Goal: Information Seeking & Learning: Find contact information

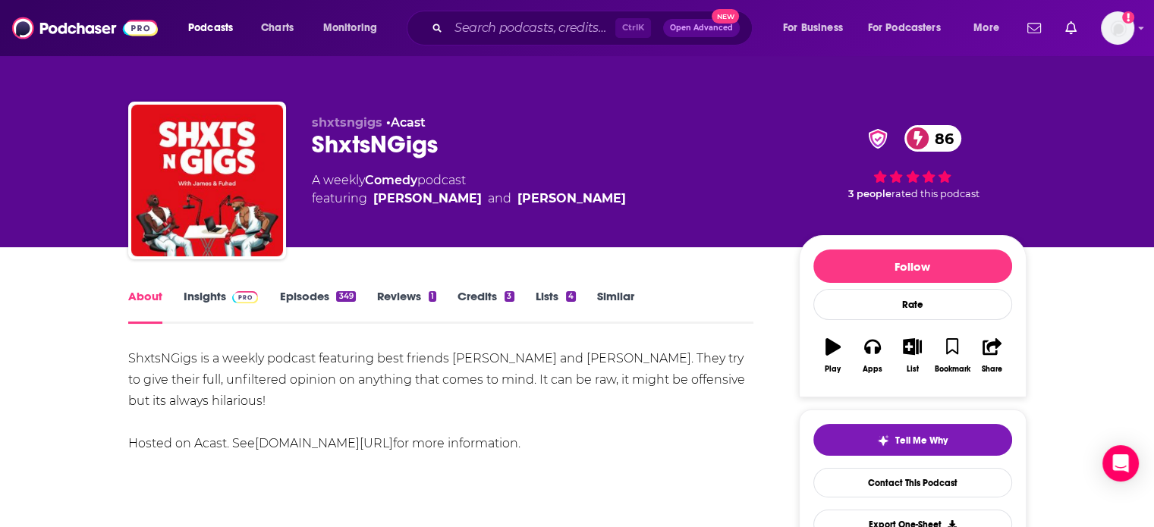
click at [241, 304] on span at bounding box center [245, 296] width 27 height 14
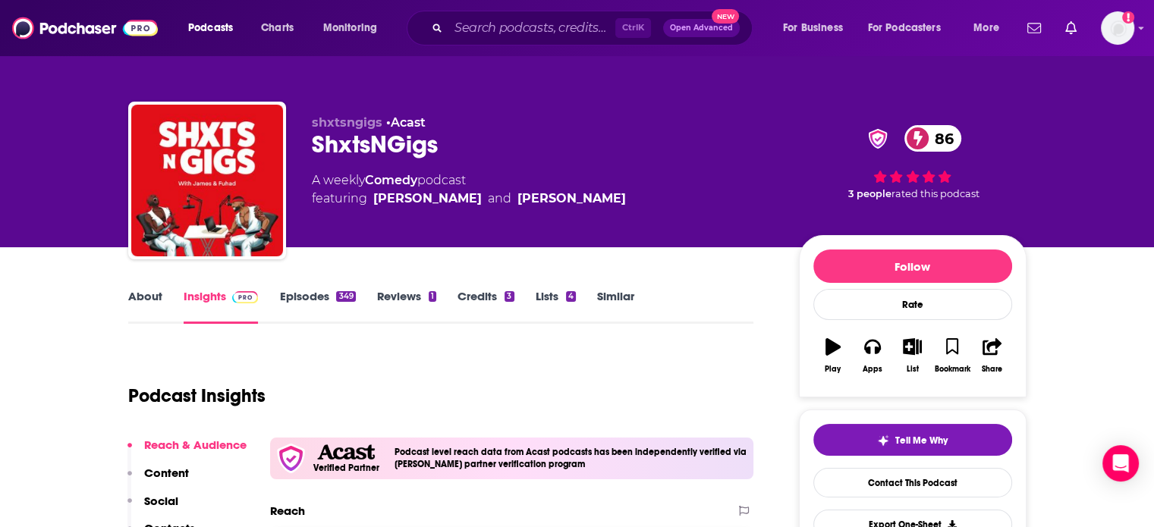
click at [378, 153] on div "ShxtsNGigs 86" at bounding box center [543, 145] width 463 height 30
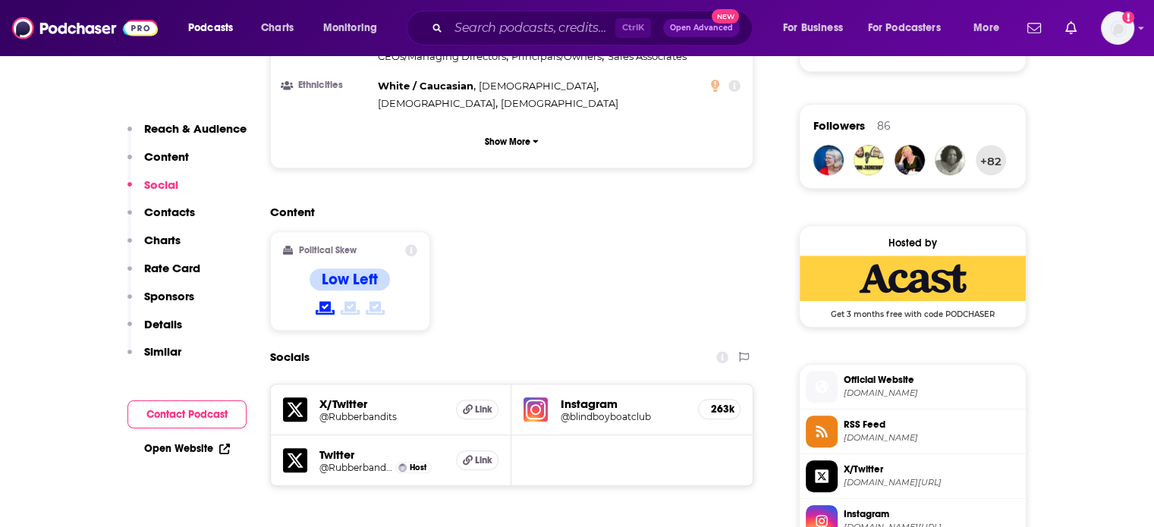
scroll to position [1366, 0]
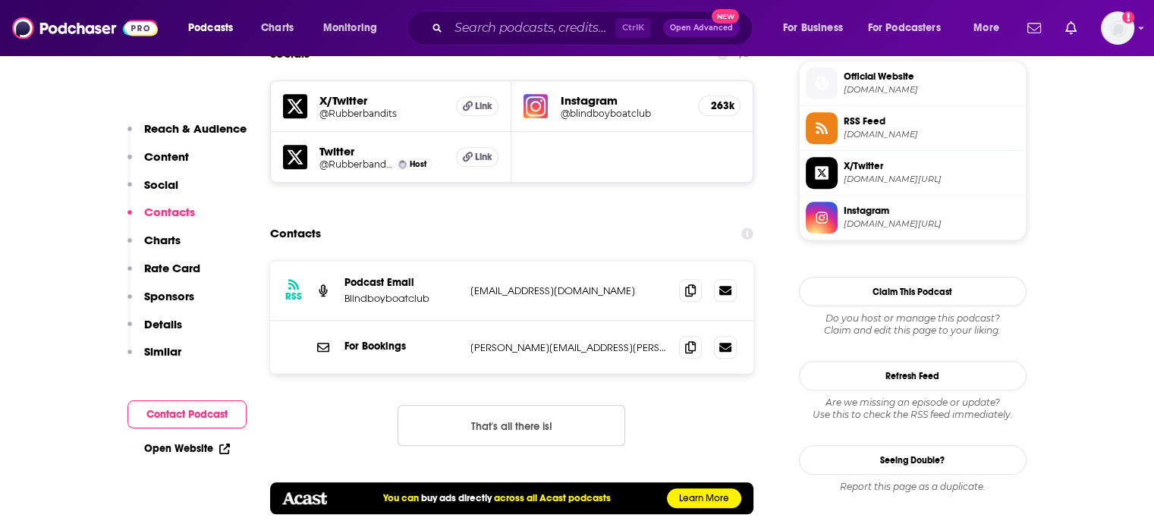
click at [534, 285] on p "blindboypodcast@gmail.com" at bounding box center [568, 291] width 197 height 13
click at [536, 285] on p "blindboypodcast@gmail.com" at bounding box center [568, 291] width 197 height 13
click at [534, 285] on p "blindboypodcast@gmail.com" at bounding box center [568, 291] width 197 height 13
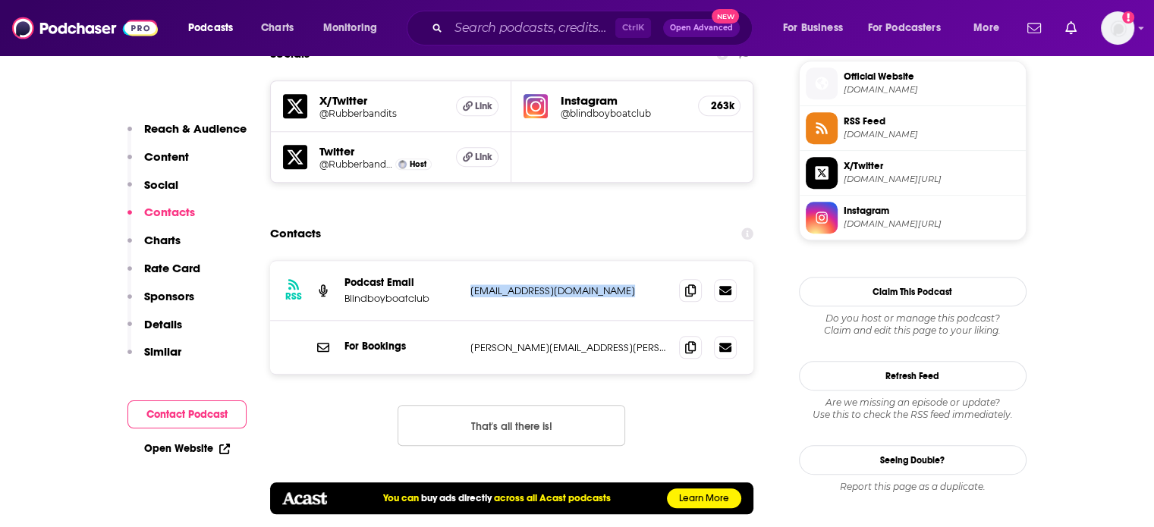
click at [534, 285] on p "blindboypodcast@gmail.com" at bounding box center [568, 291] width 197 height 13
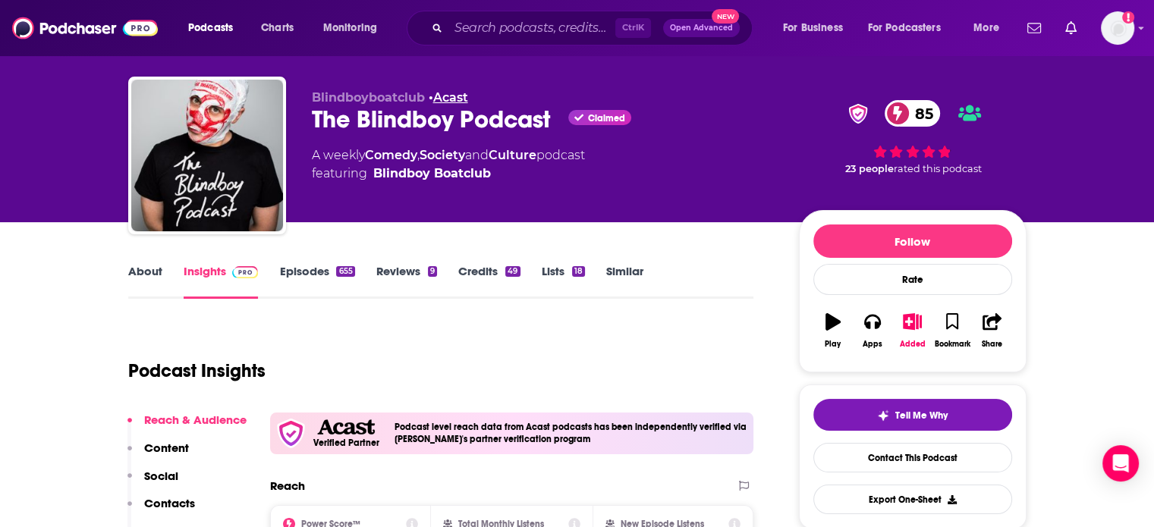
scroll to position [0, 0]
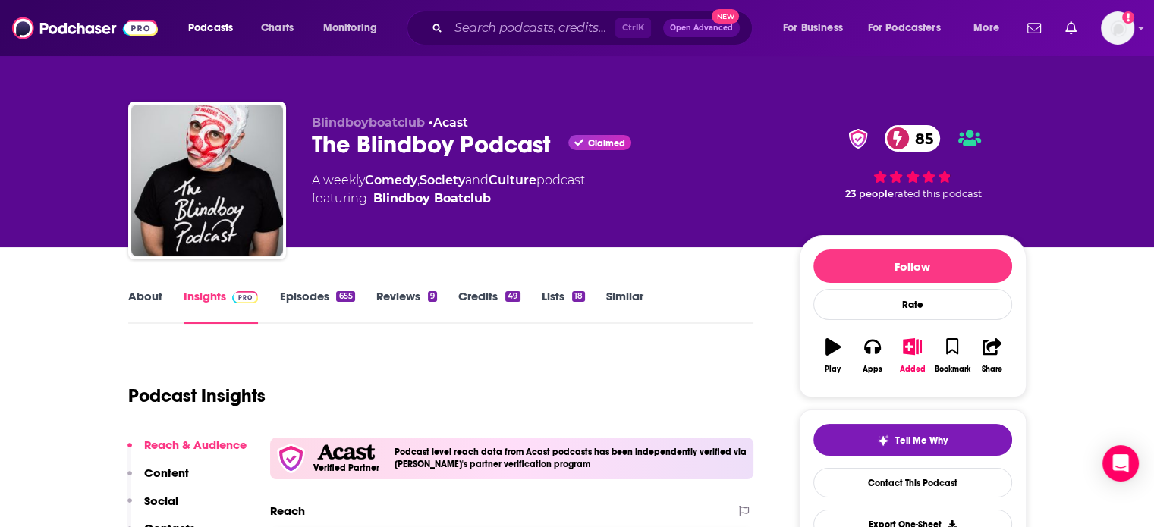
click at [461, 143] on div "The Blindboy Podcast Claimed 85" at bounding box center [543, 145] width 463 height 30
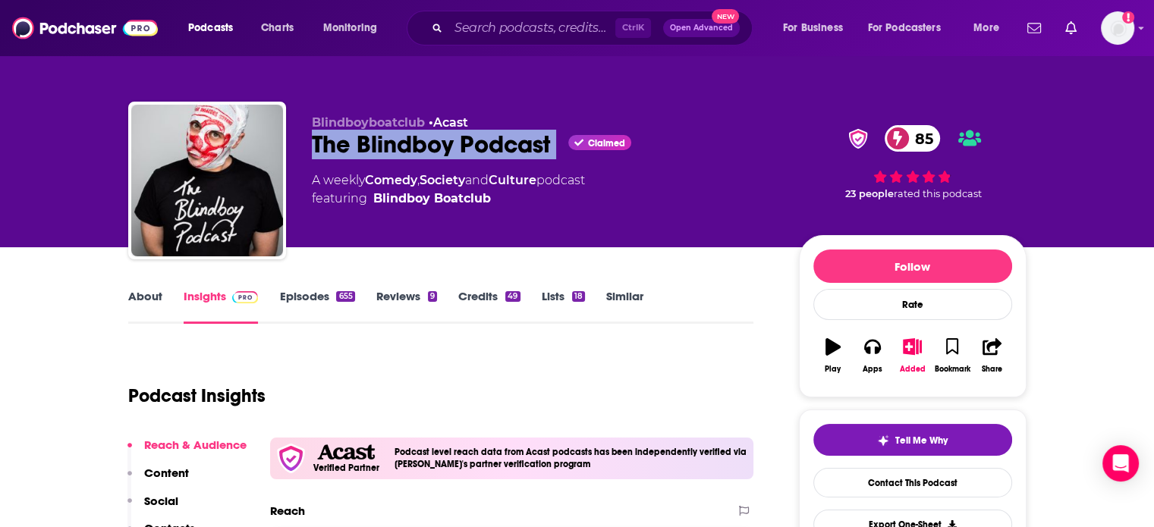
click at [461, 143] on div "The Blindboy Podcast Claimed 85" at bounding box center [543, 145] width 463 height 30
copy div "The Blindboy Podcast"
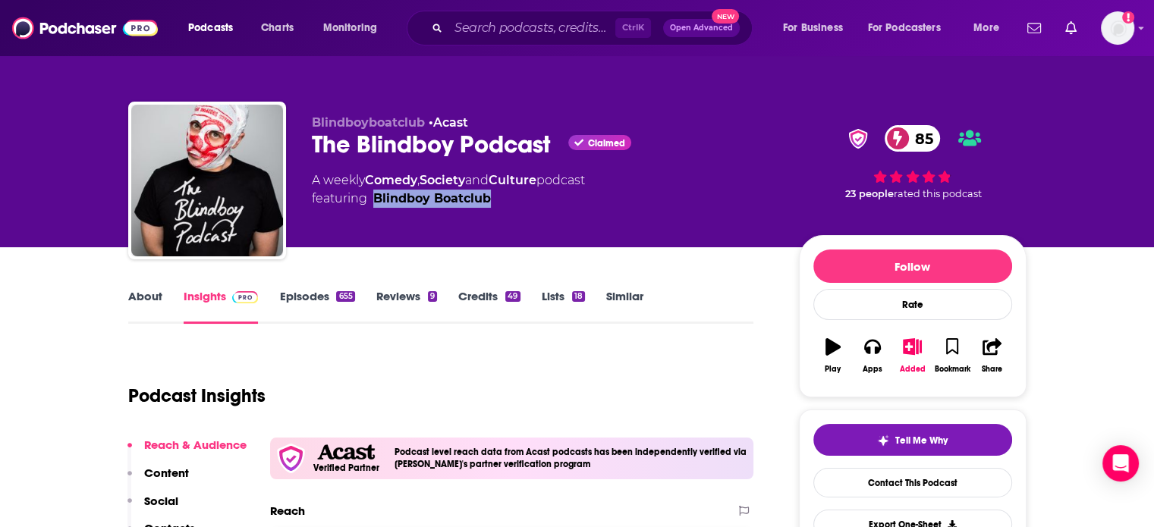
drag, startPoint x: 500, startPoint y: 219, endPoint x: 370, endPoint y: 224, distance: 129.9
click at [370, 224] on div "Blindboyboatclub • Acast The Blindboy Podcast Claimed 85 A weekly Comedy , Soci…" at bounding box center [543, 175] width 463 height 121
copy link "Blindboy Boatclub"
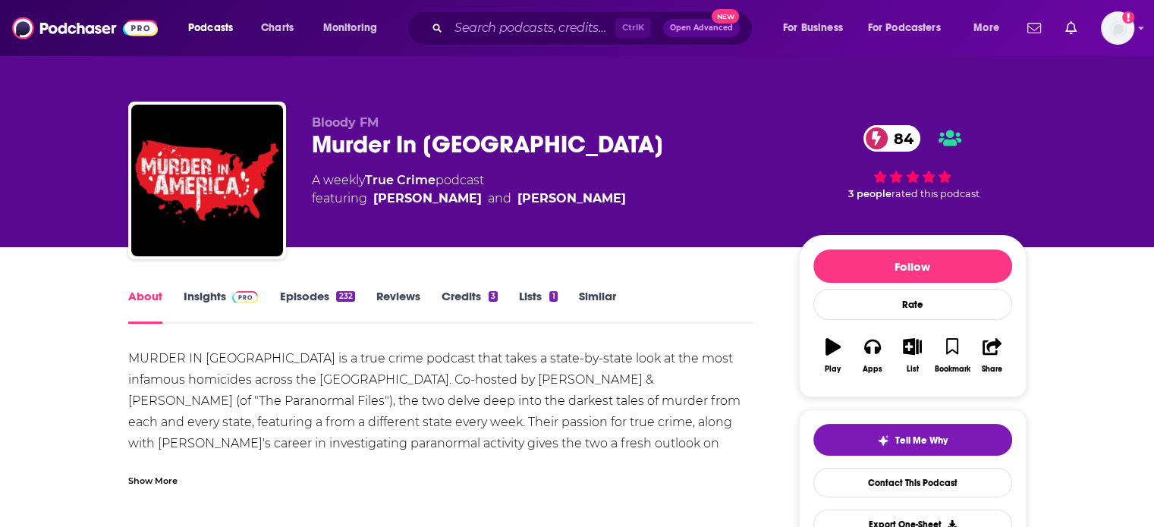
click at [238, 299] on img at bounding box center [245, 297] width 27 height 12
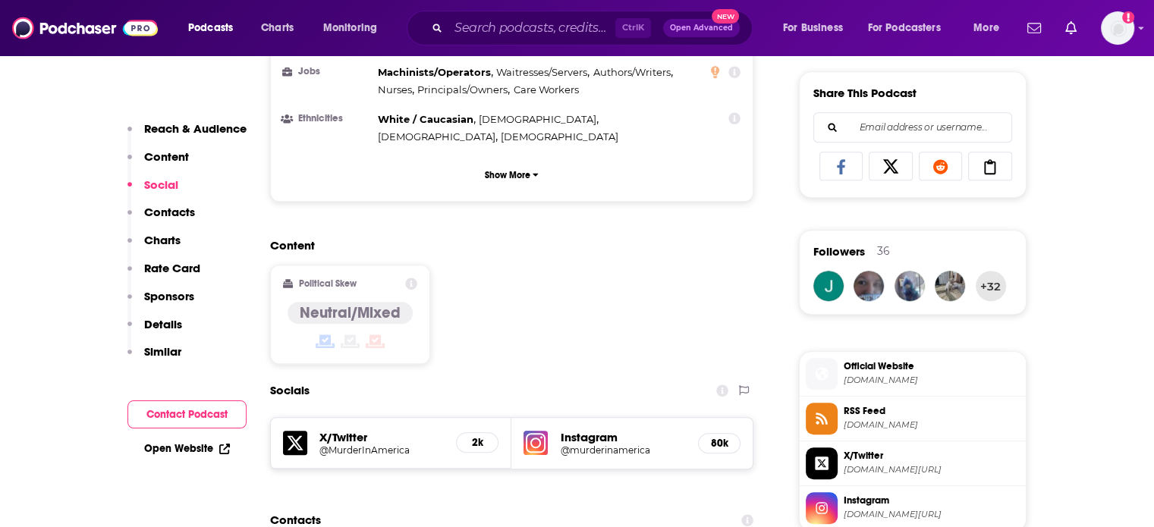
scroll to position [1366, 0]
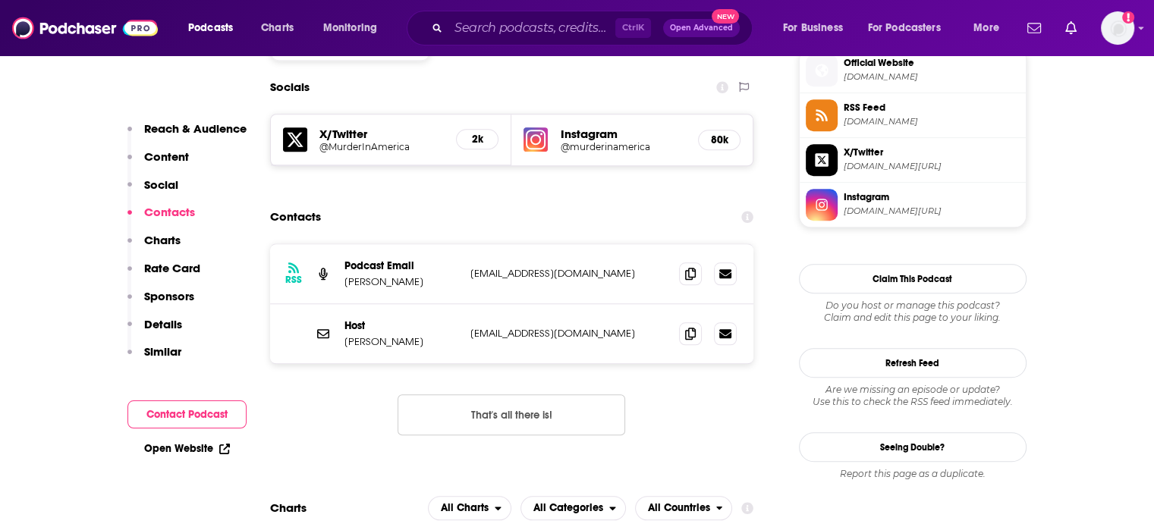
click at [534, 327] on p "courtshan1997@gmail.com" at bounding box center [568, 333] width 197 height 13
copy div "courtshan1997@gmail.com courtshan1997@gmail.com"
click at [375, 335] on p "Courtney Shannon" at bounding box center [402, 341] width 114 height 13
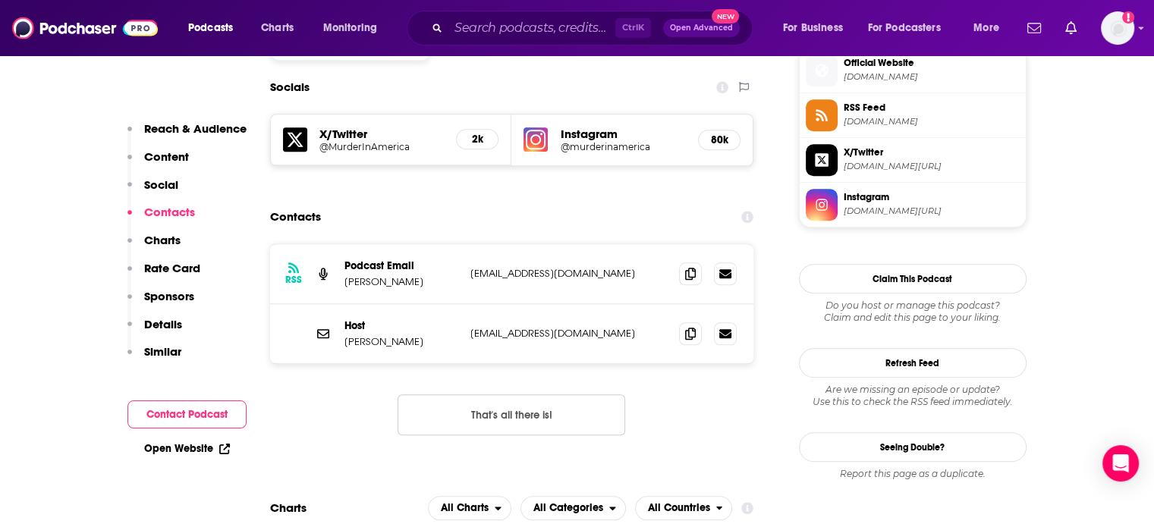
drag, startPoint x: 375, startPoint y: 240, endPoint x: 395, endPoint y: 247, distance: 21.8
click at [395, 304] on div "Host Courtney Shannon courtshan1997@gmail.com courtshan1997@gmail.com" at bounding box center [512, 333] width 484 height 59
copy p "Courtney Shannon"
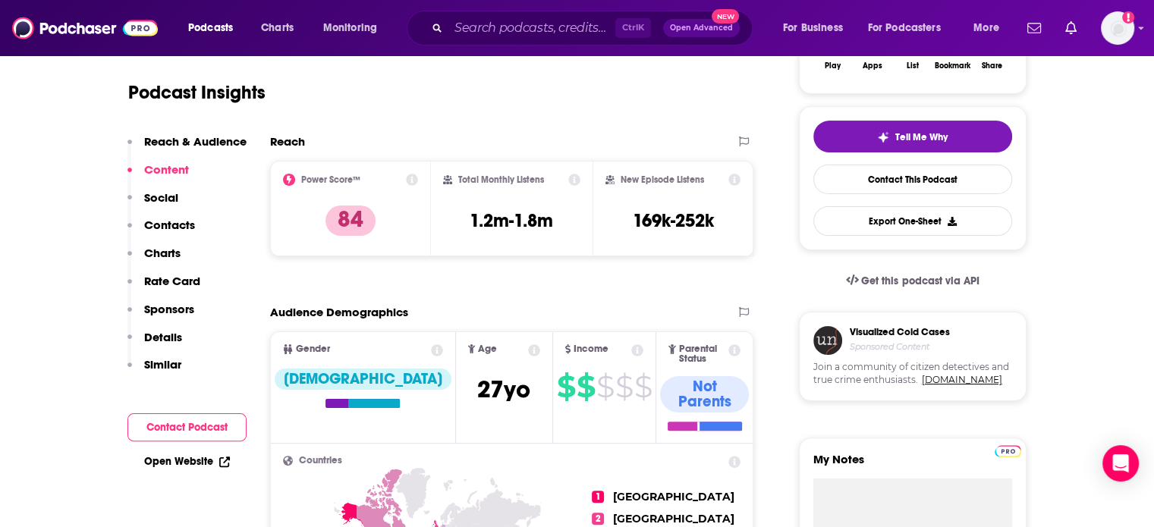
scroll to position [0, 0]
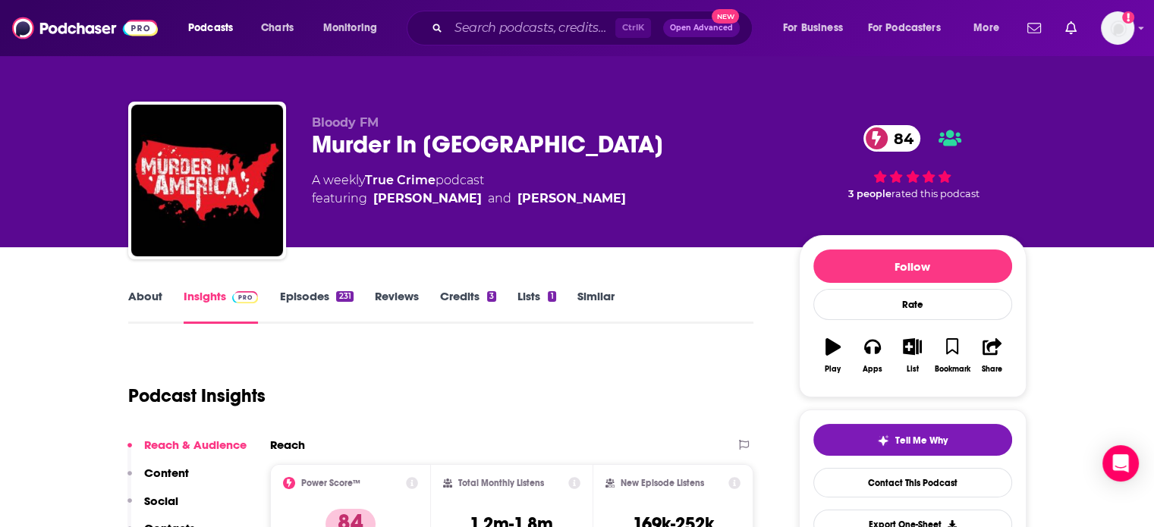
click at [414, 150] on div "Murder In America 84" at bounding box center [543, 145] width 463 height 30
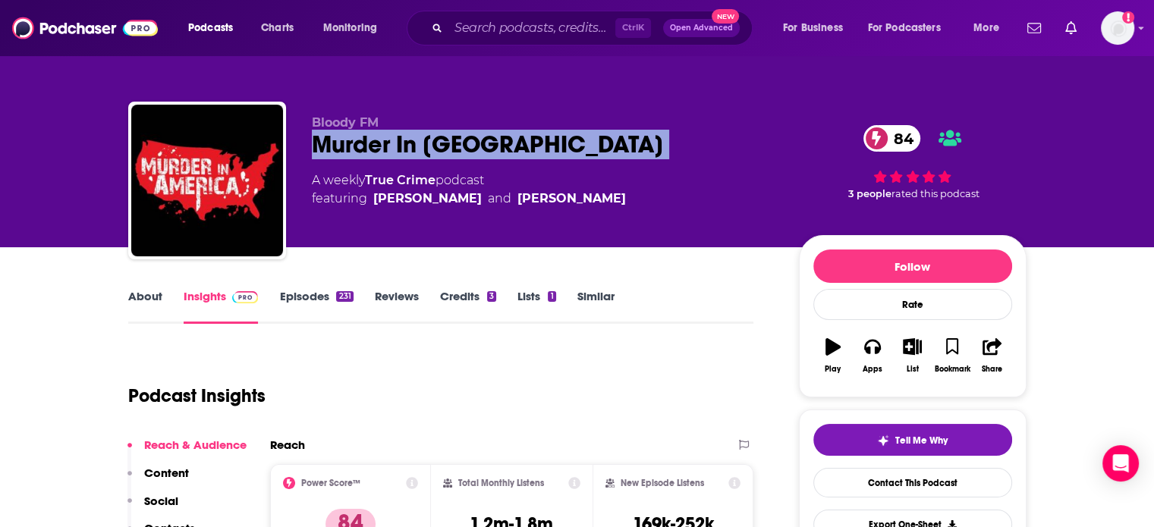
click at [414, 150] on div "Murder In America 84" at bounding box center [543, 145] width 463 height 30
copy div "Murder In America 84"
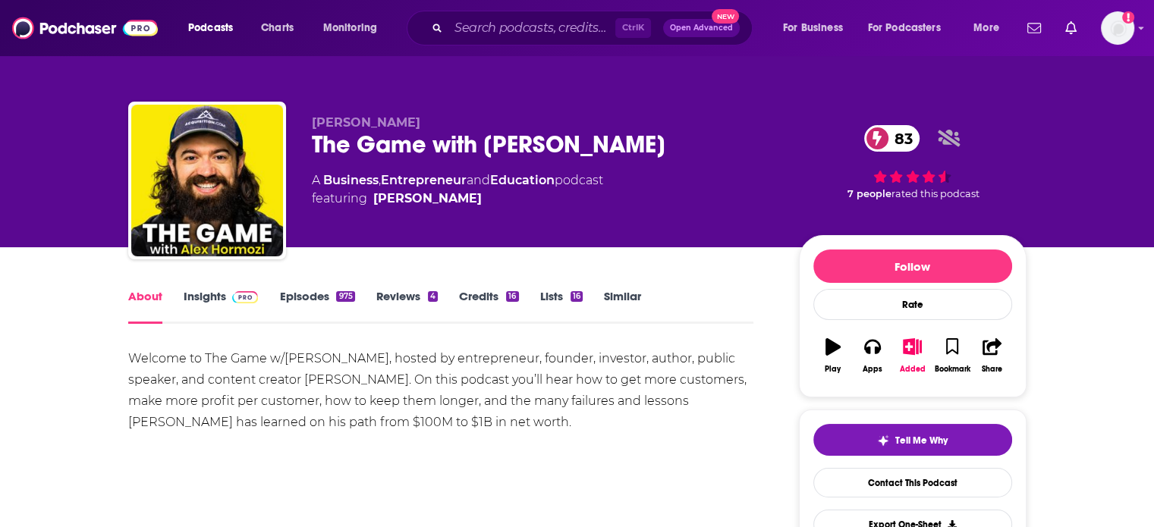
click at [238, 300] on img at bounding box center [245, 297] width 27 height 12
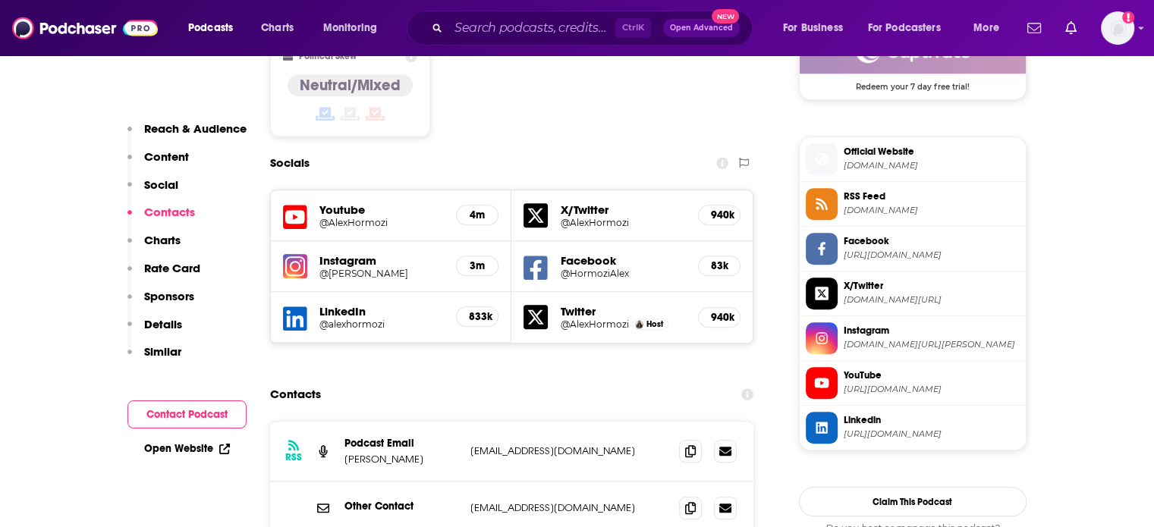
scroll to position [1442, 0]
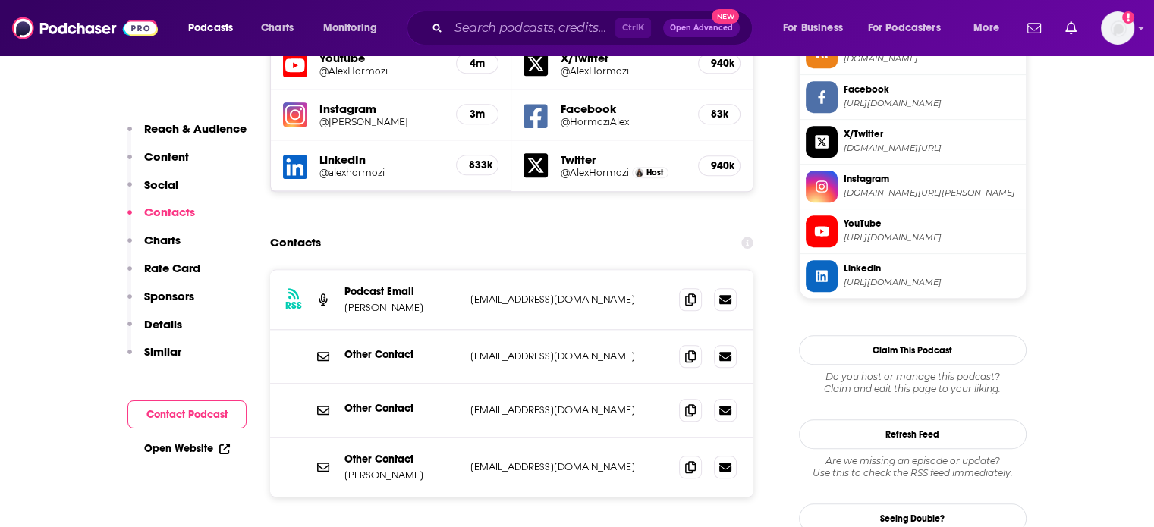
click at [504, 293] on p "[EMAIL_ADDRESS][DOMAIN_NAME]" at bounding box center [568, 299] width 197 height 13
copy div "[EMAIL_ADDRESS][DOMAIN_NAME] [EMAIL_ADDRESS][DOMAIN_NAME]"
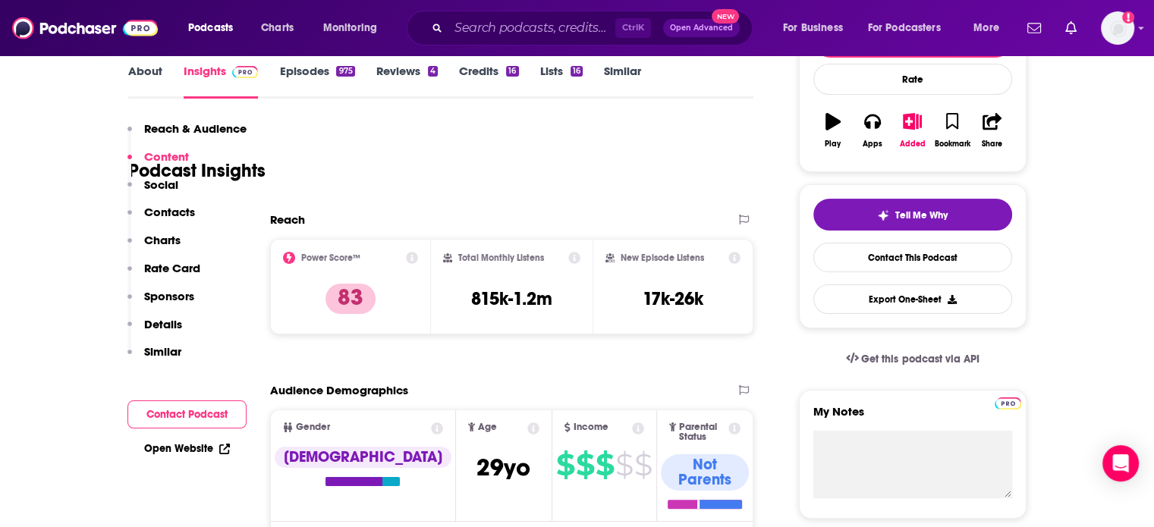
scroll to position [0, 0]
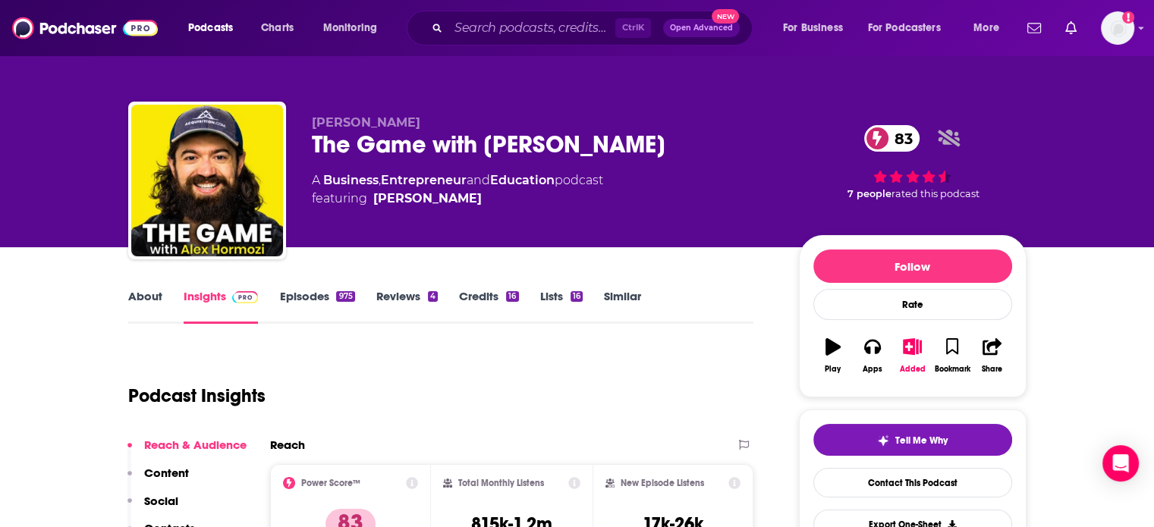
click at [503, 150] on div "The Game with Alex Hormozi 83" at bounding box center [543, 145] width 463 height 30
drag, startPoint x: 503, startPoint y: 150, endPoint x: 568, endPoint y: 149, distance: 64.5
click at [568, 149] on div "The Game with Alex Hormozi 83" at bounding box center [543, 145] width 463 height 30
copy h2 "Alex Hormozi"
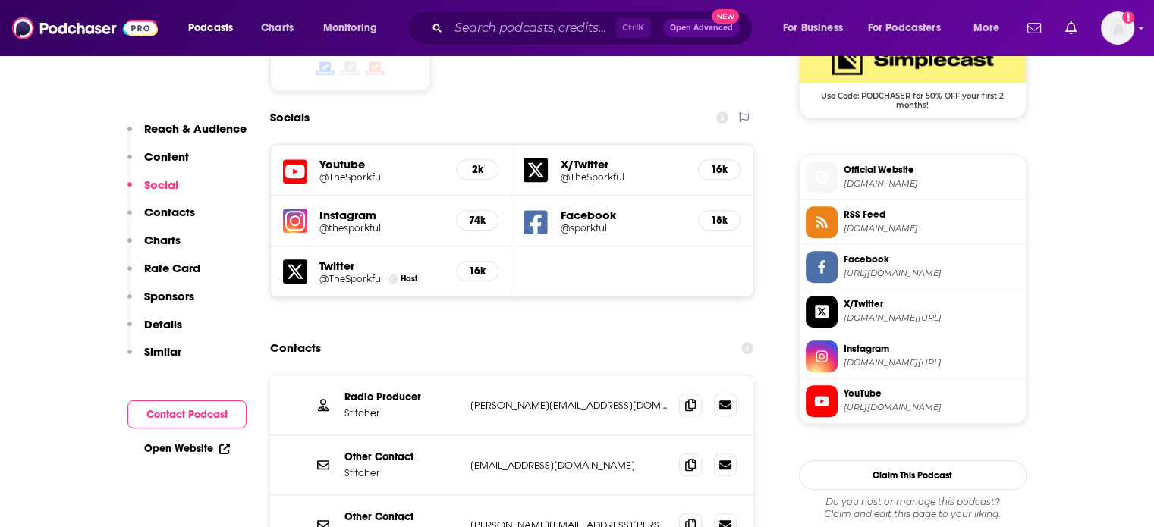
scroll to position [1366, 0]
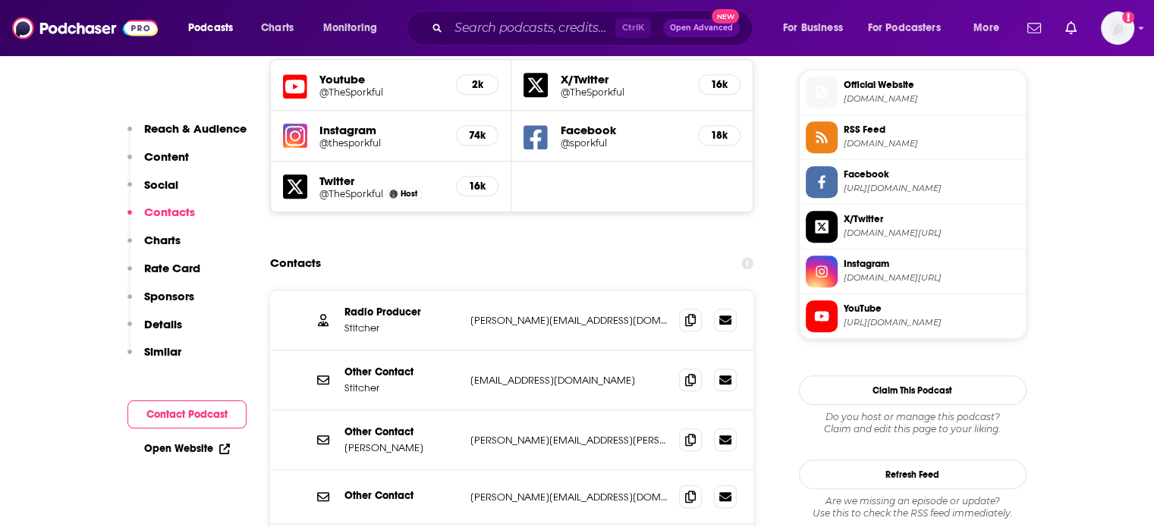
click at [507, 434] on p "[PERSON_NAME][EMAIL_ADDRESS][PERSON_NAME][DOMAIN_NAME]" at bounding box center [568, 440] width 197 height 13
click at [507, 434] on p "julie.booth@stitcher.com" at bounding box center [568, 440] width 197 height 13
click at [526, 374] on p "hello@sporkful.com" at bounding box center [568, 380] width 197 height 13
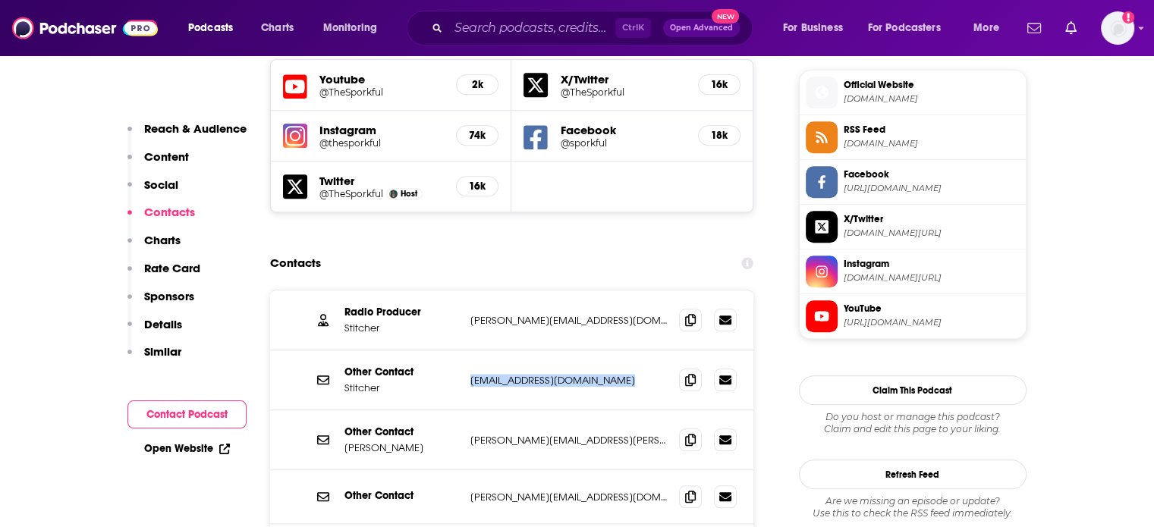
click at [526, 374] on p "hello@sporkful.com" at bounding box center [568, 380] width 197 height 13
click at [510, 314] on p "dan@sporkful.com" at bounding box center [568, 320] width 197 height 13
copy div "dan@sporkful.com dan@sporkful.com"
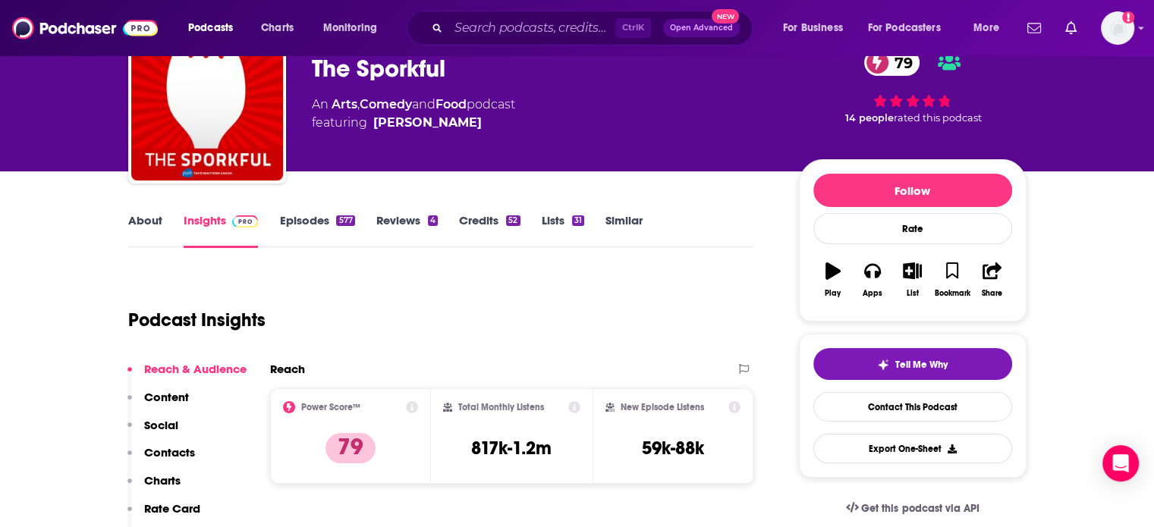
scroll to position [0, 0]
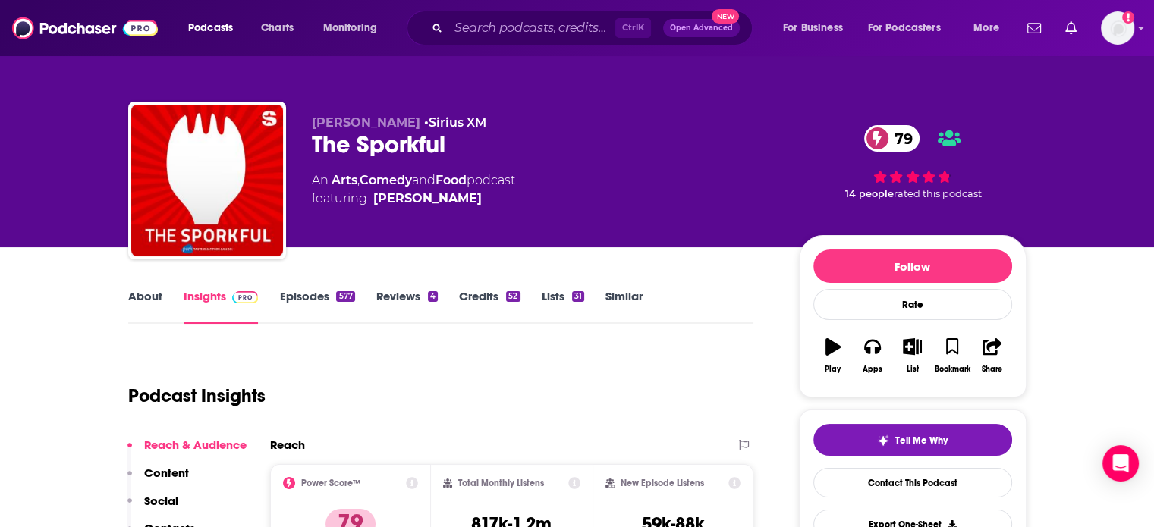
drag, startPoint x: 530, startPoint y: 212, endPoint x: 367, endPoint y: 206, distance: 162.5
click at [367, 206] on div "Dan Pashman • Sirius XM The Sporkful 79 An Arts , Comedy and Food podcast featu…" at bounding box center [543, 175] width 463 height 121
copy span "Dan Pashman"
click at [410, 145] on div "The Sporkful 79" at bounding box center [543, 145] width 463 height 30
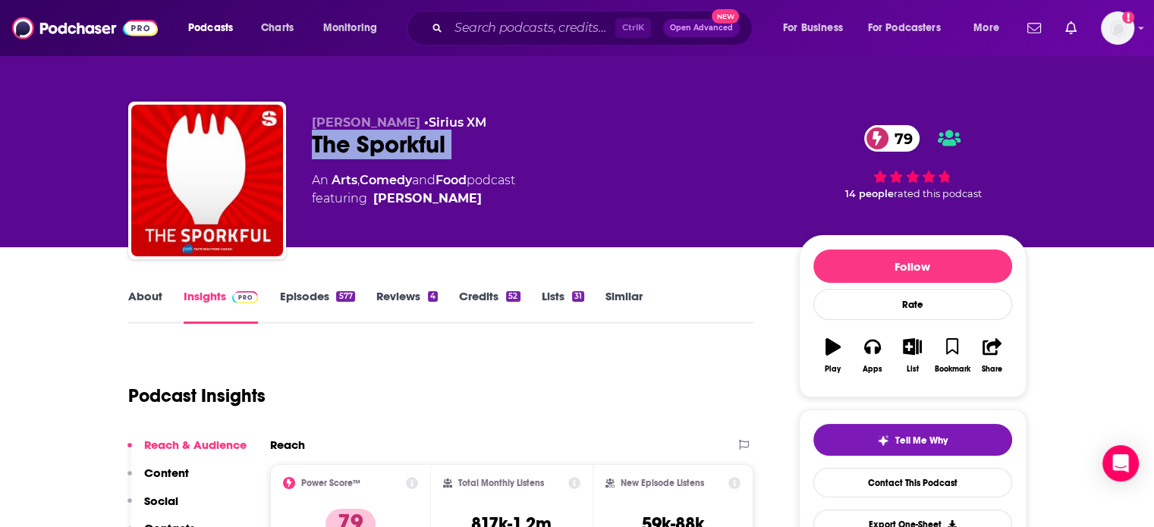
click at [410, 145] on div "The Sporkful 79" at bounding box center [543, 145] width 463 height 30
copy div "The Sporkful 79"
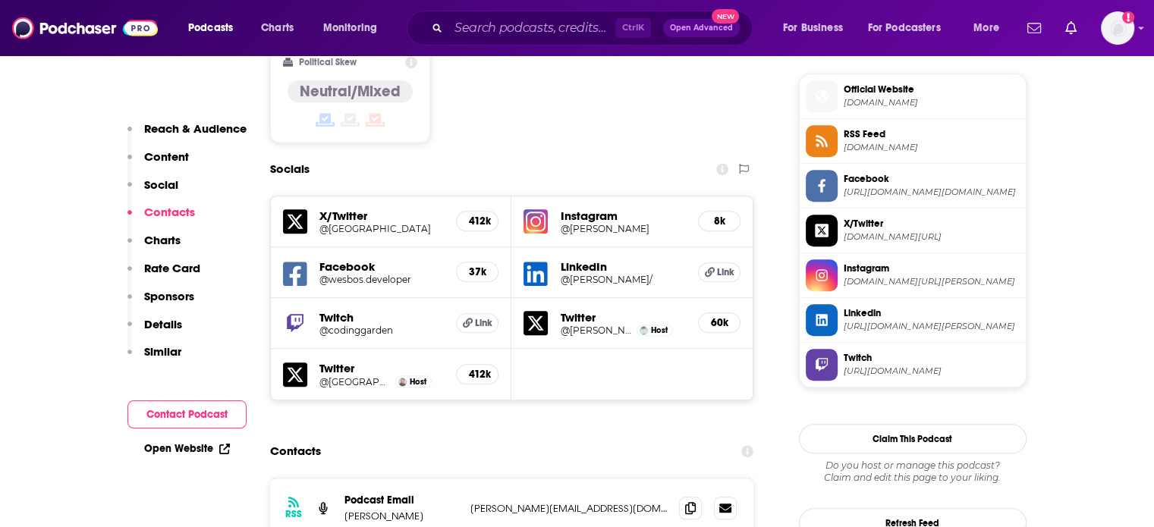
scroll to position [1518, 0]
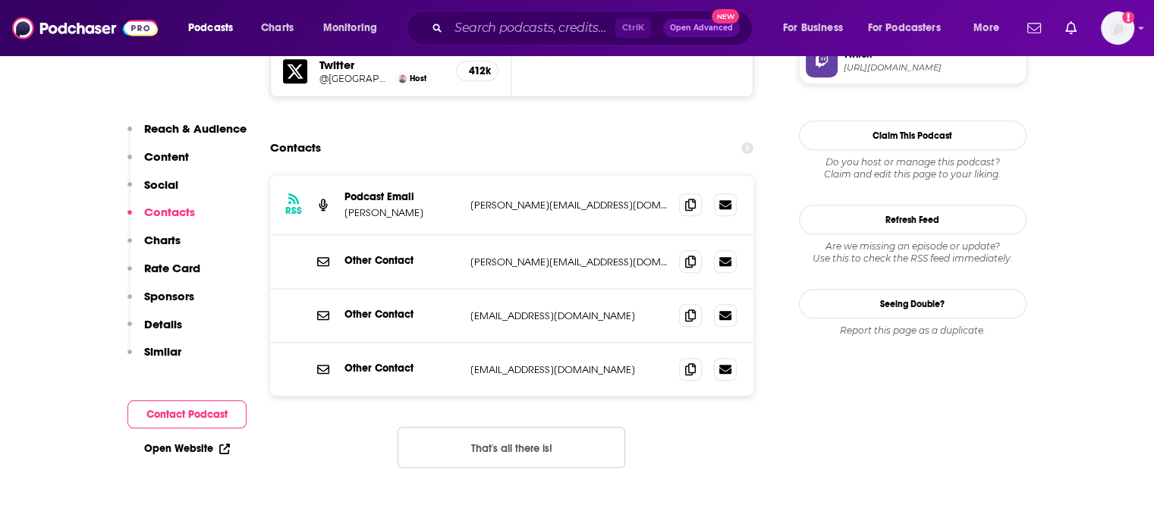
click at [511, 256] on p "[PERSON_NAME][EMAIL_ADDRESS][DOMAIN_NAME]" at bounding box center [568, 262] width 197 height 13
copy div "[PERSON_NAME][EMAIL_ADDRESS][DOMAIN_NAME] [EMAIL_ADDRESS][DOMAIN_NAME]"
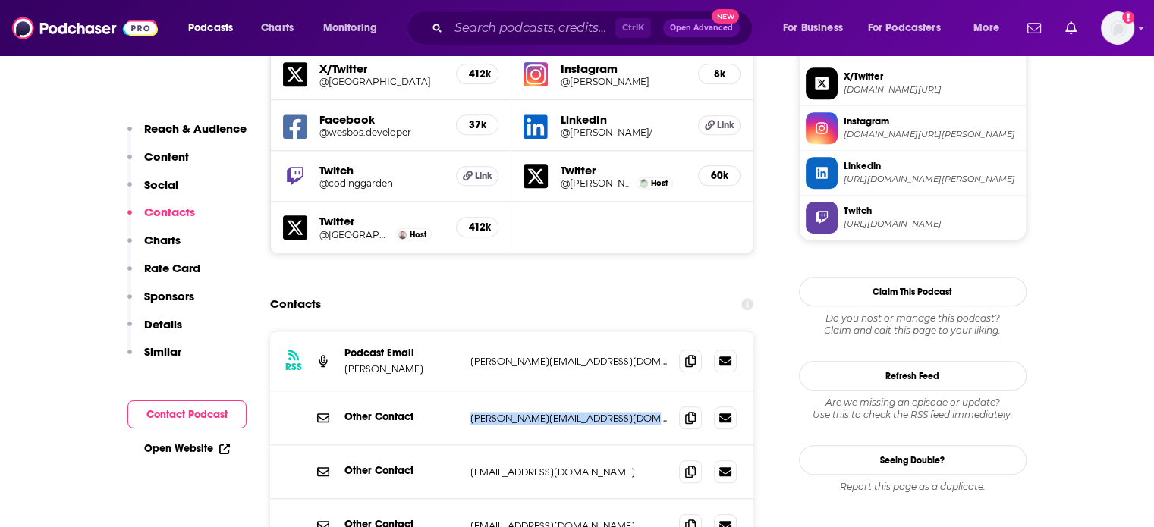
scroll to position [1366, 0]
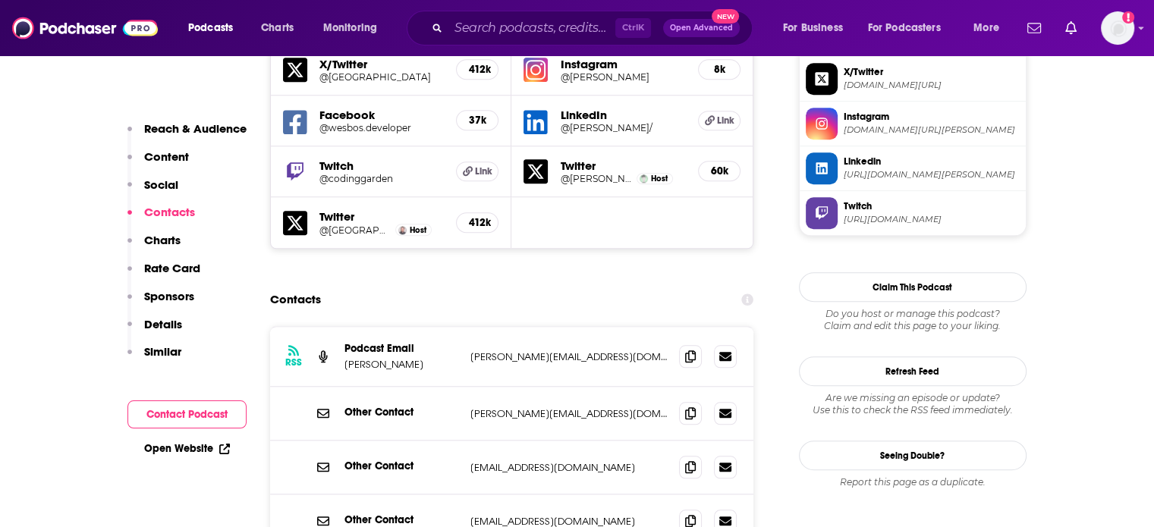
click at [527, 327] on div "RSS Podcast Email [PERSON_NAME] [PERSON_NAME][EMAIL_ADDRESS][DOMAIN_NAME] [PERS…" at bounding box center [512, 357] width 484 height 60
click at [527, 327] on div "RSS Podcast Email Wes Bos wes@wesbos.com wes@wesbos.com" at bounding box center [512, 357] width 484 height 60
copy div "wes@wesbos.com wes@wesbos.com"
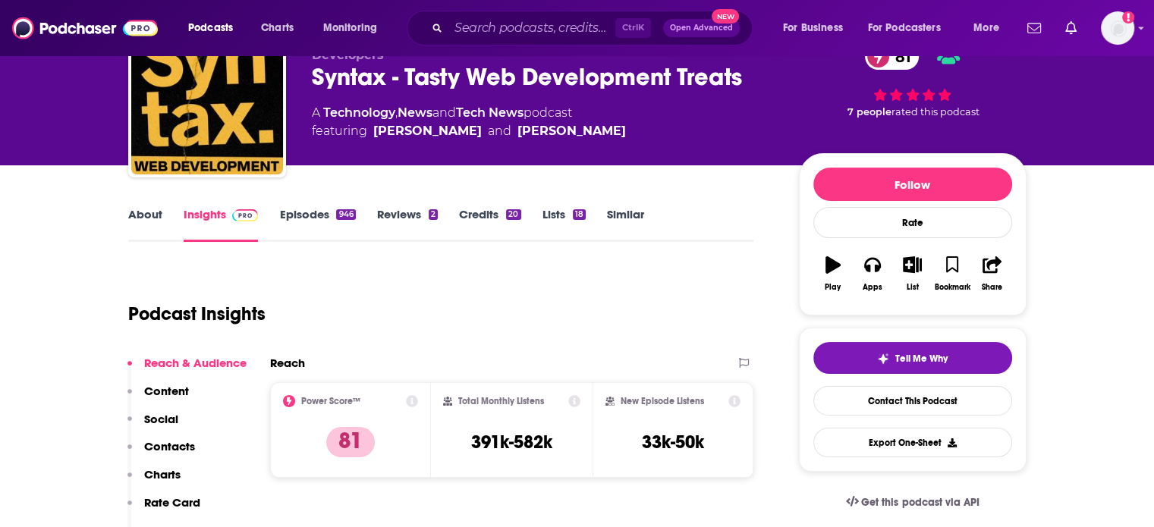
scroll to position [0, 0]
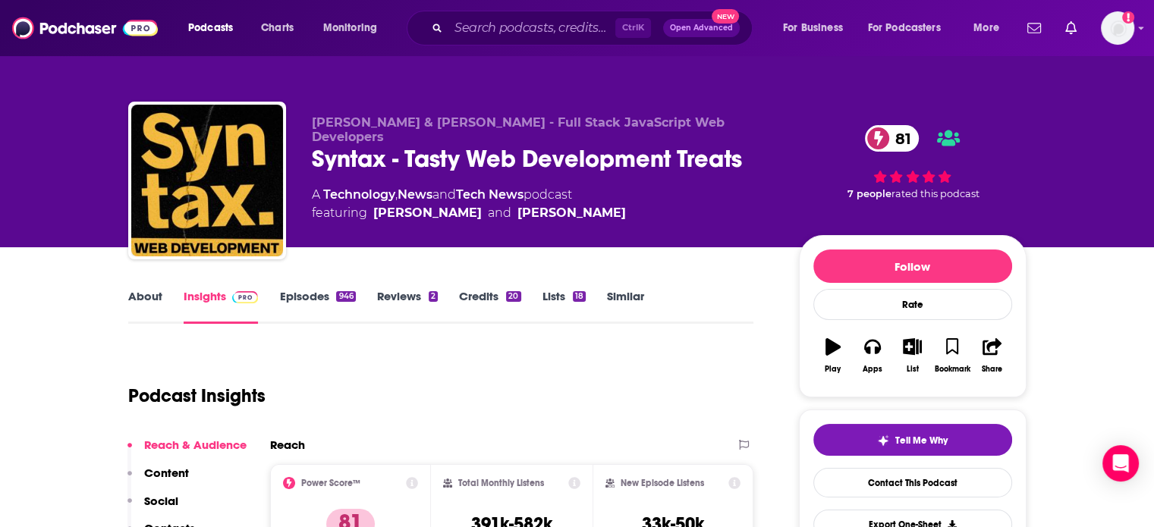
click at [377, 146] on div "Syntax - Tasty Web Development Treats 81" at bounding box center [543, 159] width 463 height 30
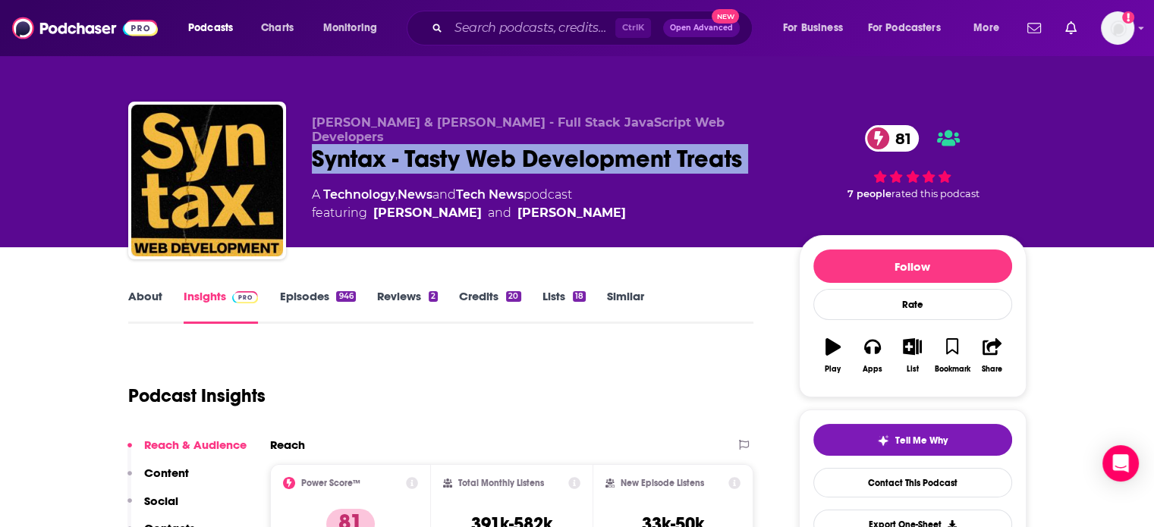
click at [377, 146] on div "Syntax - Tasty Web Development Treats 81" at bounding box center [543, 159] width 463 height 30
copy div "Syntax - Tasty Web Development Treats 81"
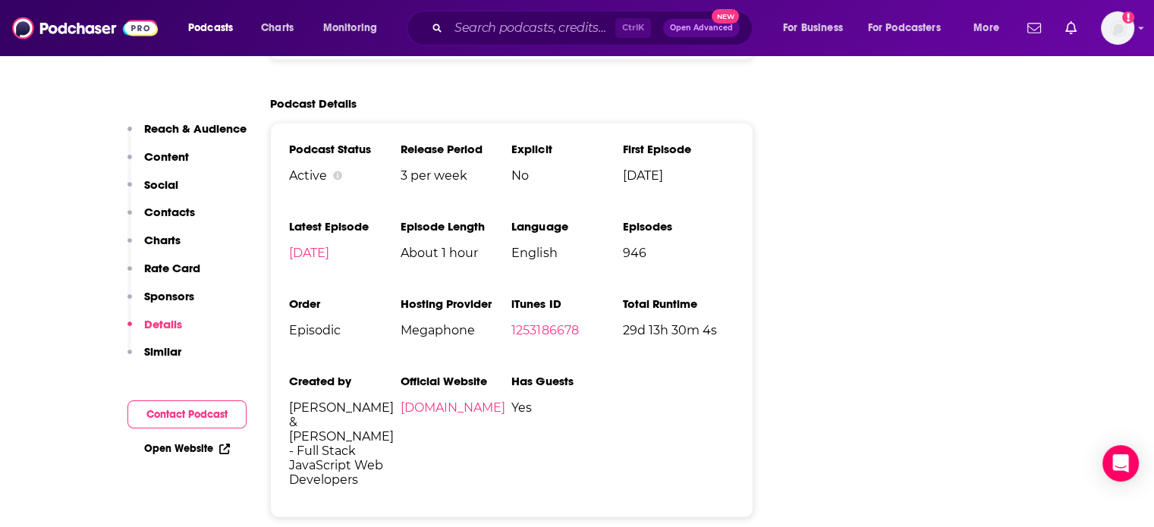
scroll to position [2808, 0]
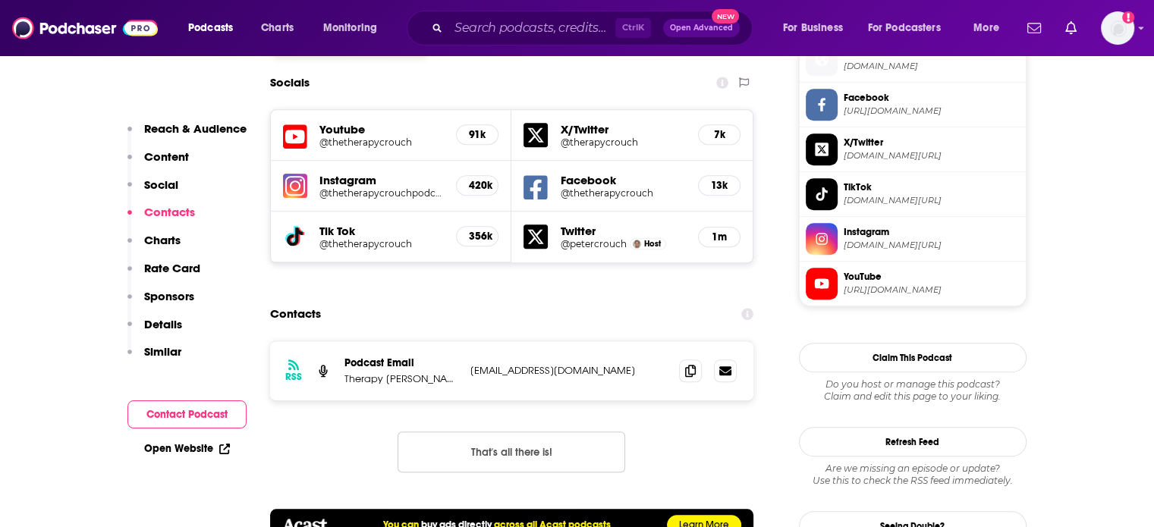
scroll to position [1442, 0]
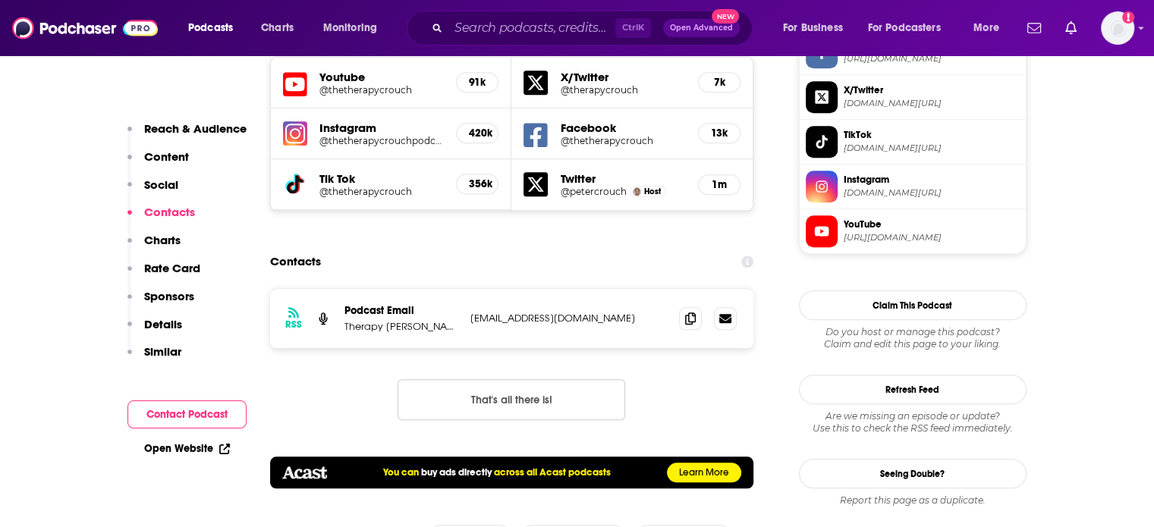
click at [498, 312] on p "thetherapycrouch@gmail.com" at bounding box center [568, 318] width 197 height 13
copy div "thetherapycrouch@gmail.com thetherapycrouch@gmail.com"
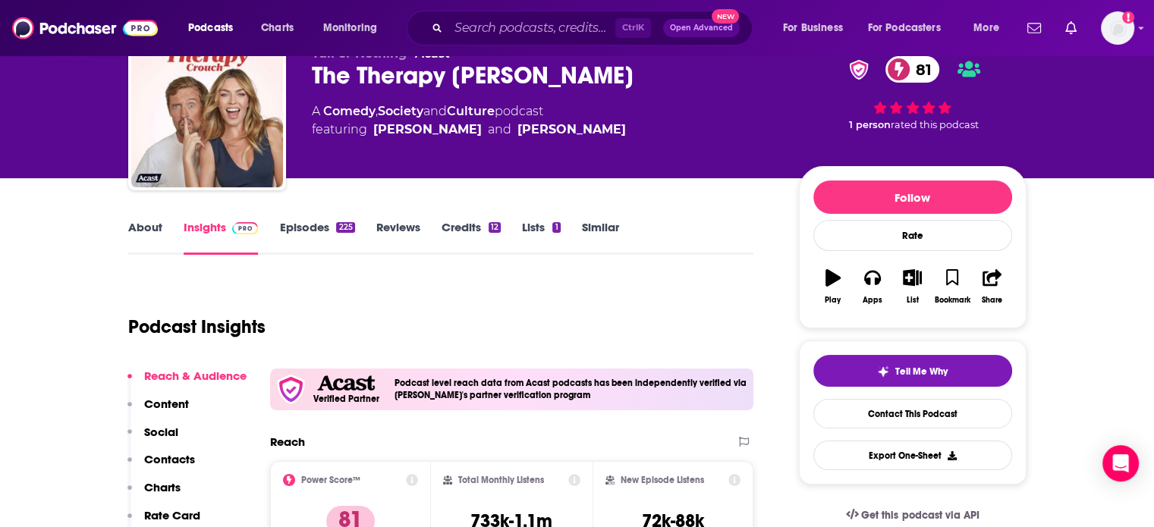
scroll to position [0, 0]
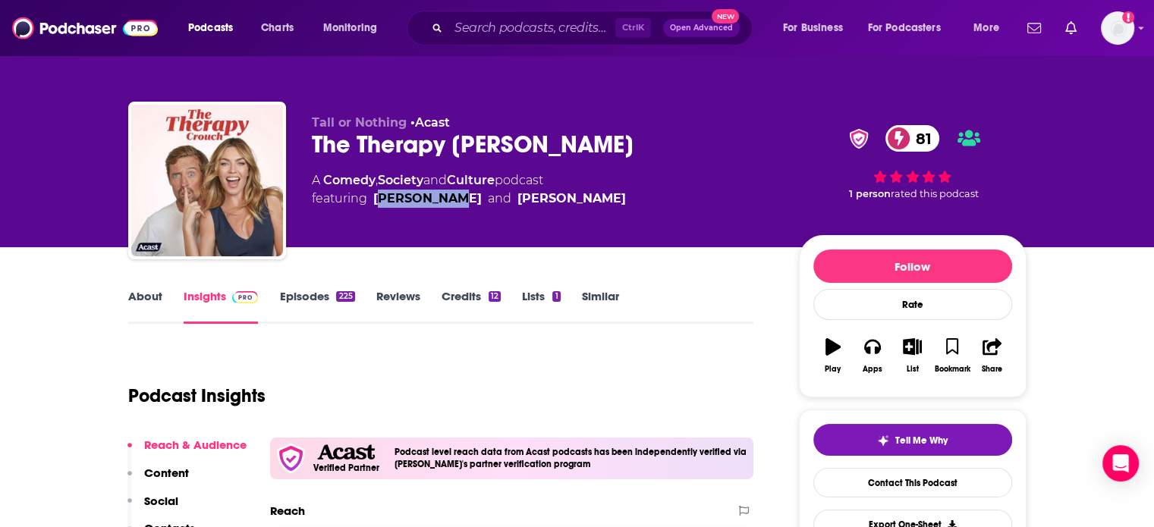
drag, startPoint x: 455, startPoint y: 222, endPoint x: 422, endPoint y: 229, distance: 34.2
click at [384, 223] on div "Tall or Nothing • Acast The Therapy Crouch 81 A Comedy , Society and Culture po…" at bounding box center [543, 175] width 463 height 121
click at [441, 231] on div "Tall or Nothing • Acast The Therapy Crouch 81 A Comedy , Society and Culture po…" at bounding box center [543, 175] width 463 height 121
drag, startPoint x: 441, startPoint y: 231, endPoint x: 389, endPoint y: 221, distance: 53.4
click at [389, 221] on div "Tall or Nothing • Acast The Therapy Crouch 81 A Comedy , Society and Culture po…" at bounding box center [543, 175] width 463 height 121
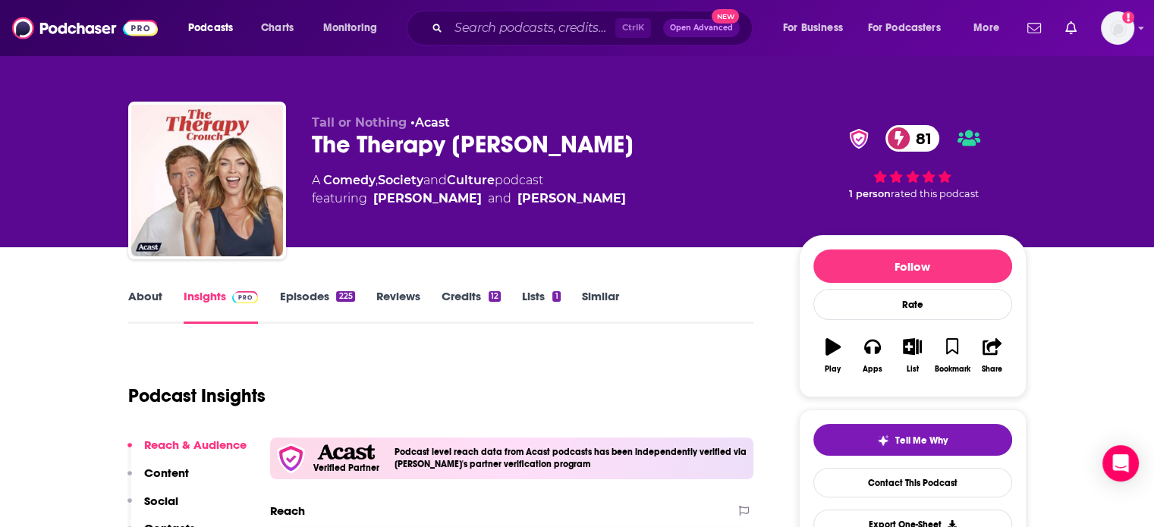
click at [584, 230] on div "Tall or Nothing • Acast The Therapy Crouch 81 A Comedy , Society and Culture po…" at bounding box center [543, 175] width 463 height 121
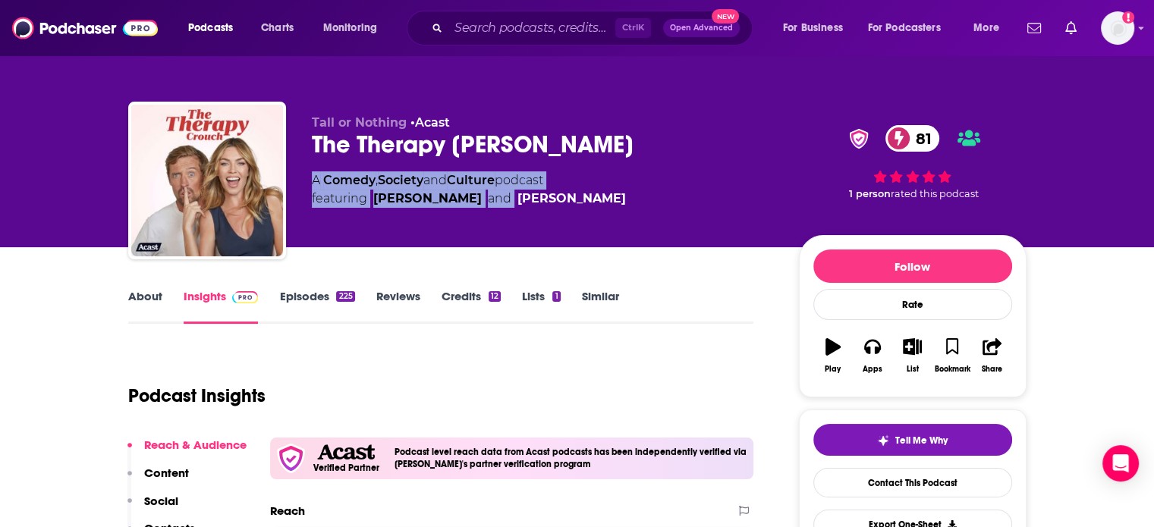
drag, startPoint x: 584, startPoint y: 230, endPoint x: 513, endPoint y: 220, distance: 71.3
click at [513, 220] on div "Tall or Nothing • Acast The Therapy Crouch 81 A Comedy , Society and Culture po…" at bounding box center [543, 175] width 463 height 121
copy div "A Comedy , Society and Culture podcast featuring Abbey Clancy and"
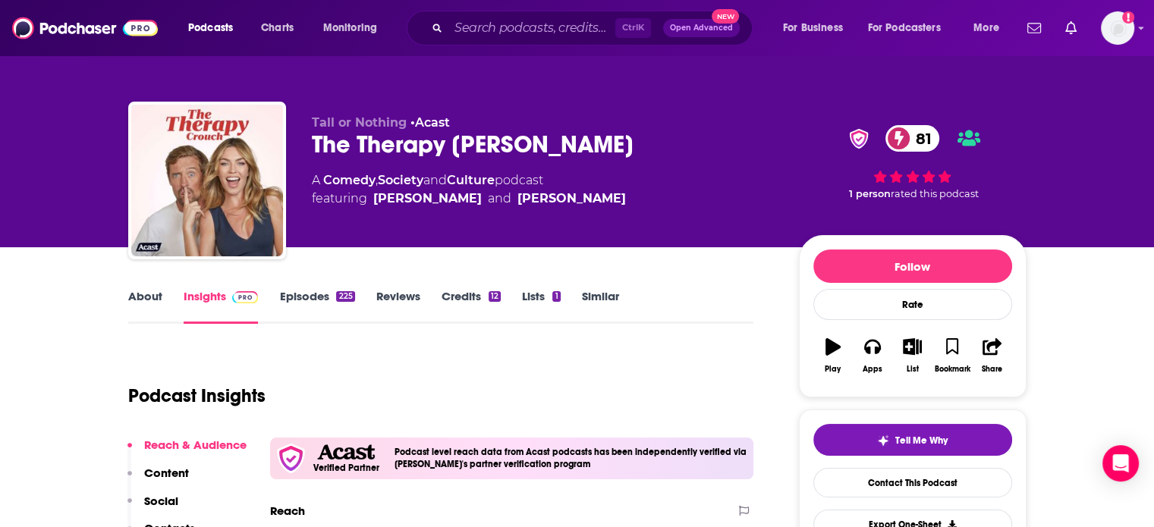
click at [445, 137] on div "The Therapy Crouch 81" at bounding box center [543, 145] width 463 height 30
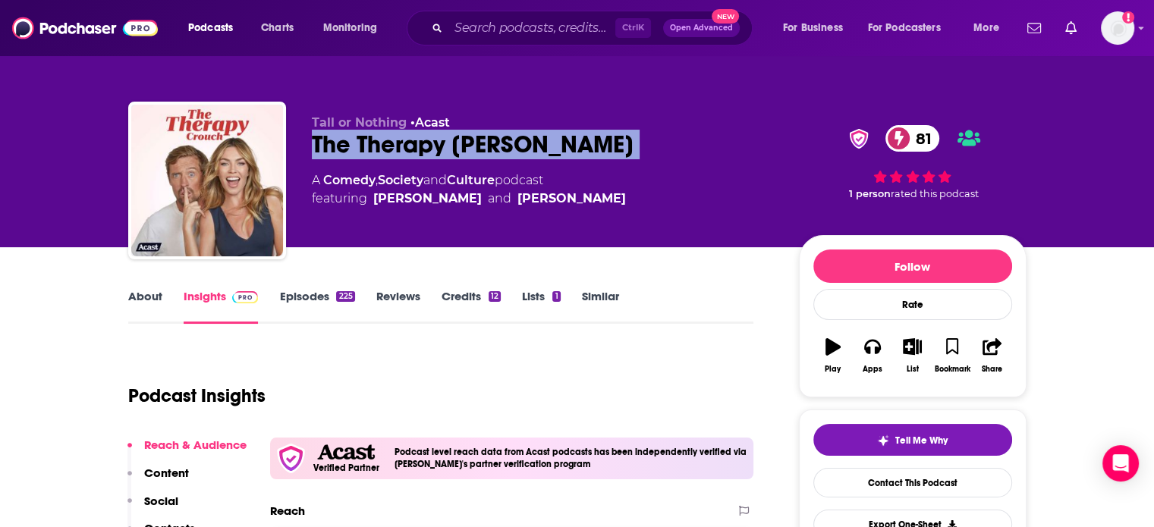
click at [445, 137] on div "The Therapy Crouch 81" at bounding box center [543, 145] width 463 height 30
copy div "The Therapy Crouch 81"
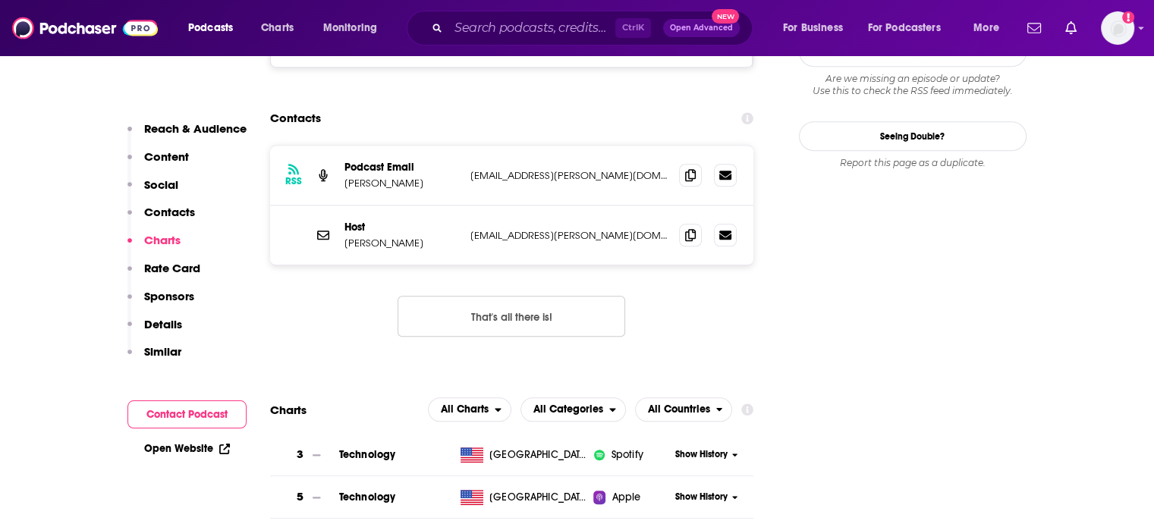
scroll to position [1366, 0]
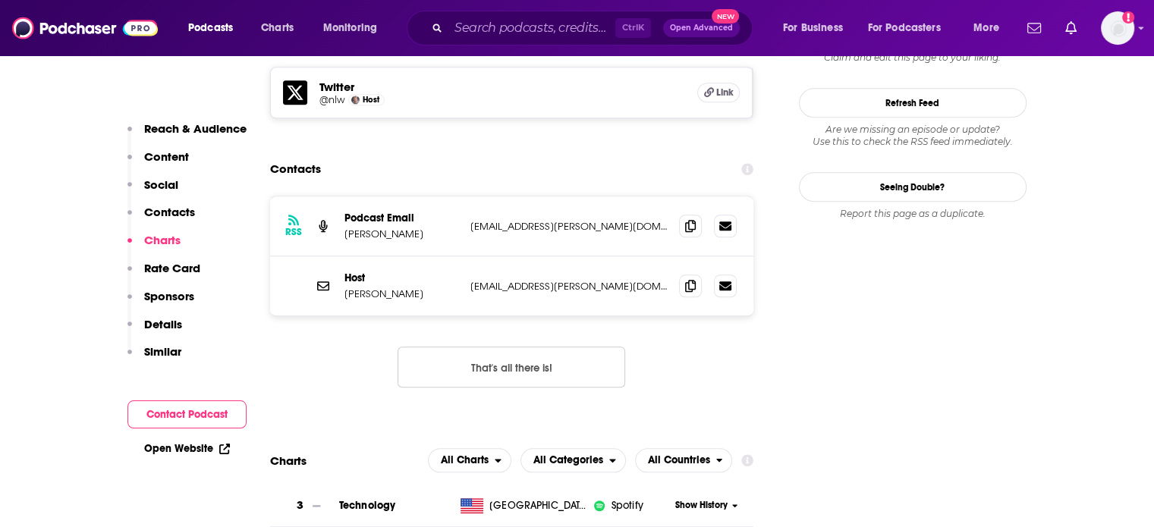
click at [505, 280] on p "inquiries@whittemore.io" at bounding box center [568, 286] width 197 height 13
copy div "inquiries@whittemore.io inquiries@whittemore.io"
click at [500, 220] on p "nlw@whittemore.io" at bounding box center [568, 226] width 197 height 13
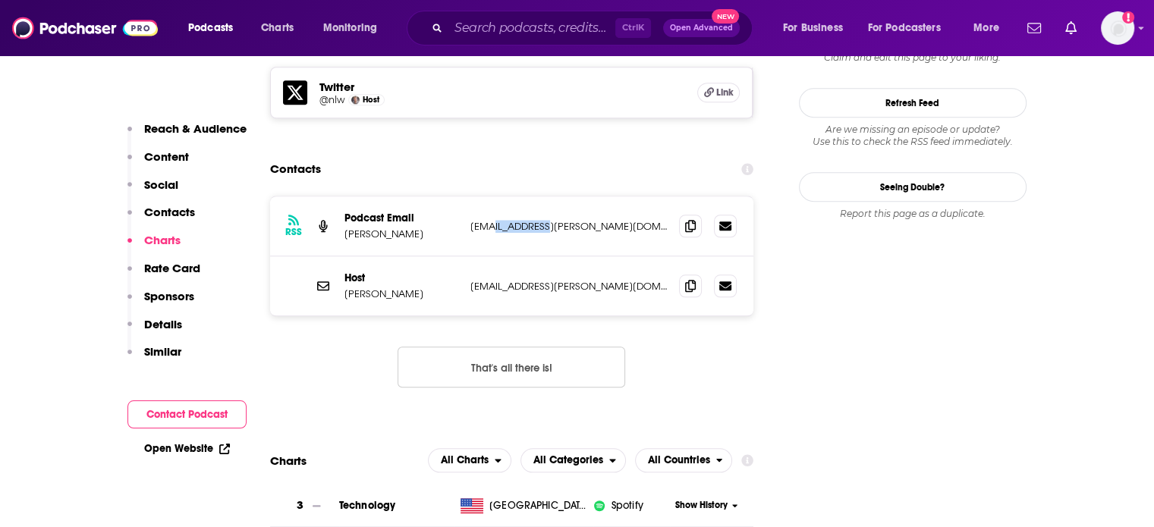
click at [500, 220] on p "nlw@whittemore.io" at bounding box center [568, 226] width 197 height 13
copy div "nlw@whittemore.io nlw@whittemore.io"
click at [384, 197] on div "RSS Podcast Email Nathaniel Whittemore nlw@whittemore.io nlw@whittemore.io" at bounding box center [512, 227] width 484 height 60
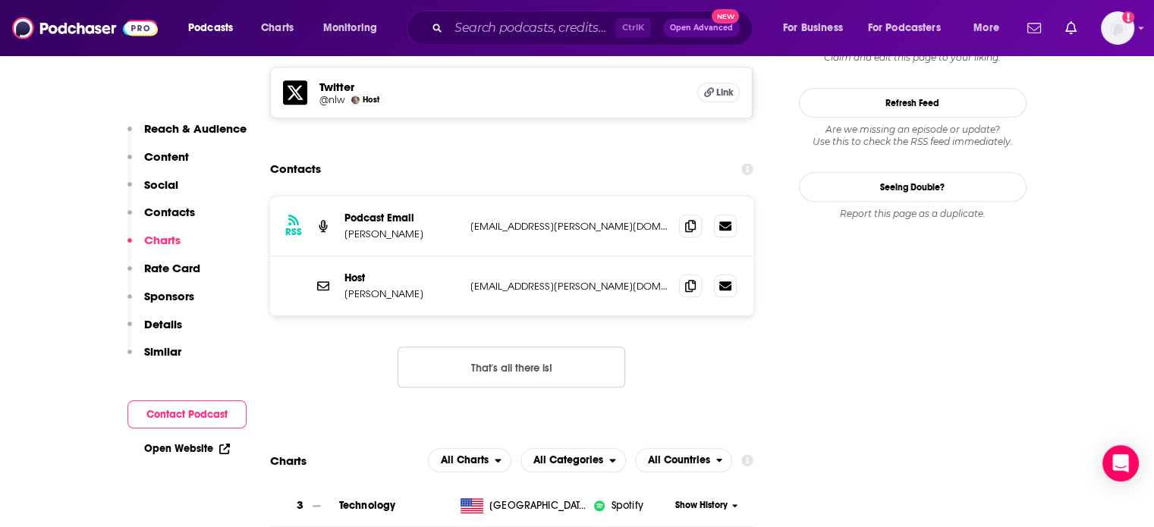
click at [401, 228] on p "Nathaniel Whittemore" at bounding box center [402, 234] width 114 height 13
click at [504, 220] on p "nlw@whittemore.io" at bounding box center [568, 226] width 197 height 13
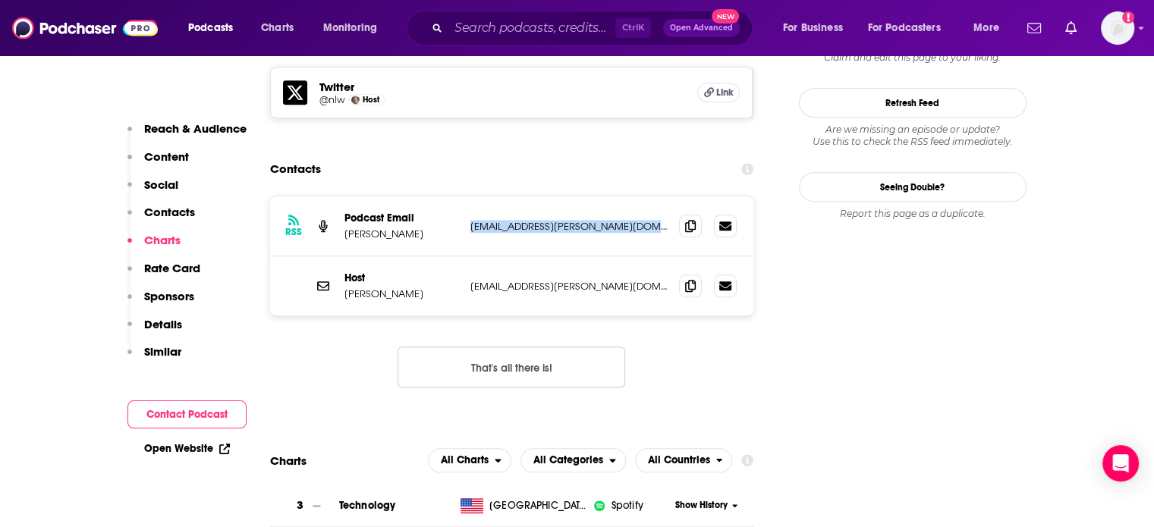
copy div "nlw@whittemore.io nlw@whittemore.io"
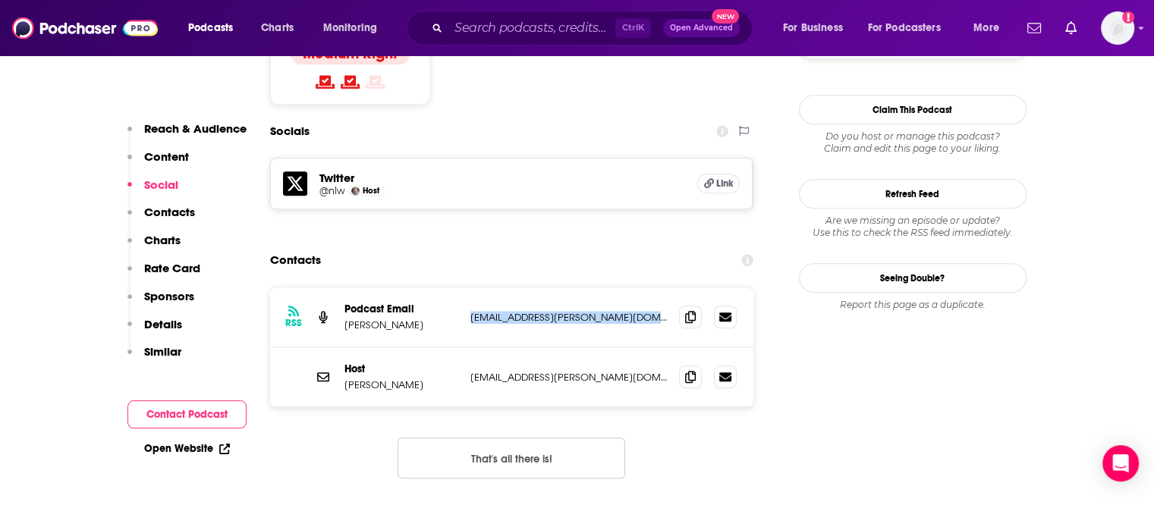
scroll to position [1290, 0]
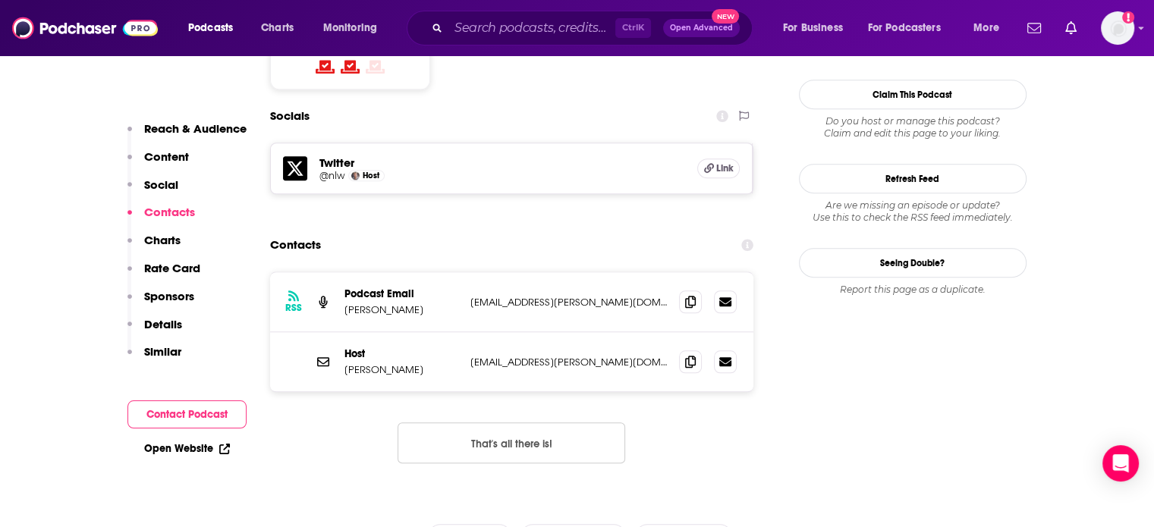
click at [363, 304] on p "Nathaniel Whittemore" at bounding box center [402, 310] width 114 height 13
drag, startPoint x: 363, startPoint y: 236, endPoint x: 411, endPoint y: 234, distance: 47.9
click at [411, 304] on p "Nathaniel Whittemore" at bounding box center [402, 310] width 114 height 13
copy p "Nathaniel Whittemore"
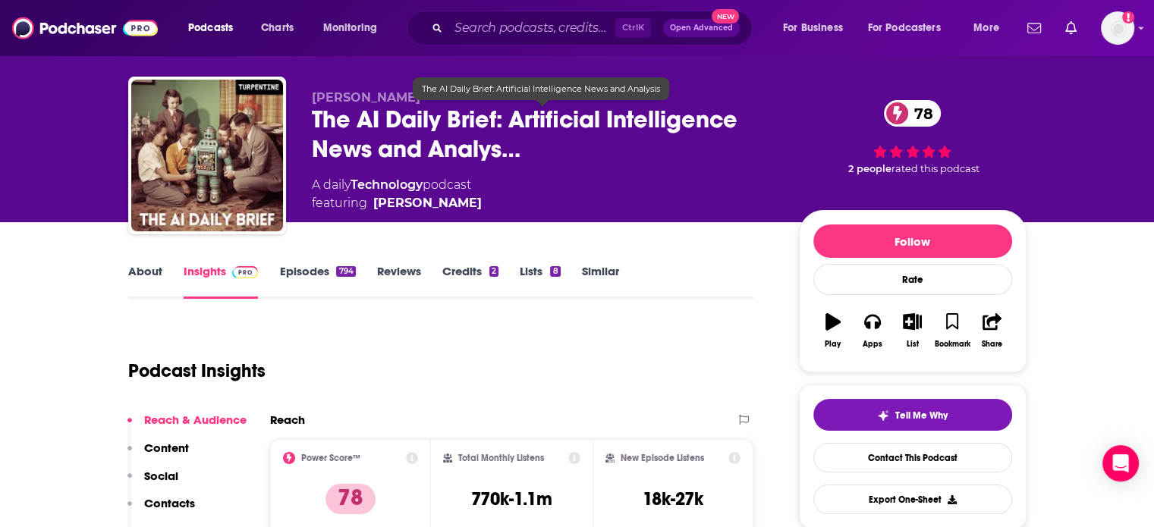
scroll to position [0, 0]
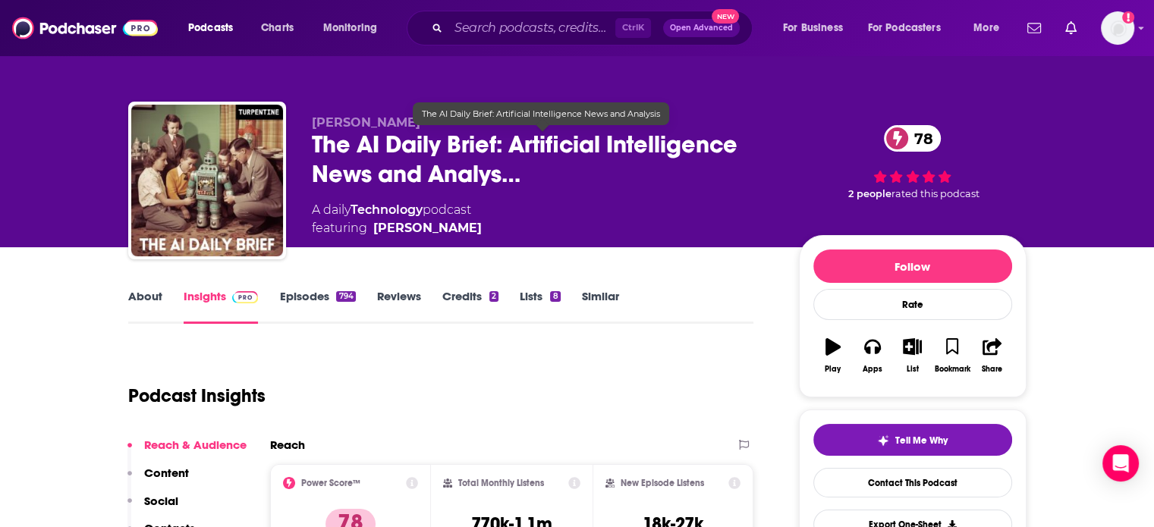
click at [417, 149] on span "The AI Daily Brief: Artificial Intelligence News and Analys…" at bounding box center [543, 159] width 463 height 59
drag, startPoint x: 417, startPoint y: 149, endPoint x: 373, endPoint y: 146, distance: 44.2
click at [373, 146] on span "The AI Daily Brief: Artificial Intelligence News and Analys…" at bounding box center [543, 159] width 463 height 59
click at [335, 146] on span "The AI Daily Brief: Artificial Intelligence News and Analys…" at bounding box center [543, 159] width 463 height 59
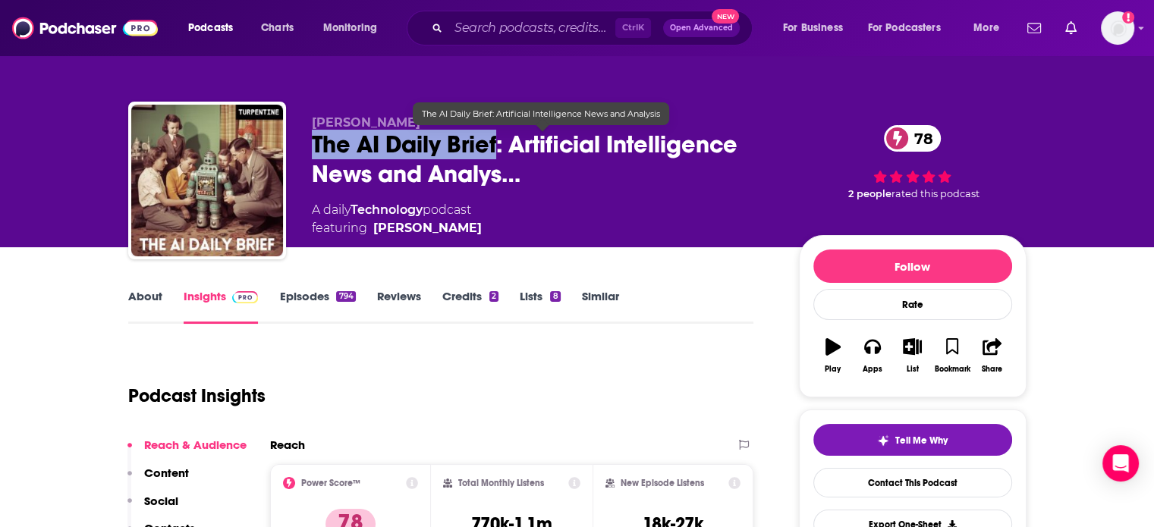
drag, startPoint x: 335, startPoint y: 146, endPoint x: 467, endPoint y: 144, distance: 132.1
click at [467, 144] on span "The AI Daily Brief: Artificial Intelligence News and Analys…" at bounding box center [543, 159] width 463 height 59
copy h2 "The AI Daily Brief"
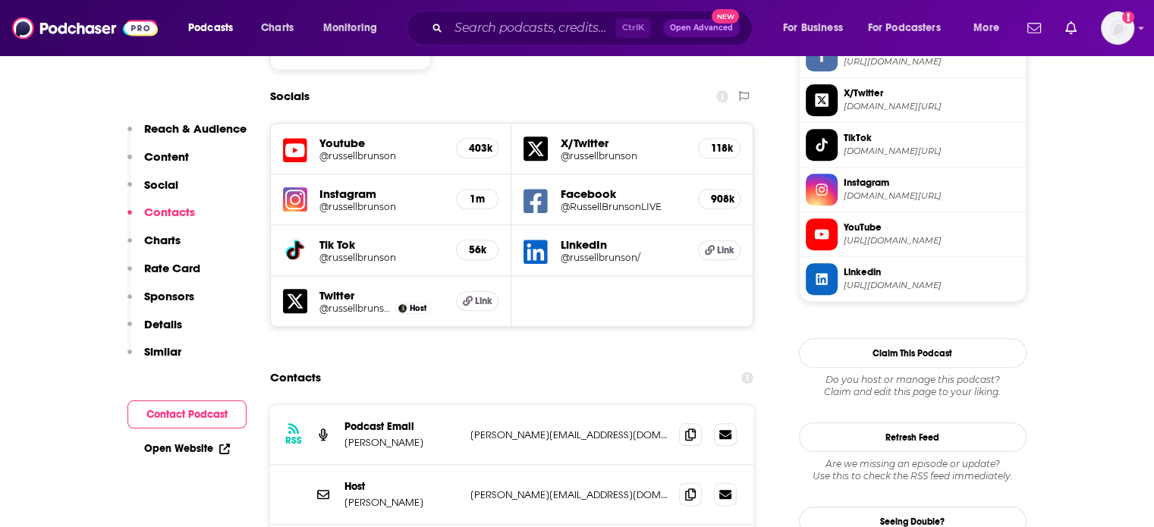
scroll to position [1442, 0]
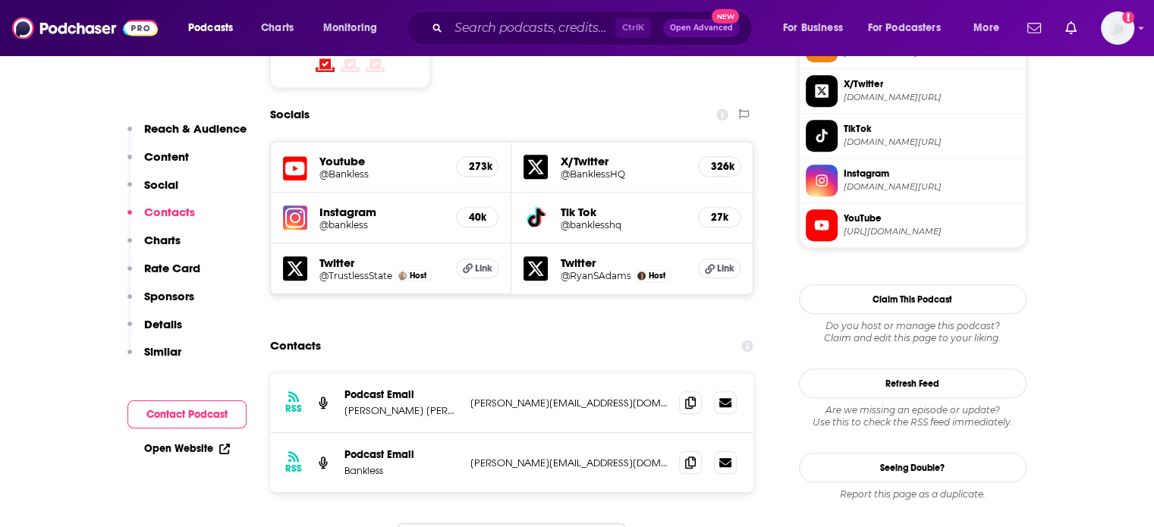
scroll to position [1442, 0]
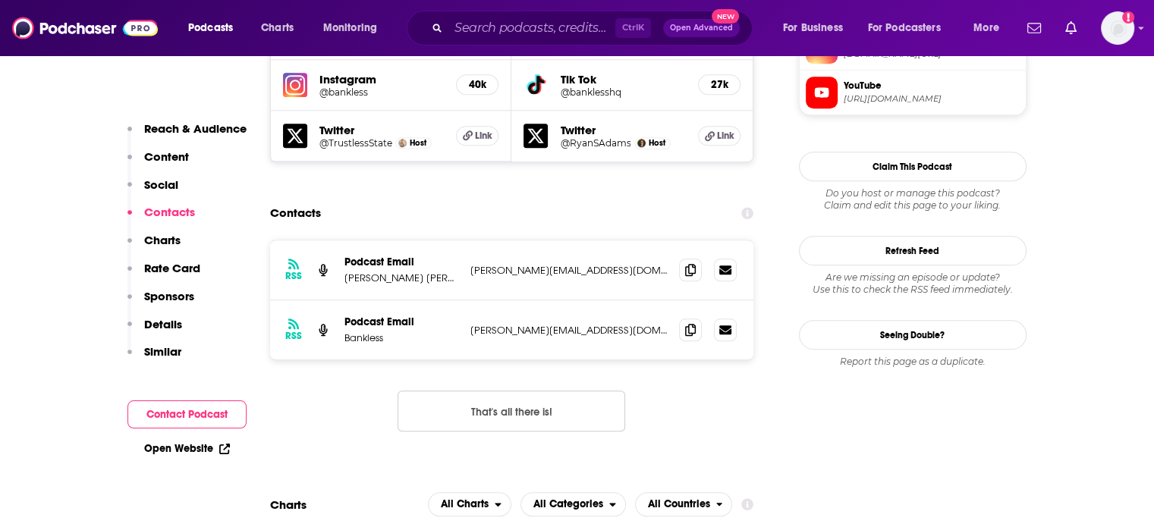
click at [527, 264] on p "ryan@mythos.capital" at bounding box center [568, 270] width 197 height 13
copy div "ryan@mythos.capital ryan@mythos.capital"
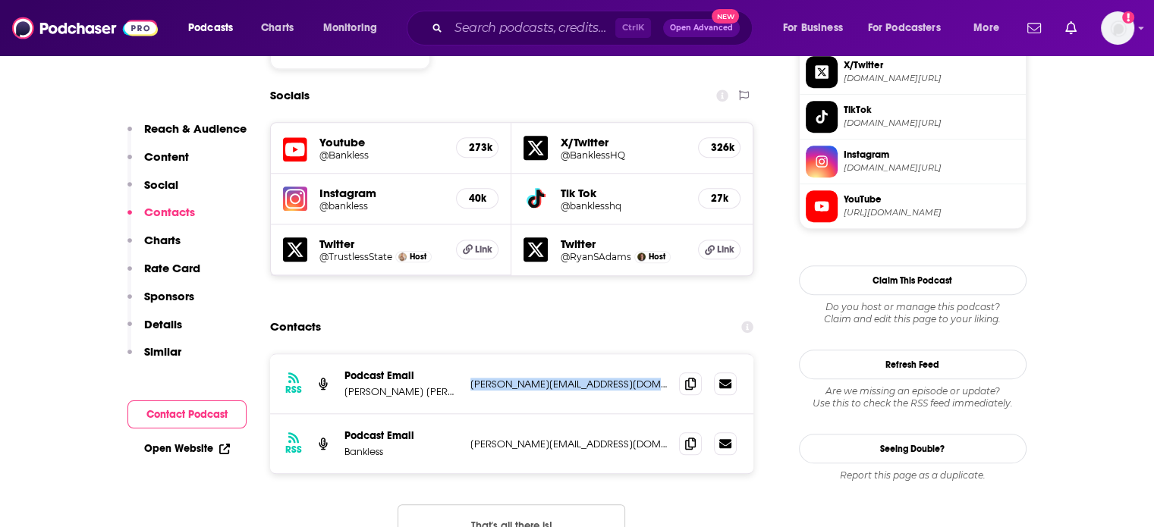
scroll to position [1366, 0]
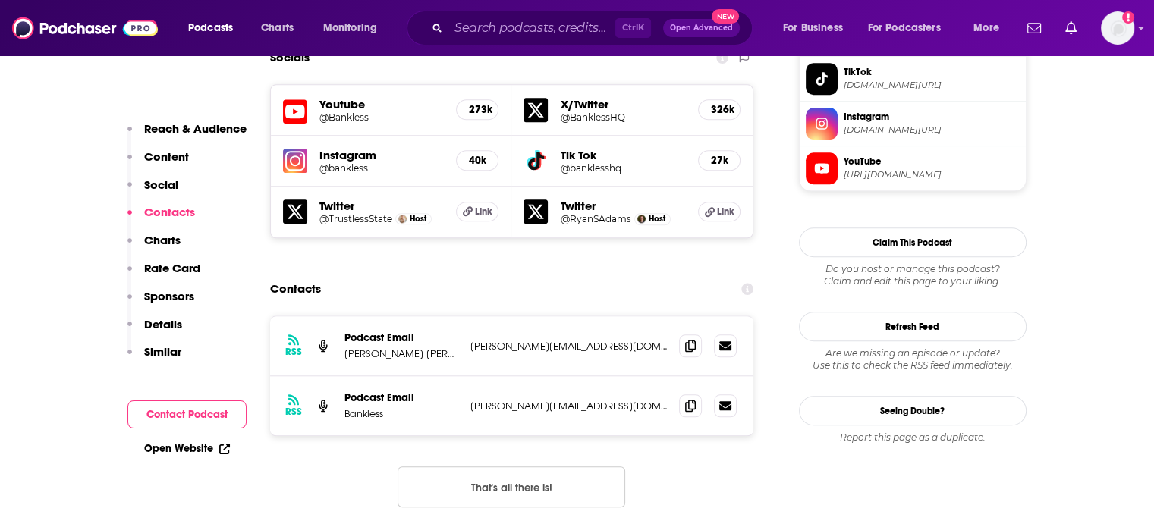
click at [536, 376] on div "RSS Podcast Email Bankless david@banklesshq.com david@banklesshq.com" at bounding box center [512, 405] width 484 height 59
click at [536, 400] on p "david@banklesshq.com" at bounding box center [568, 406] width 197 height 13
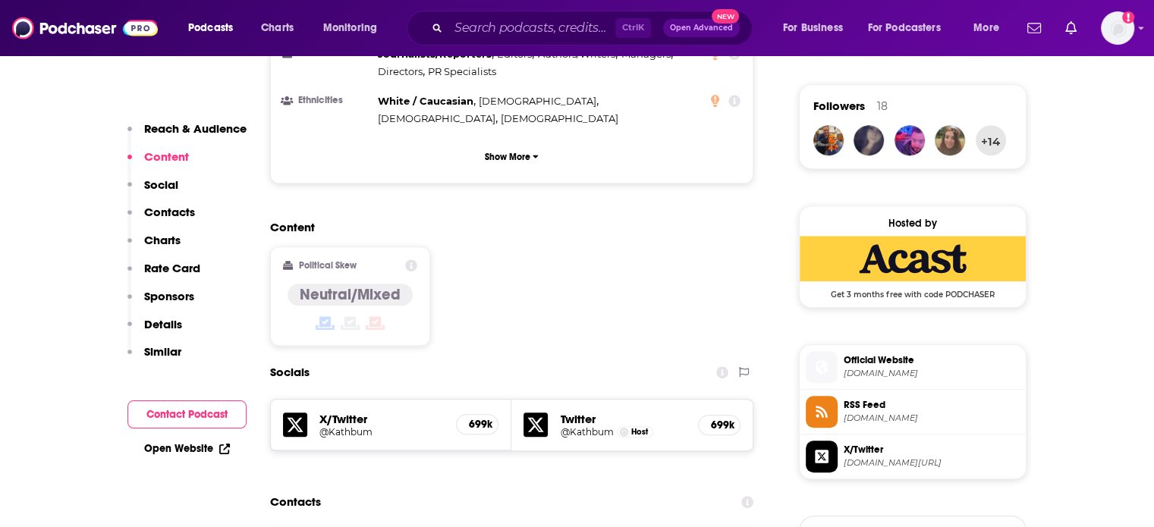
scroll to position [1214, 0]
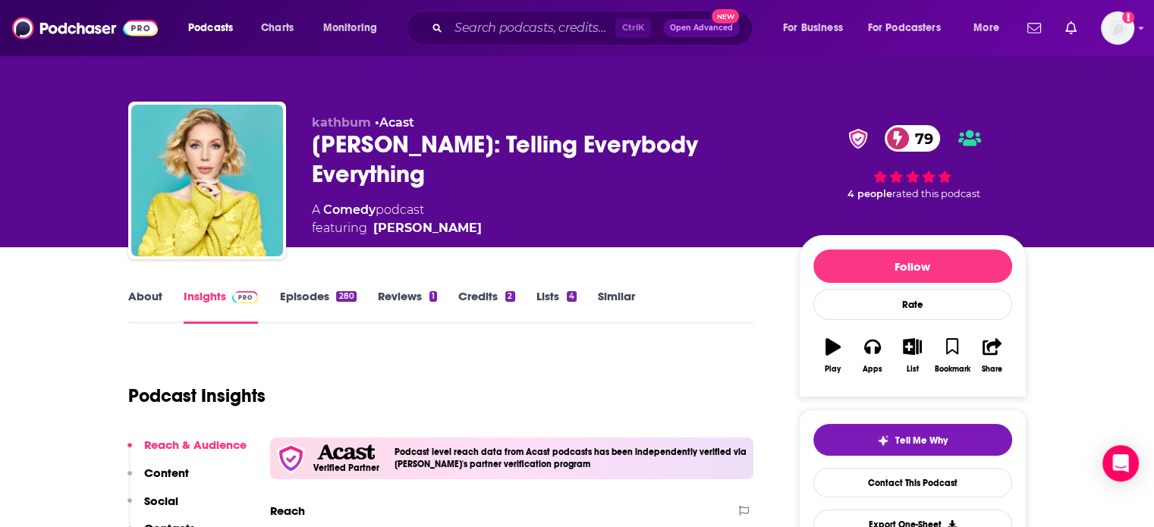
click at [511, 145] on div "Katherine Ryan: Telling Everybody Everything 79" at bounding box center [543, 159] width 463 height 59
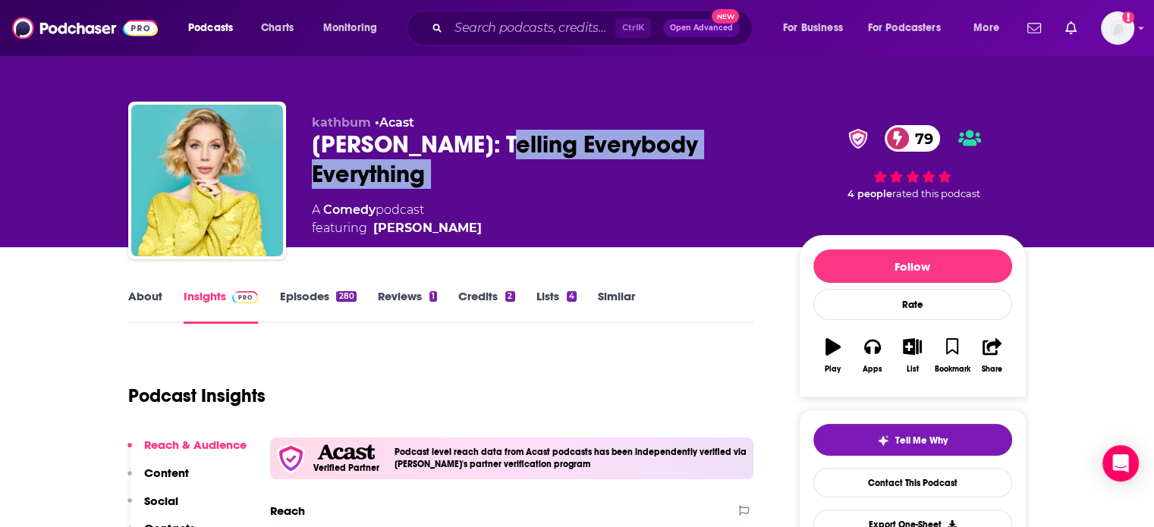
drag, startPoint x: 511, startPoint y: 145, endPoint x: 513, endPoint y: 162, distance: 16.8
click at [513, 162] on div "Katherine Ryan: Telling Everybody Everything 79" at bounding box center [543, 159] width 463 height 59
copy div "Telling Everybody Everything 79"
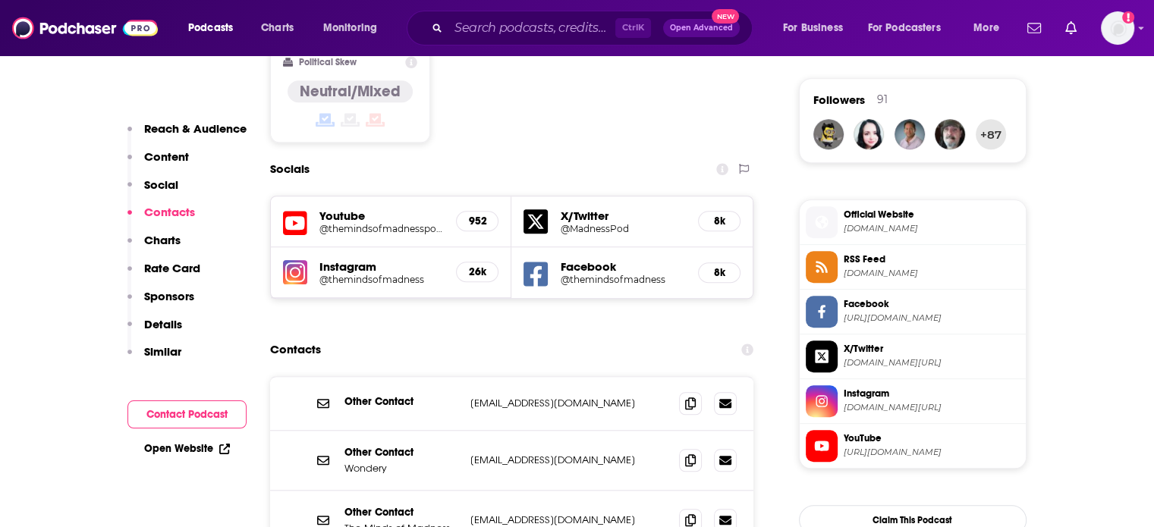
scroll to position [1366, 0]
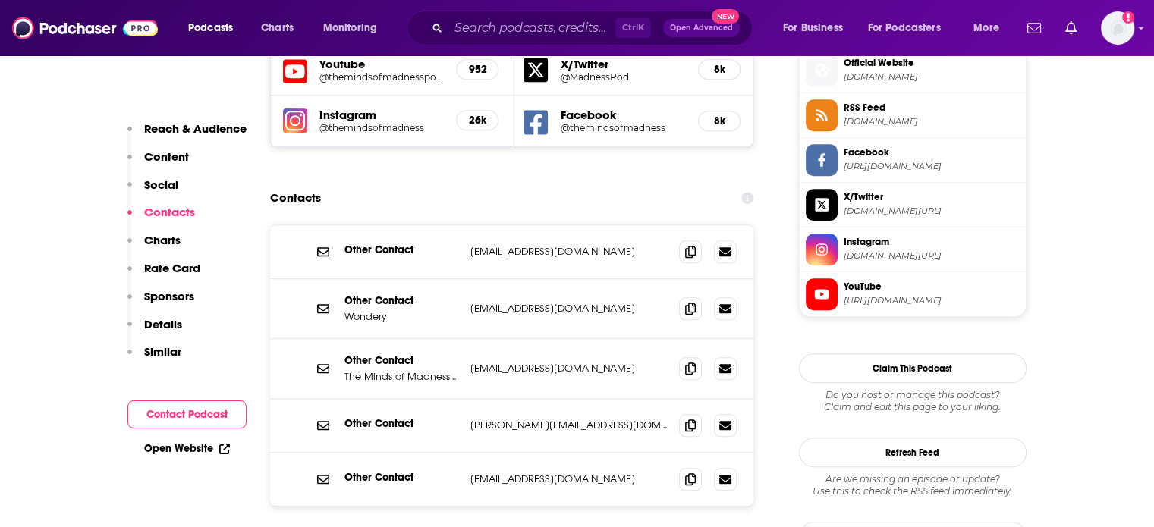
click at [540, 362] on p "info@mindsofmadnesspodcast.com" at bounding box center [568, 368] width 197 height 13
copy div "info@mindsofmadnesspodcast.com info@mindsofmadnesspodcast.com"
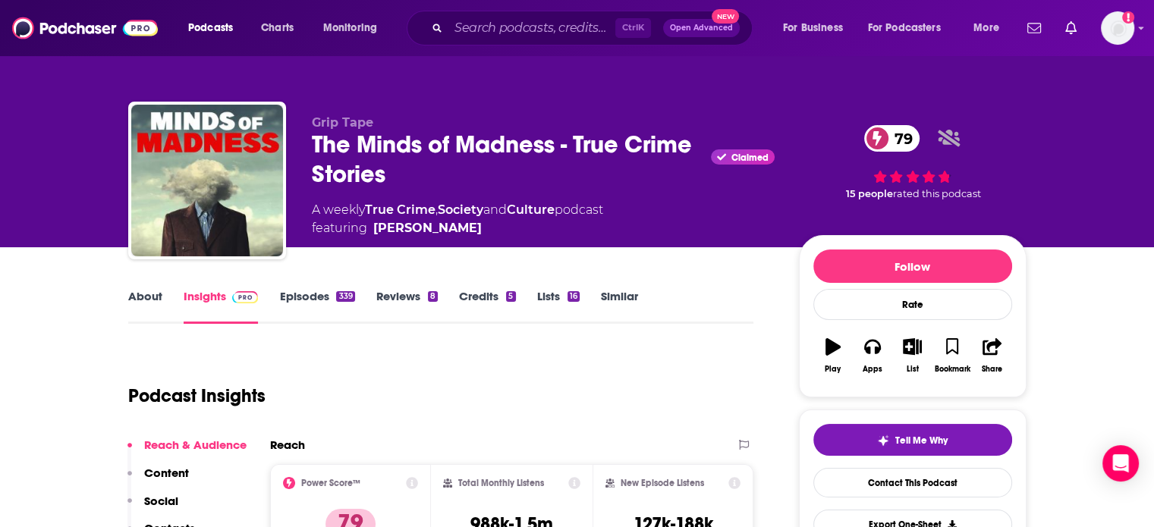
scroll to position [0, 0]
drag, startPoint x: 346, startPoint y: 136, endPoint x: 336, endPoint y: 137, distance: 9.9
click at [345, 136] on div "The Minds of Madness - True Crime Stories Claimed 79" at bounding box center [543, 159] width 463 height 59
click at [330, 138] on div "The Minds of Madness - True Crime Stories Claimed 79" at bounding box center [543, 159] width 463 height 59
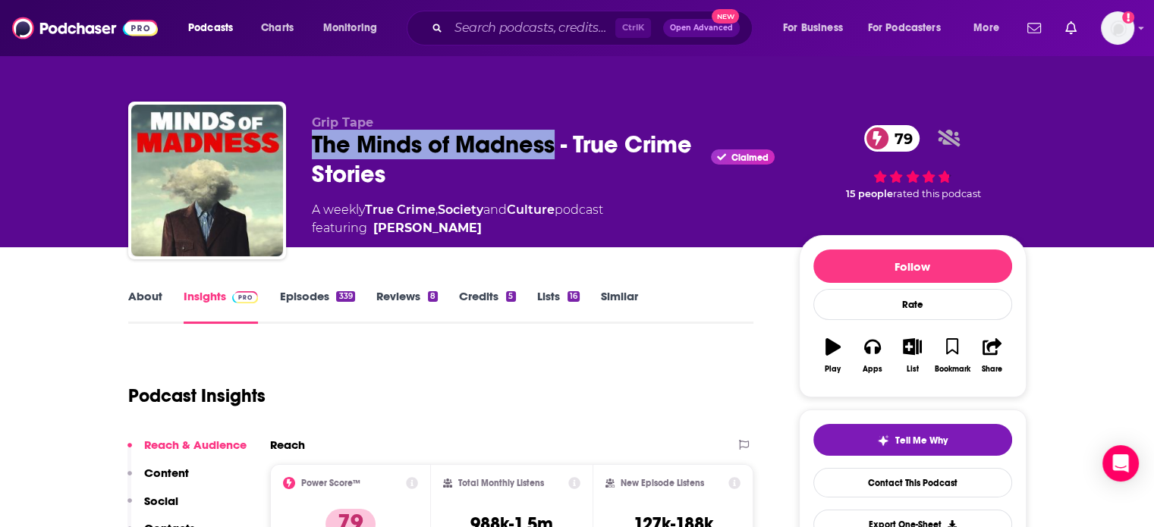
drag, startPoint x: 330, startPoint y: 138, endPoint x: 495, endPoint y: 142, distance: 164.7
click at [494, 142] on div "The Minds of Madness - True Crime Stories Claimed 79" at bounding box center [543, 159] width 463 height 59
copy h2 "The Minds of Madness"
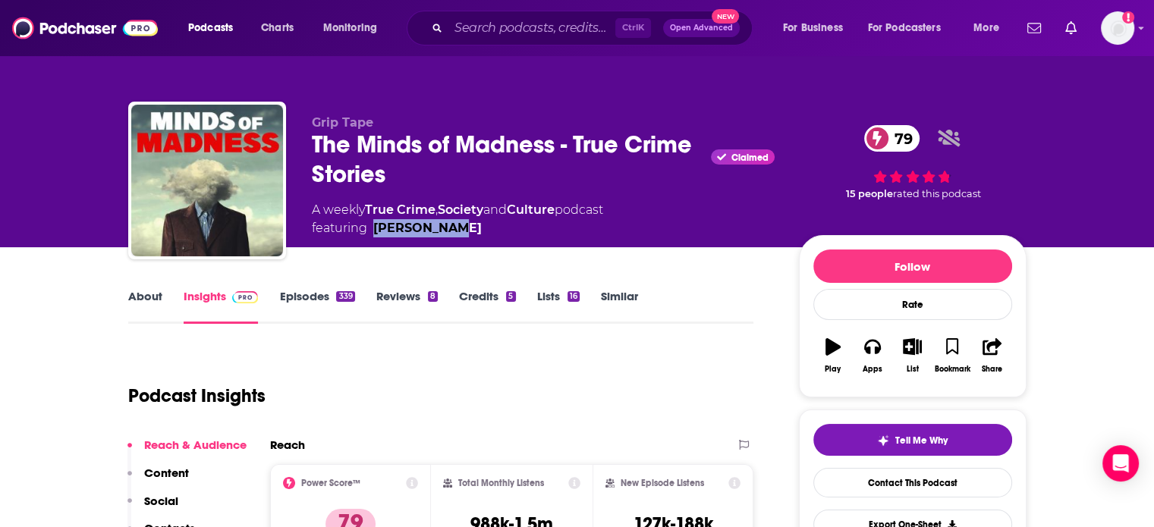
drag, startPoint x: 455, startPoint y: 244, endPoint x: 369, endPoint y: 244, distance: 86.5
click at [369, 244] on div "Grip Tape The Minds of Madness - True Crime Stories Claimed 79 A weekly True Cr…" at bounding box center [669, 183] width 715 height 137
copy link "Tyler Allen"
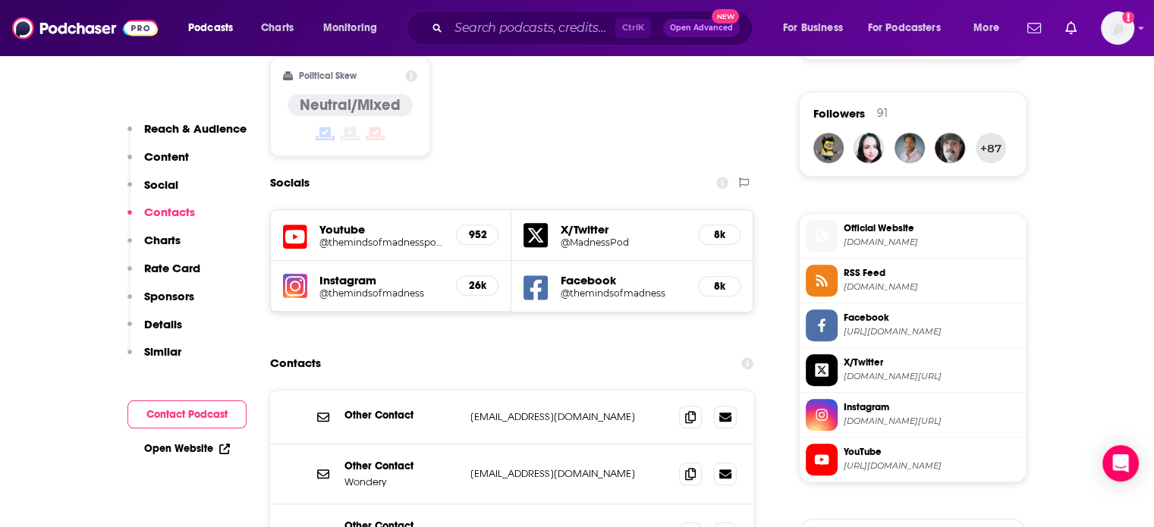
scroll to position [1290, 0]
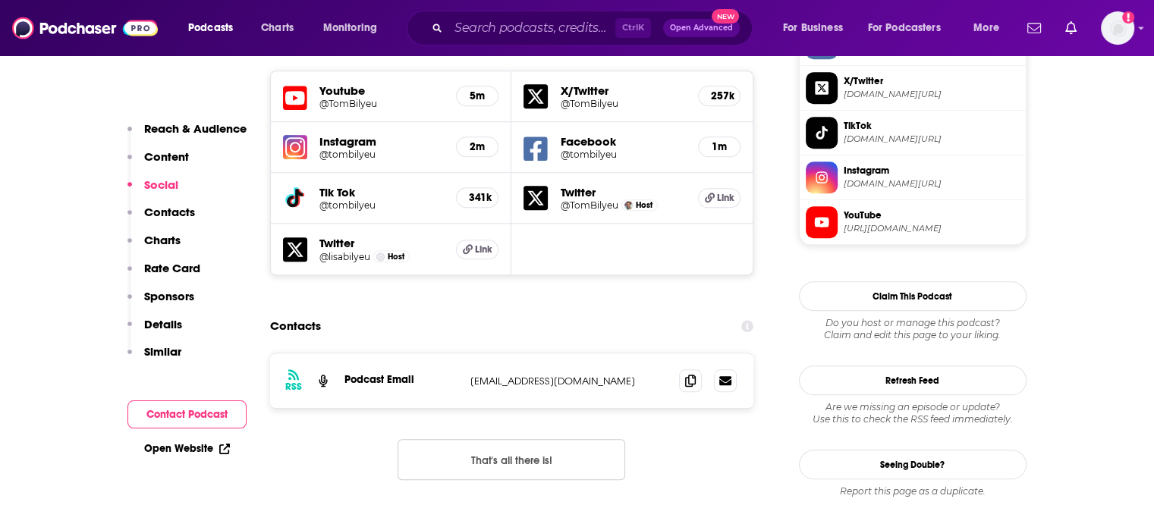
scroll to position [1442, 0]
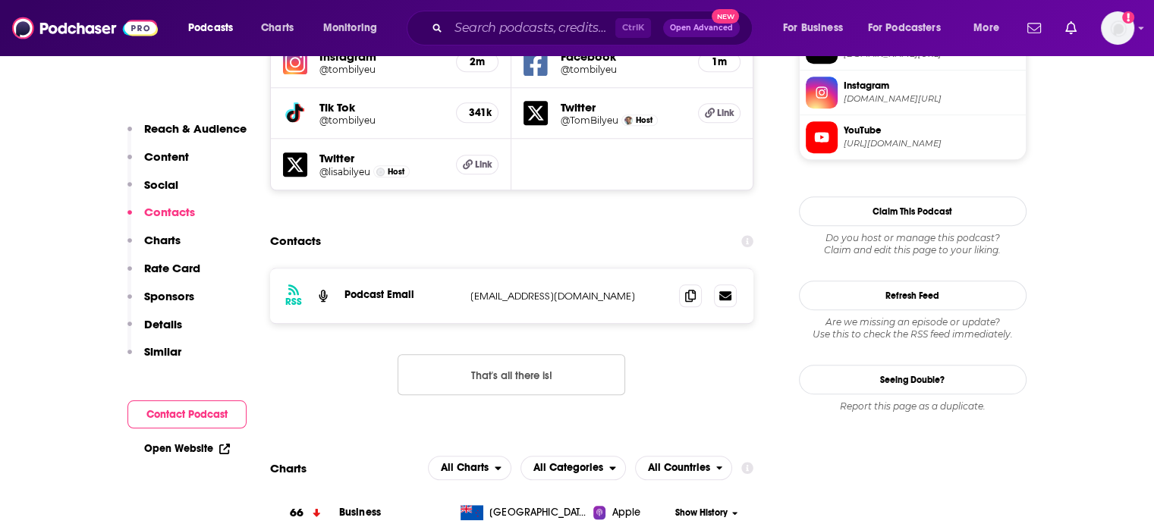
click at [562, 290] on p "connect@impacttheory.com" at bounding box center [568, 296] width 197 height 13
copy div "connect@impacttheory.com connect@impacttheory.com"
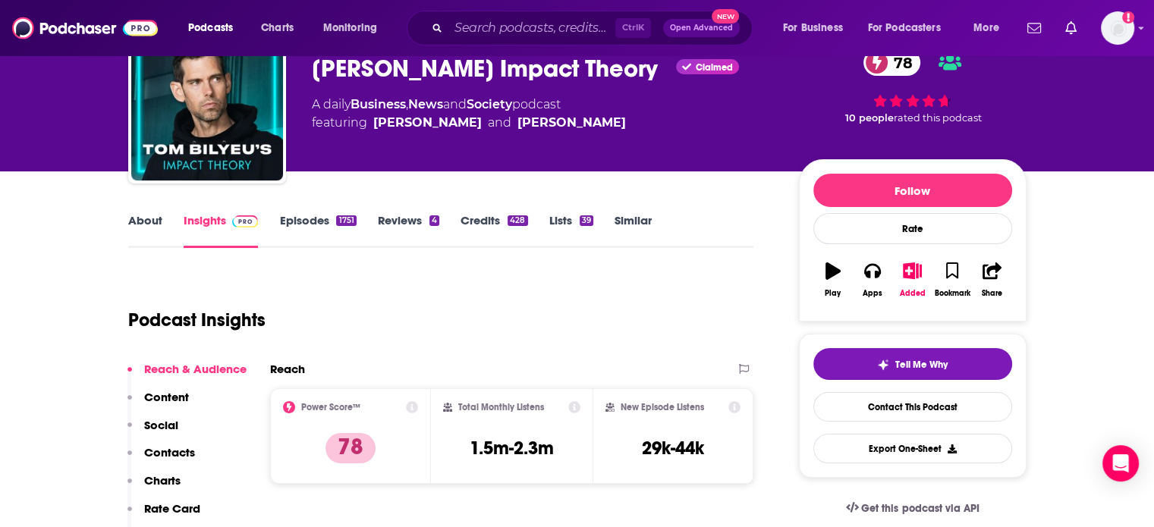
scroll to position [0, 0]
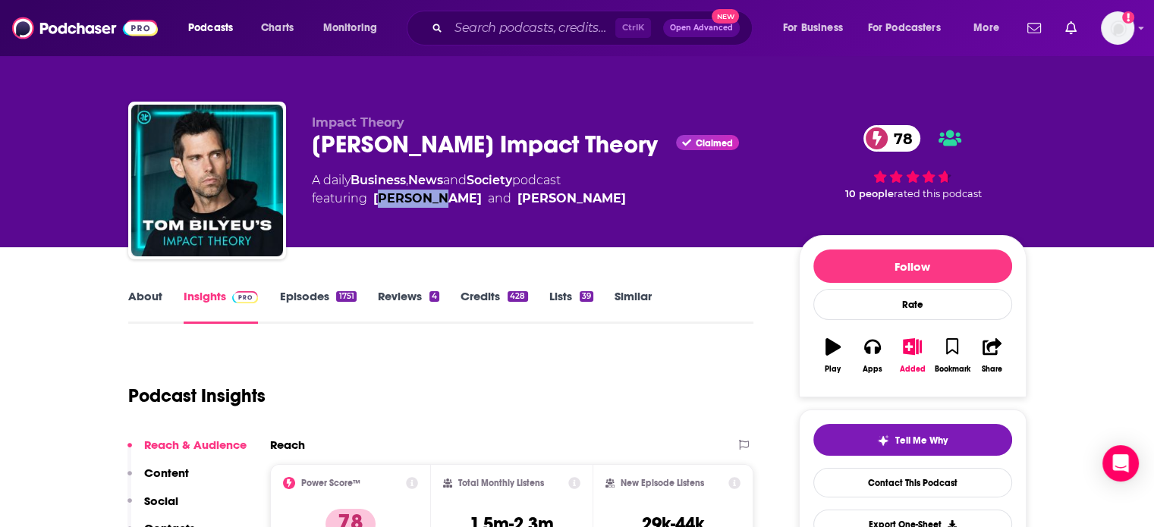
drag, startPoint x: 436, startPoint y: 216, endPoint x: 382, endPoint y: 216, distance: 54.6
click at [382, 216] on div "Impact Theory Tom Bilyeu's Impact Theory Claimed 78 A daily Business , News and…" at bounding box center [543, 175] width 463 height 121
click at [437, 224] on div "Impact Theory Tom Bilyeu's Impact Theory Claimed 78 A daily Business , News and…" at bounding box center [543, 175] width 463 height 121
drag, startPoint x: 437, startPoint y: 224, endPoint x: 378, endPoint y: 218, distance: 59.5
click at [378, 218] on div "Impact Theory Tom Bilyeu's Impact Theory Claimed 78 A daily Business , News and…" at bounding box center [543, 175] width 463 height 121
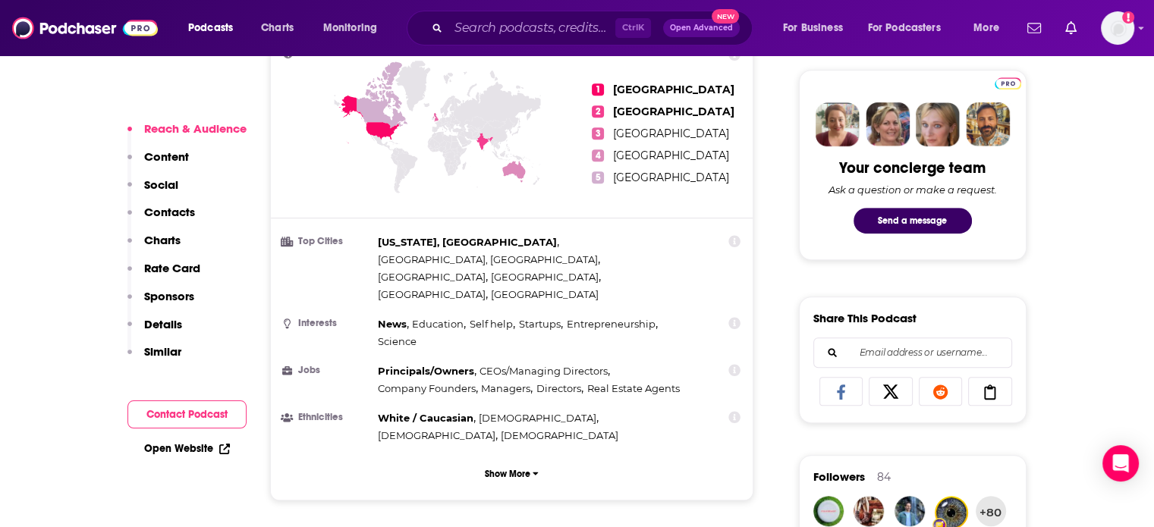
scroll to position [986, 0]
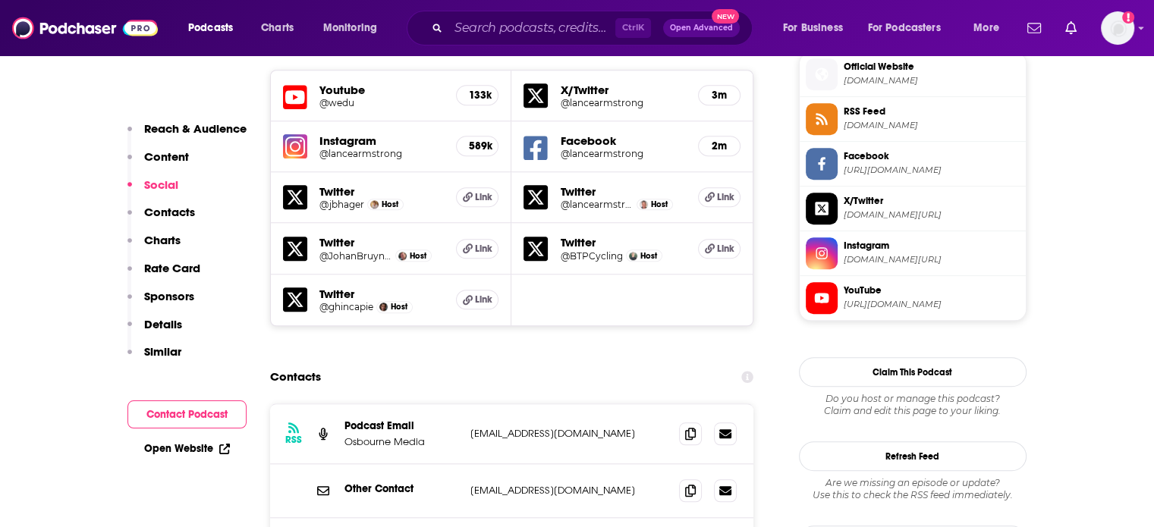
scroll to position [1518, 0]
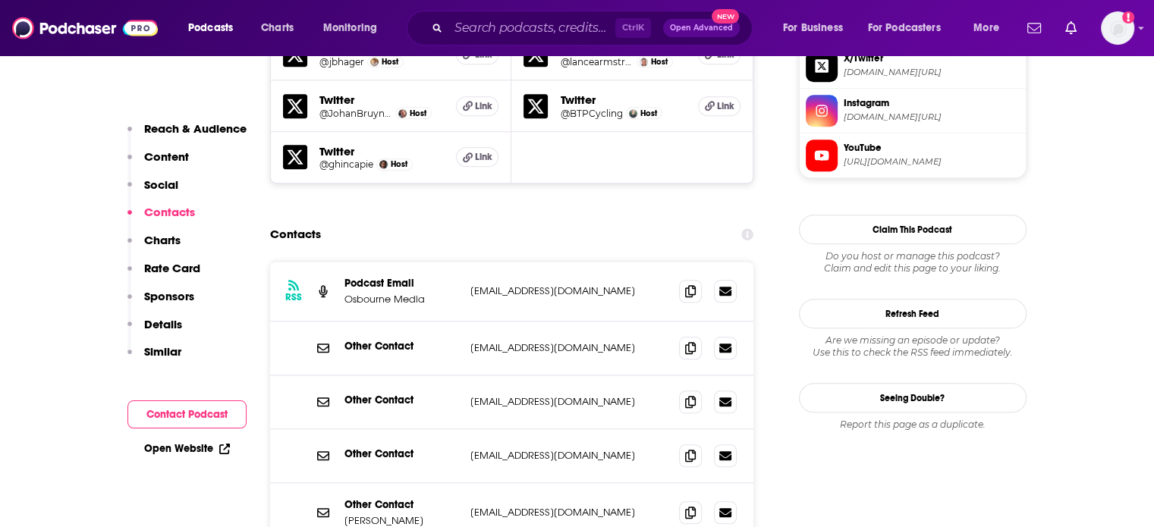
click at [518, 341] on p "[EMAIL_ADDRESS][DOMAIN_NAME]" at bounding box center [568, 347] width 197 height 13
copy div "[EMAIL_ADDRESS][DOMAIN_NAME] [EMAIL_ADDRESS][DOMAIN_NAME]"
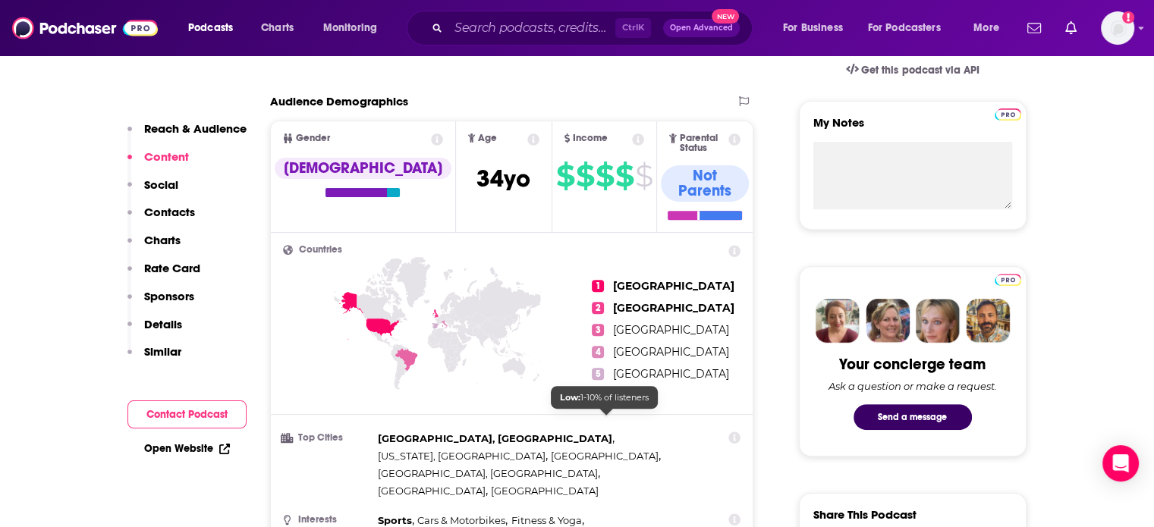
scroll to position [0, 0]
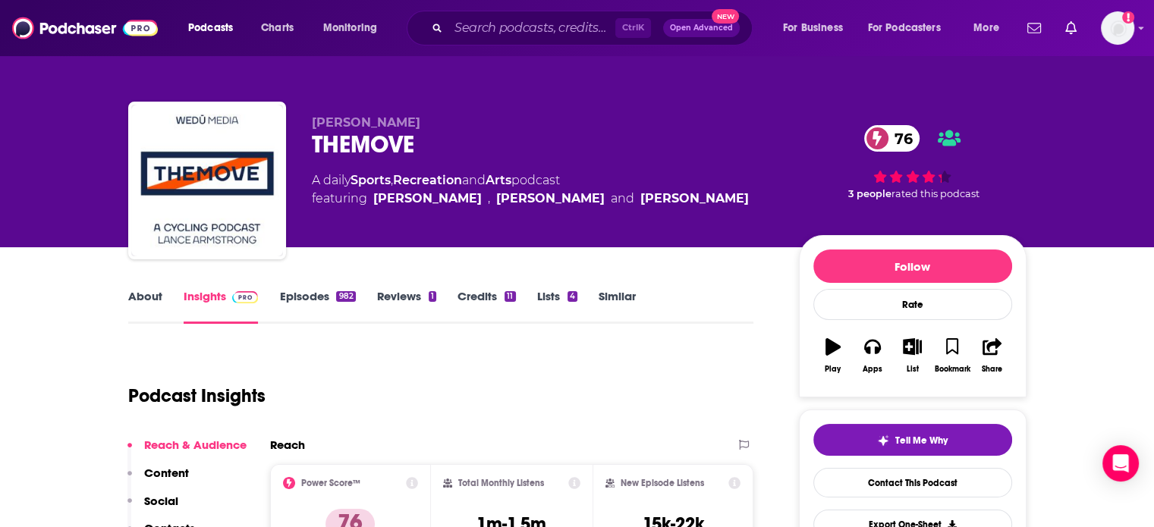
click at [356, 160] on div "Lance Armstrong THEMOVE 76 A daily Sports , Recreation and Arts podcast featuri…" at bounding box center [543, 175] width 463 height 121
copy div "THEMOVE 76"
drag, startPoint x: 469, startPoint y: 228, endPoint x: 441, endPoint y: 228, distance: 28.1
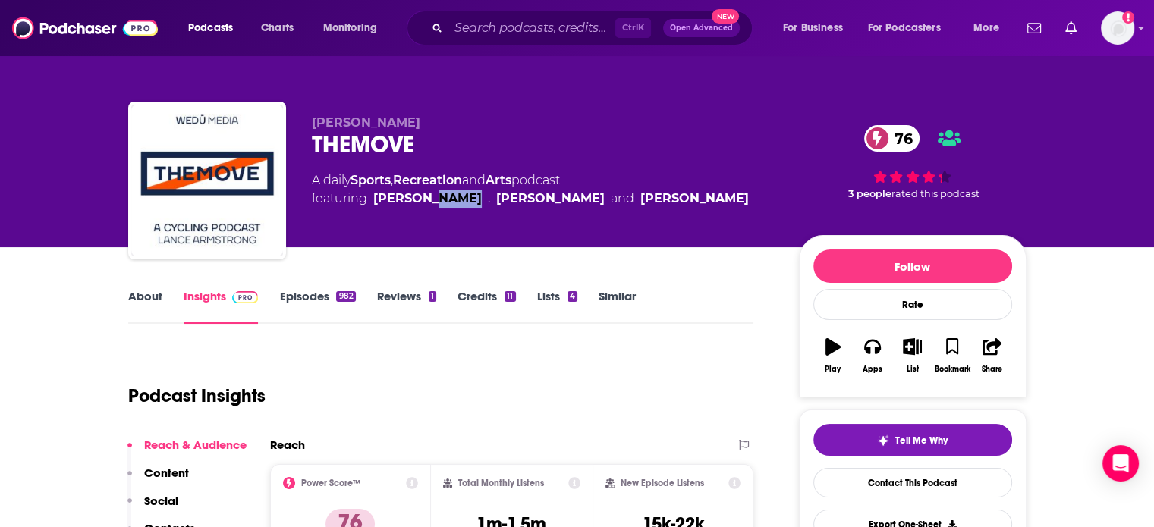
click at [429, 225] on div "Lance Armstrong THEMOVE 76 A daily Sports , Recreation and Arts podcast featuri…" at bounding box center [543, 175] width 463 height 121
click at [450, 229] on div "Lance Armstrong THEMOVE 76 A daily Sports , Recreation and Arts podcast featuri…" at bounding box center [543, 175] width 463 height 121
drag, startPoint x: 450, startPoint y: 229, endPoint x: 404, endPoint y: 223, distance: 45.9
click at [404, 223] on div "Lance Armstrong THEMOVE 76 A daily Sports , Recreation and Arts podcast featuri…" at bounding box center [543, 175] width 463 height 121
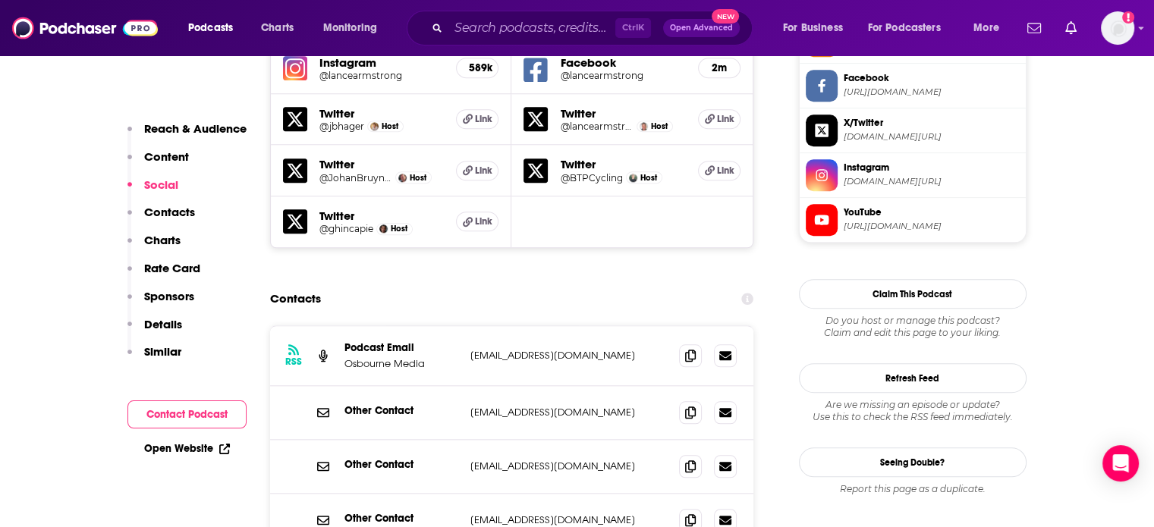
scroll to position [1518, 0]
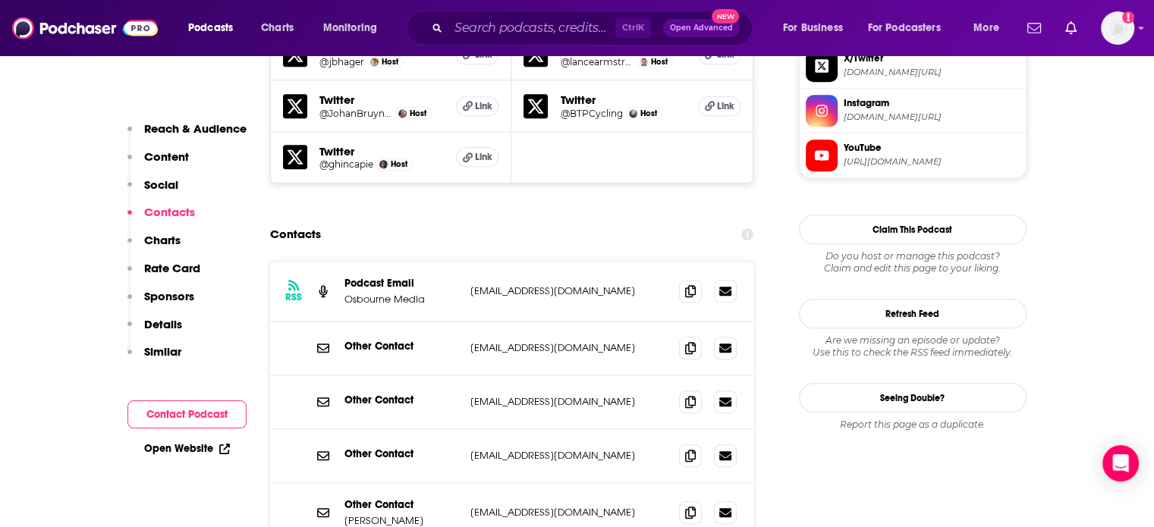
click at [523, 483] on div "Other Contact Lance Armstrong jb@wedu.team jb@wedu.team" at bounding box center [512, 512] width 484 height 59
drag, startPoint x: 523, startPoint y: 451, endPoint x: 470, endPoint y: 446, distance: 53.4
click at [470, 483] on div "Other Contact Lance Armstrong jb@wedu.team jb@wedu.team" at bounding box center [512, 512] width 484 height 59
copy p "jb@wedu.team"
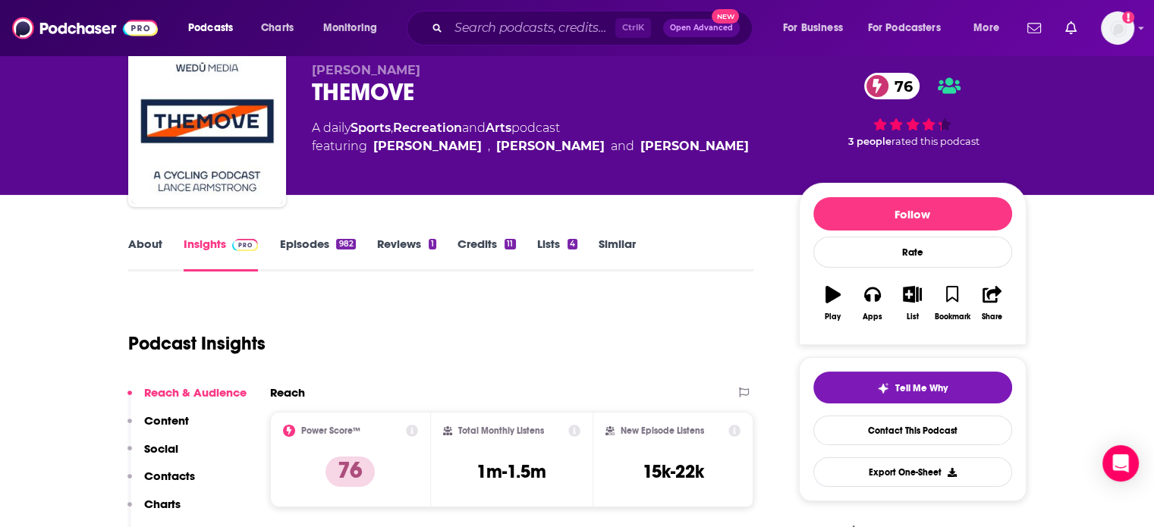
scroll to position [0, 0]
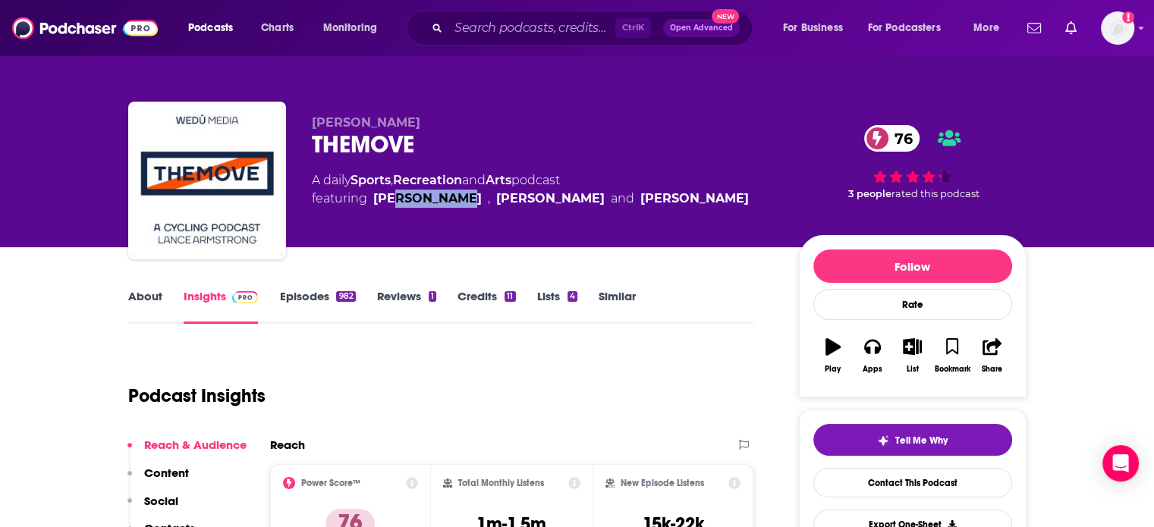
drag, startPoint x: 461, startPoint y: 229, endPoint x: 398, endPoint y: 224, distance: 63.2
click at [398, 224] on div "Lance Armstrong THEMOVE 76 A daily Sports , Recreation and Arts podcast featuri…" at bounding box center [543, 175] width 463 height 121
drag, startPoint x: 398, startPoint y: 224, endPoint x: 442, endPoint y: 224, distance: 44.0
click at [442, 224] on div "Lance Armstrong THEMOVE 76 A daily Sports , Recreation and Arts podcast featuri…" at bounding box center [543, 175] width 463 height 121
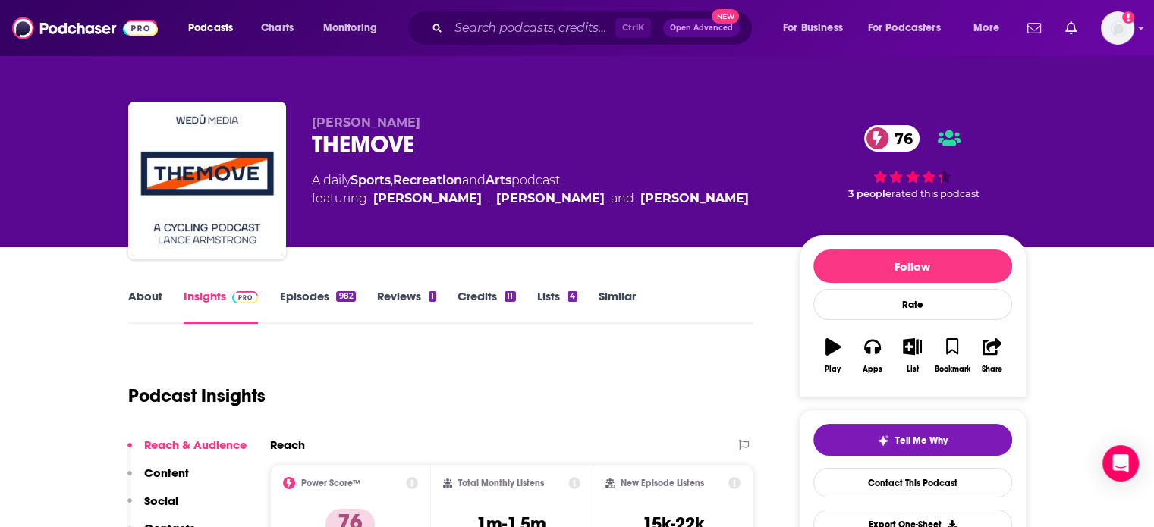
click at [502, 221] on div "Lance Armstrong THEMOVE 76 A daily Sports , Recreation and Arts podcast featuri…" at bounding box center [543, 175] width 463 height 121
drag, startPoint x: 487, startPoint y: 220, endPoint x: 558, endPoint y: 221, distance: 70.6
click at [558, 221] on div "Lance Armstrong THEMOVE 76 A daily Sports , Recreation and Arts podcast featuri…" at bounding box center [543, 175] width 463 height 121
copy link "J.B. Hager"
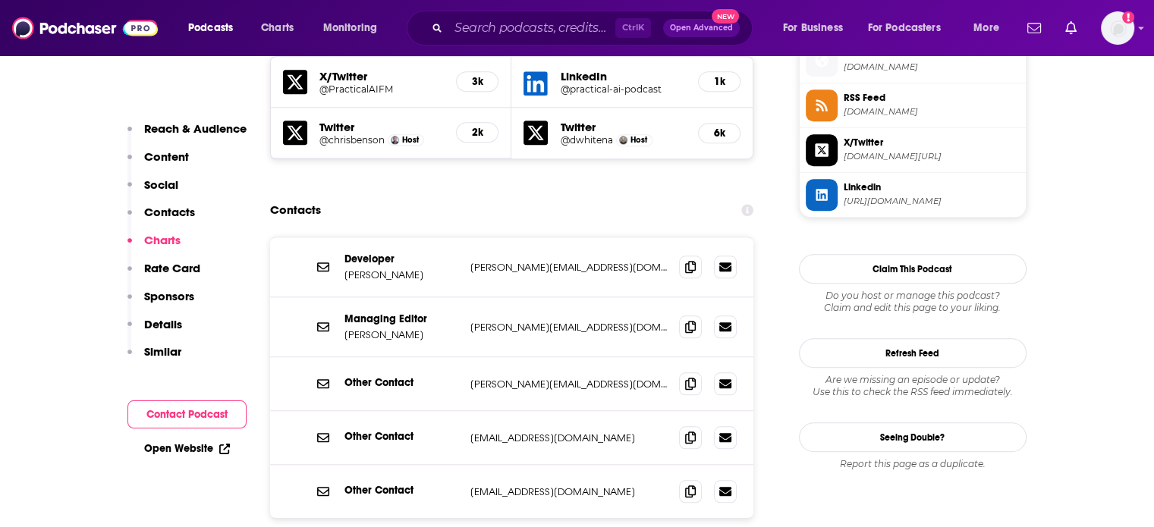
scroll to position [1366, 0]
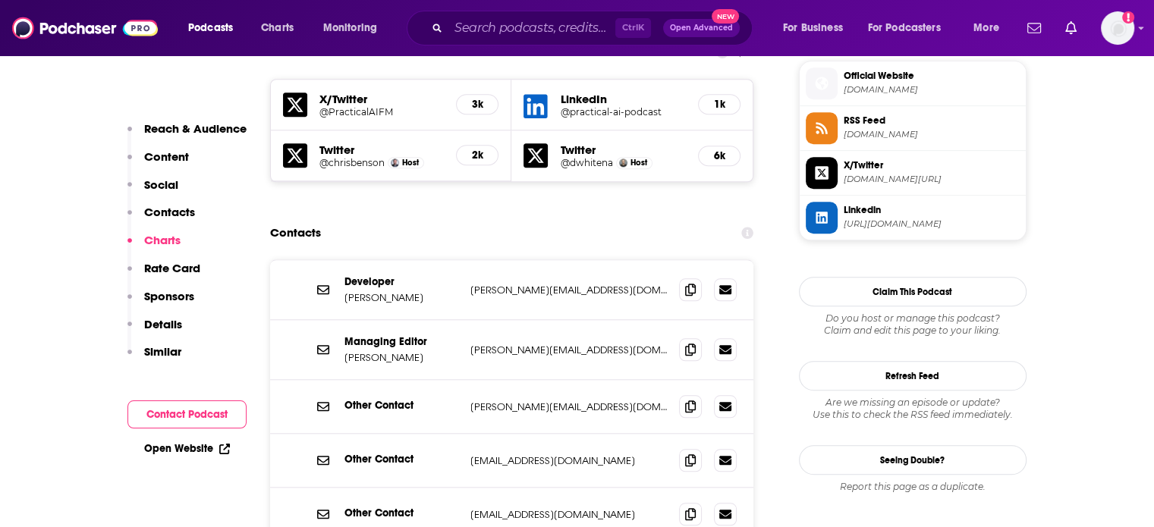
click at [518, 344] on p "[PERSON_NAME][EMAIL_ADDRESS][DOMAIN_NAME]" at bounding box center [568, 350] width 197 height 13
click at [518, 344] on p "jerod@changelog.com" at bounding box center [568, 350] width 197 height 13
copy div "jerod@changelog.com jerod@changelog.com"
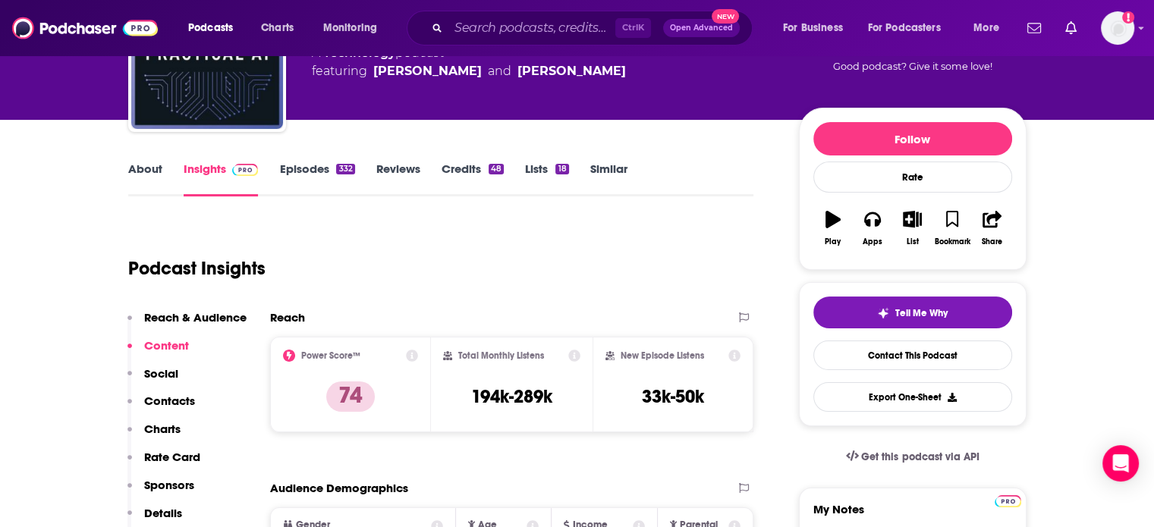
scroll to position [0, 0]
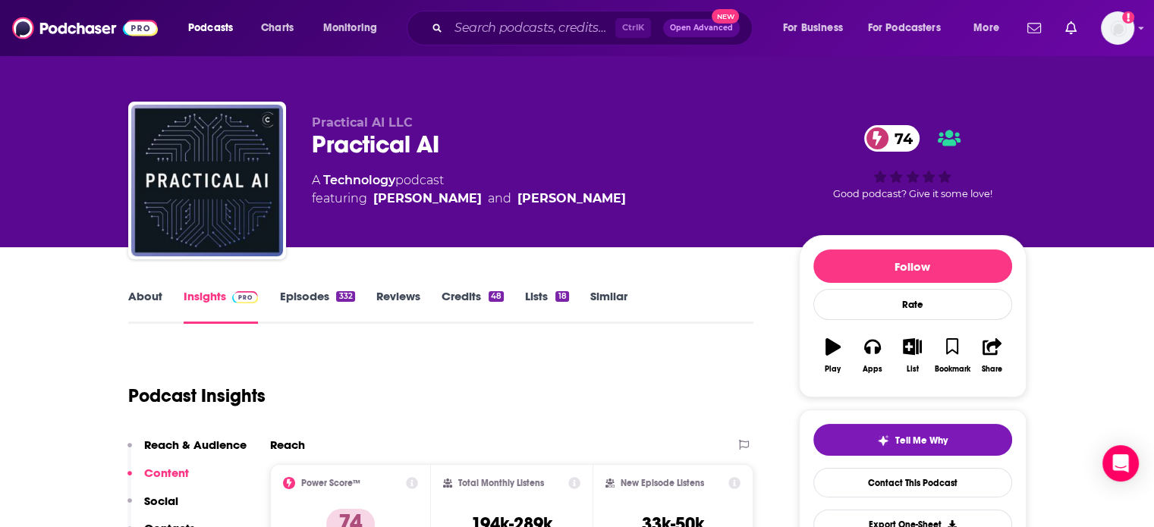
click at [376, 148] on div "Practical AI 74" at bounding box center [543, 145] width 463 height 30
copy div "Practical AI 74"
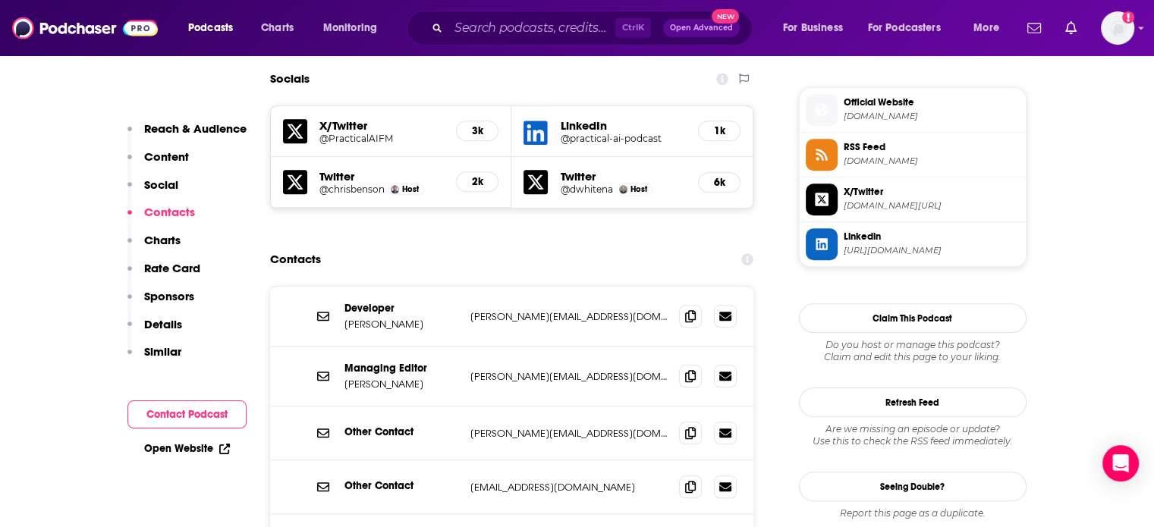
scroll to position [1366, 0]
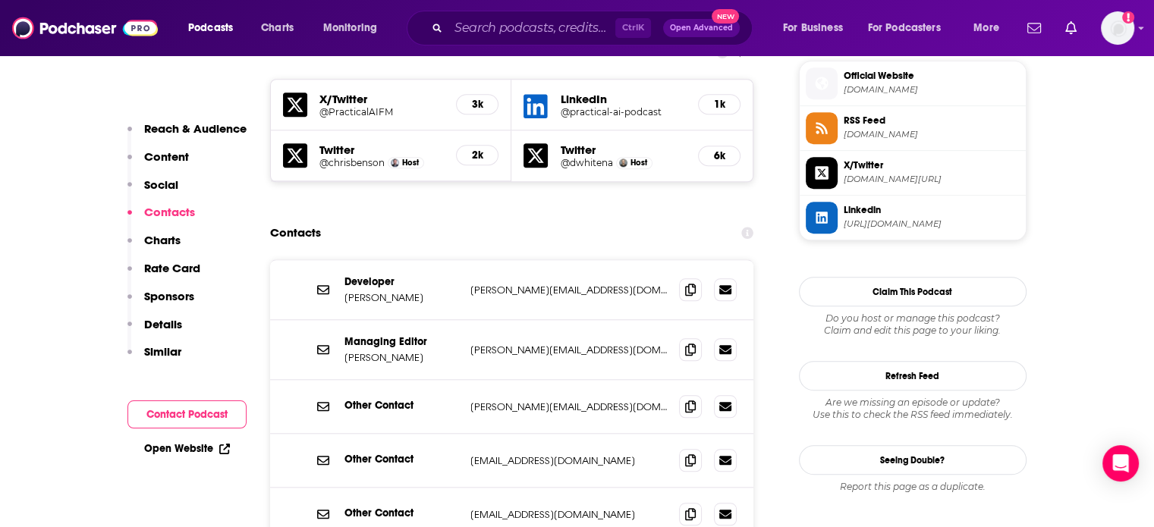
click at [352, 351] on p "Jerod Santo" at bounding box center [402, 357] width 114 height 13
drag, startPoint x: 352, startPoint y: 272, endPoint x: 386, endPoint y: 270, distance: 34.2
click at [386, 351] on p "Jerod Santo" at bounding box center [402, 357] width 114 height 13
copy p "Jerod Santo"
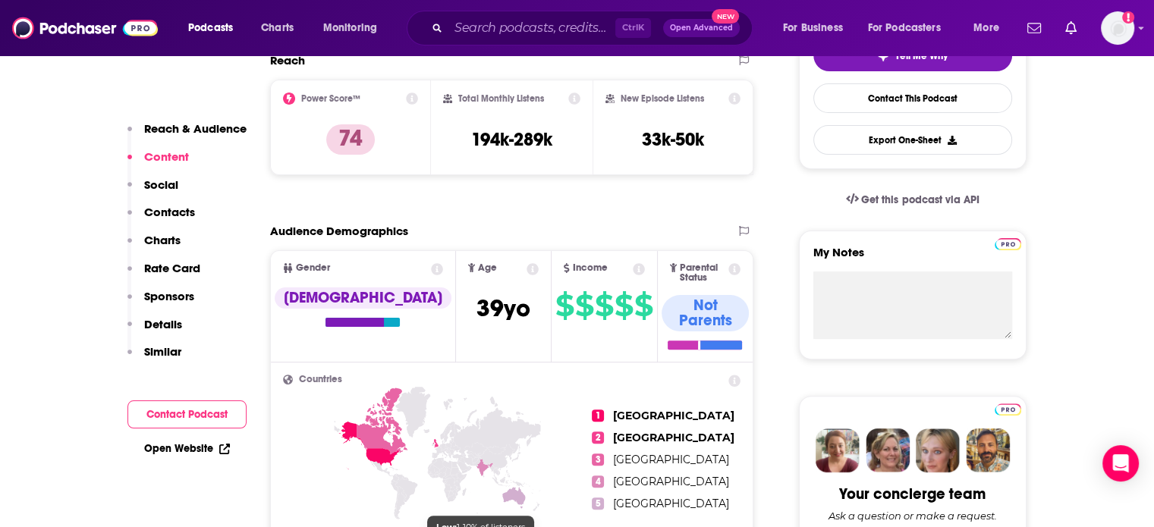
scroll to position [304, 0]
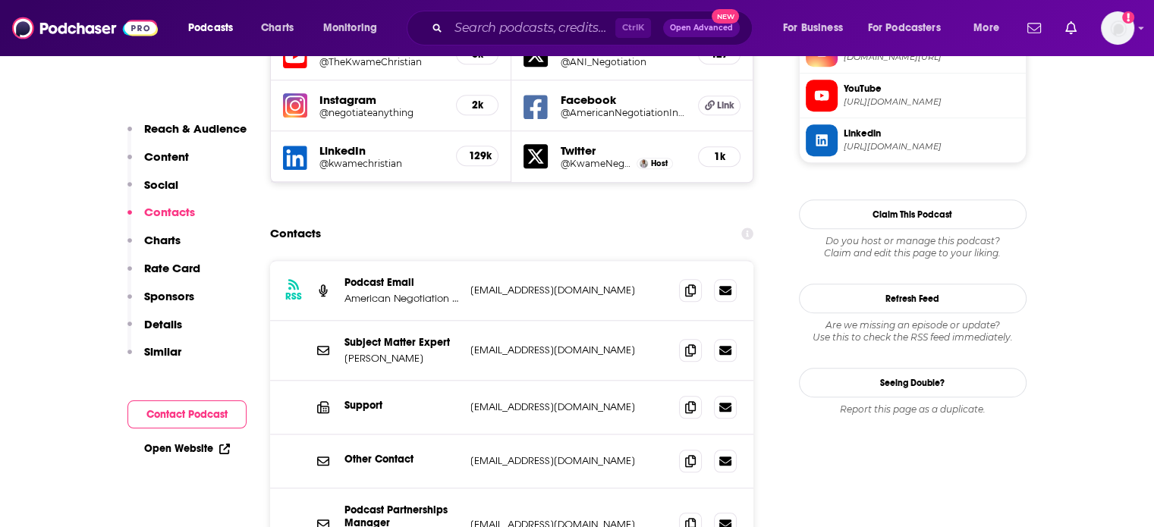
scroll to position [1442, 0]
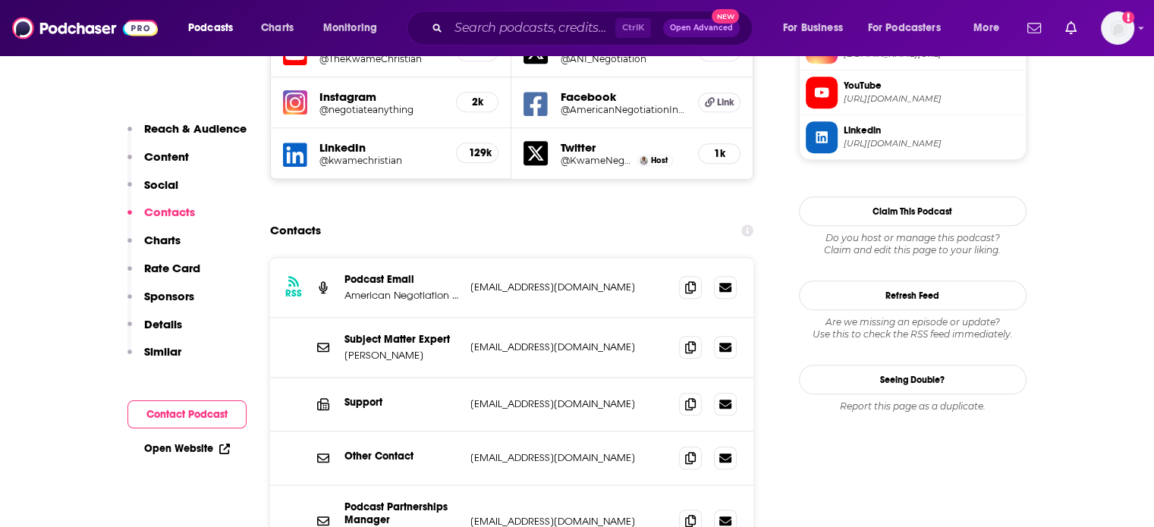
click at [553, 486] on div "Podcast Partnerships Manager [PERSON_NAME] [PERSON_NAME][EMAIL_ADDRESS][DOMAIN_…" at bounding box center [512, 522] width 484 height 72
copy div "[EMAIL_ADDRESS][DOMAIN_NAME] [EMAIL_ADDRESS][DOMAIN_NAME]"
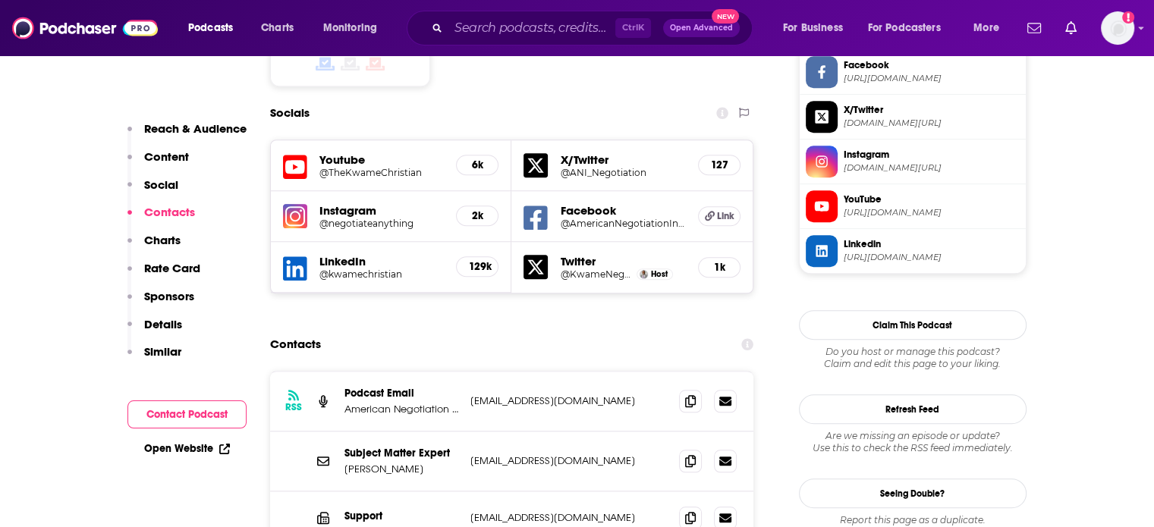
scroll to position [1518, 0]
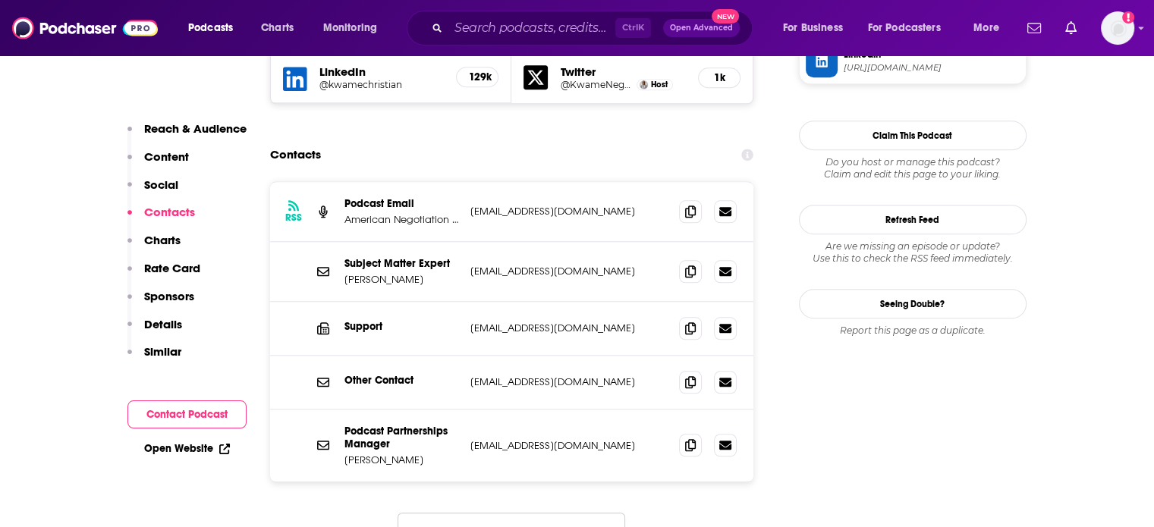
click at [354, 454] on p "[PERSON_NAME]" at bounding box center [402, 460] width 114 height 13
drag, startPoint x: 354, startPoint y: 369, endPoint x: 376, endPoint y: 370, distance: 22.0
click at [376, 454] on p "[PERSON_NAME]" at bounding box center [402, 460] width 114 height 13
copy p "[PERSON_NAME]"
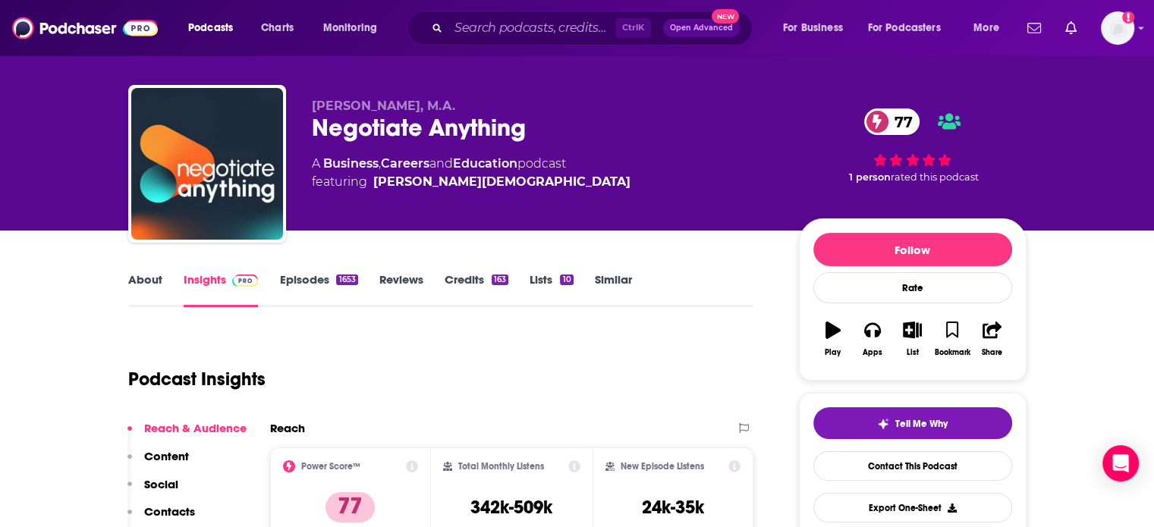
scroll to position [0, 0]
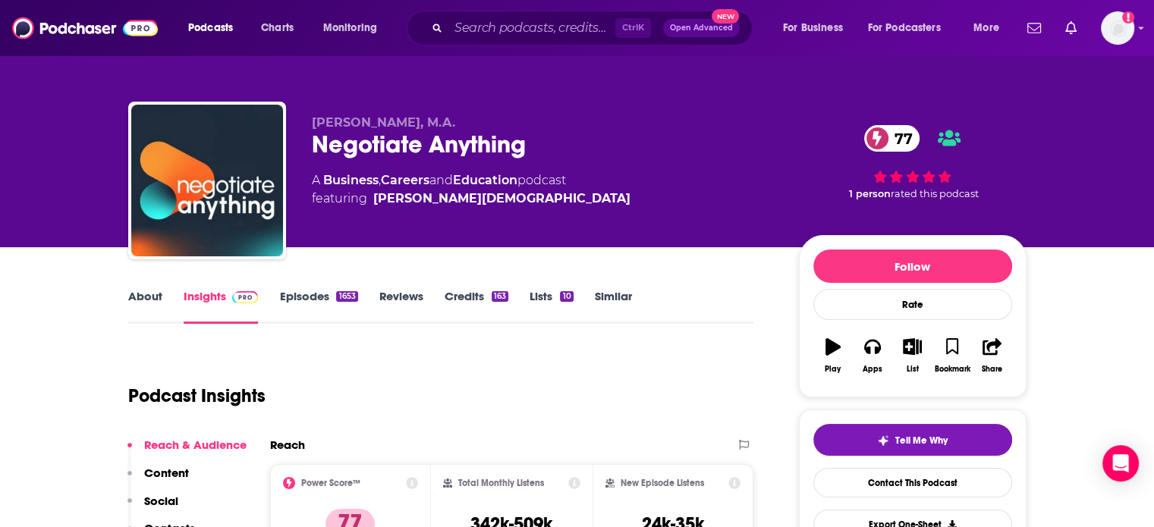
click at [338, 142] on div "Negotiate Anything 77" at bounding box center [543, 145] width 463 height 30
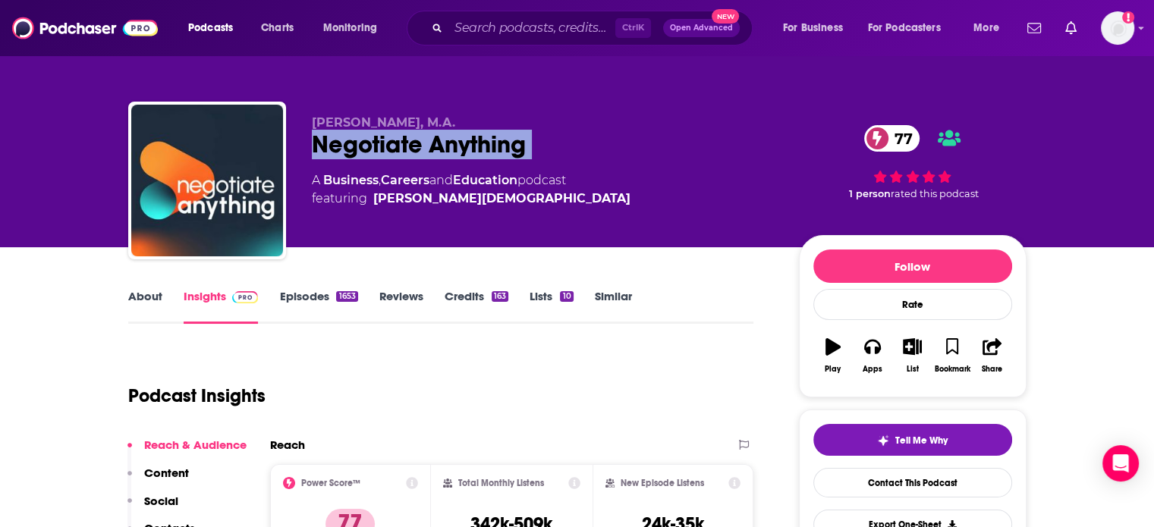
click at [338, 142] on div "Negotiate Anything 77" at bounding box center [543, 145] width 463 height 30
copy div "Negotiate Anything 77"
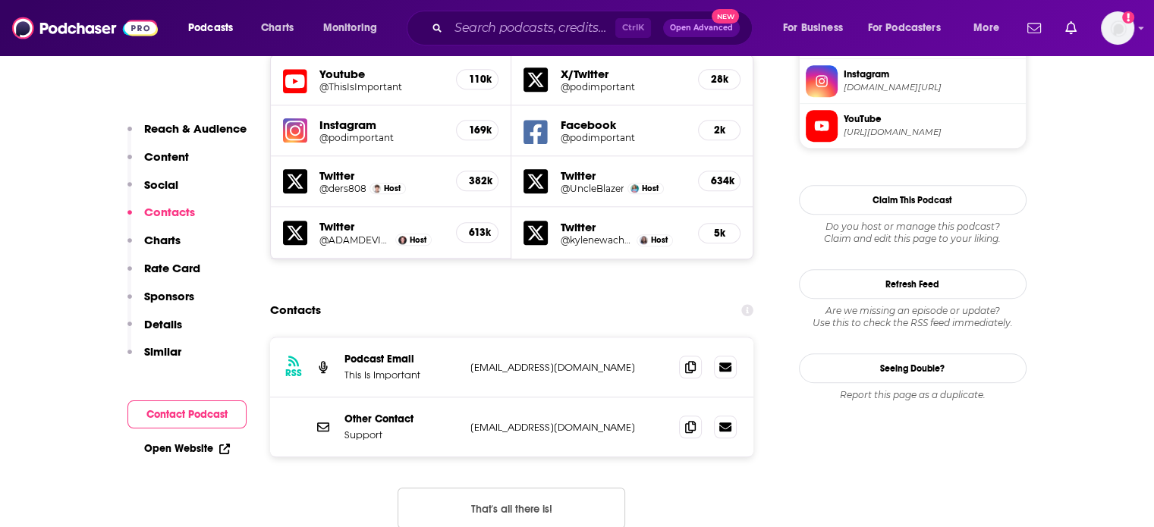
scroll to position [1442, 0]
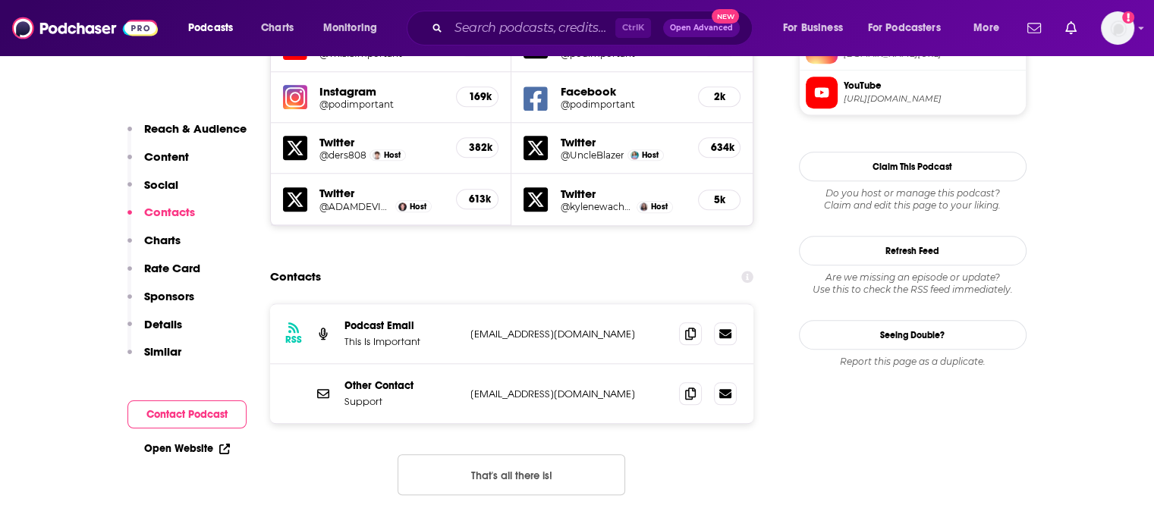
click at [562, 328] on p "[EMAIL_ADDRESS][DOMAIN_NAME]" at bounding box center [568, 334] width 197 height 13
click at [562, 328] on p "thisisimportantpodcast@gmail.com" at bounding box center [568, 334] width 197 height 13
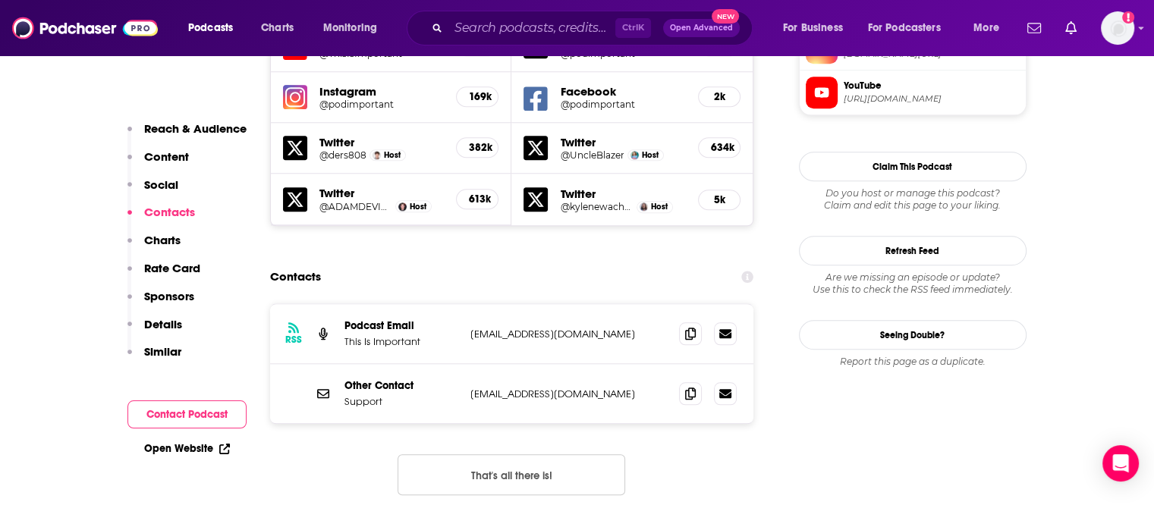
click at [385, 335] on p "This Is Important" at bounding box center [402, 341] width 114 height 13
copy p "This Is Important"
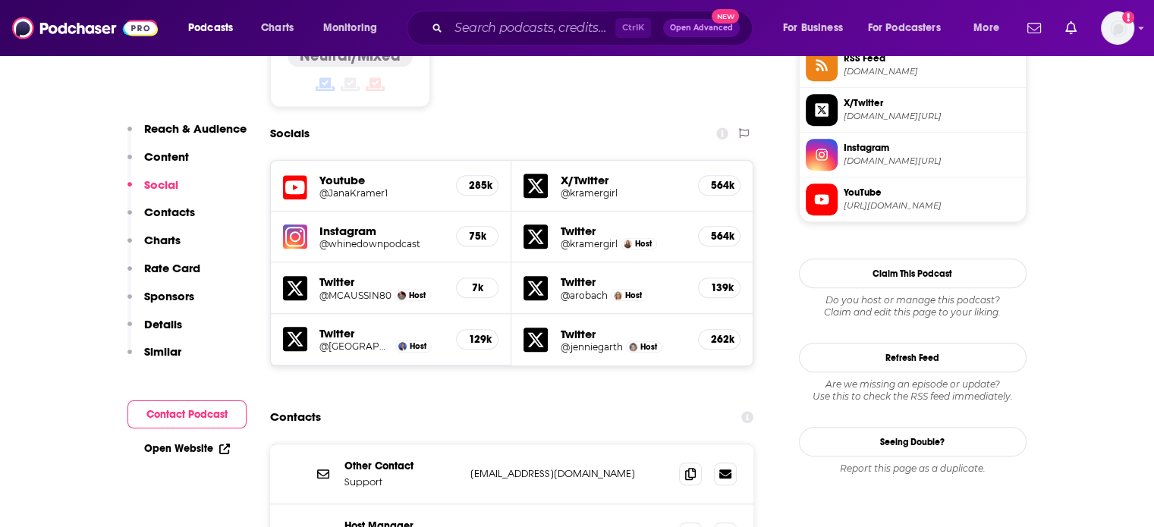
scroll to position [1518, 0]
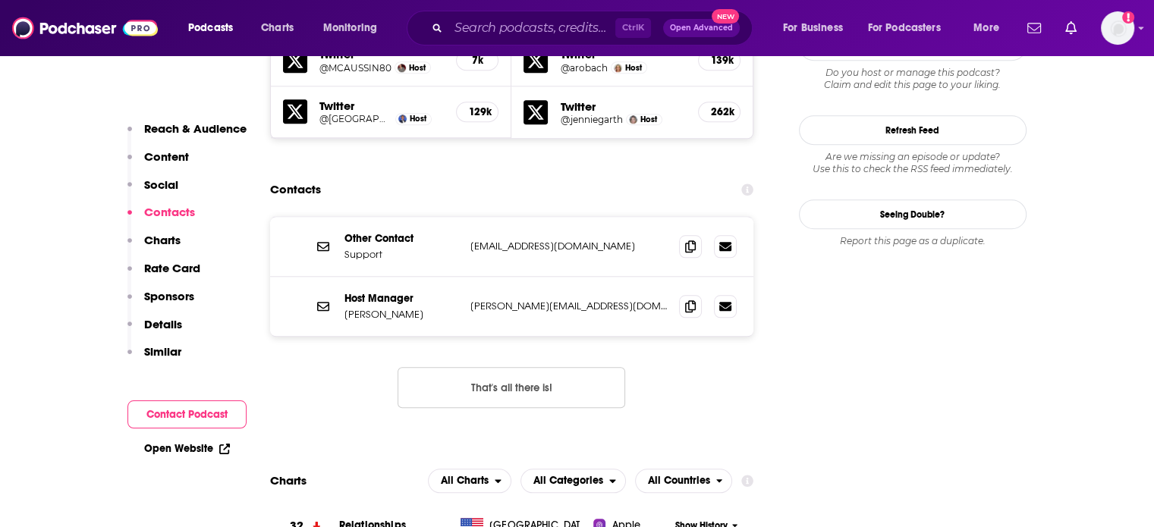
click at [518, 300] on p "[PERSON_NAME][EMAIL_ADDRESS][DOMAIN_NAME]" at bounding box center [568, 306] width 197 height 13
copy div "[PERSON_NAME][EMAIL_ADDRESS][DOMAIN_NAME] [PERSON_NAME][EMAIL_ADDRESS][DOMAIN_N…"
click at [358, 308] on p "[PERSON_NAME]" at bounding box center [402, 314] width 114 height 13
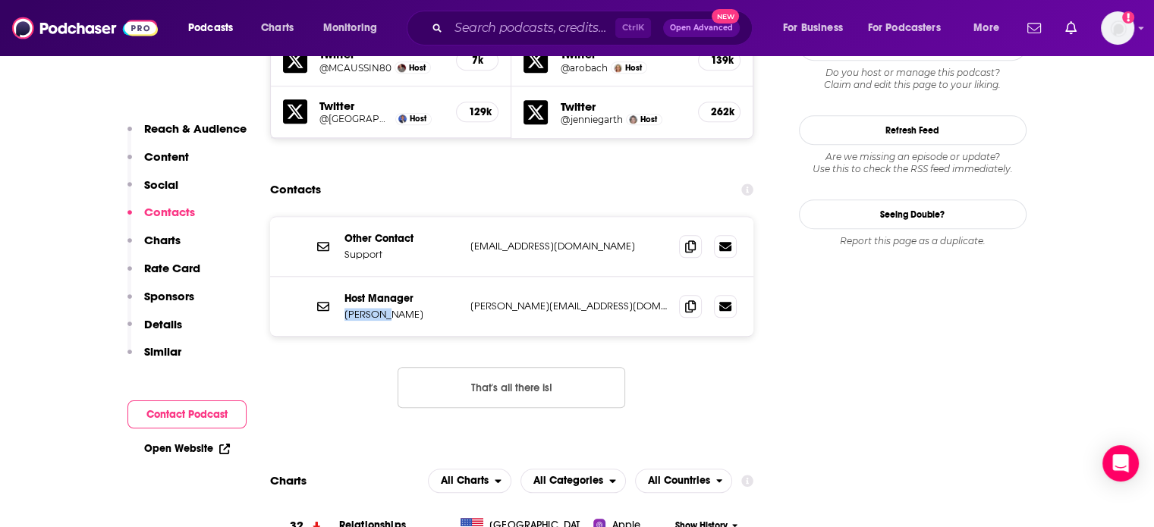
click at [358, 308] on p "[PERSON_NAME]" at bounding box center [402, 314] width 114 height 13
copy p "[PERSON_NAME]"
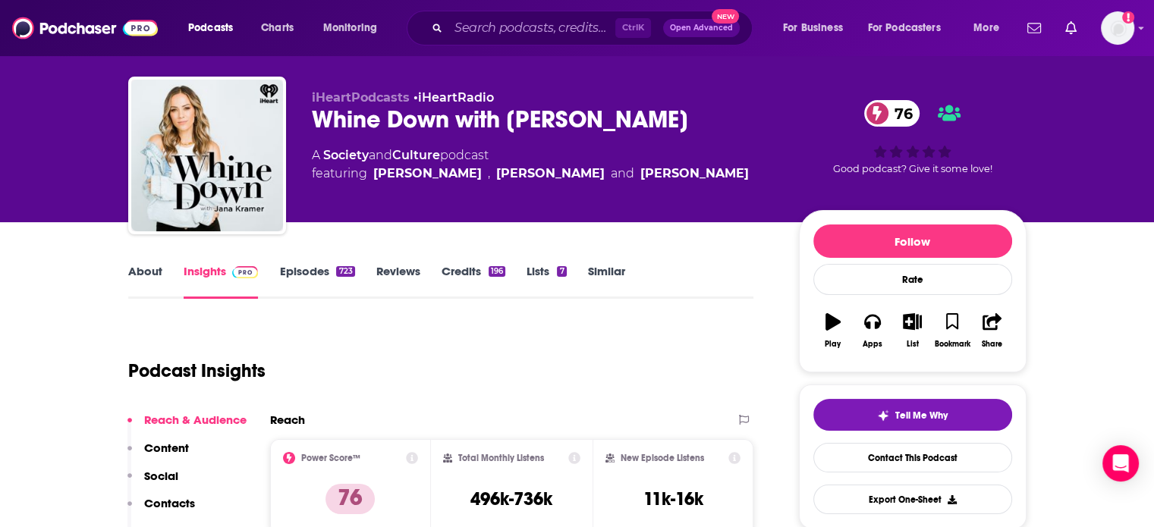
scroll to position [0, 0]
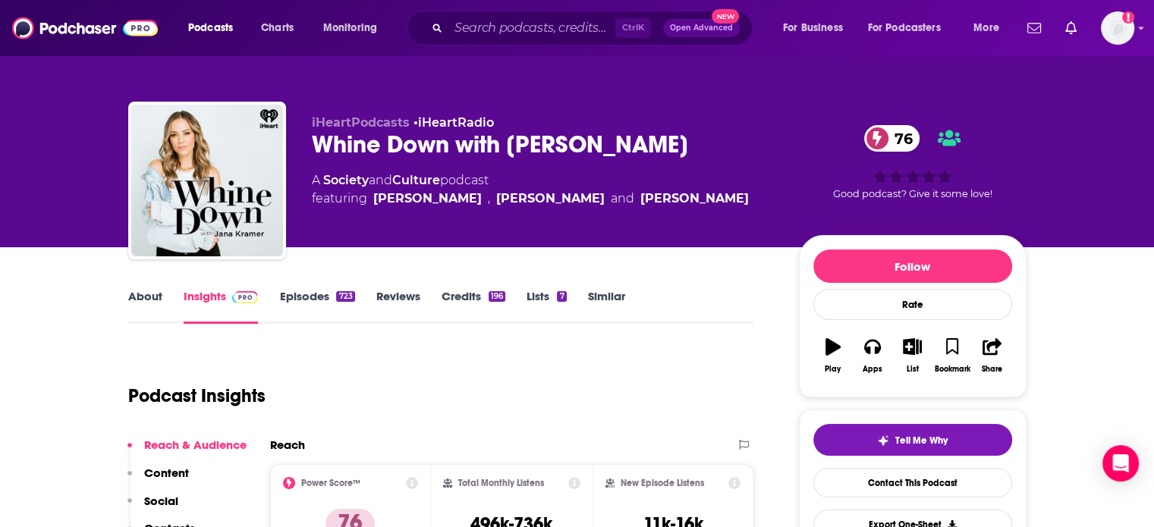
click at [404, 150] on div "Whine Down with Jana Kramer 76" at bounding box center [543, 145] width 463 height 30
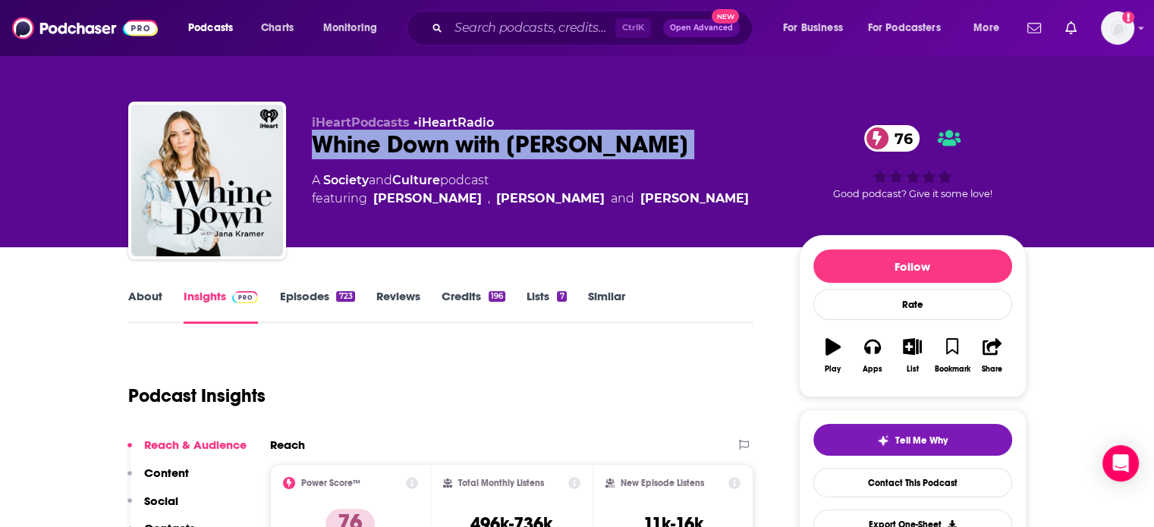
click at [404, 150] on div "Whine Down with Jana Kramer 76" at bounding box center [543, 145] width 463 height 30
copy div "Whine Down with Jana Kramer 76"
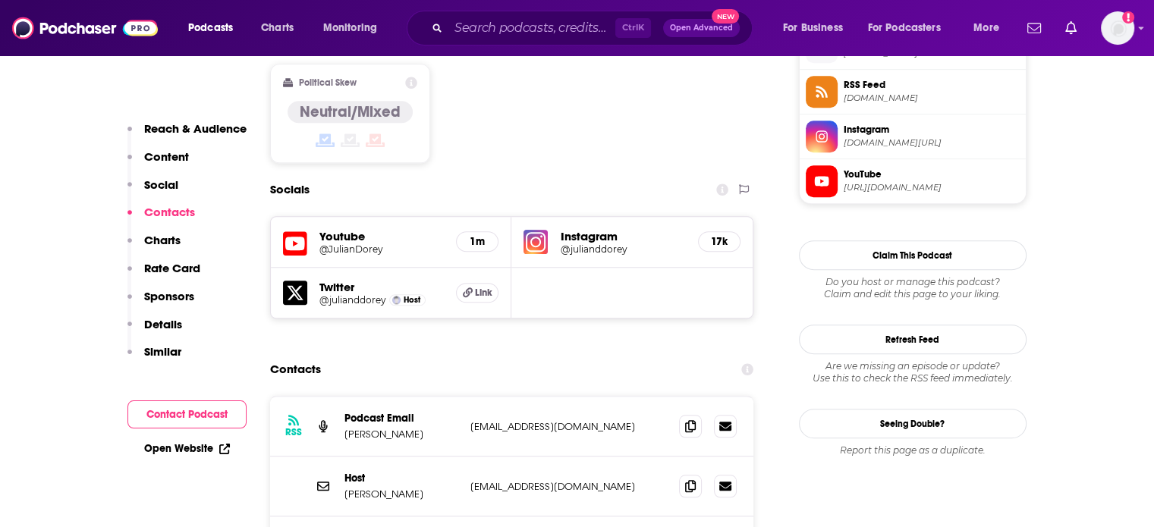
scroll to position [1290, 0]
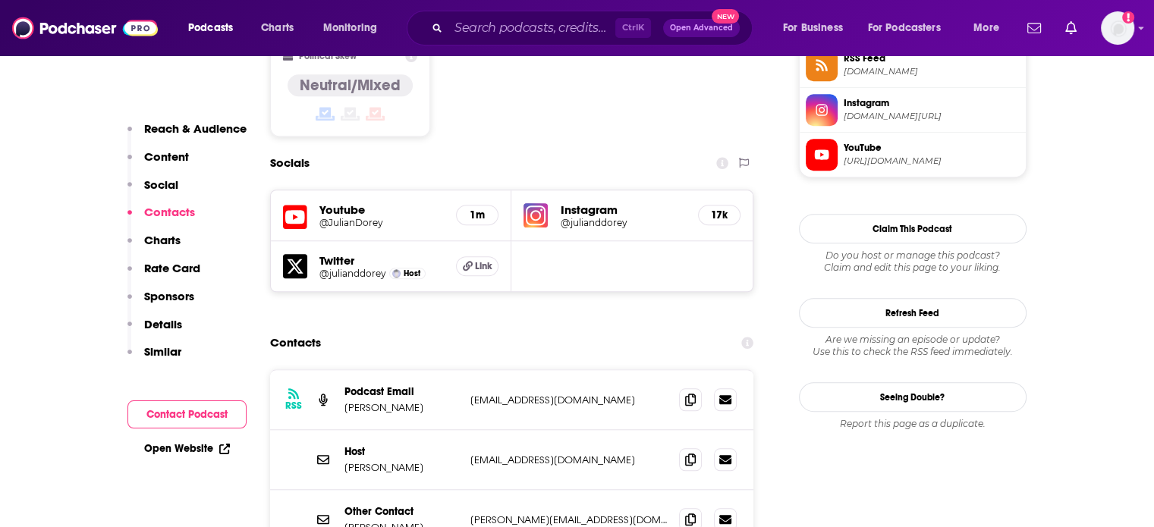
click at [537, 454] on p "[EMAIL_ADDRESS][DOMAIN_NAME]" at bounding box center [568, 460] width 197 height 13
click at [537, 454] on p "TeamJulianDorey@WMEagency.com" at bounding box center [568, 460] width 197 height 13
copy div "TeamJulianDorey@WMEagency.com TeamJulianDorey@WMEagency.com"
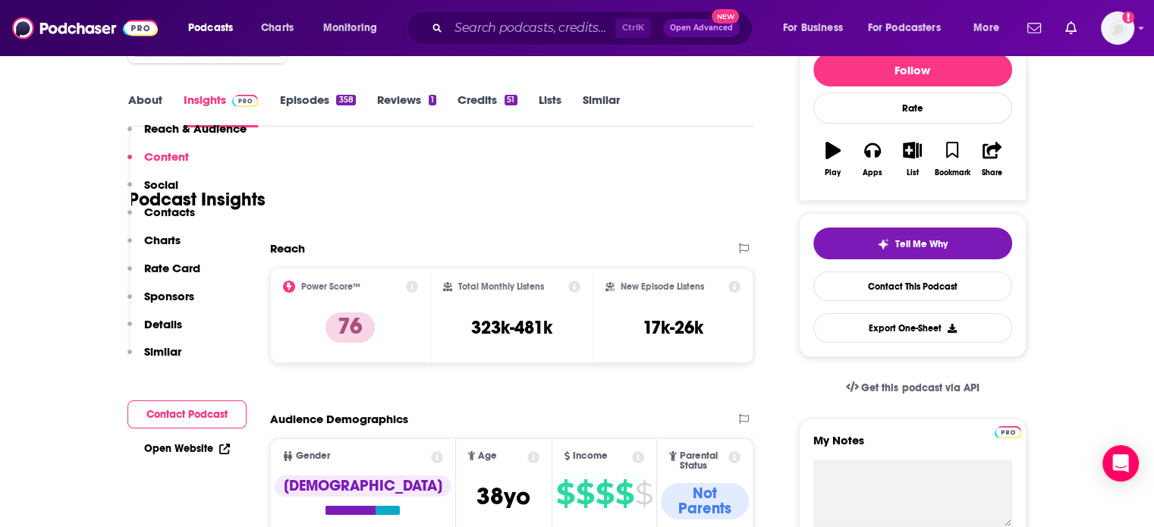
scroll to position [0, 0]
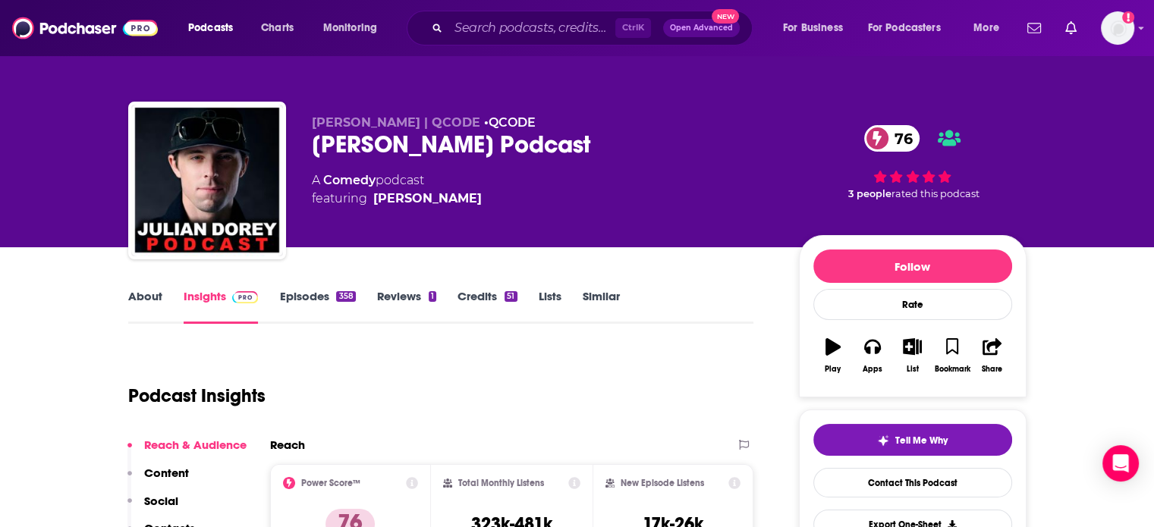
click at [495, 146] on div "Julian Dorey Podcast 76" at bounding box center [543, 145] width 463 height 30
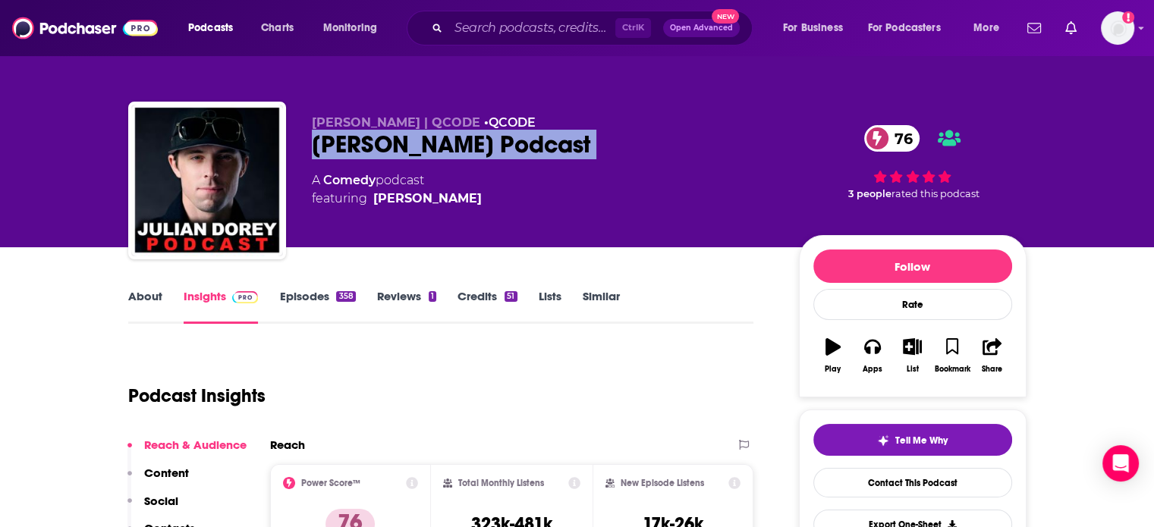
click at [495, 146] on div "Julian Dorey Podcast 76" at bounding box center [543, 145] width 463 height 30
copy div "Julian Dorey Podcast 76"
drag, startPoint x: 502, startPoint y: 205, endPoint x: 449, endPoint y: 223, distance: 55.4
click at [449, 223] on div "Julian Dorey | QCODE • QCODE Julian Dorey Podcast 76 A Comedy podcast featuring…" at bounding box center [543, 175] width 463 height 121
copy span "Julian Dorey"
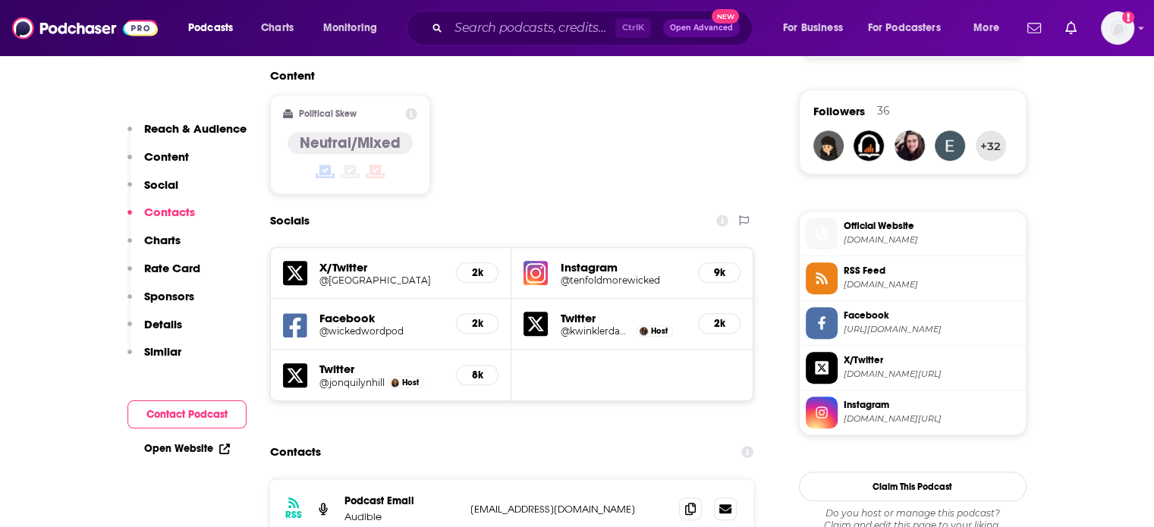
scroll to position [1366, 0]
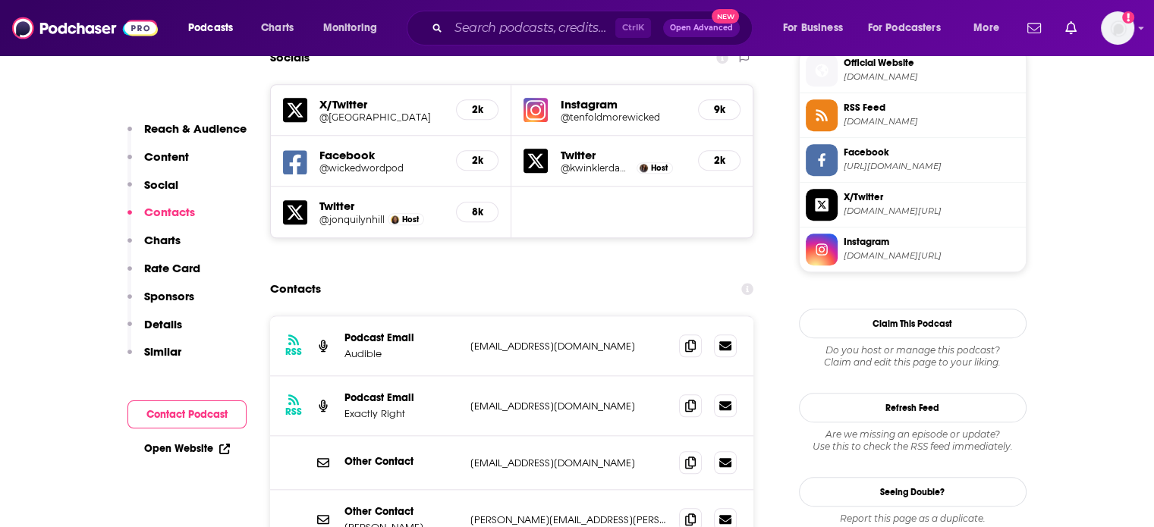
click at [536, 514] on p "[PERSON_NAME][EMAIL_ADDRESS][PERSON_NAME][DOMAIN_NAME]" at bounding box center [568, 520] width 197 height 13
copy div "[PERSON_NAME][EMAIL_ADDRESS][PERSON_NAME][DOMAIN_NAME] [PERSON_NAME][DOMAIN_NAM…"
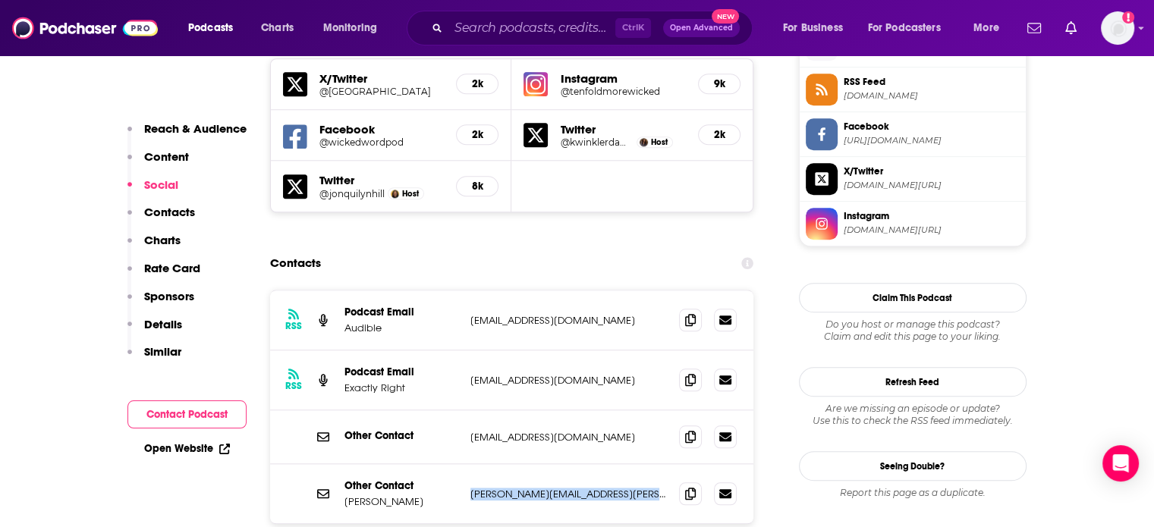
scroll to position [1442, 0]
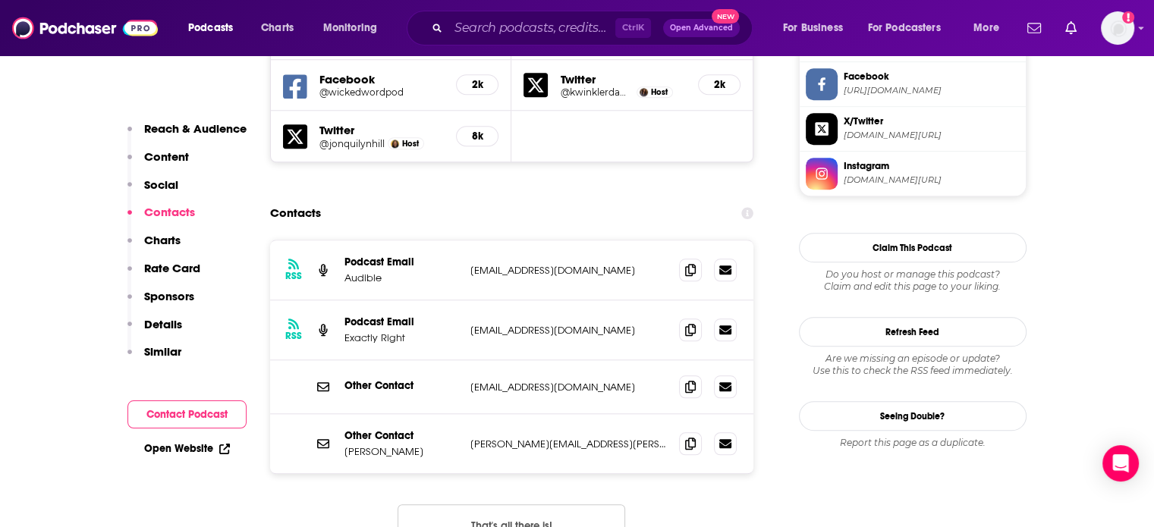
click at [348, 445] on p "[PERSON_NAME]" at bounding box center [402, 451] width 114 height 13
drag, startPoint x: 348, startPoint y: 361, endPoint x: 392, endPoint y: 363, distance: 44.0
click at [392, 445] on p "[PERSON_NAME]" at bounding box center [402, 451] width 114 height 13
copy p "[PERSON_NAME]"
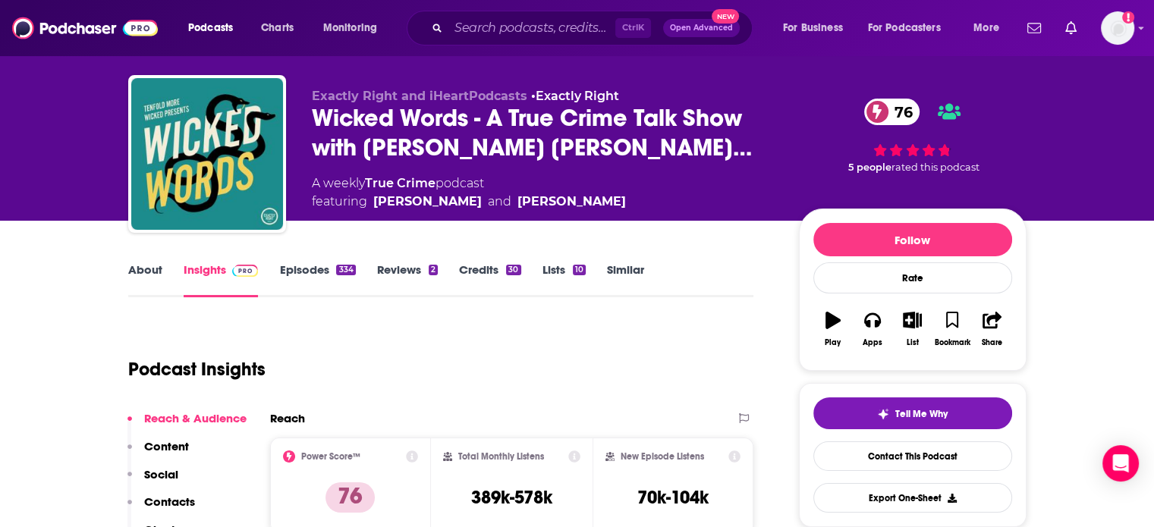
scroll to position [0, 0]
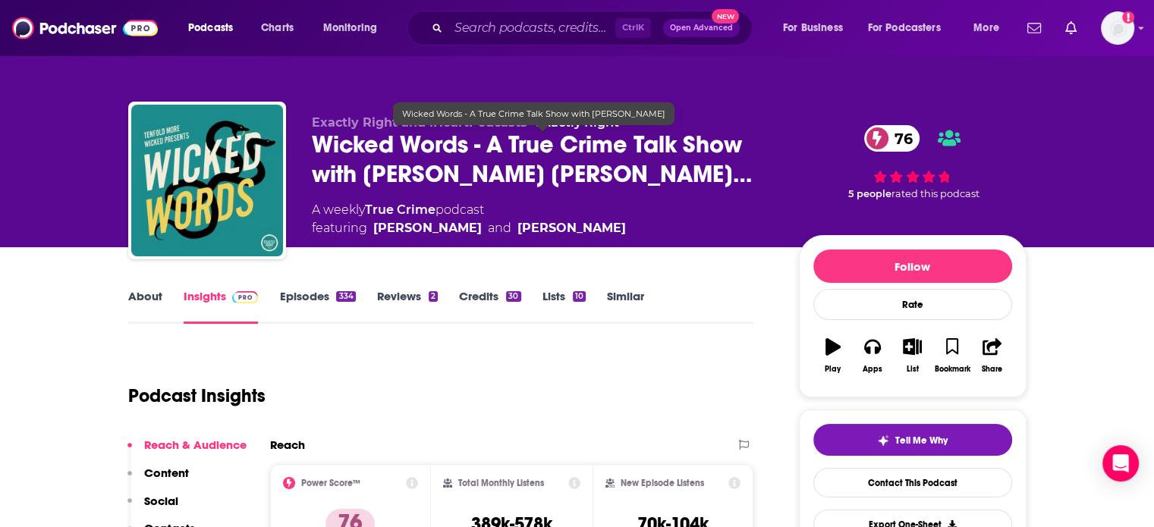
click at [330, 142] on span "Wicked Words - A True Crime Talk Show with [PERSON_NAME] [PERSON_NAME]…" at bounding box center [543, 159] width 463 height 59
drag, startPoint x: 330, startPoint y: 142, endPoint x: 416, endPoint y: 142, distance: 85.7
click at [416, 142] on span "Wicked Words - A True Crime Talk Show with Kate Winkler Daw…" at bounding box center [543, 159] width 463 height 59
copy h2 "Wicked Words"
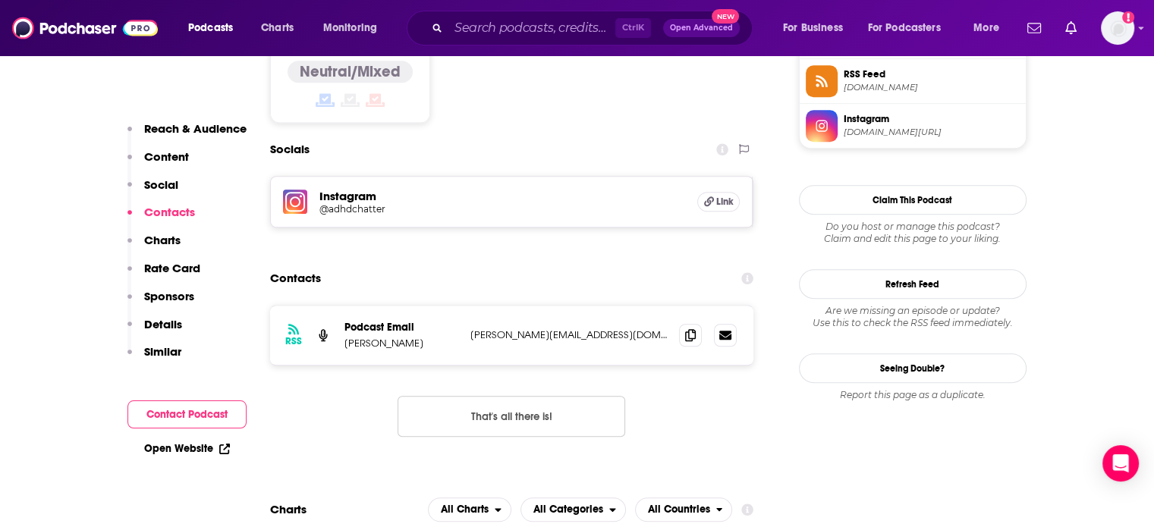
scroll to position [1366, 0]
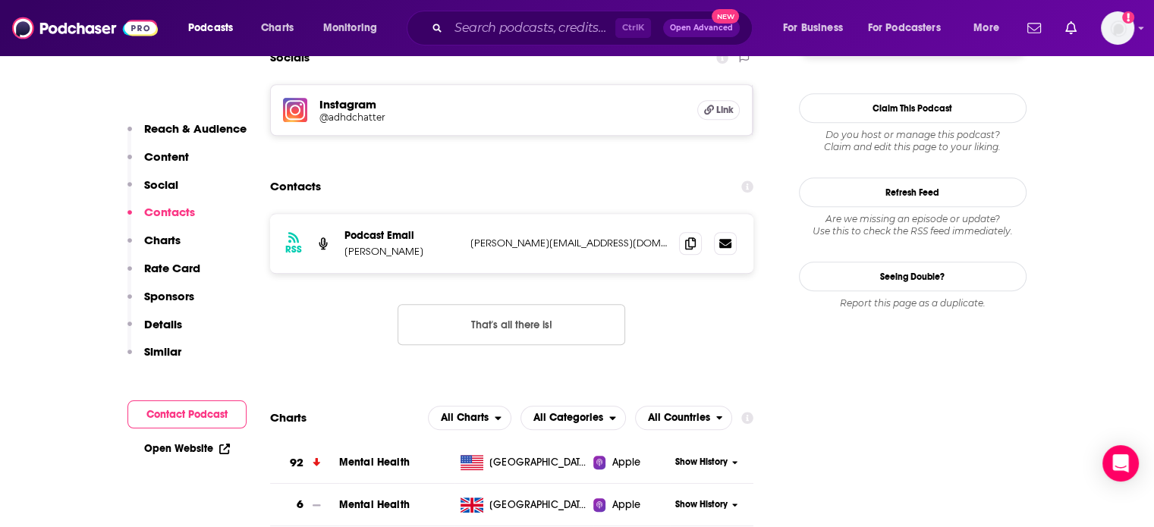
click at [526, 214] on div "RSS Podcast Email Alex Partridge a.partridge@redraggy.com a.partridge@redraggy.…" at bounding box center [512, 243] width 484 height 59
copy div "a.partridge@redraggy.com a.partridge@redraggy.com"
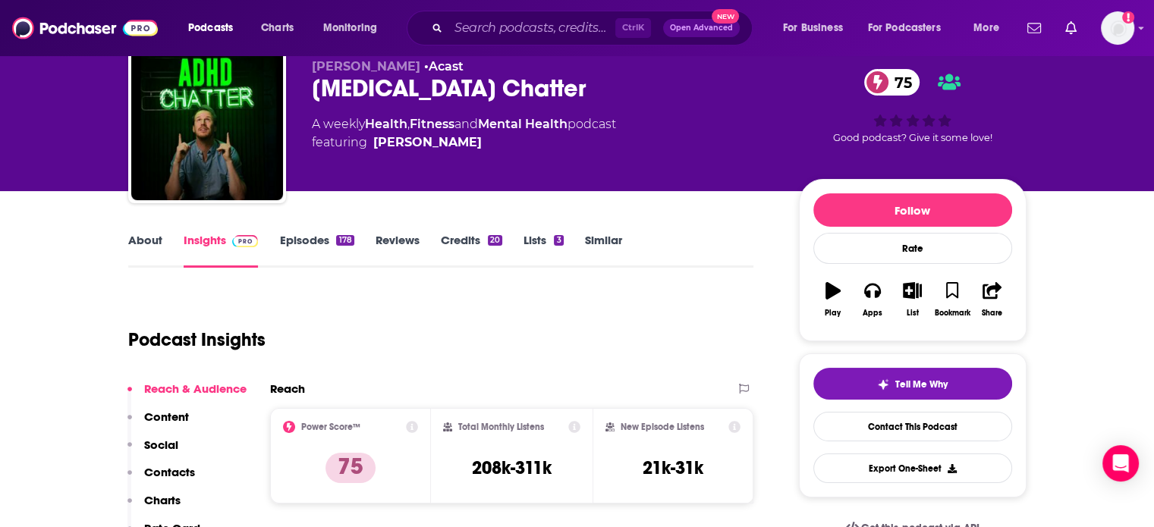
scroll to position [0, 0]
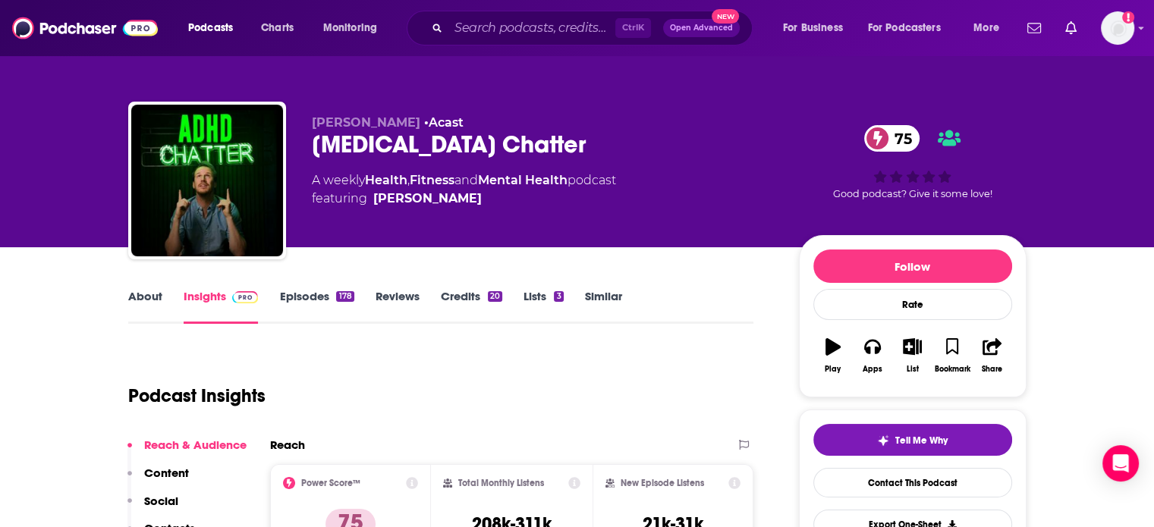
click at [353, 146] on div "ADHD Chatter 75" at bounding box center [543, 145] width 463 height 30
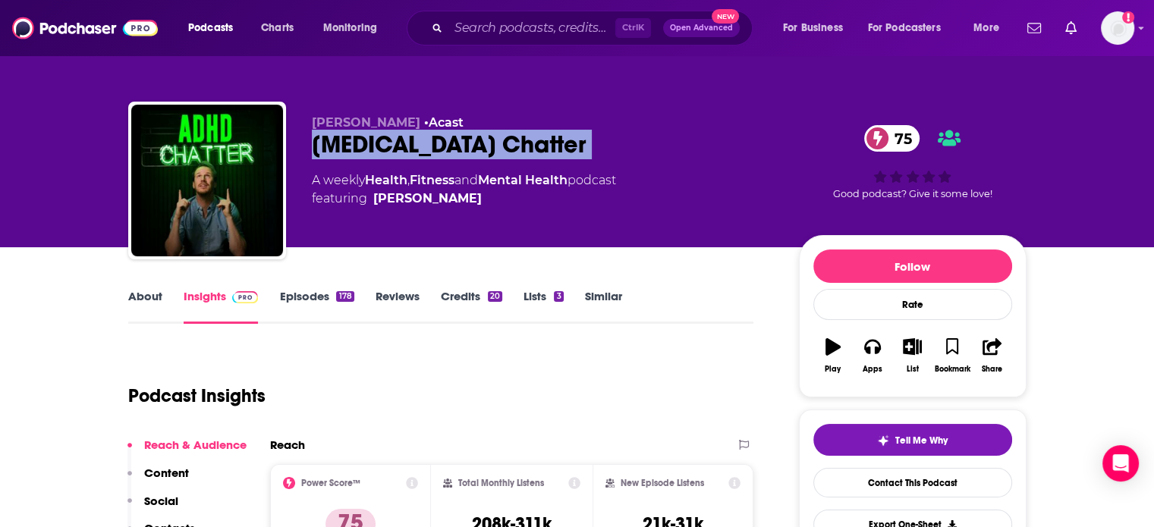
click at [353, 146] on div "ADHD Chatter 75" at bounding box center [543, 145] width 463 height 30
copy div "ADHD Chatter 75"
drag, startPoint x: 477, startPoint y: 208, endPoint x: 376, endPoint y: 206, distance: 100.9
click at [375, 206] on div "Alex Partridge • Acast ADHD Chatter 75 A weekly Health , Fitness and Mental Hea…" at bounding box center [543, 175] width 463 height 121
copy link "Alex Partridge"
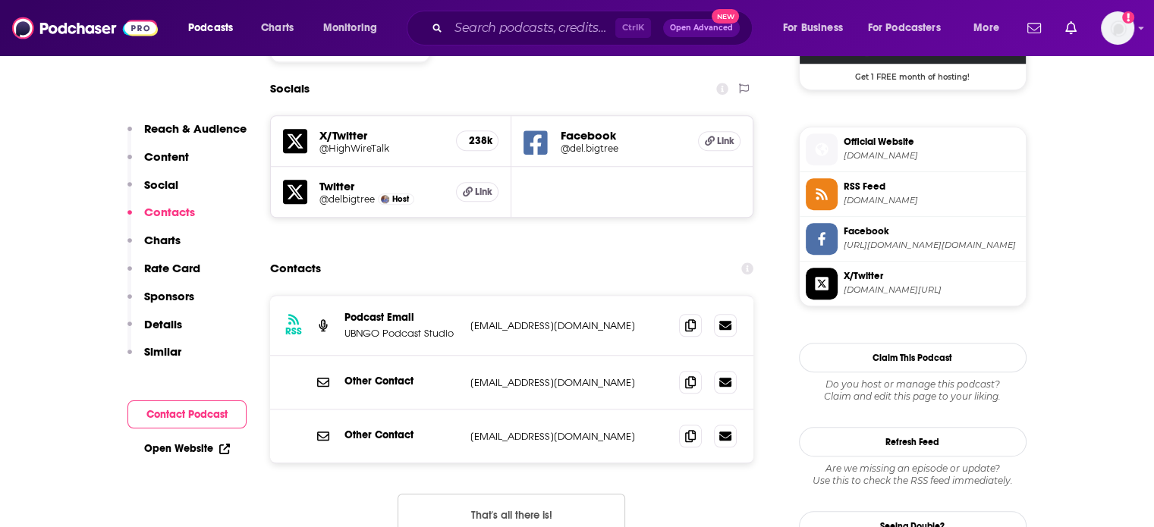
scroll to position [1366, 0]
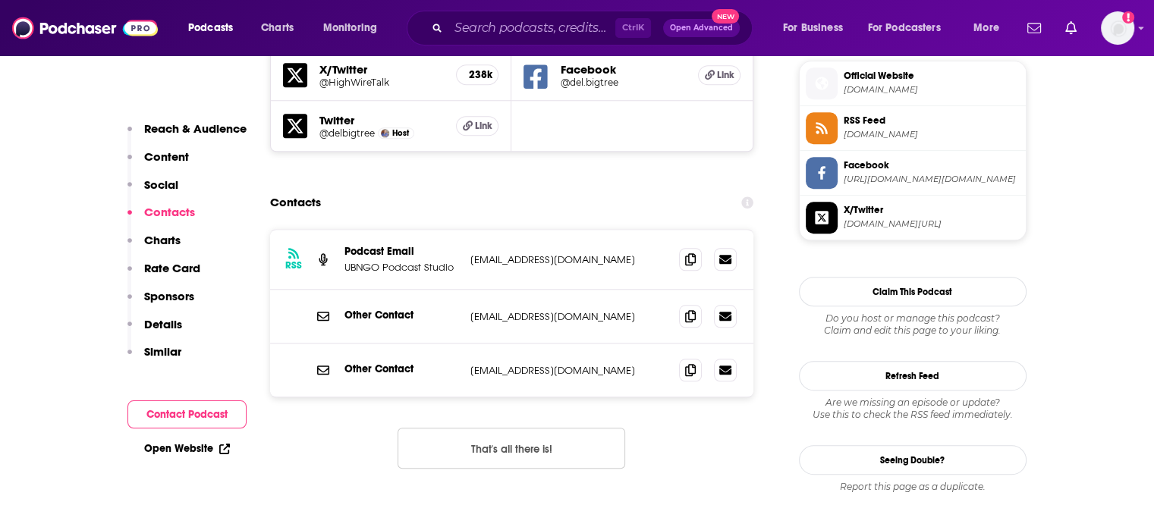
click at [524, 310] on p "[EMAIL_ADDRESS][DOMAIN_NAME]" at bounding box center [568, 316] width 197 height 13
click at [524, 310] on p "info@thehighwire.com" at bounding box center [568, 316] width 197 height 13
copy div "info@thehighwire.com info@thehighwire.com"
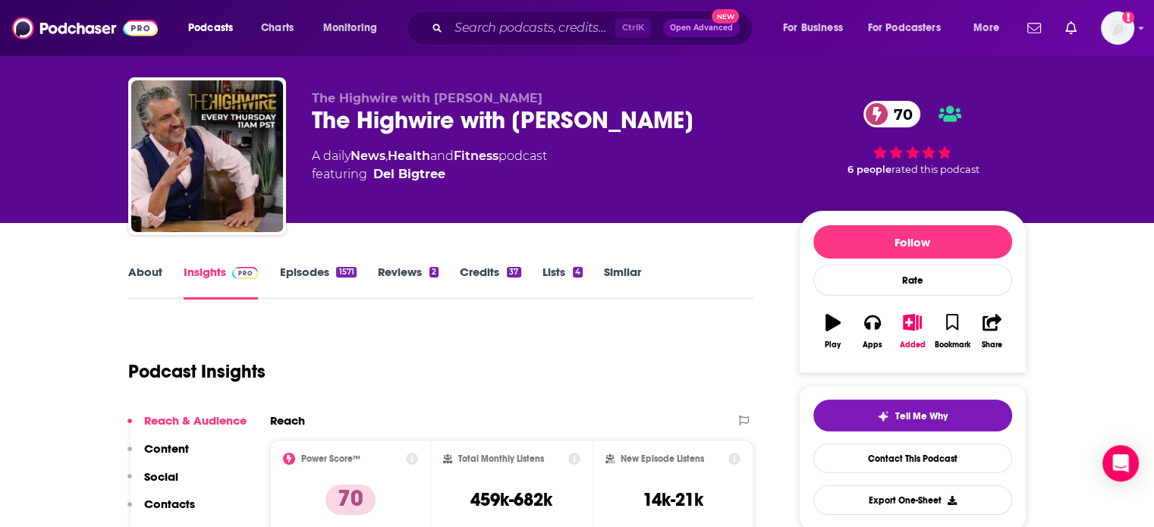
scroll to position [0, 0]
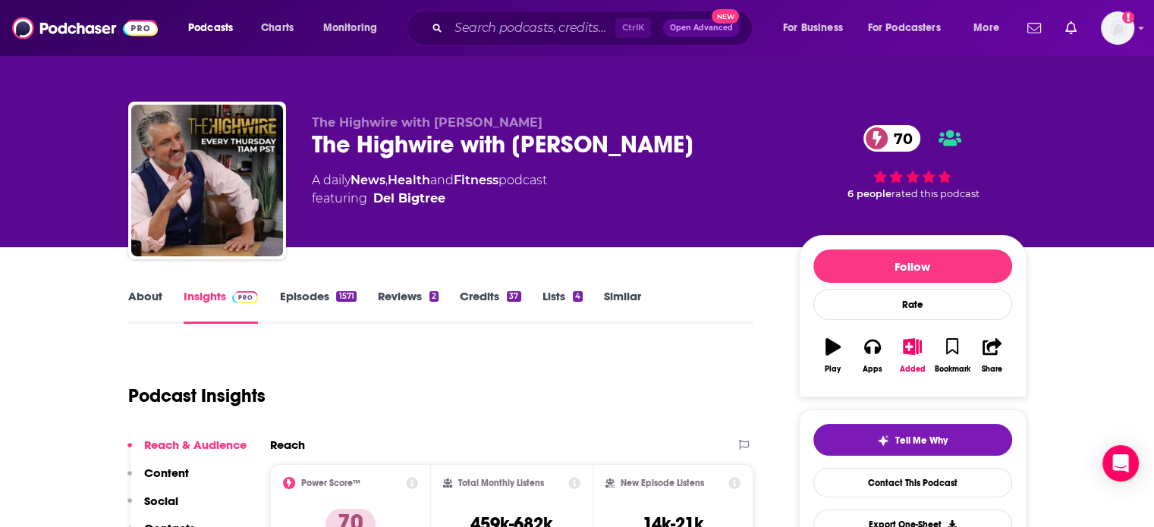
click at [416, 154] on div "The Highwire with Del Bigtree 70" at bounding box center [543, 145] width 463 height 30
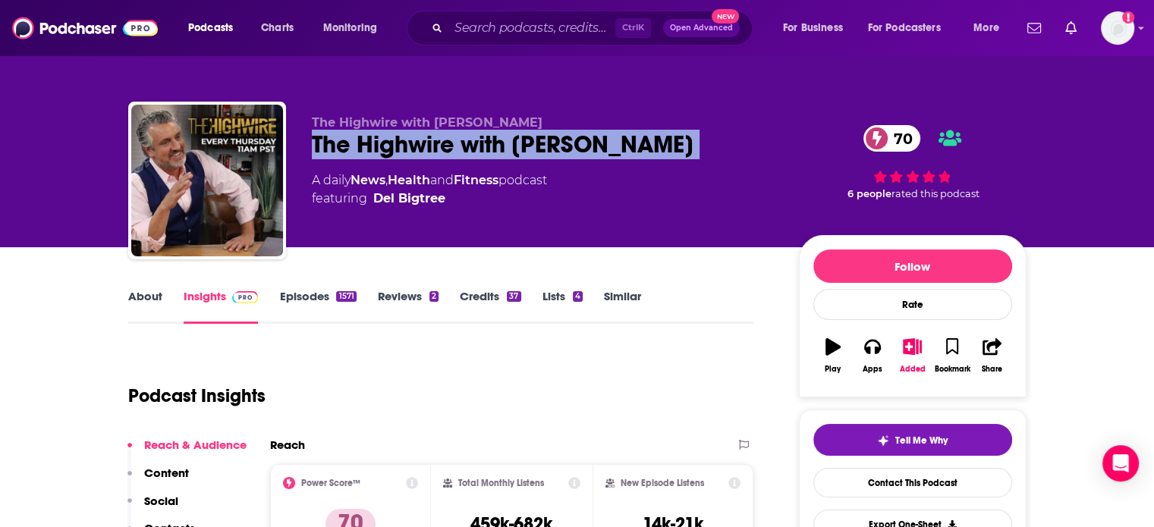
click at [416, 154] on div "The Highwire with Del Bigtree 70" at bounding box center [543, 145] width 463 height 30
copy div "The Highwire with Del Bigtree 70"
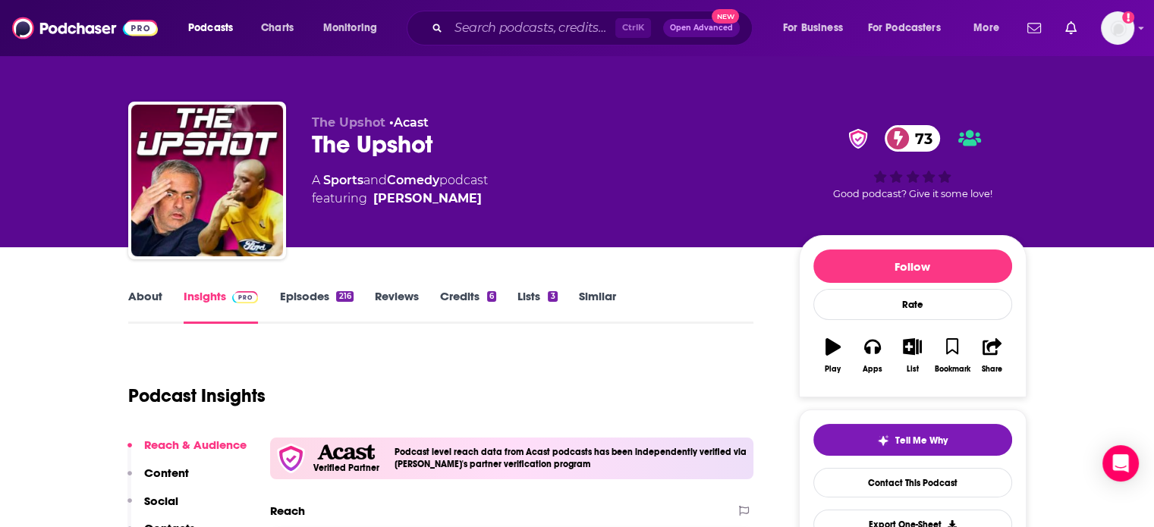
click at [294, 297] on link "Episodes 216" at bounding box center [316, 306] width 74 height 35
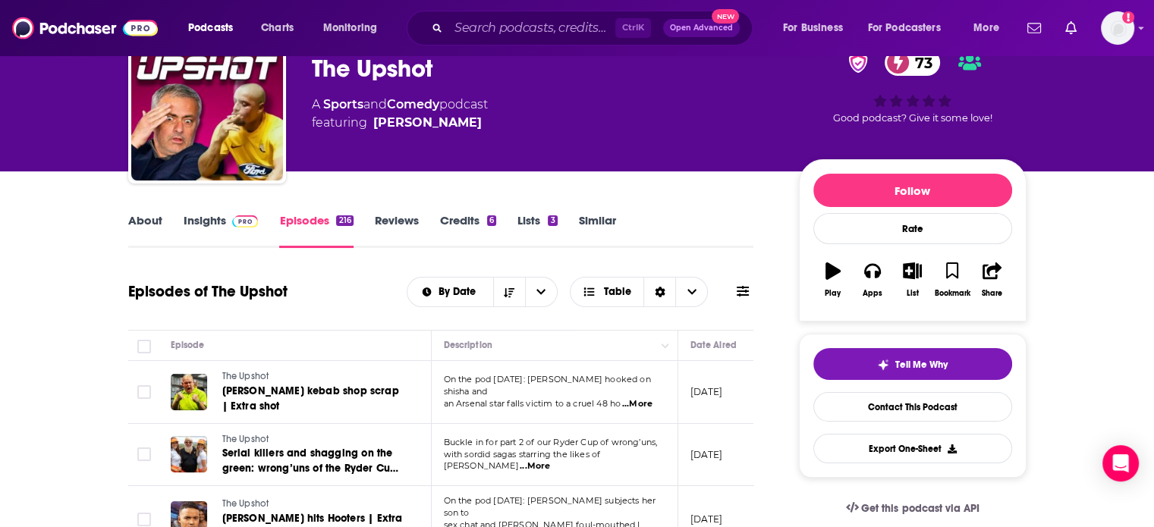
scroll to position [228, 0]
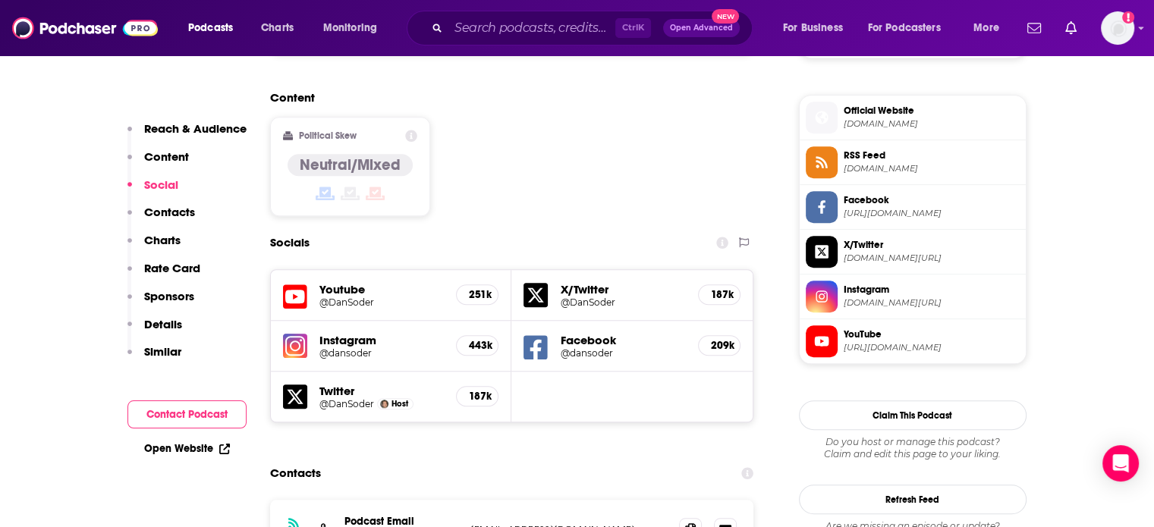
scroll to position [1290, 0]
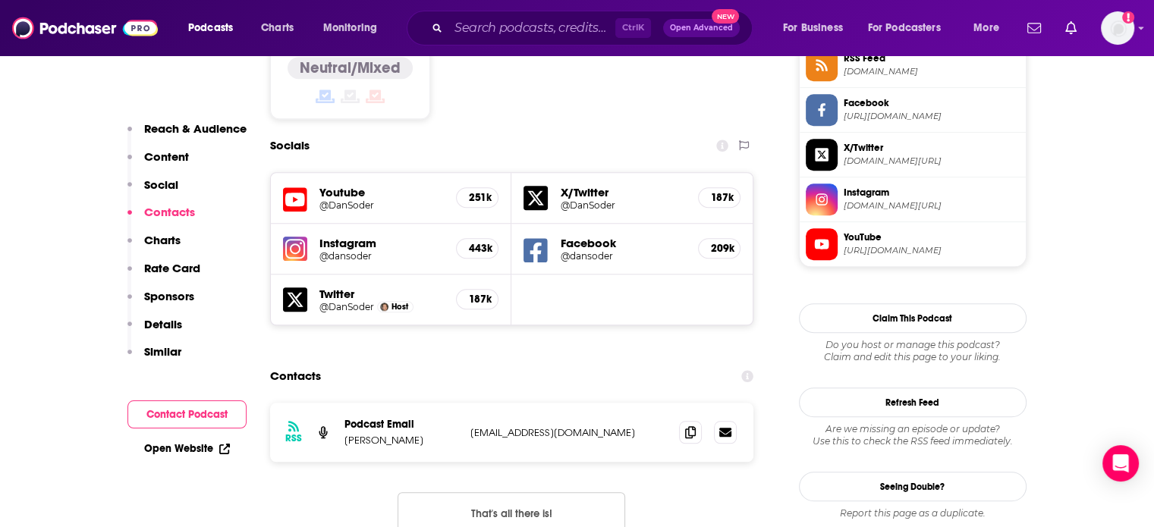
click at [534, 426] on p "dansoder42@yahoo.com" at bounding box center [568, 432] width 197 height 13
copy div "dansoder42@yahoo.com dansoder42@yahoo.com"
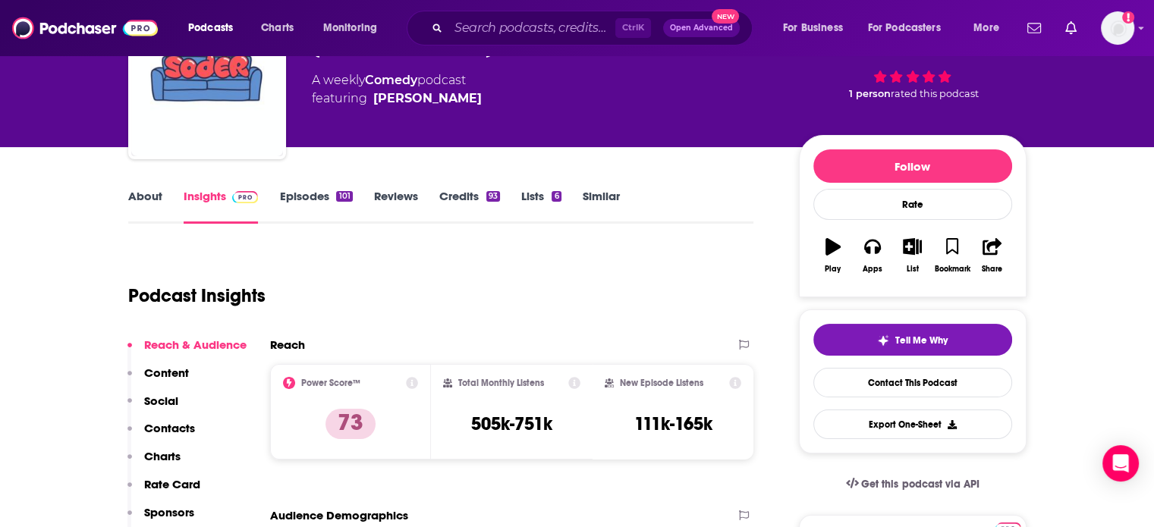
scroll to position [76, 0]
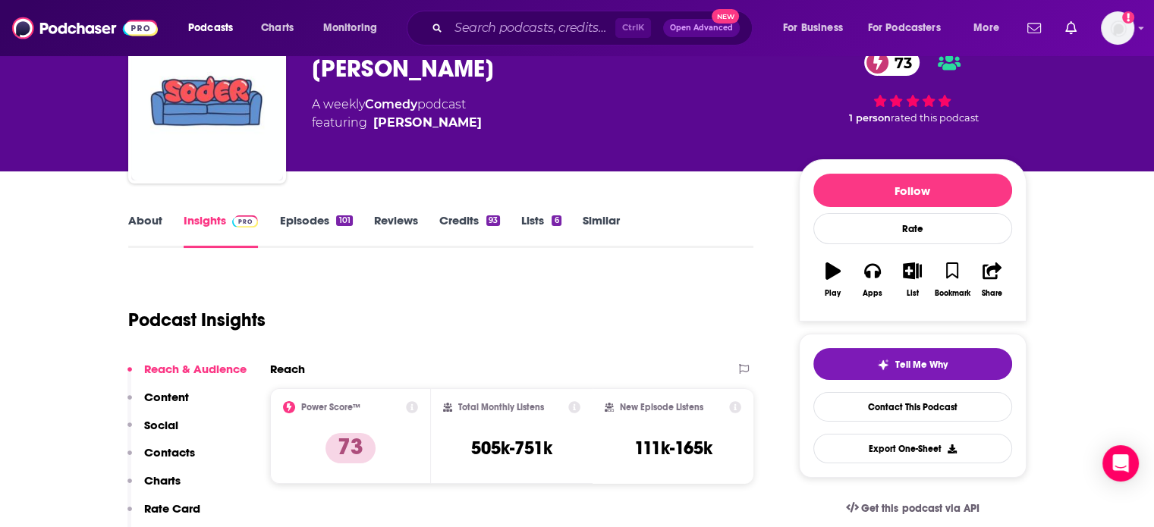
click at [302, 231] on link "Episodes 101" at bounding box center [315, 230] width 73 height 35
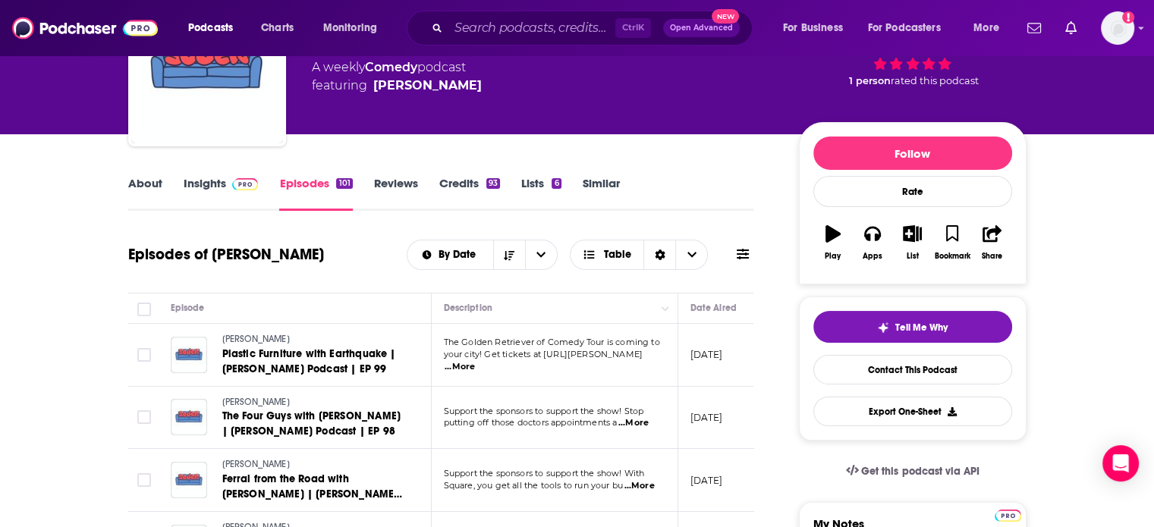
scroll to position [152, 0]
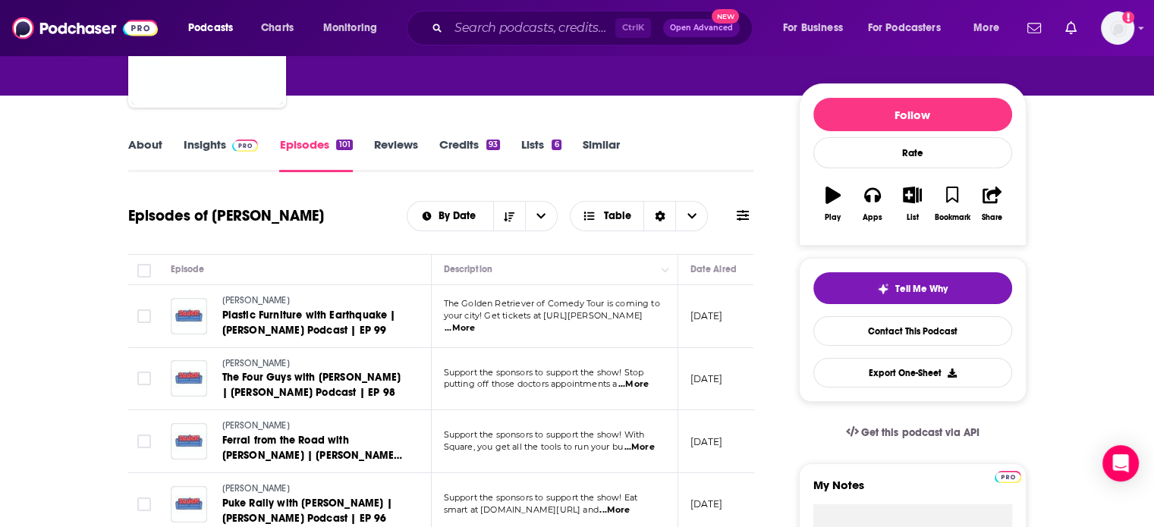
click at [137, 145] on link "About" at bounding box center [145, 154] width 34 height 35
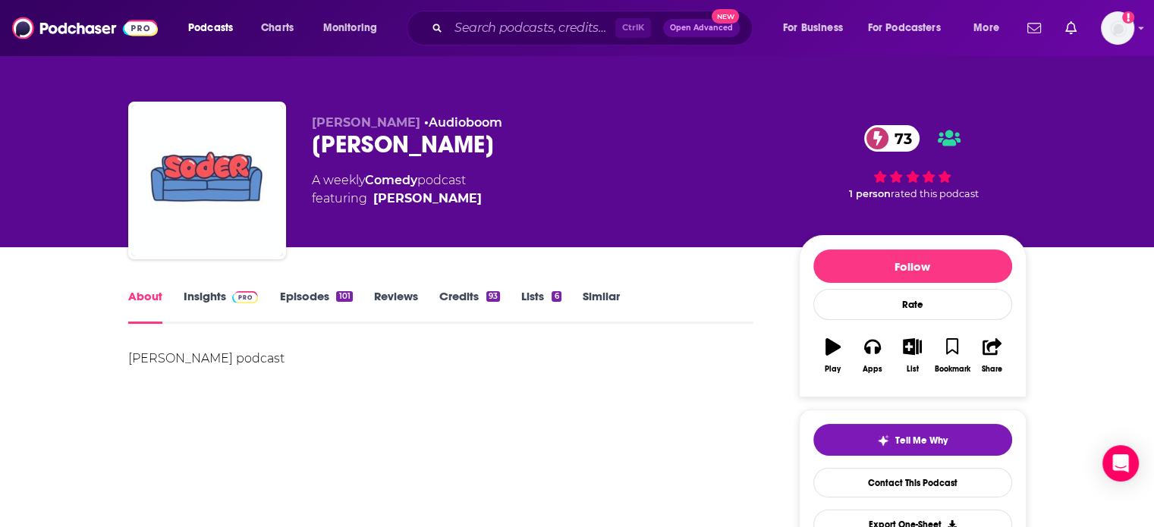
click at [219, 294] on link "Insights" at bounding box center [221, 306] width 75 height 35
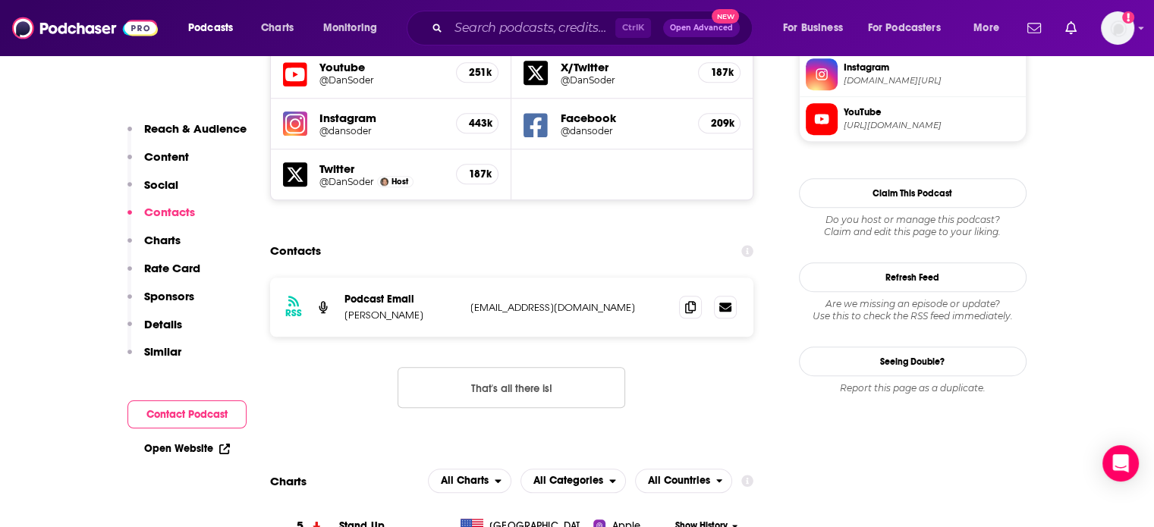
scroll to position [1442, 0]
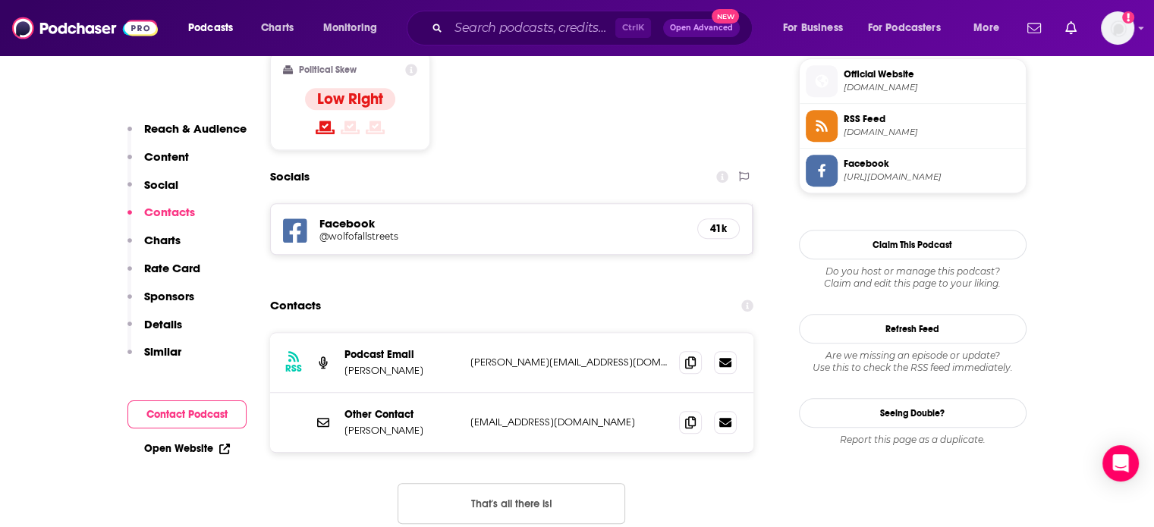
scroll to position [1366, 0]
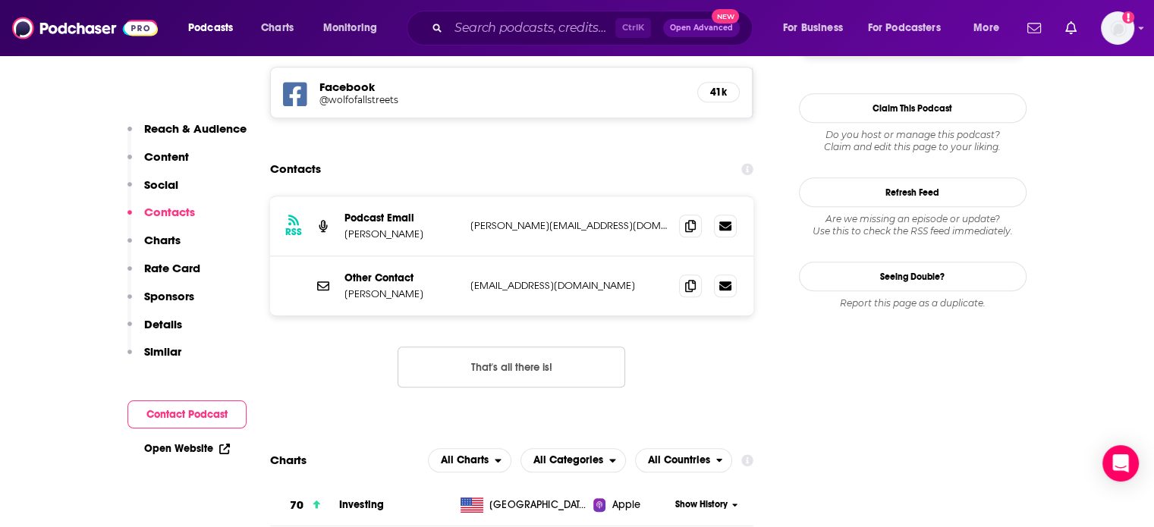
click at [496, 279] on p "[EMAIL_ADDRESS][DOMAIN_NAME]" at bounding box center [568, 285] width 197 height 13
click at [496, 279] on p "info@thewolfofallstreets.io" at bounding box center [568, 285] width 197 height 13
copy div "info@thewolfofallstreets.io info@thewolfofallstreets.io"
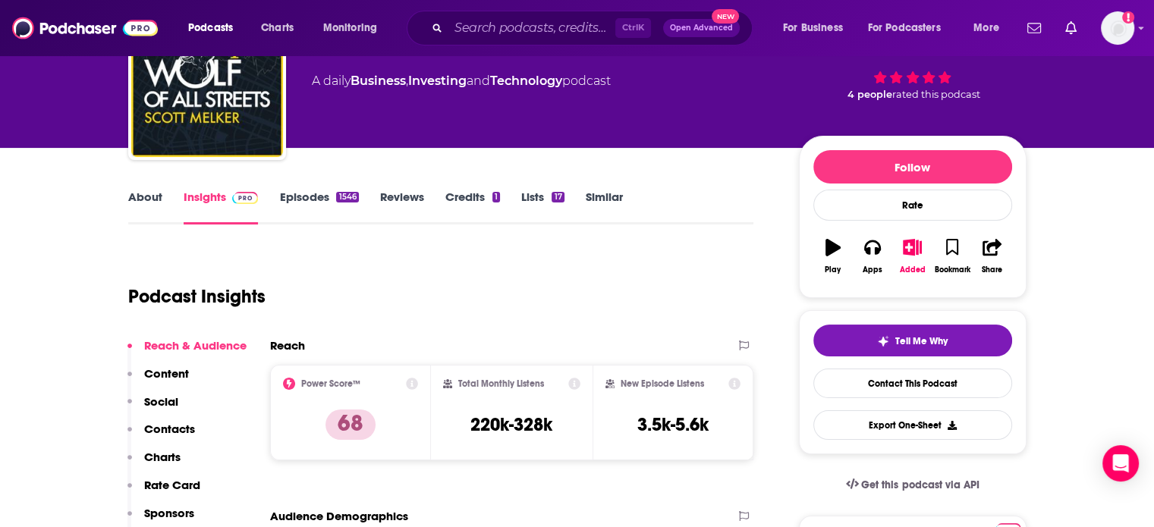
scroll to position [0, 0]
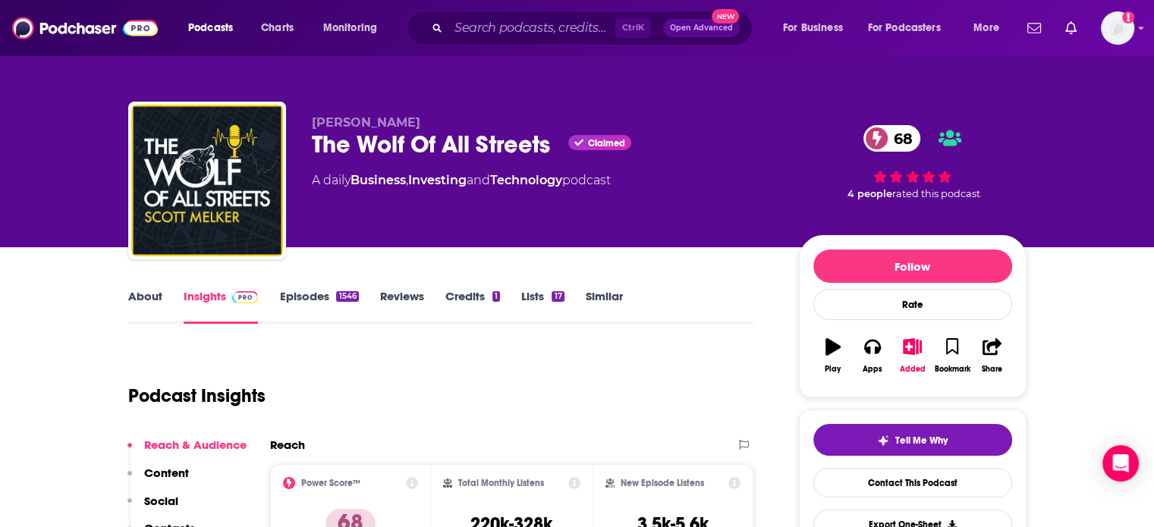
click at [385, 147] on div "The Wolf Of All Streets Claimed 68" at bounding box center [543, 145] width 463 height 30
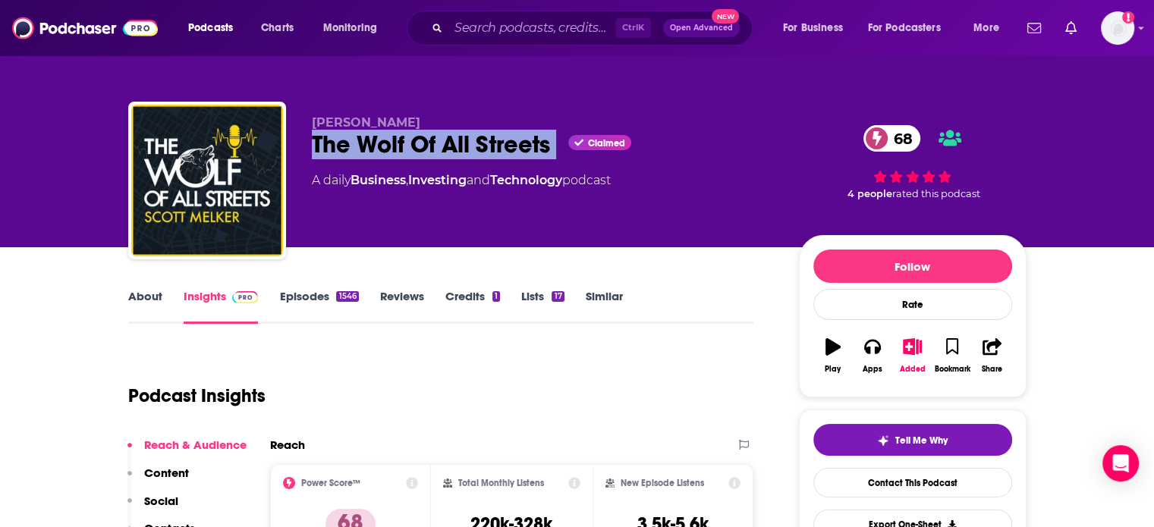
click at [385, 147] on div "The Wolf Of All Streets Claimed 68" at bounding box center [543, 145] width 463 height 30
copy div "The Wolf Of All Streets"
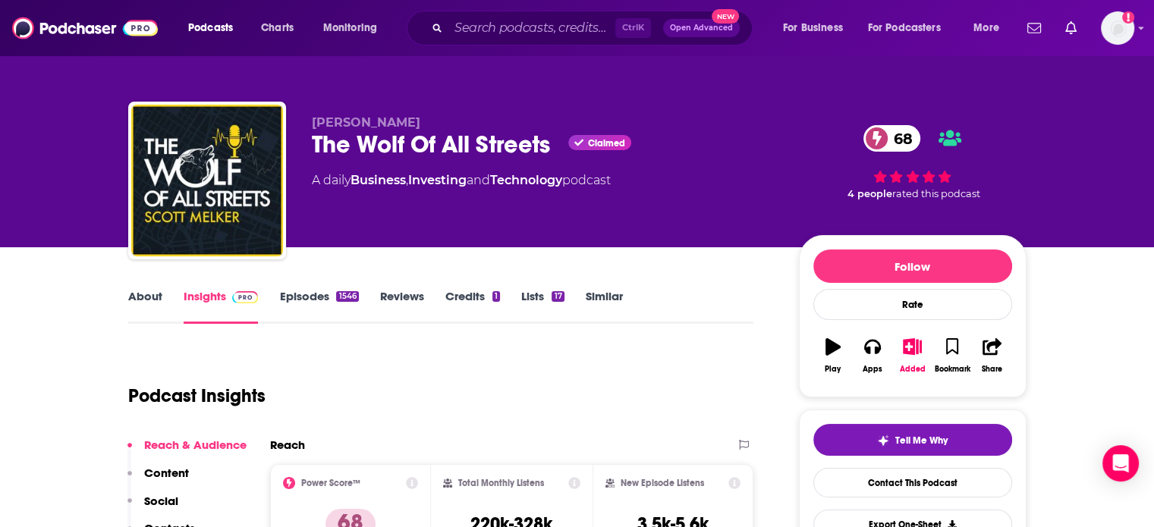
click at [373, 118] on span "Scott Melker" at bounding box center [366, 122] width 109 height 14
copy p "Scott Melker"
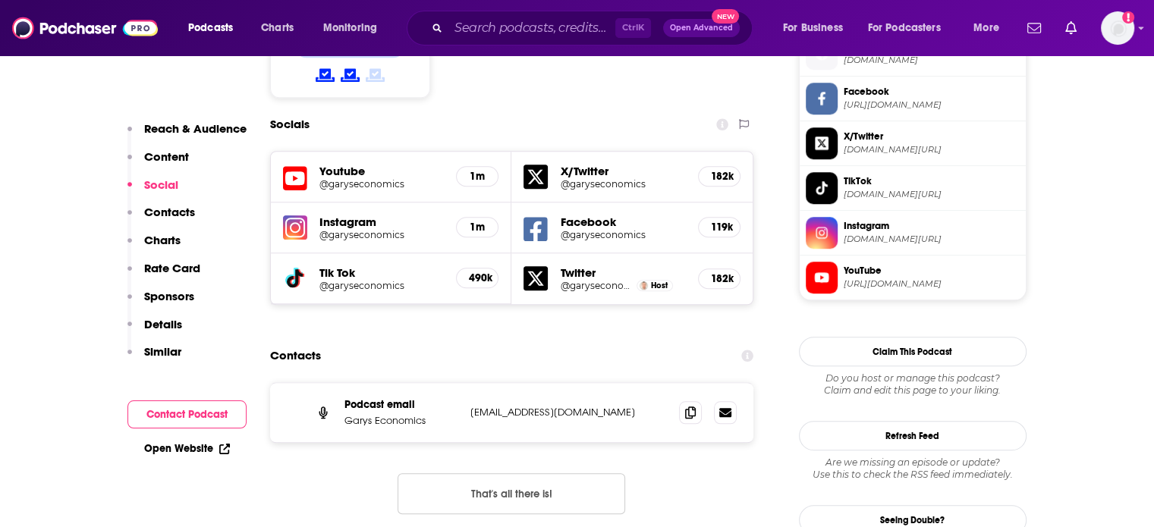
scroll to position [1290, 0]
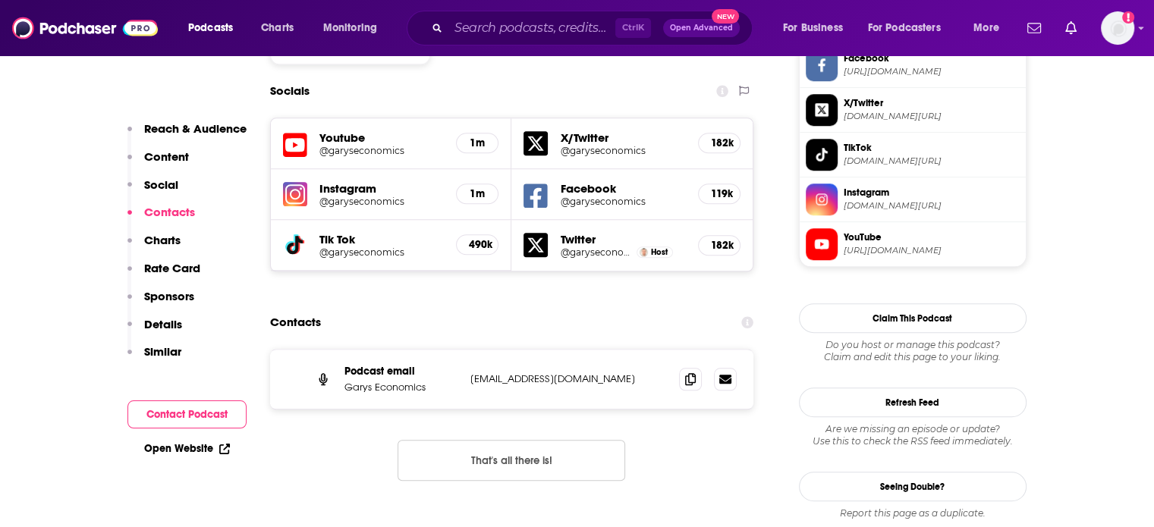
click at [552, 350] on div "Podcast email Garys Economics garyseconomics@gmail.com garyseconomics@gmail.com" at bounding box center [512, 379] width 484 height 59
copy div "garyseconomics@gmail.com garyseconomics@gmail.com"
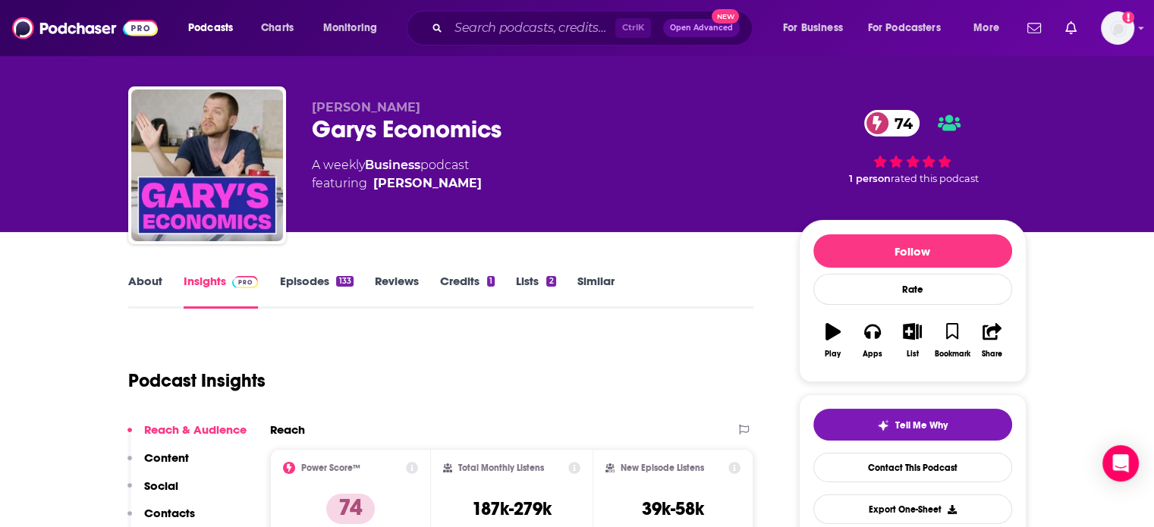
scroll to position [0, 0]
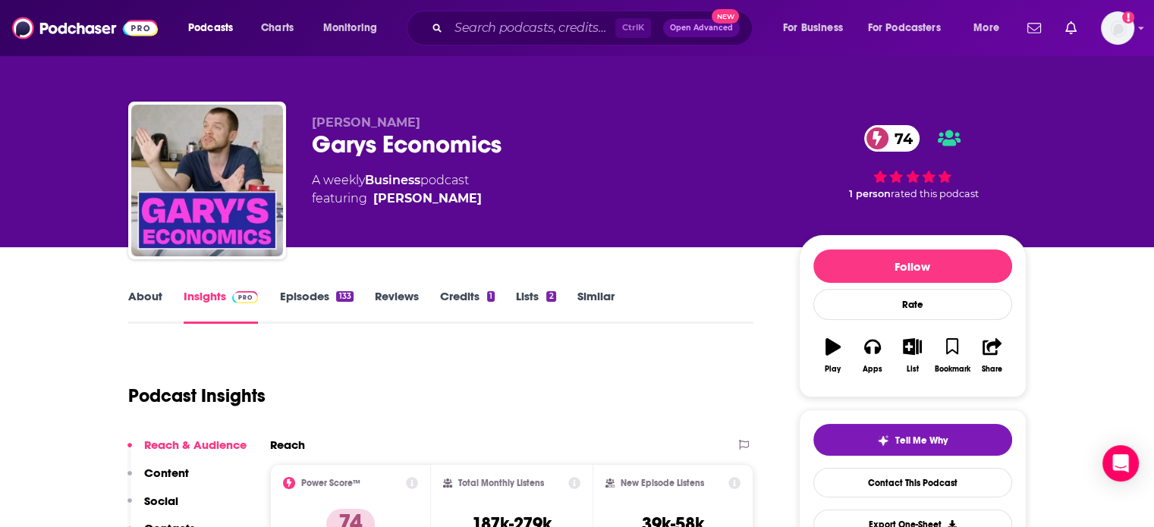
drag, startPoint x: 496, startPoint y: 219, endPoint x: 375, endPoint y: 228, distance: 120.9
click at [375, 228] on div "Gary Stevenson Garys Economics 74 A weekly Business podcast featuring Gary Stev…" at bounding box center [543, 175] width 463 height 121
copy div "Gary Stevenson"
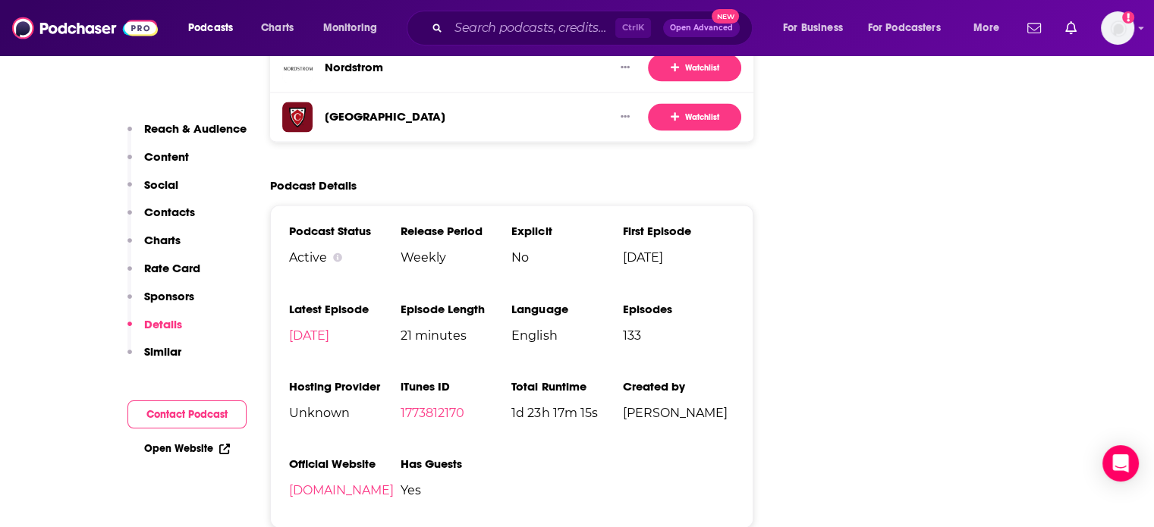
scroll to position [2580, 0]
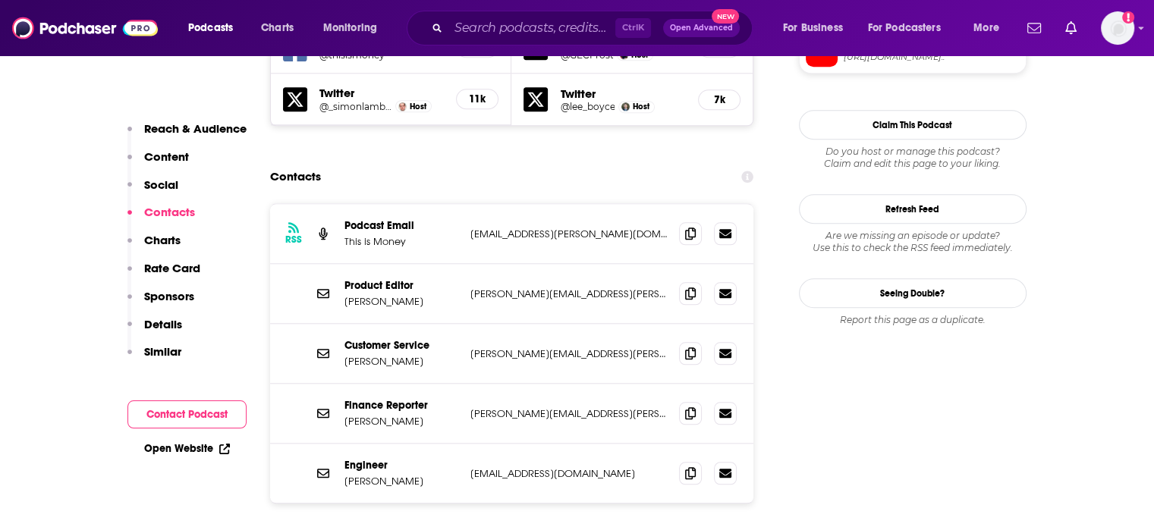
scroll to position [1442, 0]
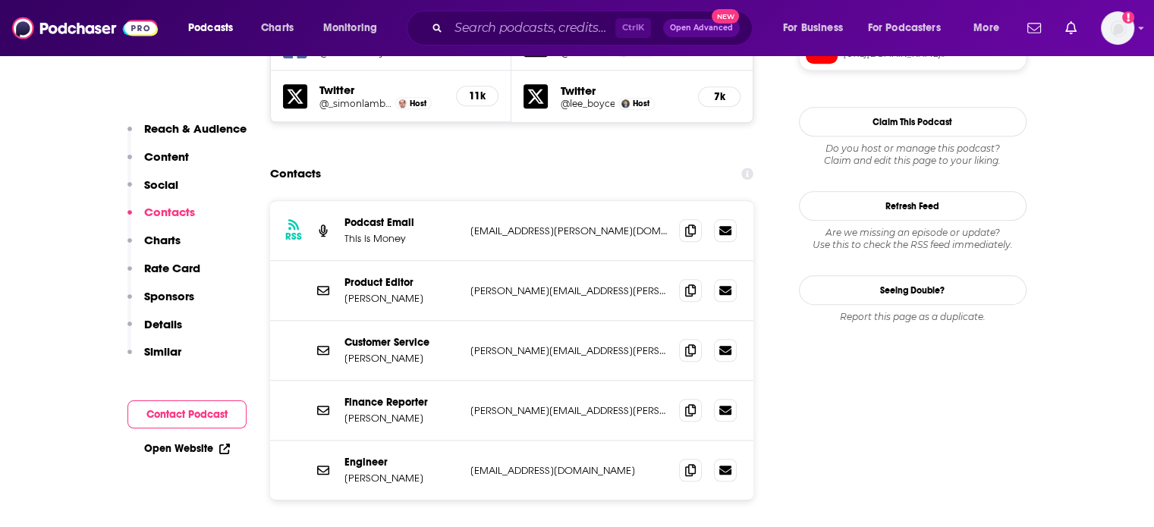
click at [519, 225] on p "simon.lambert@thisismoney.co.uk" at bounding box center [568, 231] width 197 height 13
copy div "simon.lambert@thisismoney.co.uk simon.lambert@thisismoney.co.uk"
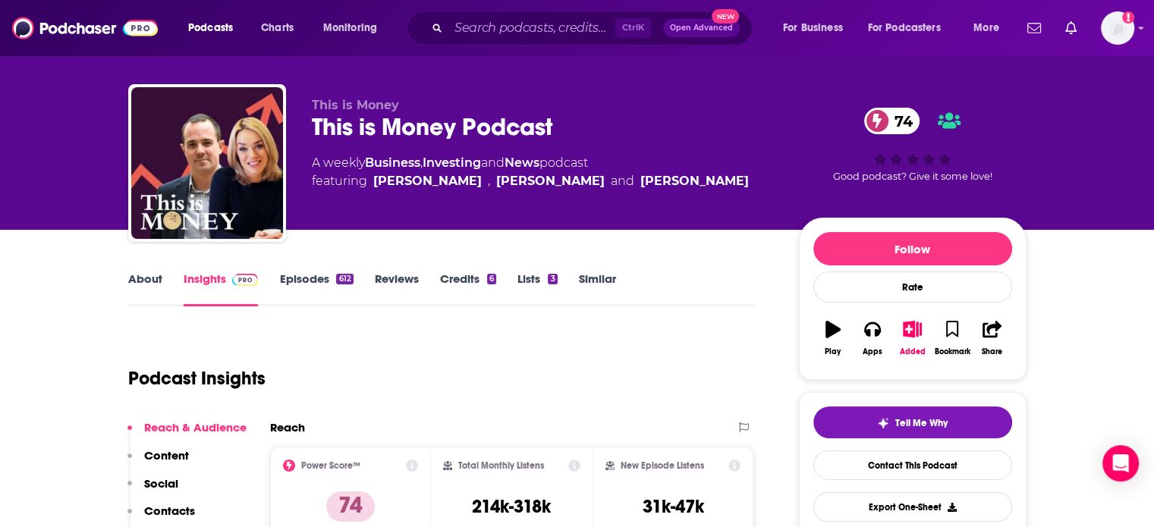
scroll to position [0, 0]
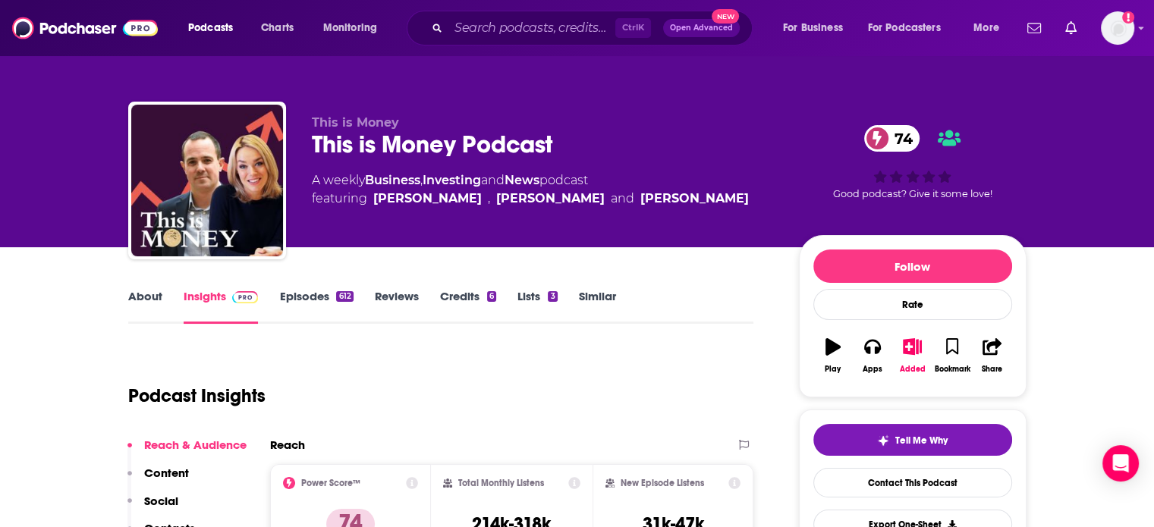
click at [465, 130] on div "This is Money Podcast 74" at bounding box center [543, 145] width 463 height 30
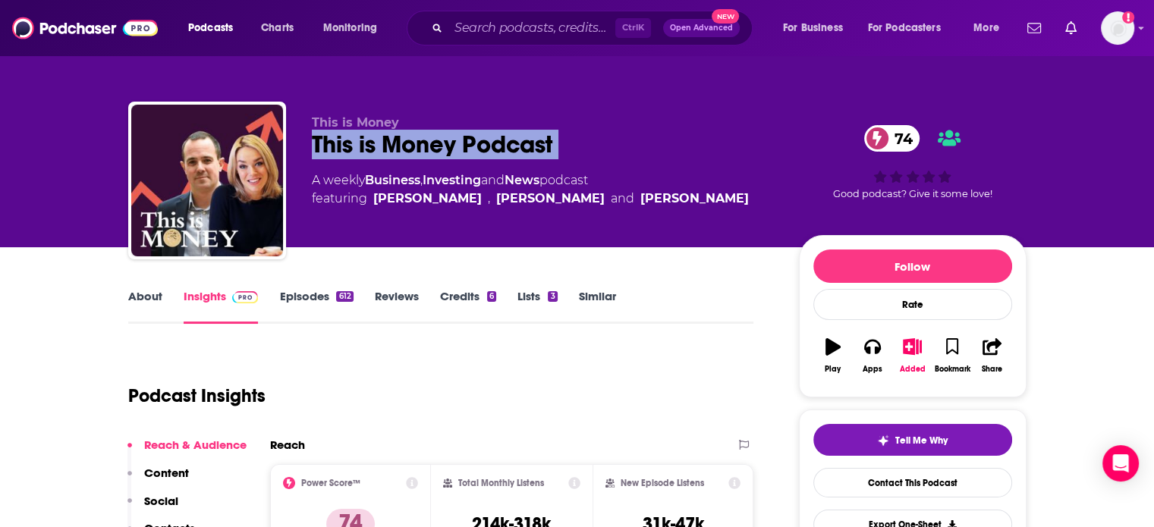
click at [465, 131] on div "This is Money Podcast 74" at bounding box center [543, 145] width 463 height 30
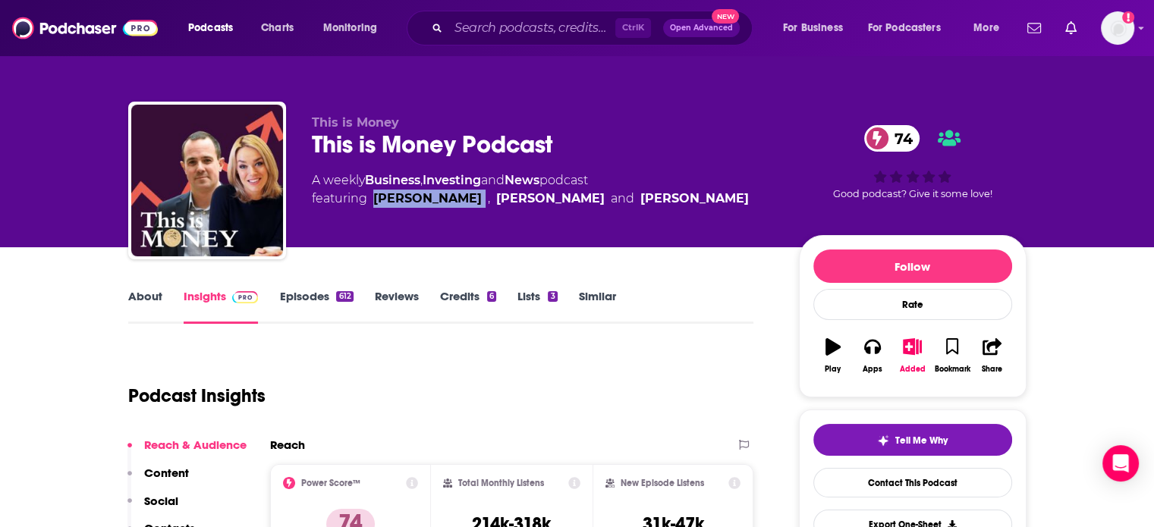
drag, startPoint x: 473, startPoint y: 227, endPoint x: 370, endPoint y: 224, distance: 102.5
click at [370, 224] on div "This is Money This is Money Podcast 74 A weekly Business , Investing and News p…" at bounding box center [543, 175] width 463 height 121
copy link "Simon Lambert"
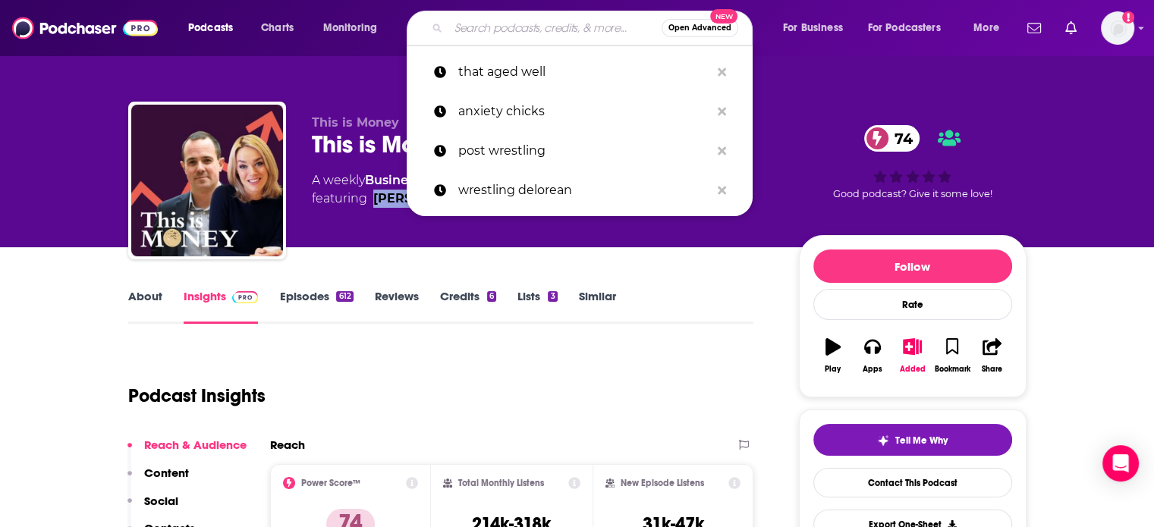
click at [527, 33] on input "Search podcasts, credits, & more..." at bounding box center [554, 28] width 213 height 24
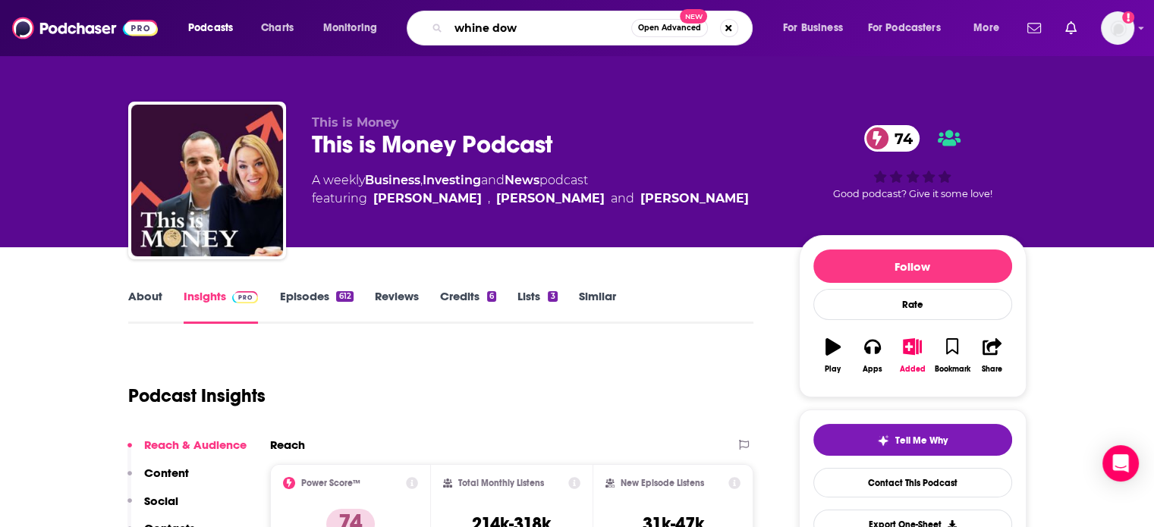
type input "whine down"
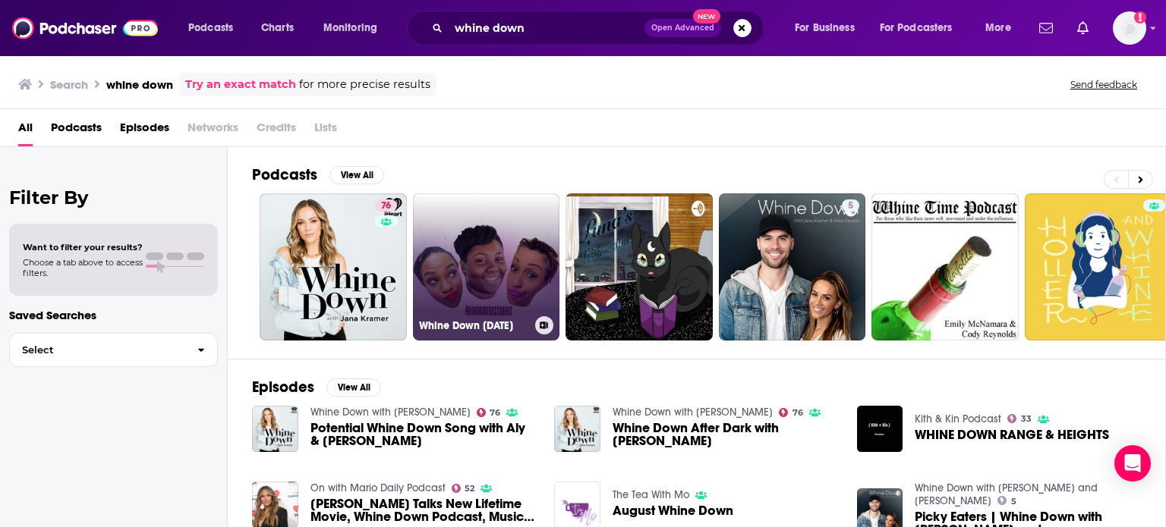
click at [490, 216] on link "Whine Down Wednesday" at bounding box center [486, 266] width 147 height 147
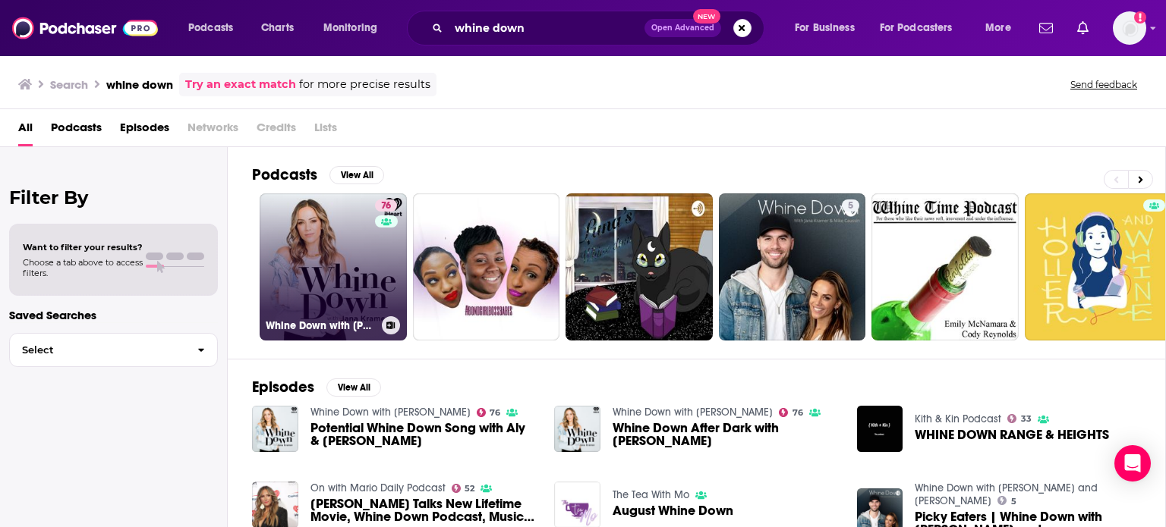
click at [337, 233] on link "76 Whine Down with Jana Kramer" at bounding box center [333, 266] width 147 height 147
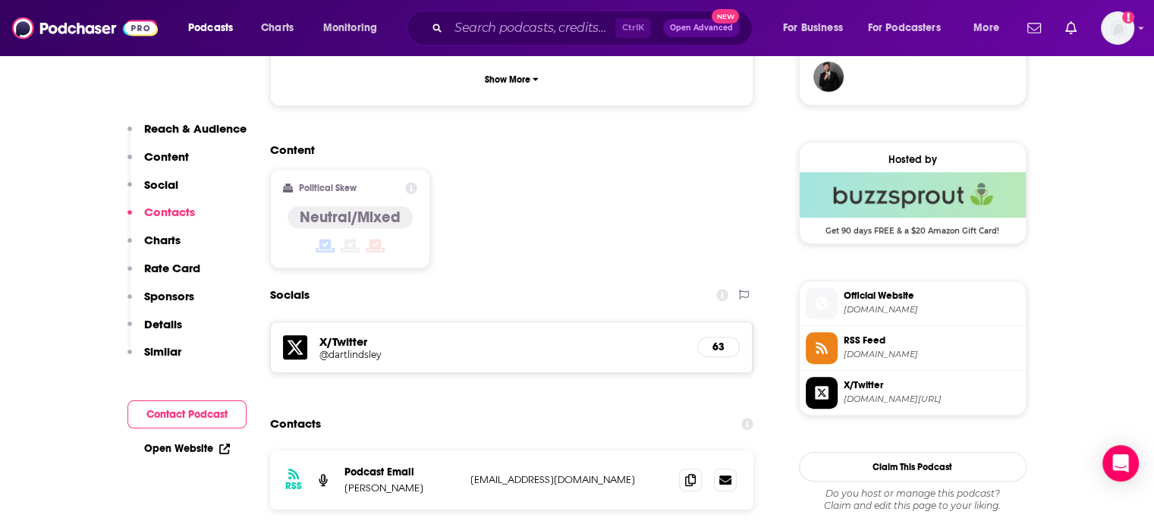
scroll to position [1290, 0]
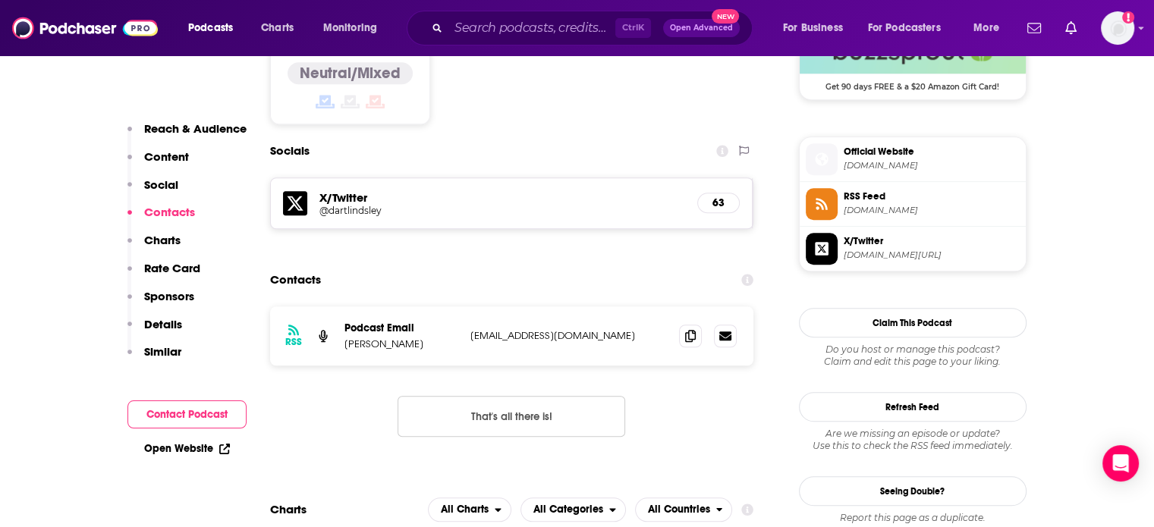
click at [510, 329] on p "dartlindsley@gmail.com" at bounding box center [568, 335] width 197 height 13
copy div "dartlindsley@gmail.com dartlindsley@gmail.com"
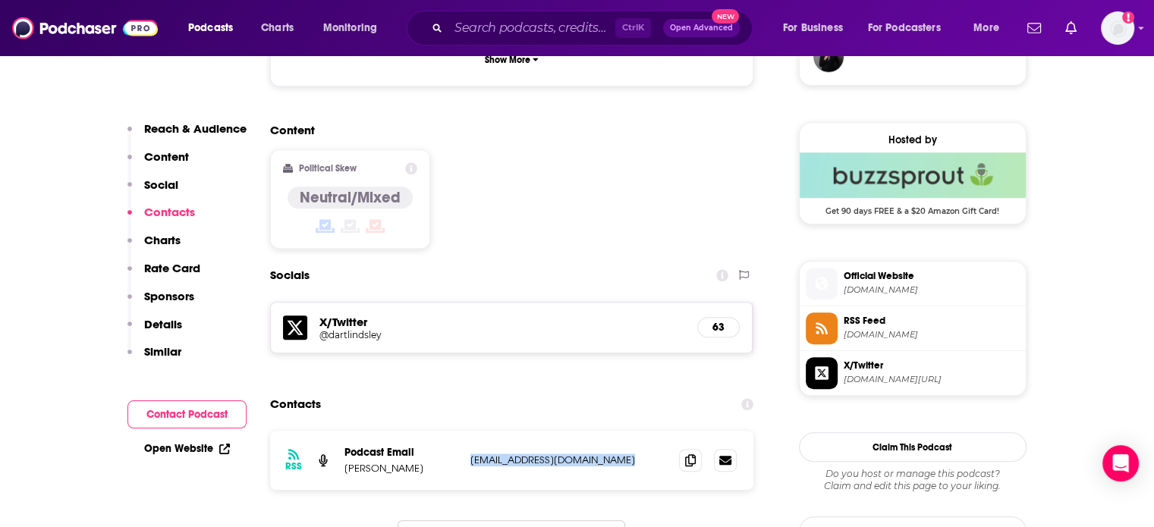
scroll to position [1214, 0]
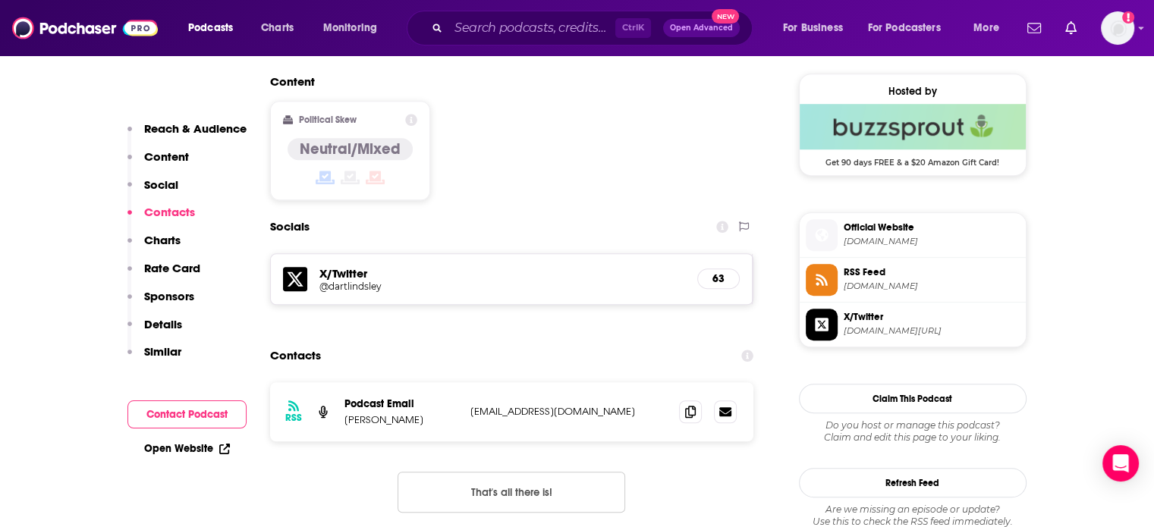
click at [361, 414] on p "Dart Lindsley" at bounding box center [402, 420] width 114 height 13
copy p "Dart Lindsley"
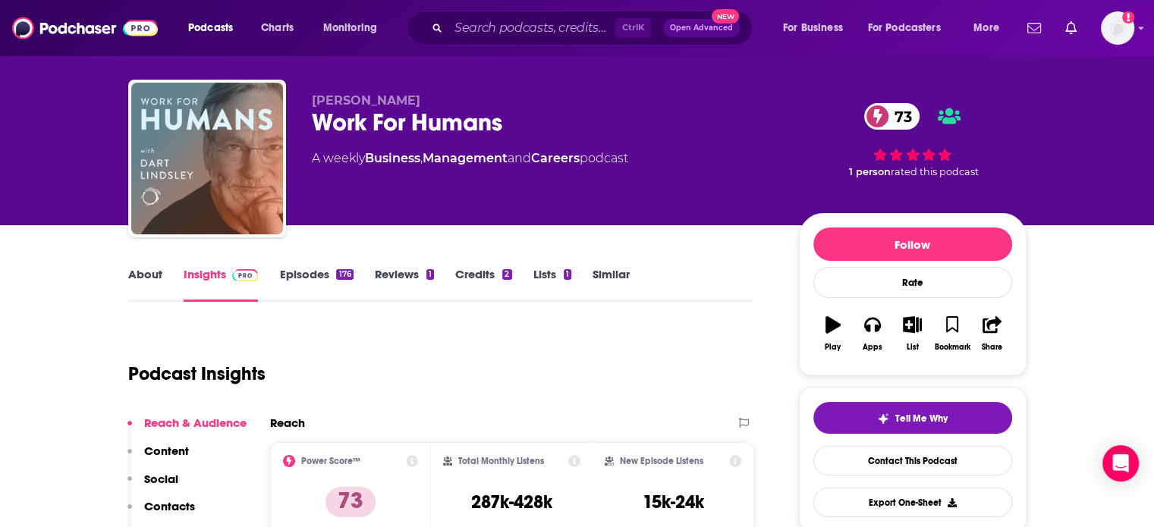
scroll to position [0, 0]
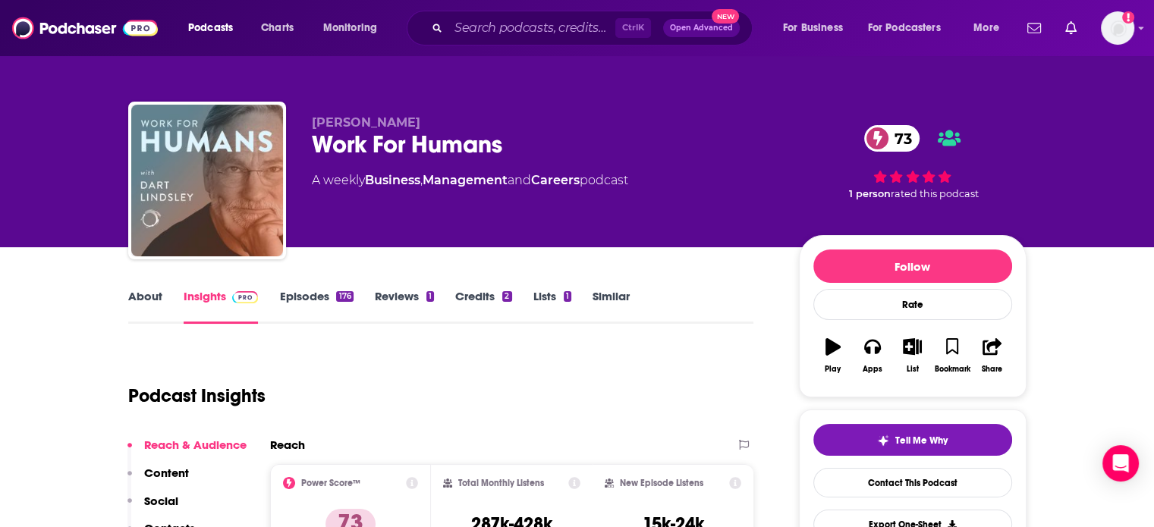
click at [399, 146] on div "Work For Humans 73" at bounding box center [543, 145] width 463 height 30
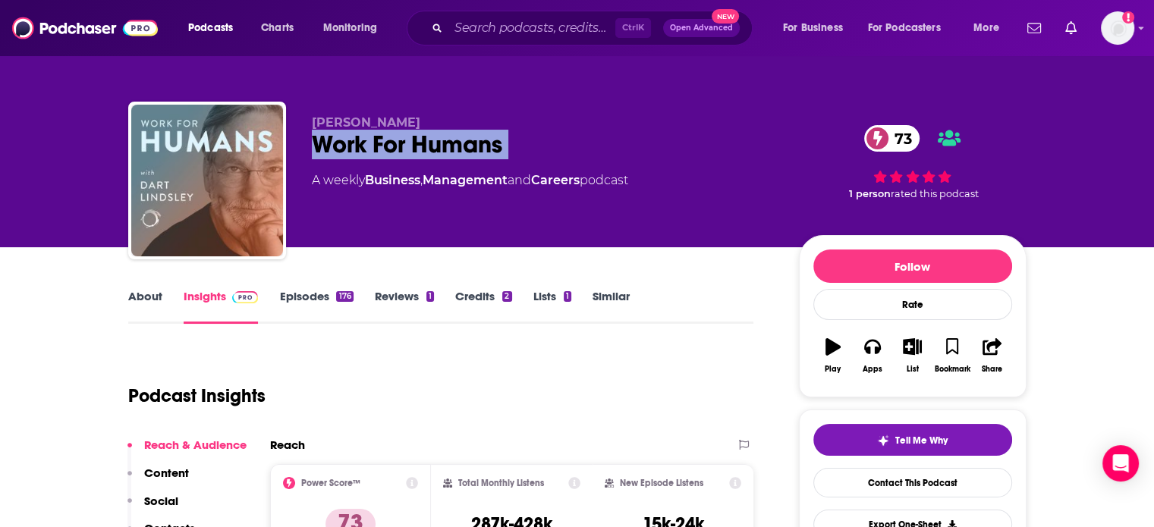
click at [399, 146] on div "Work For Humans 73" at bounding box center [543, 145] width 463 height 30
copy div "Work For Humans 73"
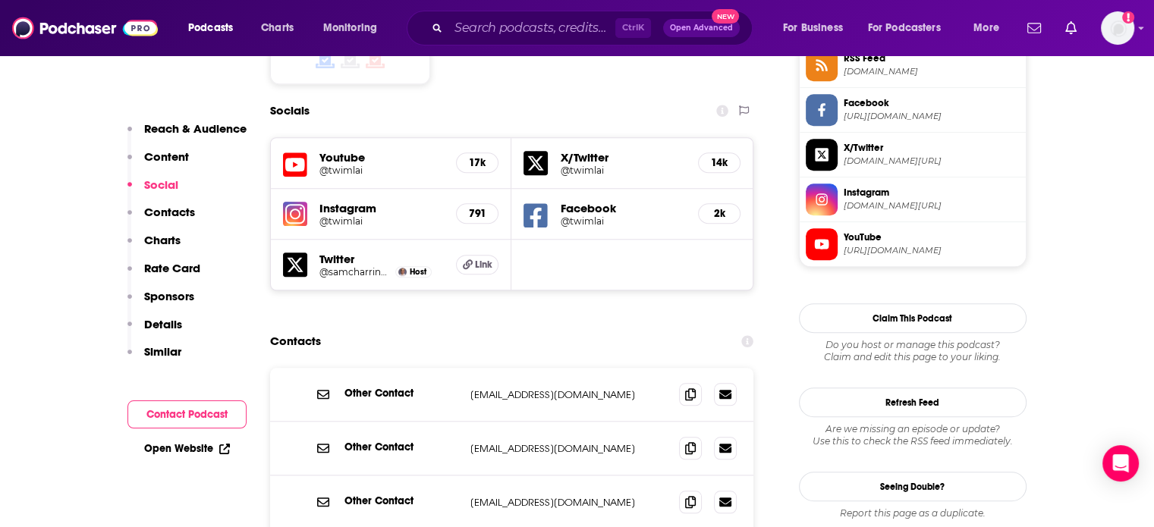
scroll to position [1366, 0]
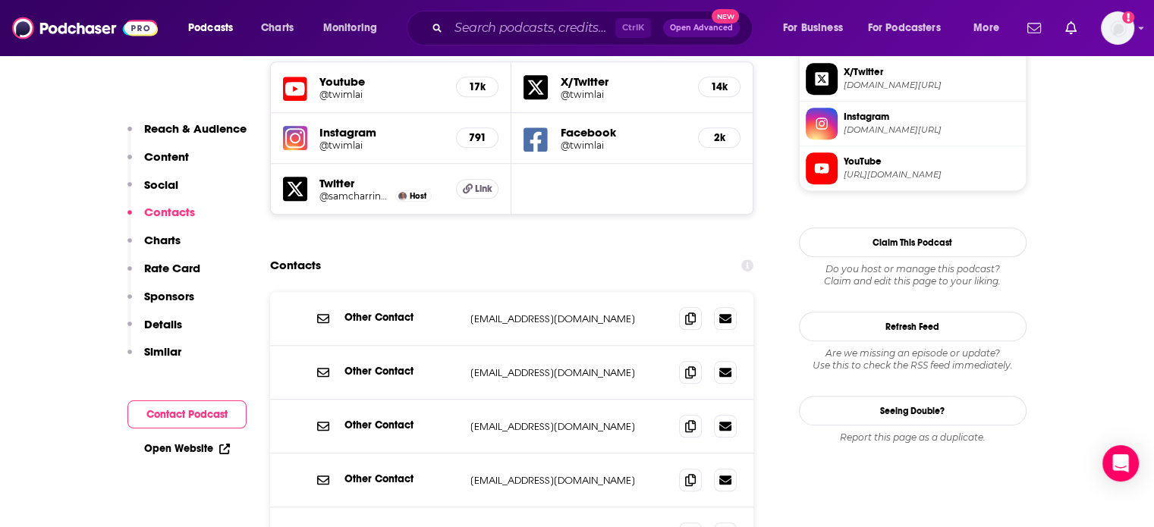
click at [499, 313] on p "[EMAIL_ADDRESS][DOMAIN_NAME]" at bounding box center [568, 319] width 197 height 13
click at [498, 313] on p "[EMAIL_ADDRESS][DOMAIN_NAME]" at bounding box center [568, 319] width 197 height 13
copy div "[EMAIL_ADDRESS][DOMAIN_NAME] [EMAIL_ADDRESS][DOMAIN_NAME]"
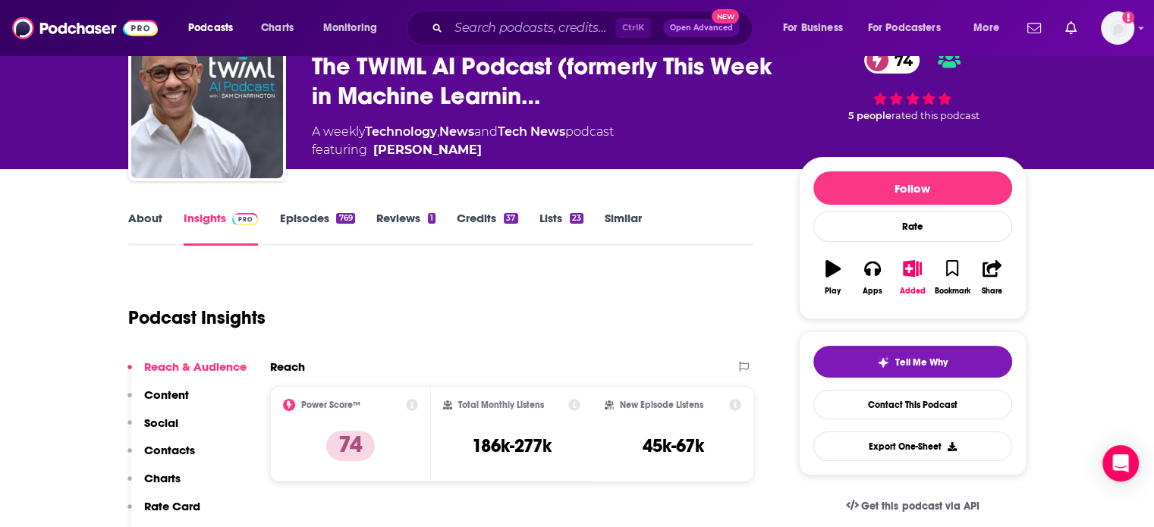
scroll to position [0, 0]
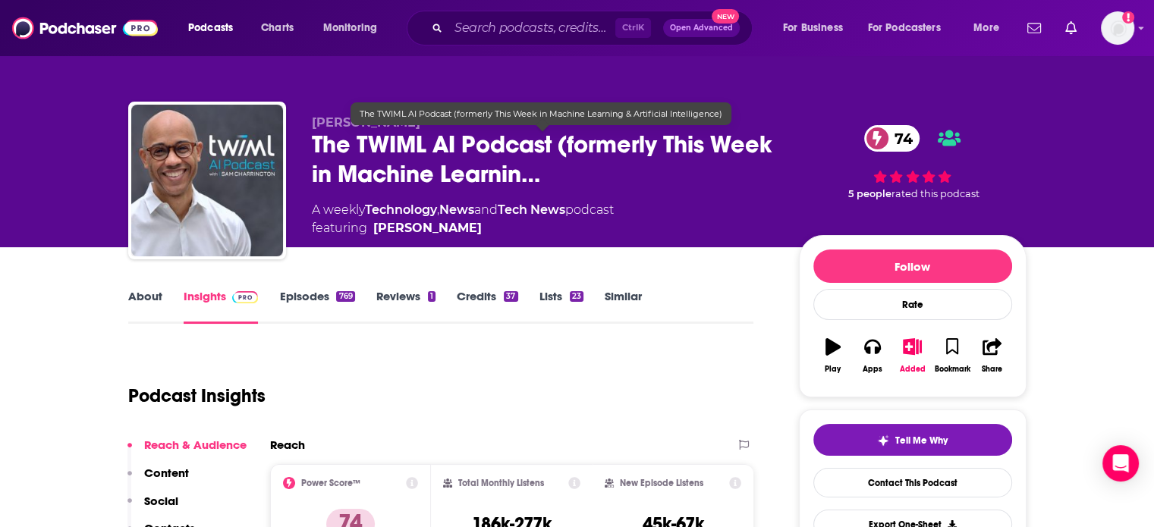
click at [691, 139] on span "The TWIML AI Podcast (formerly This Week in Machine Learnin…" at bounding box center [543, 159] width 463 height 59
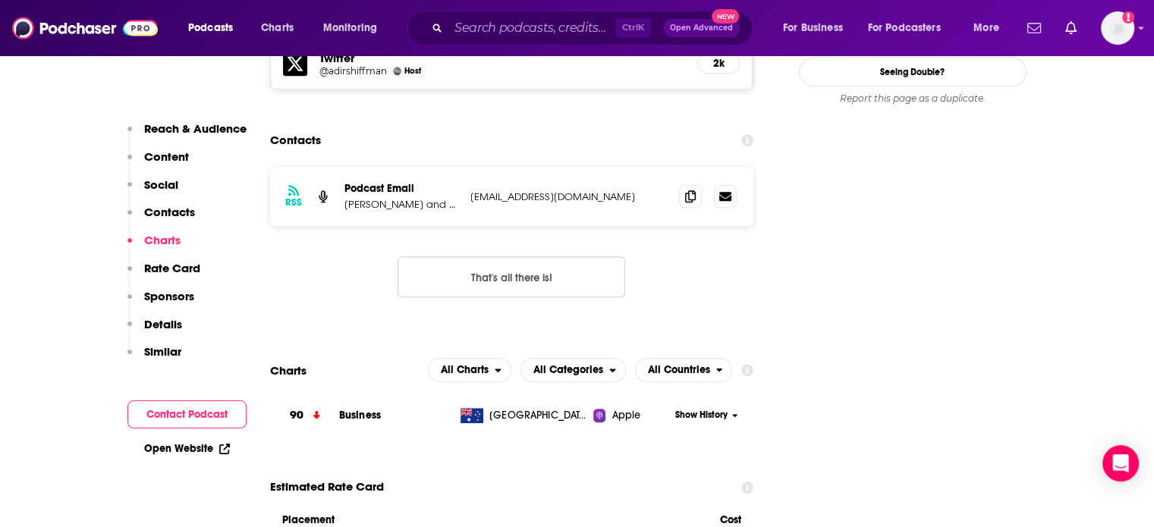
scroll to position [1290, 0]
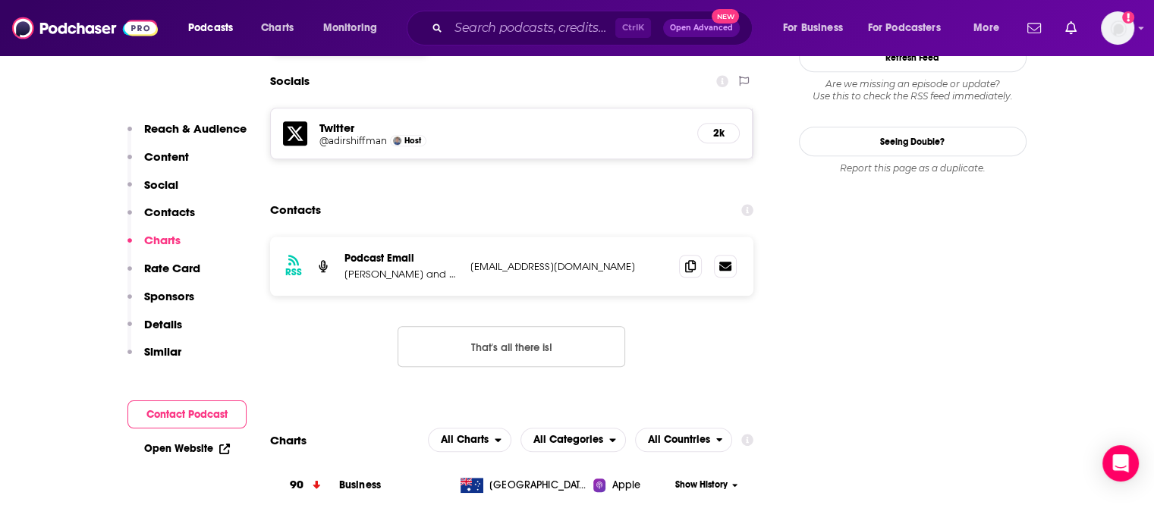
click at [562, 237] on div "RSS Podcast Email [PERSON_NAME] and [PERSON_NAME] [EMAIL_ADDRESS][DOMAIN_NAME] …" at bounding box center [512, 266] width 484 height 59
copy div "[EMAIL_ADDRESS][DOMAIN_NAME] [EMAIL_ADDRESS][DOMAIN_NAME]"
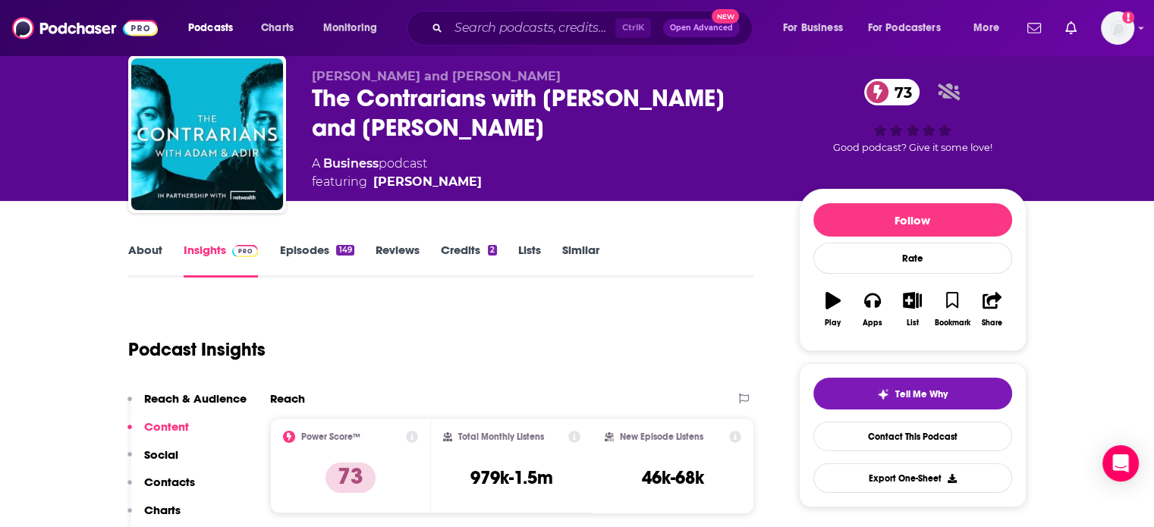
scroll to position [0, 0]
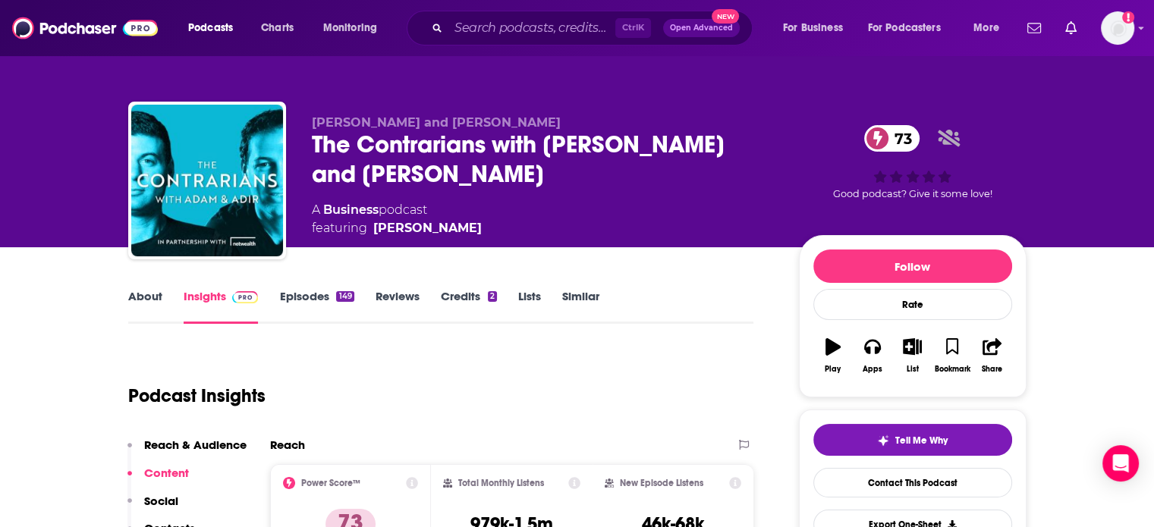
click at [401, 154] on div "The Contrarians with Adam and Adir 73" at bounding box center [543, 159] width 463 height 59
drag, startPoint x: 401, startPoint y: 154, endPoint x: 334, endPoint y: 150, distance: 66.9
click at [334, 150] on div "The Contrarians with Adam and Adir 73" at bounding box center [543, 159] width 463 height 59
copy h2 "The Contrarians"
drag, startPoint x: 492, startPoint y: 230, endPoint x: 370, endPoint y: 223, distance: 122.4
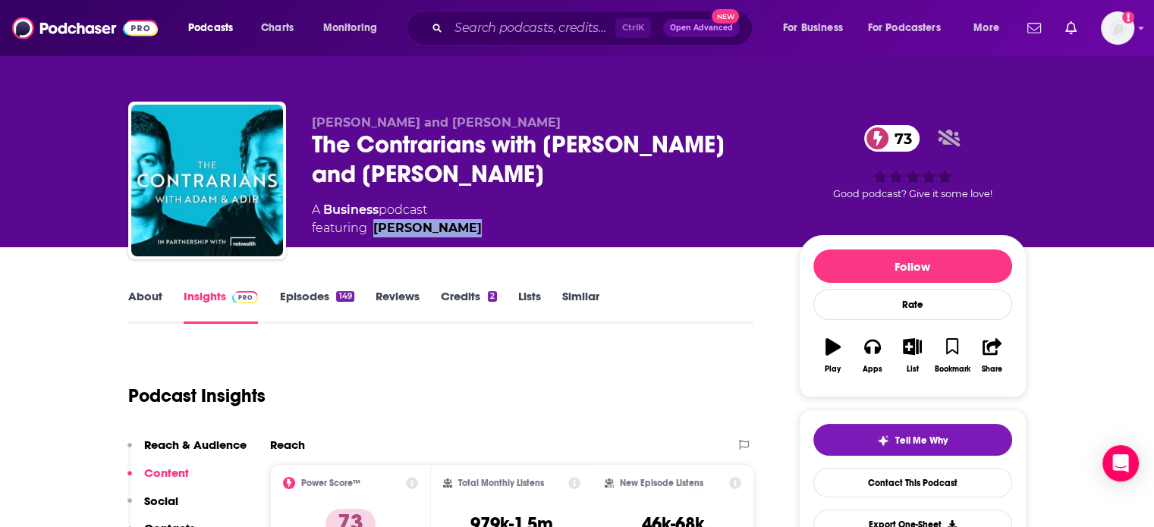
click at [370, 223] on div "Adam Schwab and Adir Shiffman The Contrarians with Adam and Adir 73 A Business …" at bounding box center [543, 176] width 463 height 122
copy div "Adir Shiffman"
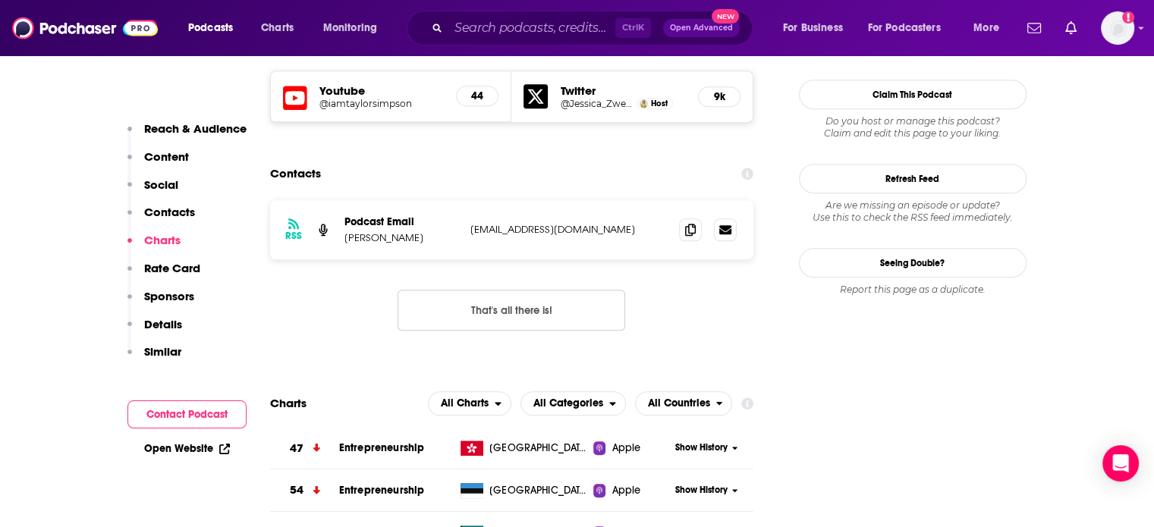
scroll to position [1442, 0]
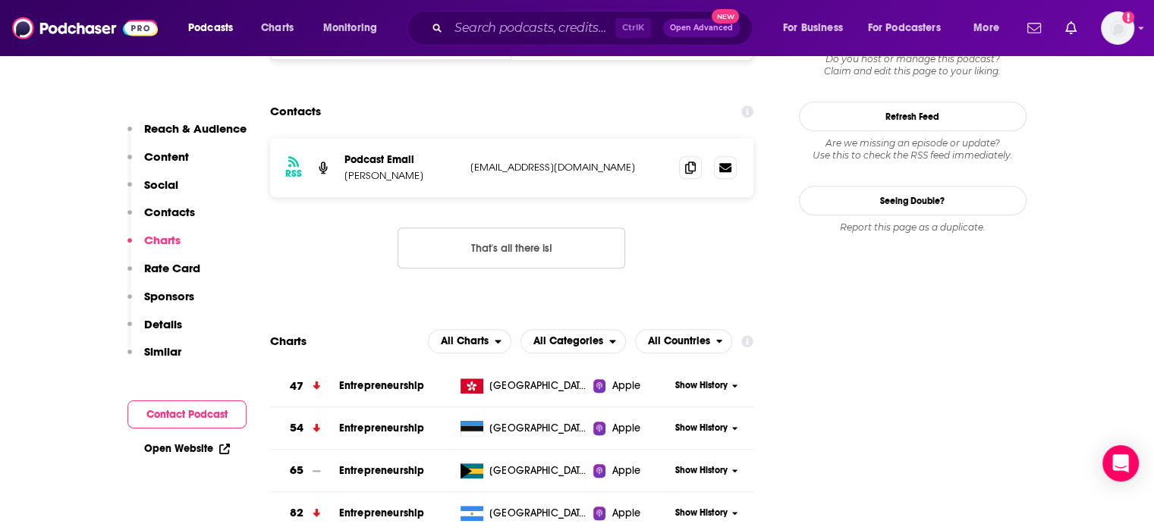
click at [517, 161] on p "jz@jessicazweig.com" at bounding box center [568, 167] width 197 height 13
copy div "jz@jessicazweig.com jz@jessicazweig.com"
click at [359, 169] on p "Jessica Zweig" at bounding box center [402, 175] width 114 height 13
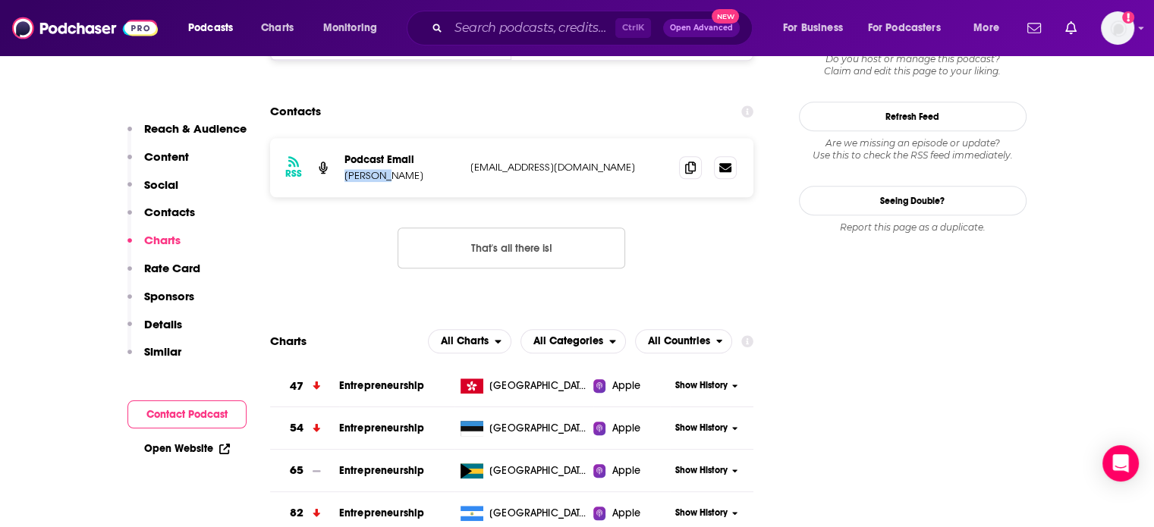
click at [359, 169] on p "Jessica Zweig" at bounding box center [402, 175] width 114 height 13
copy p "Jessica Zweig"
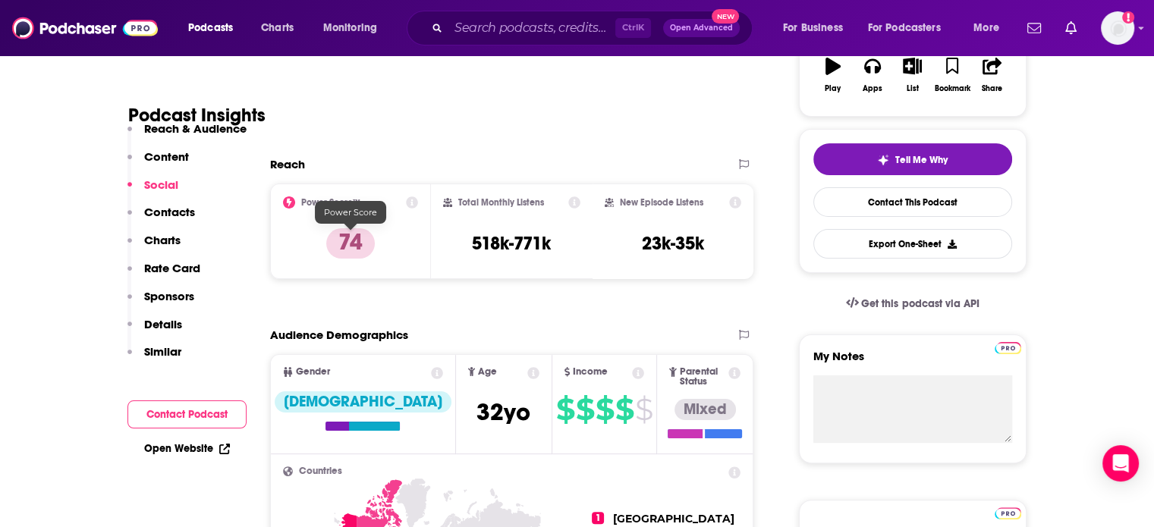
scroll to position [0, 0]
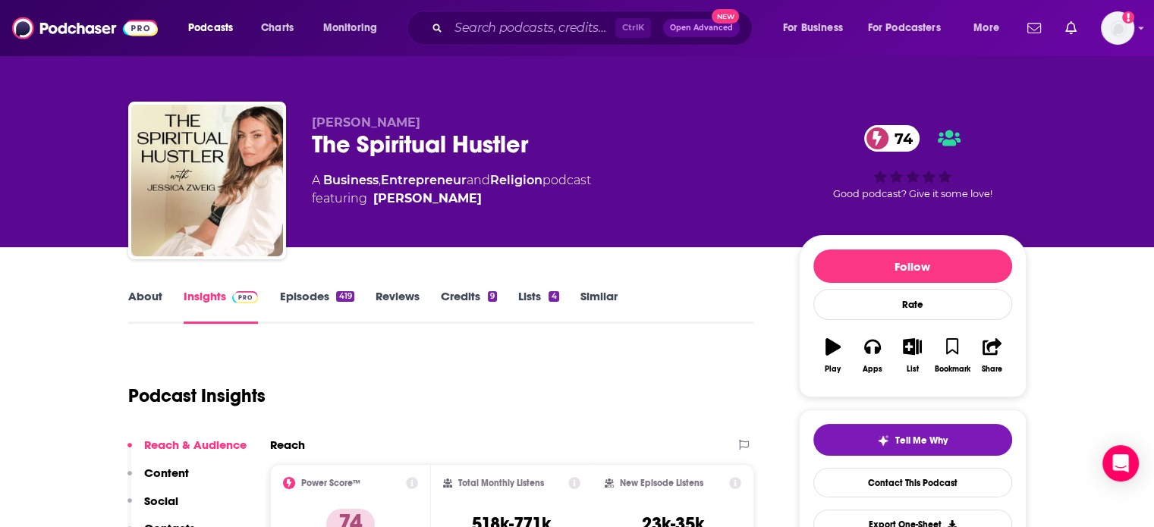
click at [370, 157] on div "The Spiritual Hustler 74" at bounding box center [543, 145] width 463 height 30
click at [370, 156] on div "The Spiritual Hustler 74" at bounding box center [543, 145] width 463 height 30
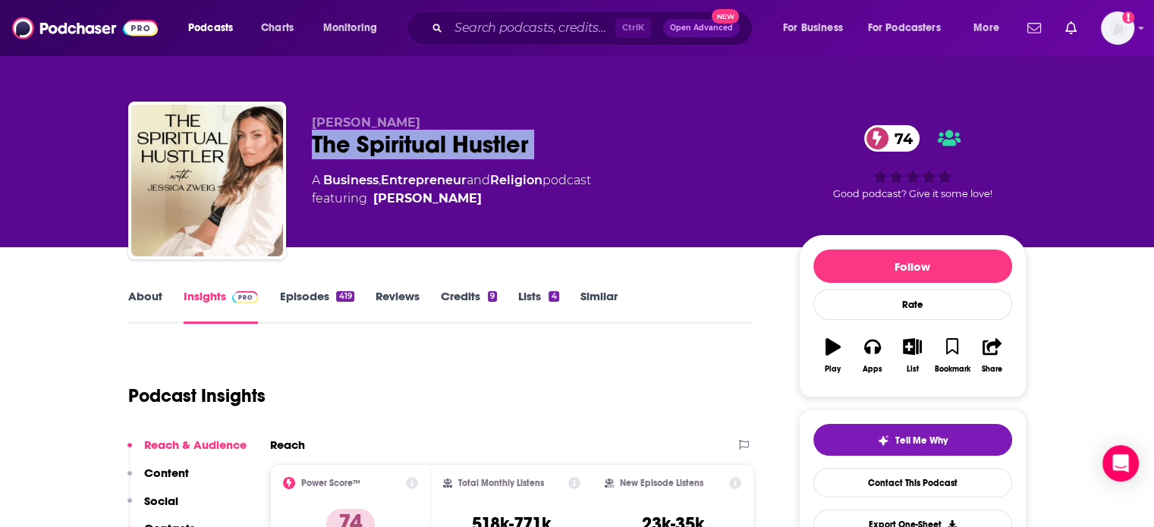
click at [370, 156] on div "The Spiritual Hustler 74" at bounding box center [543, 145] width 463 height 30
copy div "The Spiritual Hustler 74"
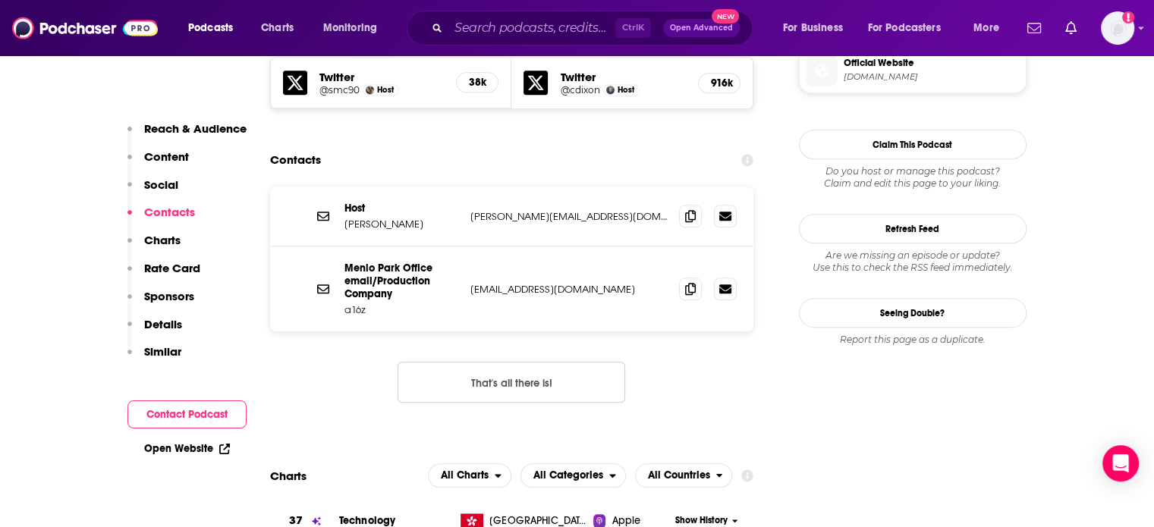
scroll to position [1366, 0]
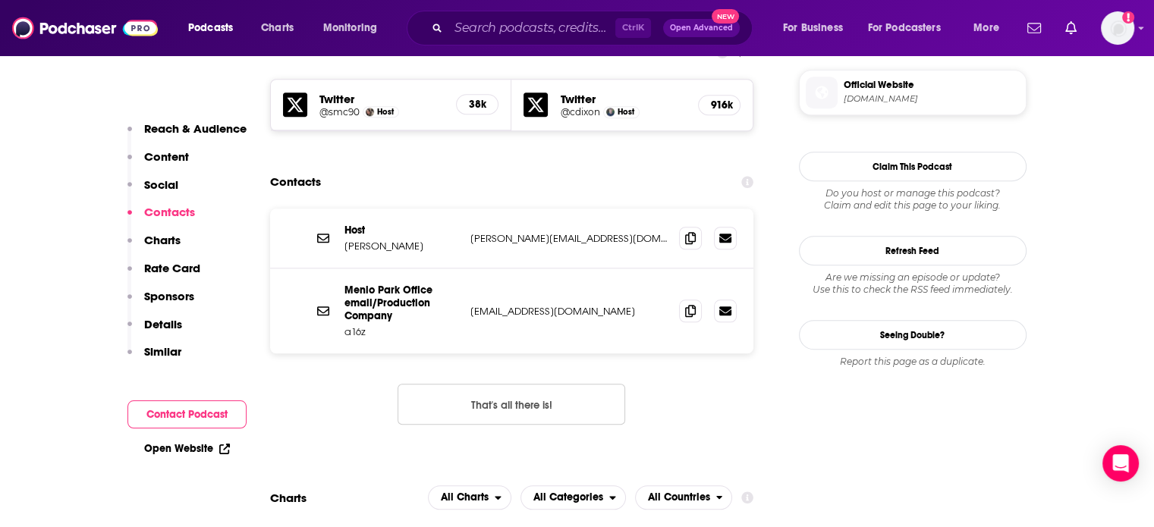
click at [511, 232] on p "[PERSON_NAME][EMAIL_ADDRESS][DOMAIN_NAME]" at bounding box center [568, 238] width 197 height 13
copy div "[PERSON_NAME][EMAIL_ADDRESS][DOMAIN_NAME] [PERSON_NAME][EMAIL_ADDRESS][DOMAIN_N…"
click at [398, 209] on div "Host Sonal Chokshi sonal@a16z.com sonal@a16z.com" at bounding box center [512, 239] width 484 height 60
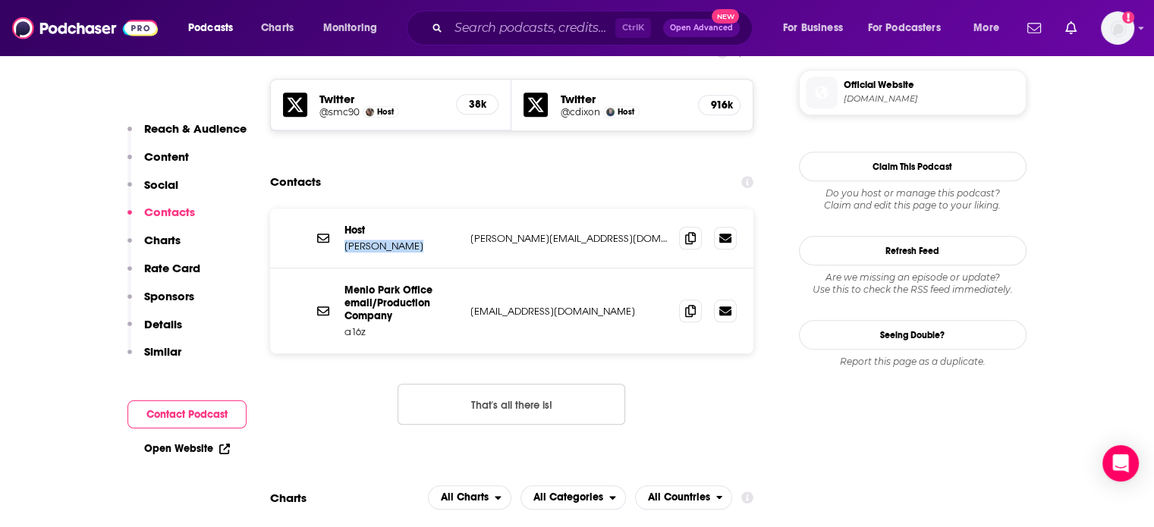
drag, startPoint x: 397, startPoint y: 165, endPoint x: 350, endPoint y: 165, distance: 47.0
click at [350, 240] on p "Sonal Chokshi" at bounding box center [402, 246] width 114 height 13
copy p "Sonal Chokshi"
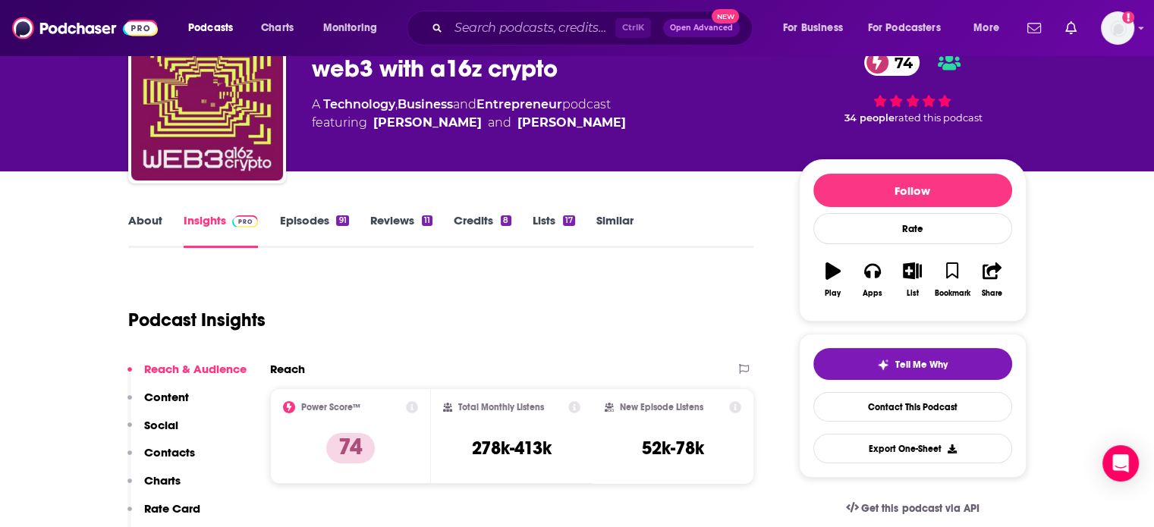
scroll to position [0, 0]
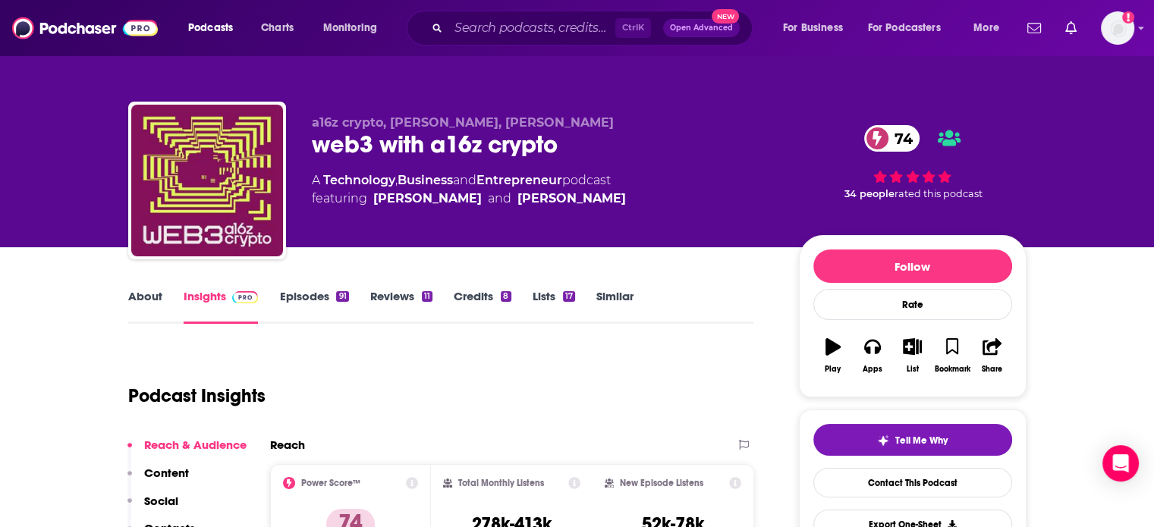
click at [357, 149] on div "web3 with a16z crypto 74" at bounding box center [543, 145] width 463 height 30
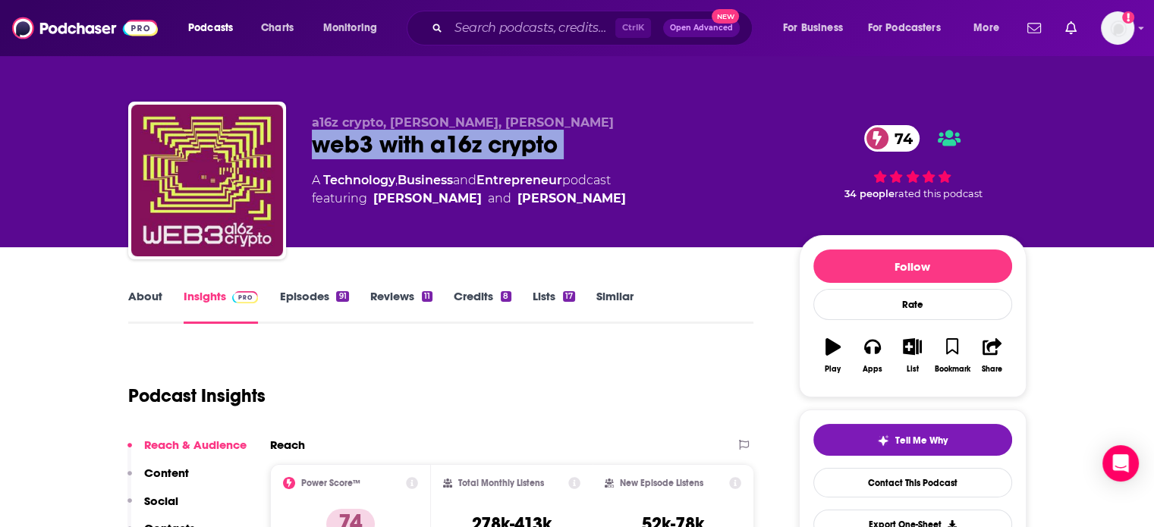
click at [357, 149] on div "web3 with a16z crypto 74" at bounding box center [543, 145] width 463 height 30
copy div "web3 with a16z crypto 74"
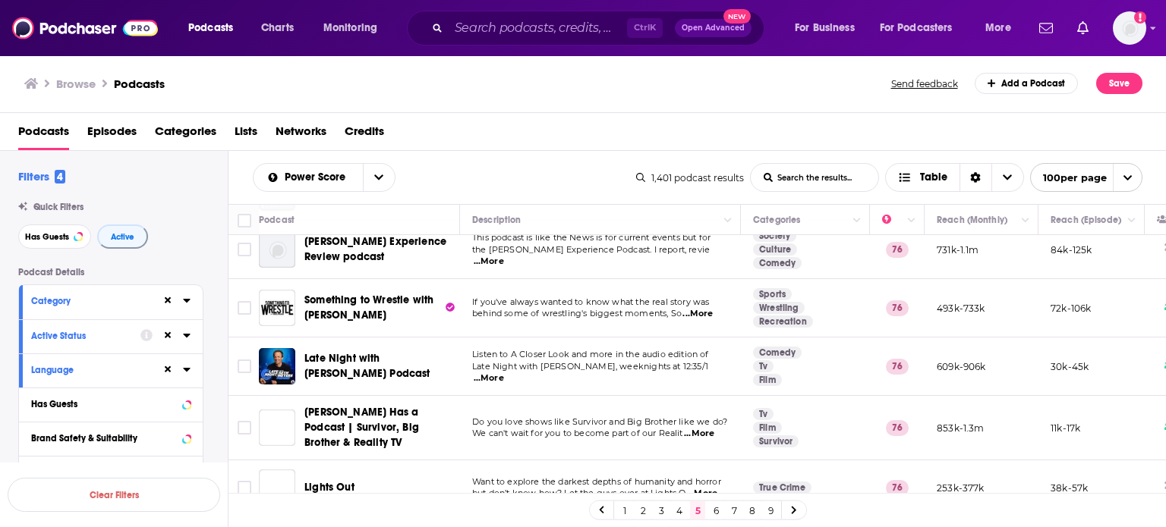
scroll to position [76, 0]
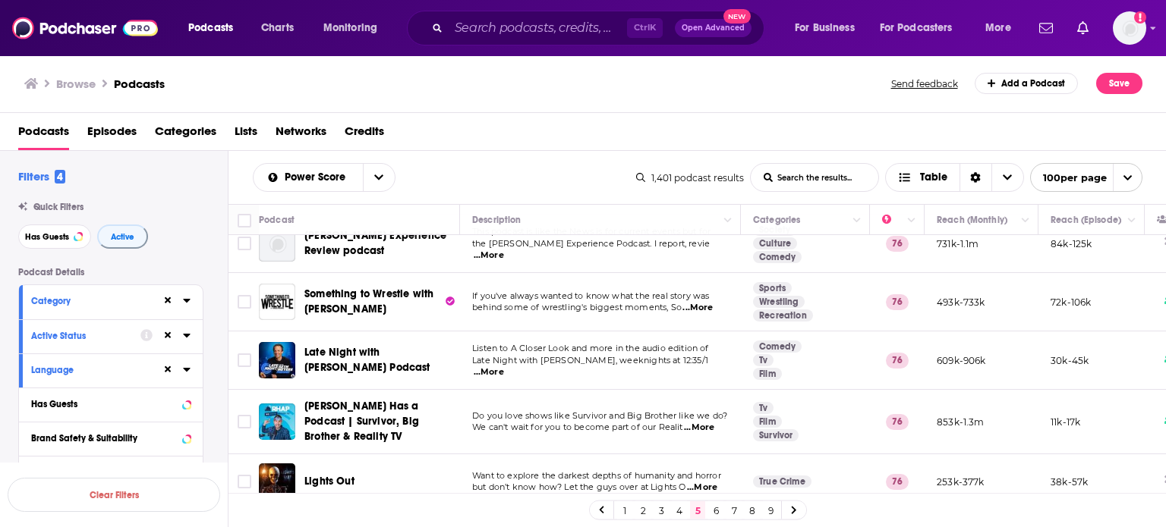
click at [757, 512] on link "8" at bounding box center [751, 511] width 15 height 18
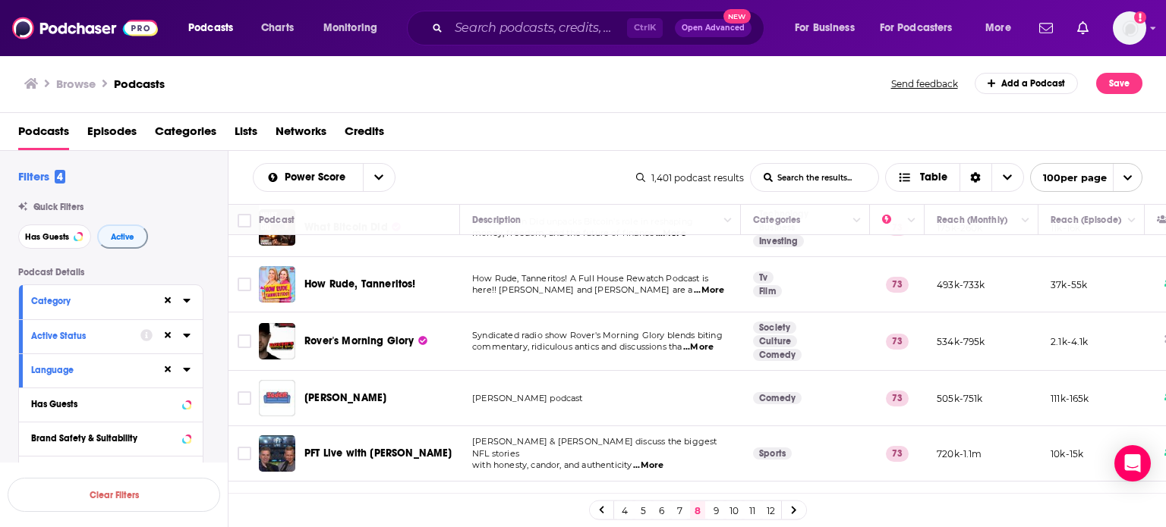
scroll to position [1366, 0]
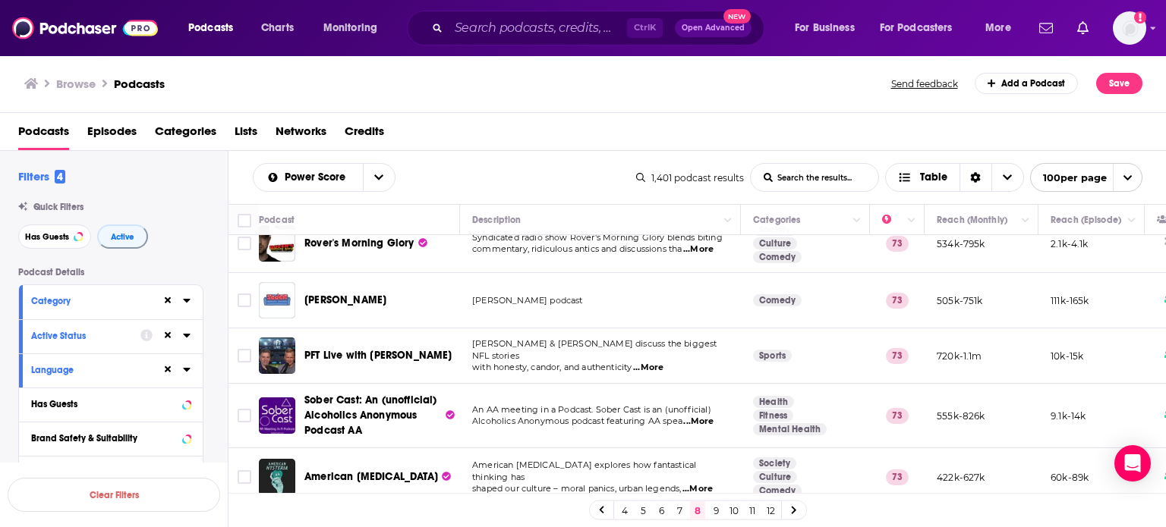
click at [711, 512] on link "9" at bounding box center [715, 511] width 15 height 18
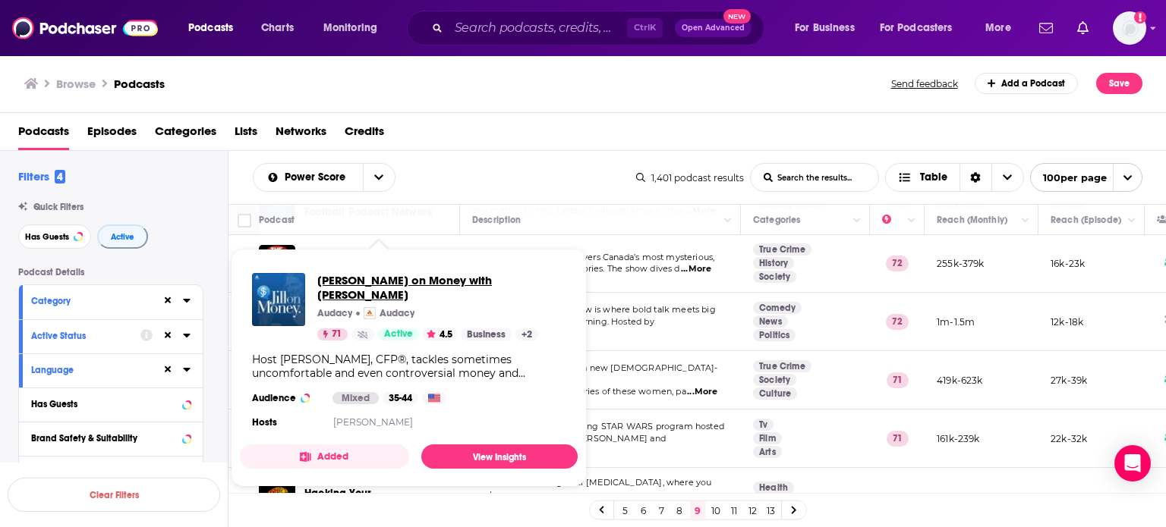
scroll to position [5520, 0]
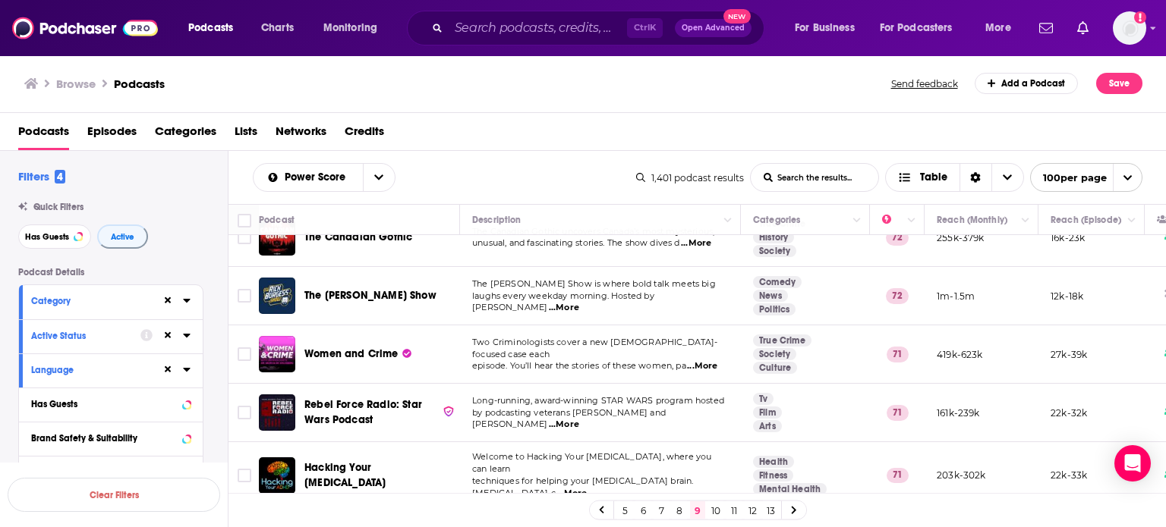
click at [709, 516] on link "10" at bounding box center [715, 511] width 15 height 18
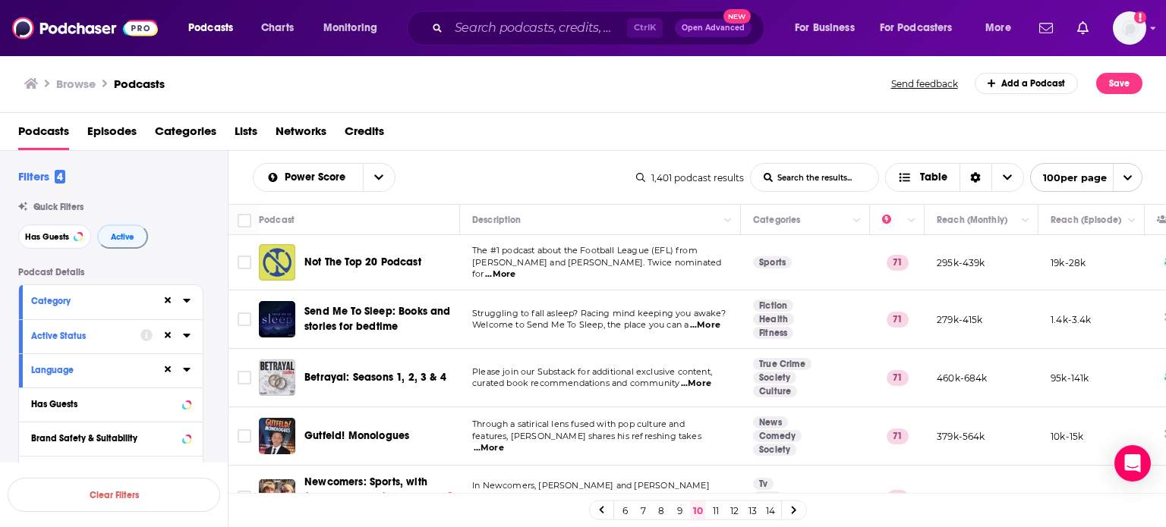
click at [982, 5] on div "Podcasts Charts Monitoring Ctrl K Open Advanced New For Business For Podcasters…" at bounding box center [583, 28] width 1166 height 56
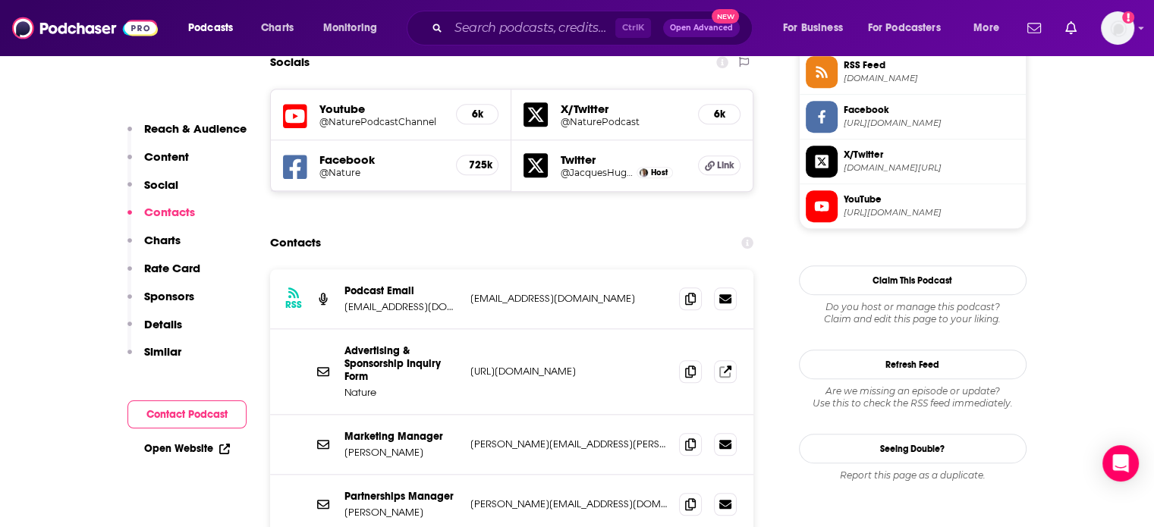
scroll to position [1442, 0]
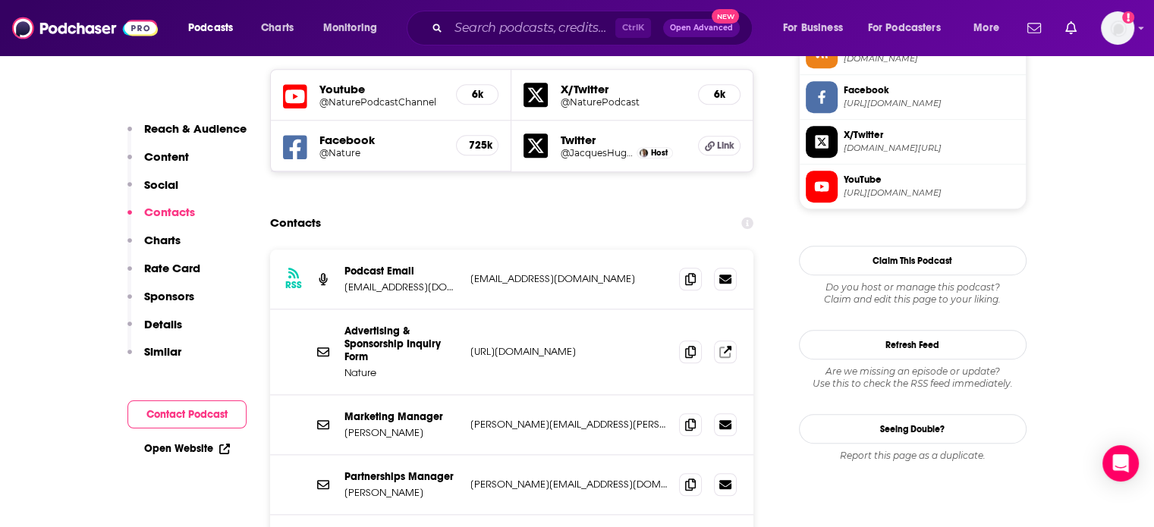
click at [522, 478] on p "[PERSON_NAME][EMAIL_ADDRESS][DOMAIN_NAME]" at bounding box center [568, 484] width 197 height 13
copy div "[PERSON_NAME][EMAIL_ADDRESS][DOMAIN_NAME] [DOMAIN_NAME][EMAIL_ADDRESS][DOMAIN_N…"
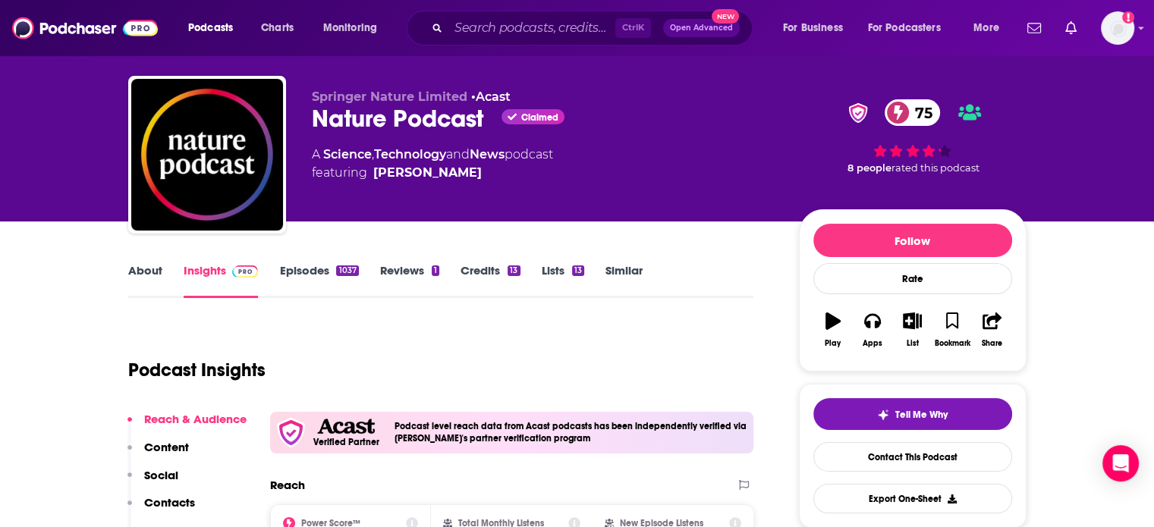
scroll to position [0, 0]
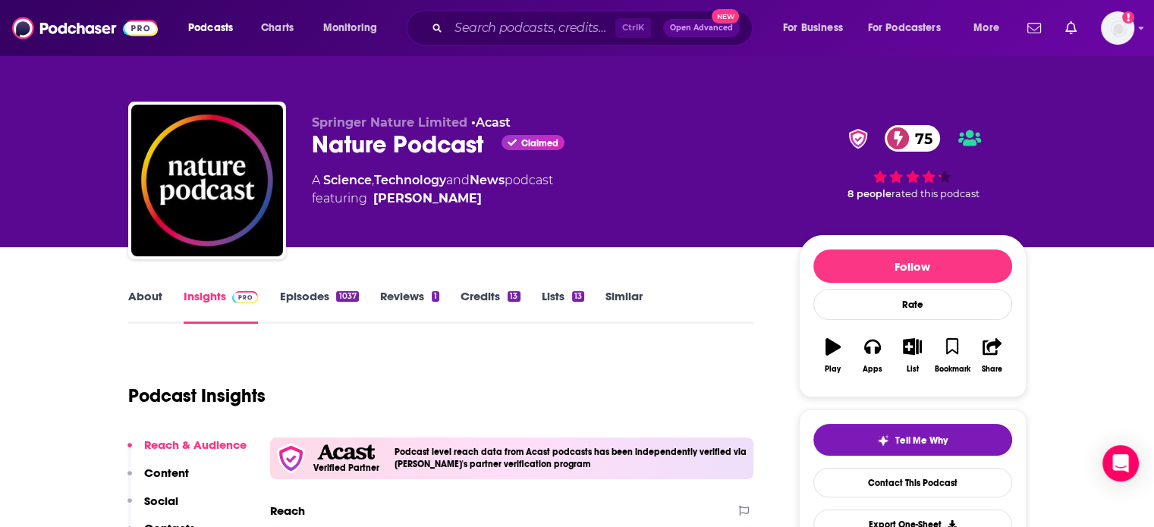
click at [376, 140] on div "Nature Podcast Claimed 75" at bounding box center [543, 145] width 463 height 30
copy div "Nature Podcast"
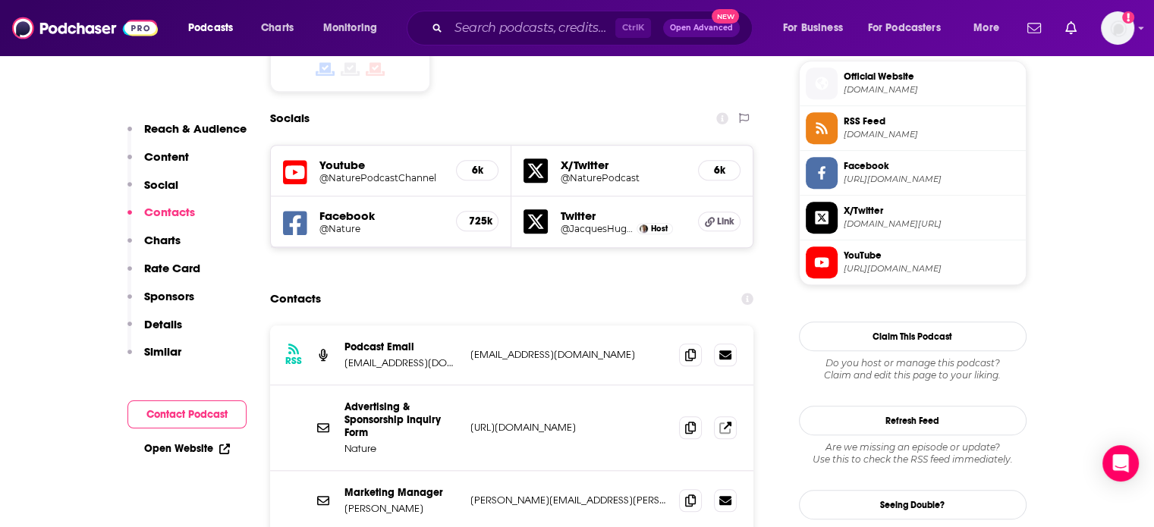
scroll to position [1442, 0]
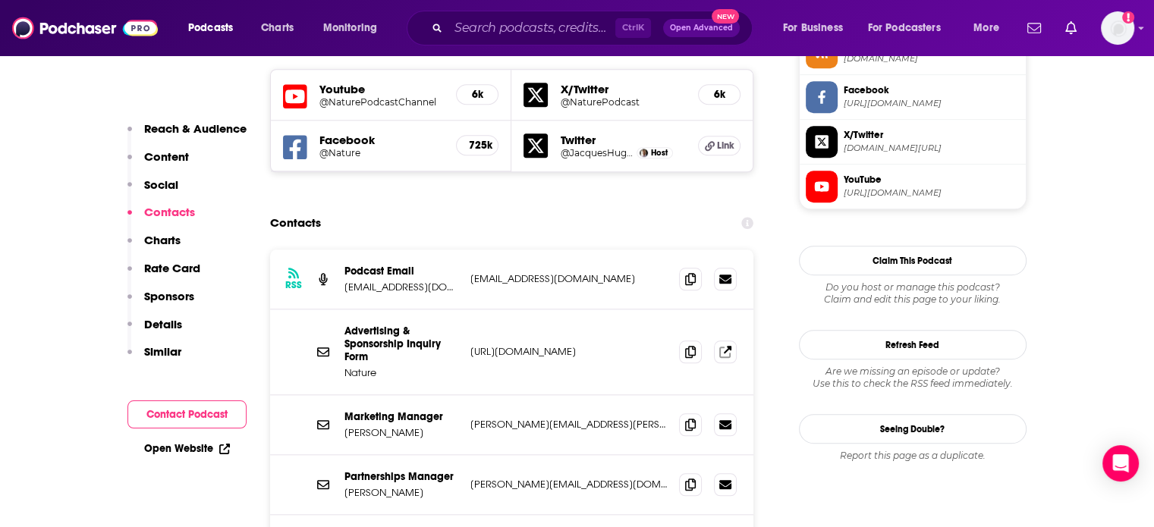
click at [370, 486] on p "[PERSON_NAME]" at bounding box center [402, 492] width 114 height 13
copy p "[PERSON_NAME]"
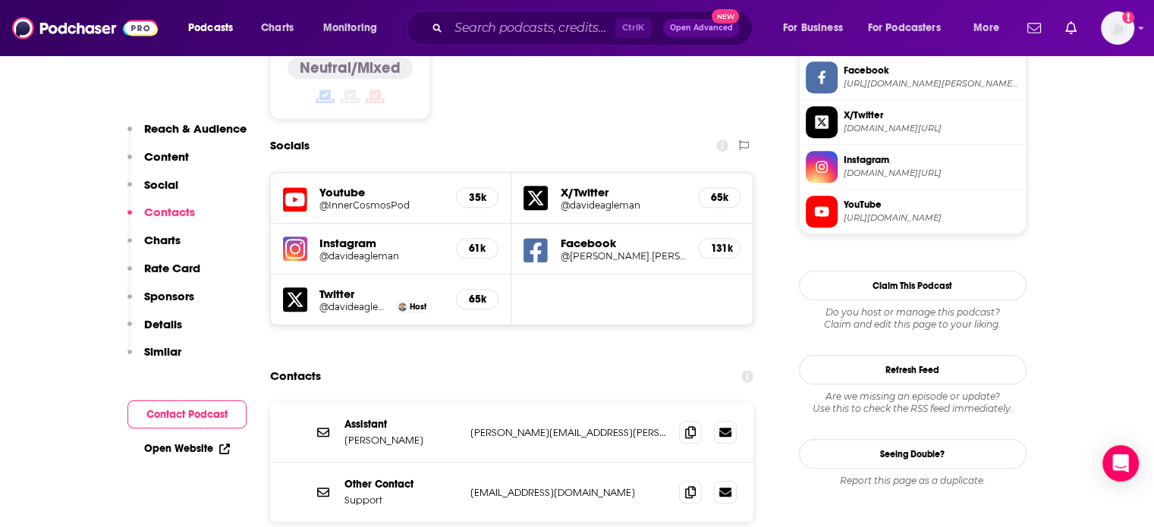
scroll to position [1366, 0]
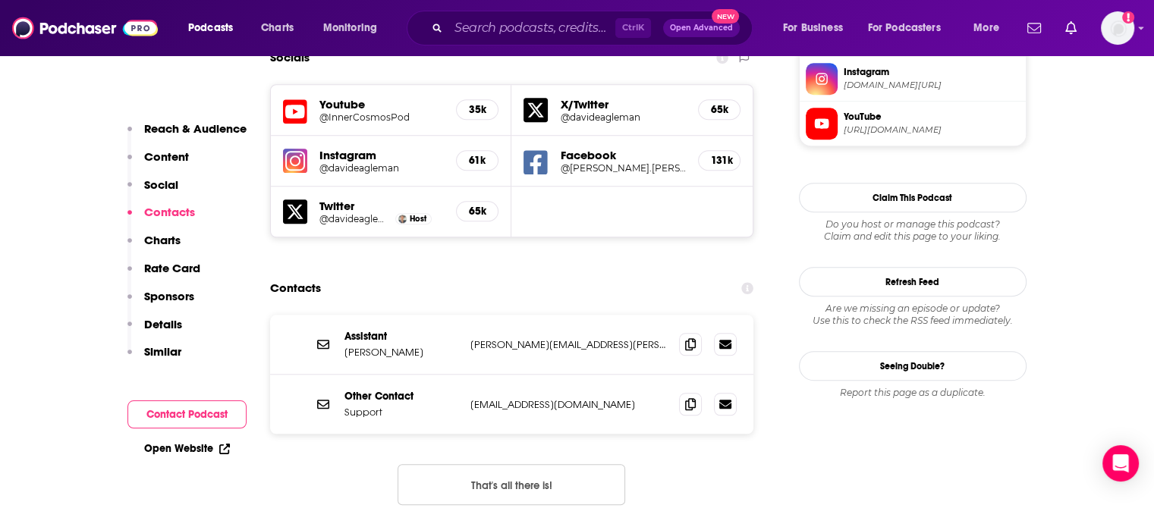
click at [499, 338] on p "[PERSON_NAME][EMAIL_ADDRESS][PERSON_NAME][DOMAIN_NAME]" at bounding box center [568, 344] width 197 height 13
copy div "[PERSON_NAME][EMAIL_ADDRESS][PERSON_NAME][DOMAIN_NAME] [PERSON_NAME][EMAIL_ADDR…"
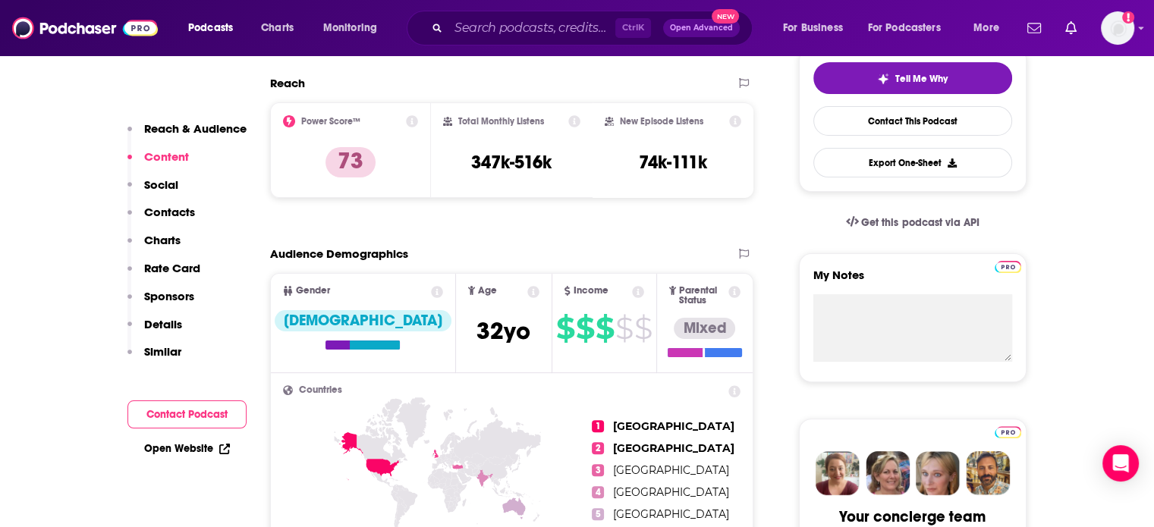
scroll to position [0, 0]
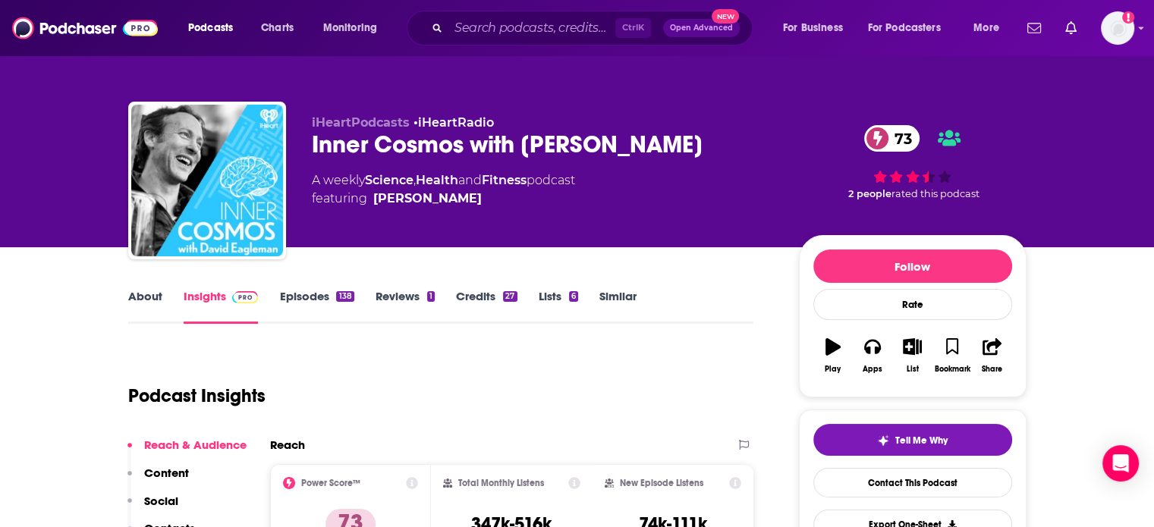
drag, startPoint x: 474, startPoint y: 212, endPoint x: 368, endPoint y: 217, distance: 106.4
click at [368, 217] on div "iHeartPodcasts • iHeartRadio Inner Cosmos with [PERSON_NAME] 73 A weekly Scienc…" at bounding box center [543, 175] width 463 height 121
copy link "[PERSON_NAME]"
click at [443, 147] on div "Inner Cosmos with [PERSON_NAME] 73" at bounding box center [543, 145] width 463 height 30
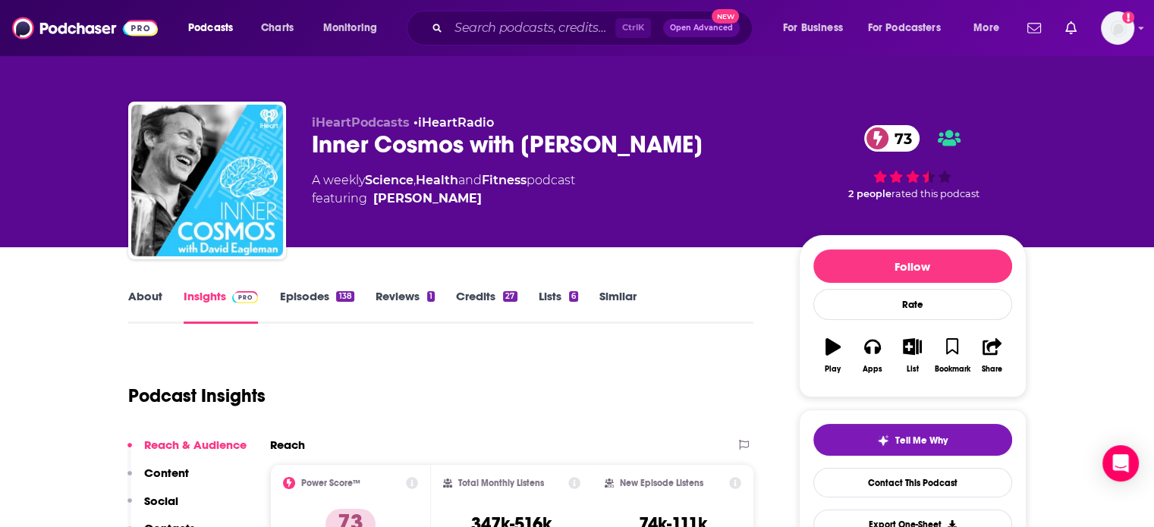
click at [343, 150] on div "Inner Cosmos with [PERSON_NAME] 73" at bounding box center [543, 145] width 463 height 30
drag, startPoint x: 343, startPoint y: 150, endPoint x: 395, endPoint y: 153, distance: 51.7
click at [395, 153] on div "Inner Cosmos with [PERSON_NAME] 73" at bounding box center [543, 145] width 463 height 30
copy h2 "Inner Cosmos"
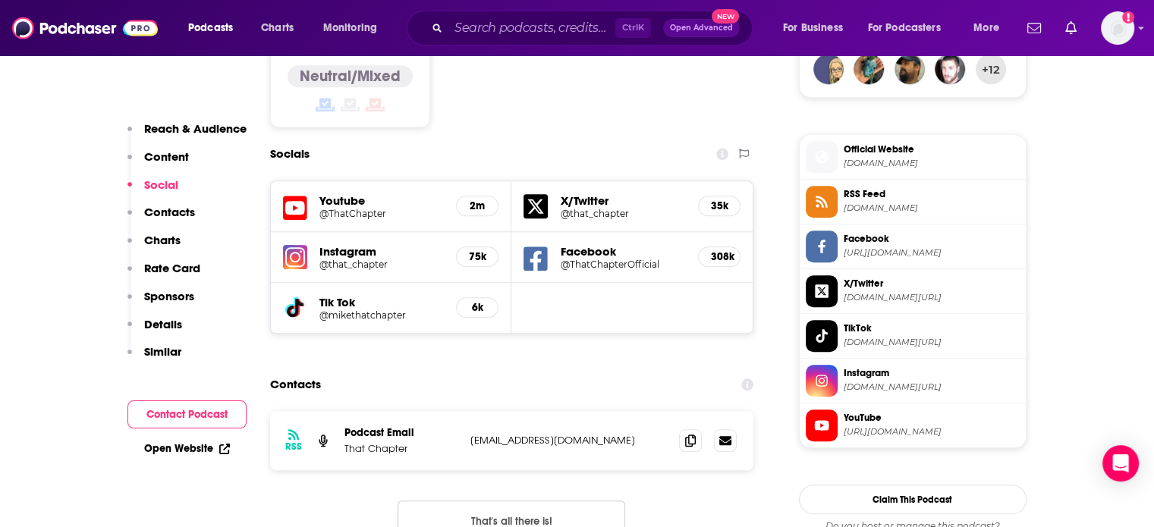
scroll to position [1366, 0]
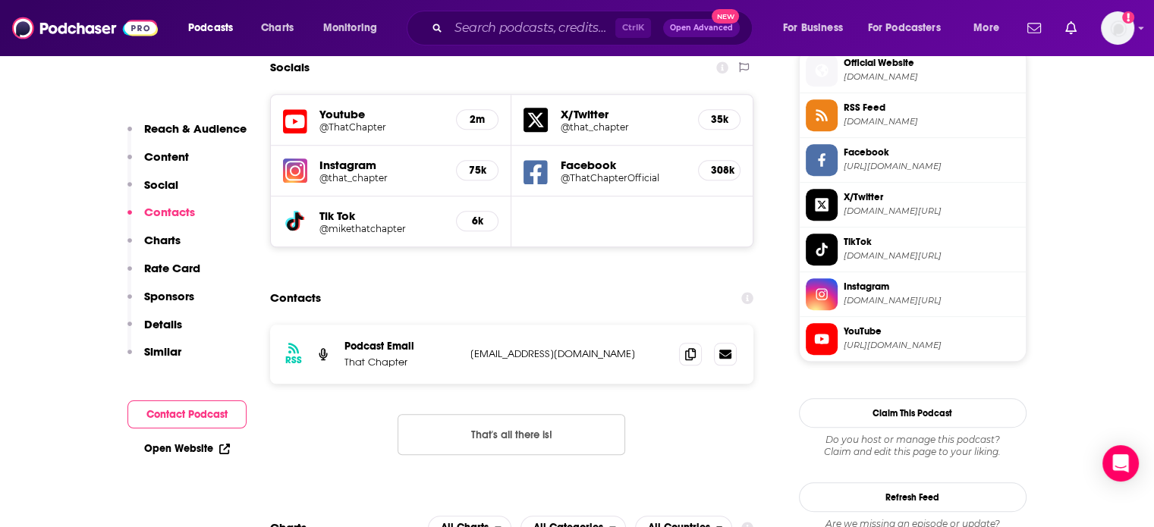
click at [546, 325] on div "RSS Podcast Email That Chapter [EMAIL_ADDRESS][DOMAIN_NAME] [EMAIL_ADDRESS][DOM…" at bounding box center [512, 354] width 484 height 59
copy div "[EMAIL_ADDRESS][DOMAIN_NAME] [EMAIL_ADDRESS][DOMAIN_NAME]"
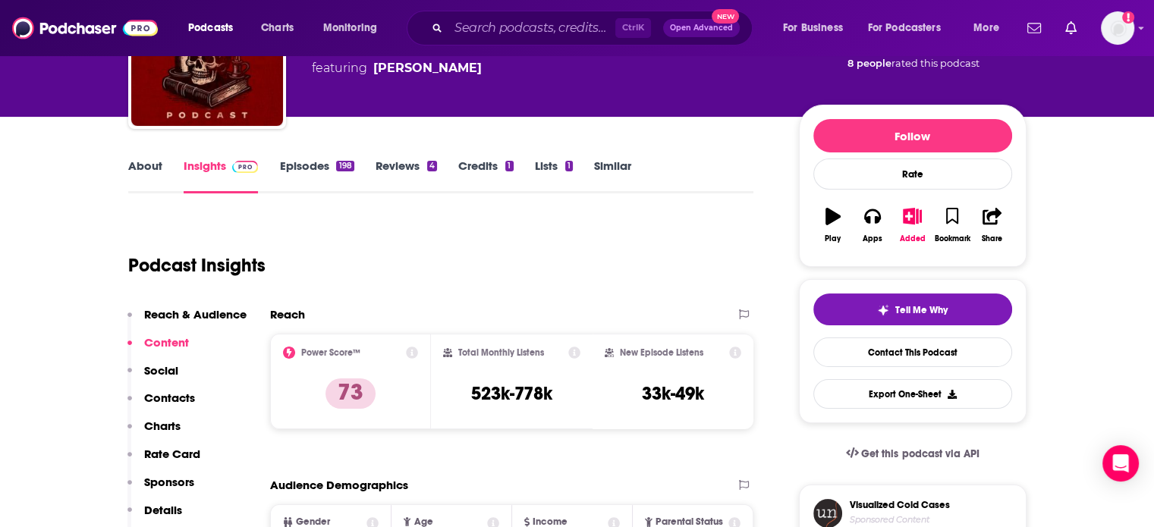
scroll to position [0, 0]
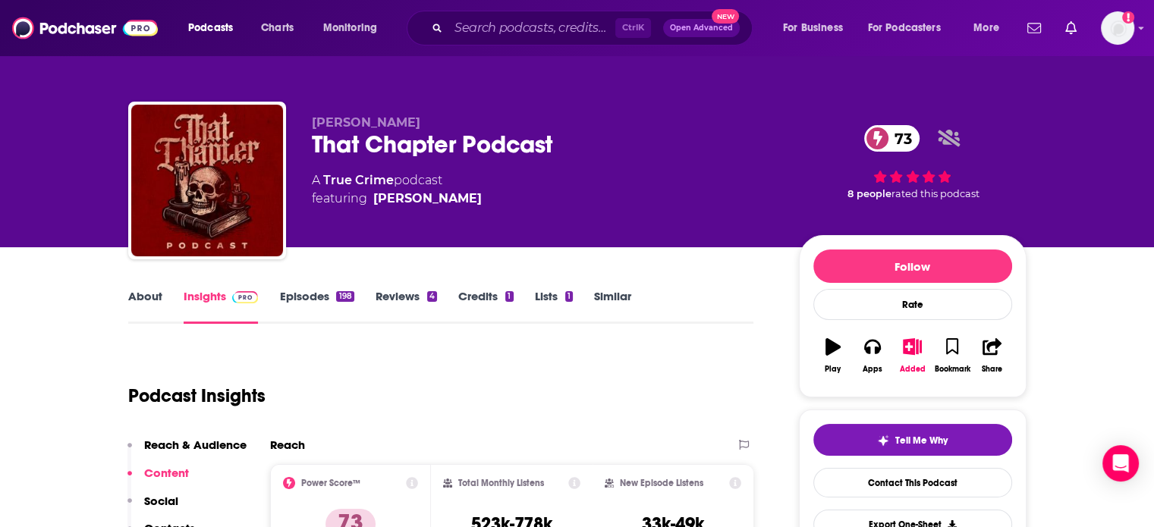
click at [389, 148] on div "That Chapter Podcast 73" at bounding box center [543, 145] width 463 height 30
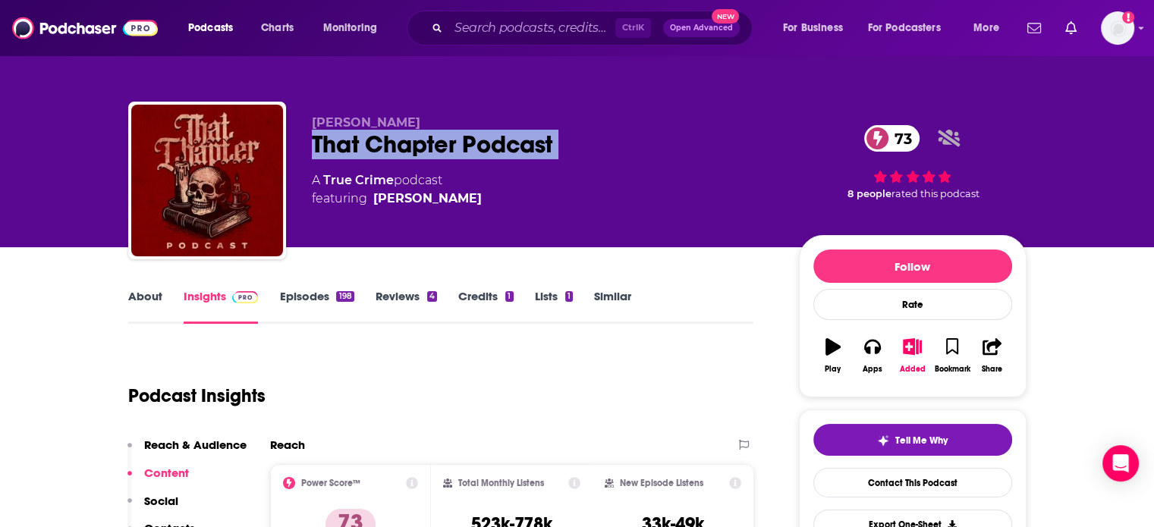
click at [389, 148] on div "That Chapter Podcast 73" at bounding box center [543, 145] width 463 height 30
copy div "That Chapter Podcast 73"
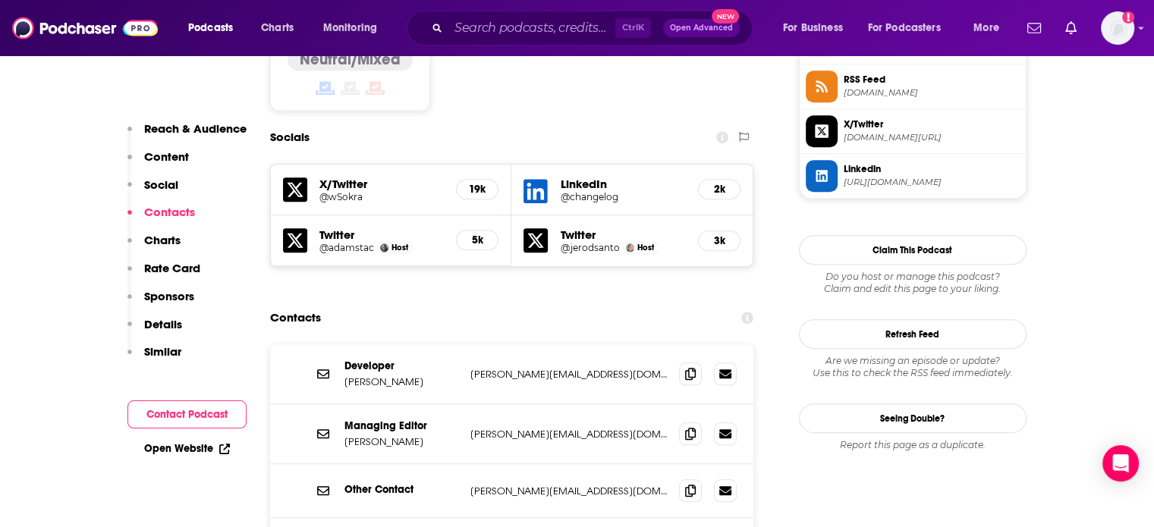
scroll to position [1366, 0]
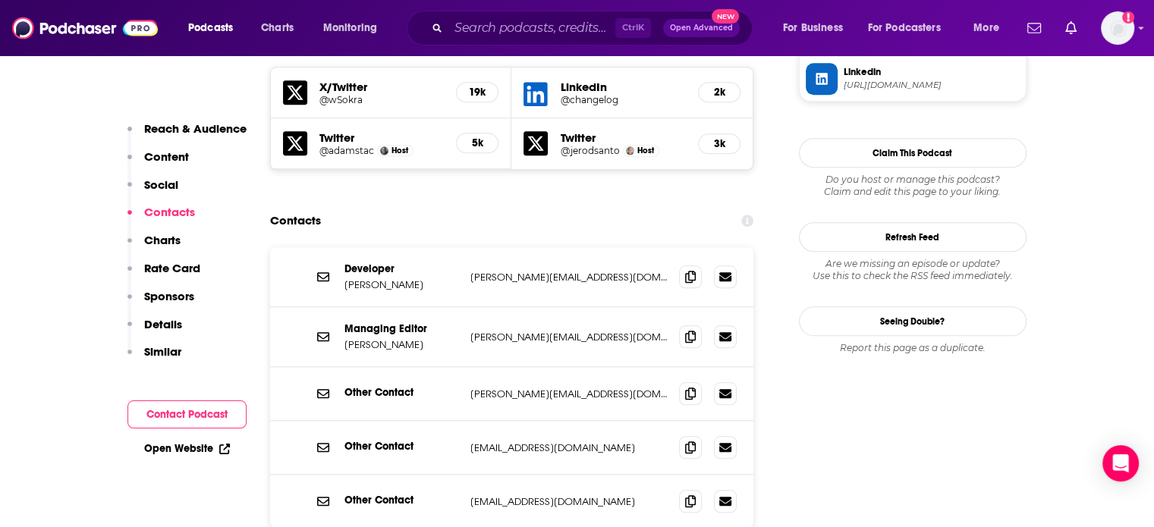
click at [517, 331] on p "jerod@changelog.com" at bounding box center [568, 337] width 197 height 13
copy div "jerod@changelog.com jerod@changelog.com"
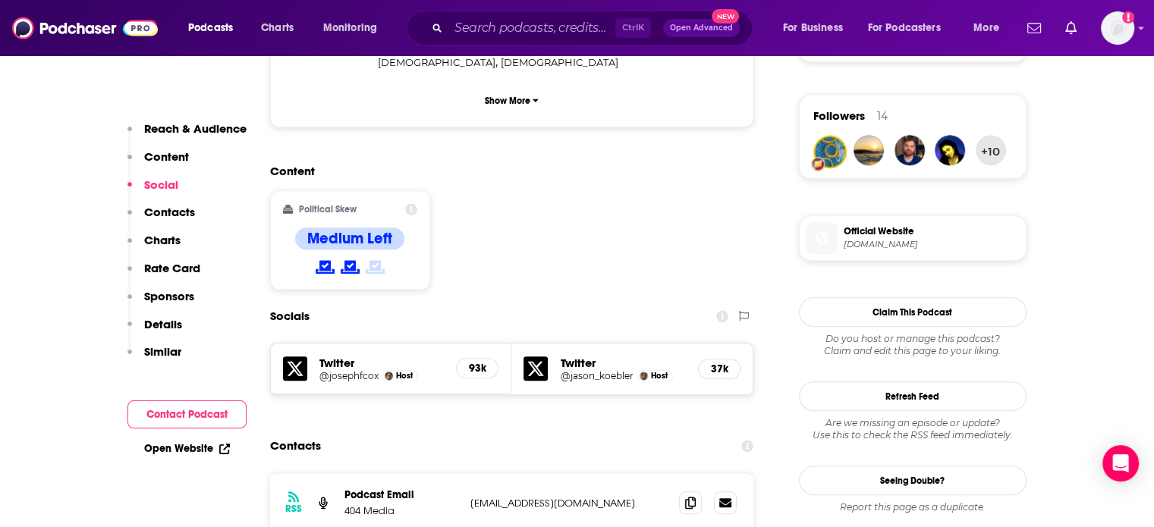
scroll to position [1138, 0]
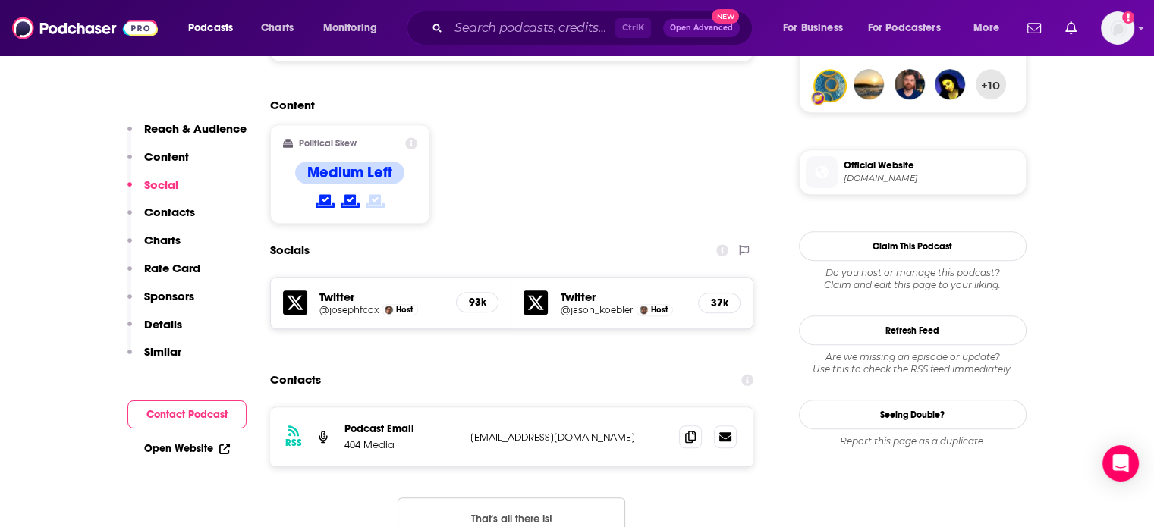
click at [525, 431] on p "[EMAIL_ADDRESS][DOMAIN_NAME]" at bounding box center [568, 437] width 197 height 13
copy div "[EMAIL_ADDRESS][DOMAIN_NAME] [EMAIL_ADDRESS][DOMAIN_NAME]"
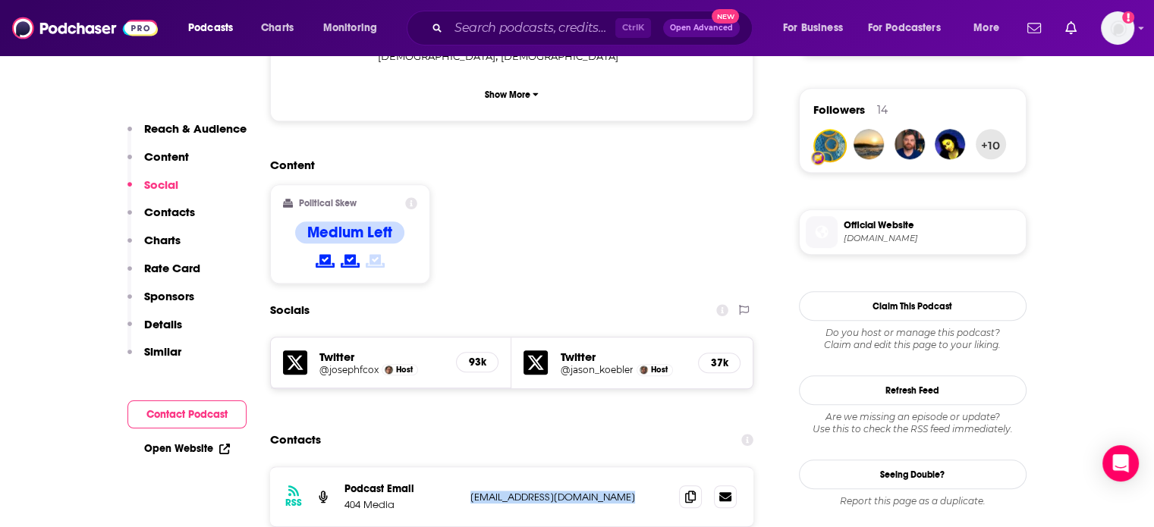
scroll to position [1062, 0]
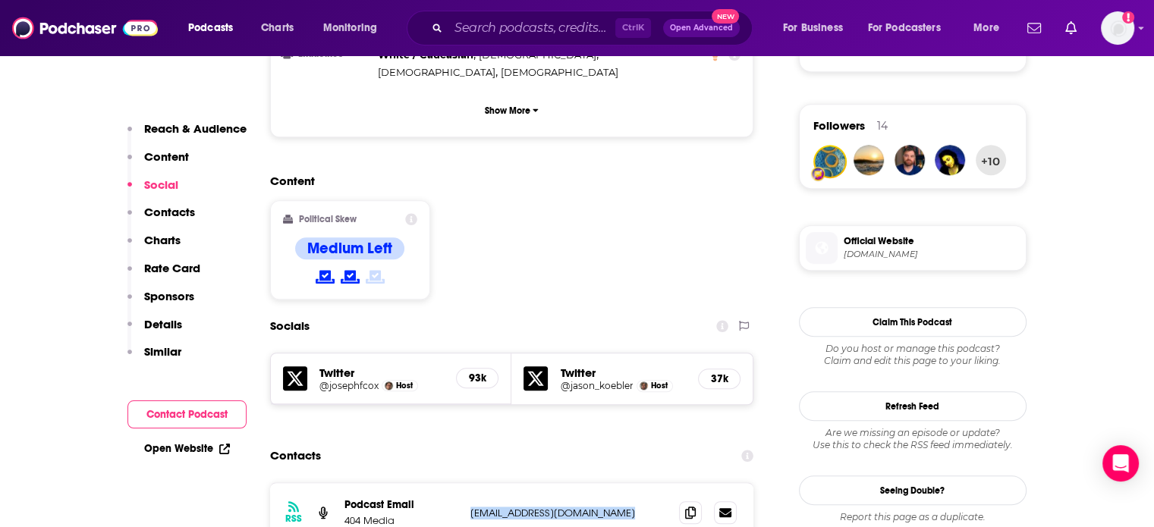
click at [556, 483] on div "RSS Podcast Email 404 Media [EMAIL_ADDRESS][DOMAIN_NAME] [EMAIL_ADDRESS][DOMAIN…" at bounding box center [512, 512] width 484 height 59
click at [555, 483] on div "RSS Podcast Email 404 Media [EMAIL_ADDRESS][DOMAIN_NAME] [EMAIL_ADDRESS][DOMAIN…" at bounding box center [512, 512] width 484 height 59
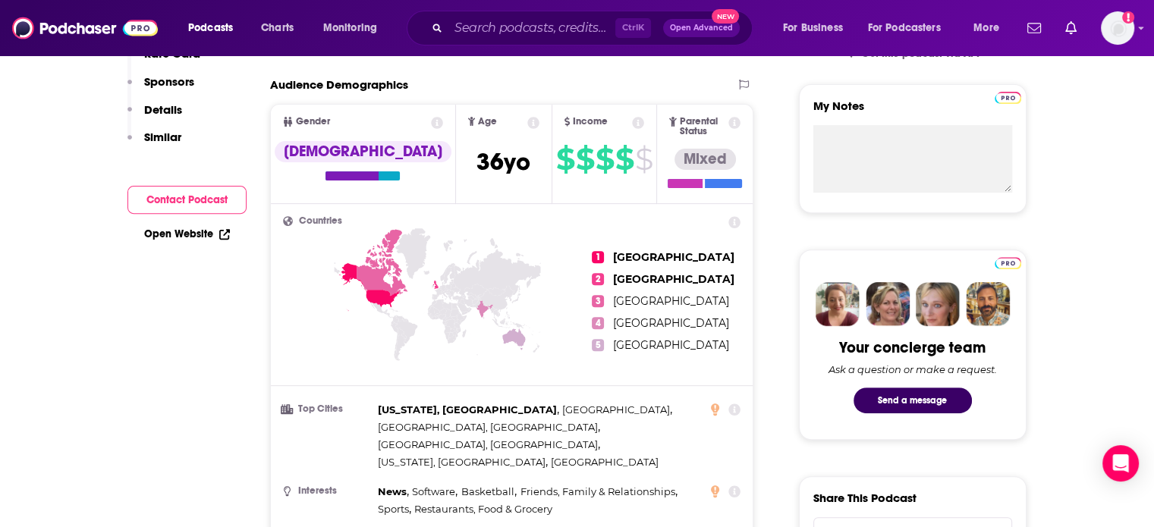
scroll to position [0, 0]
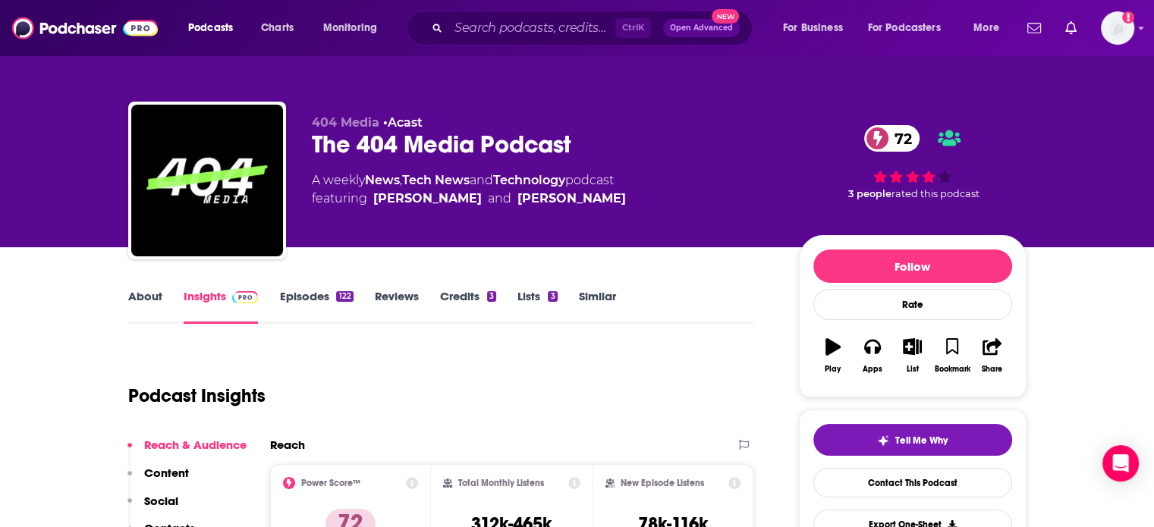
click at [339, 145] on div "The 404 Media Podcast 72" at bounding box center [543, 145] width 463 height 30
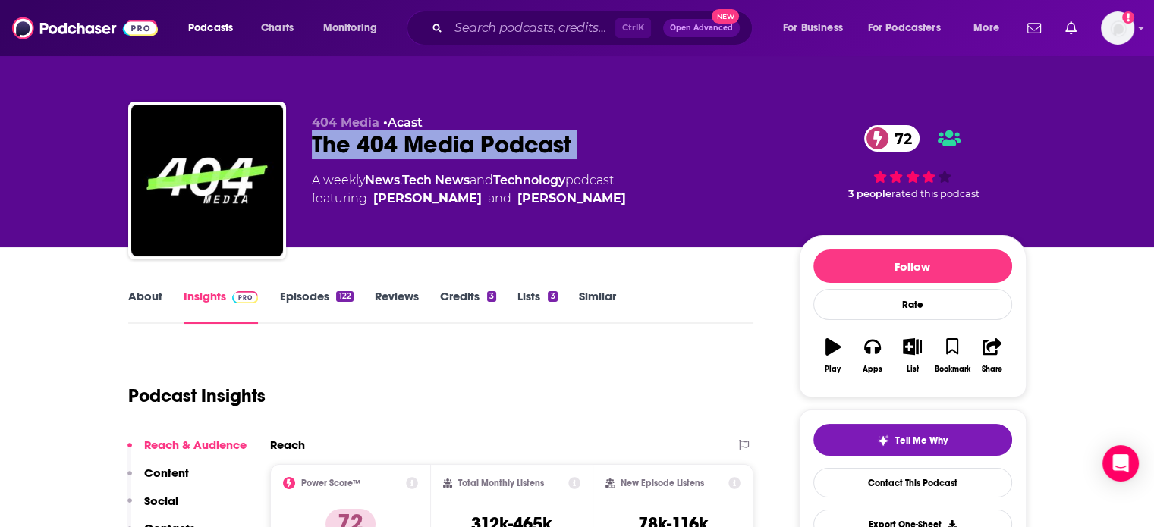
click at [339, 145] on div "The 404 Media Podcast 72" at bounding box center [543, 145] width 463 height 30
copy div "The 404 Media Podcast 72"
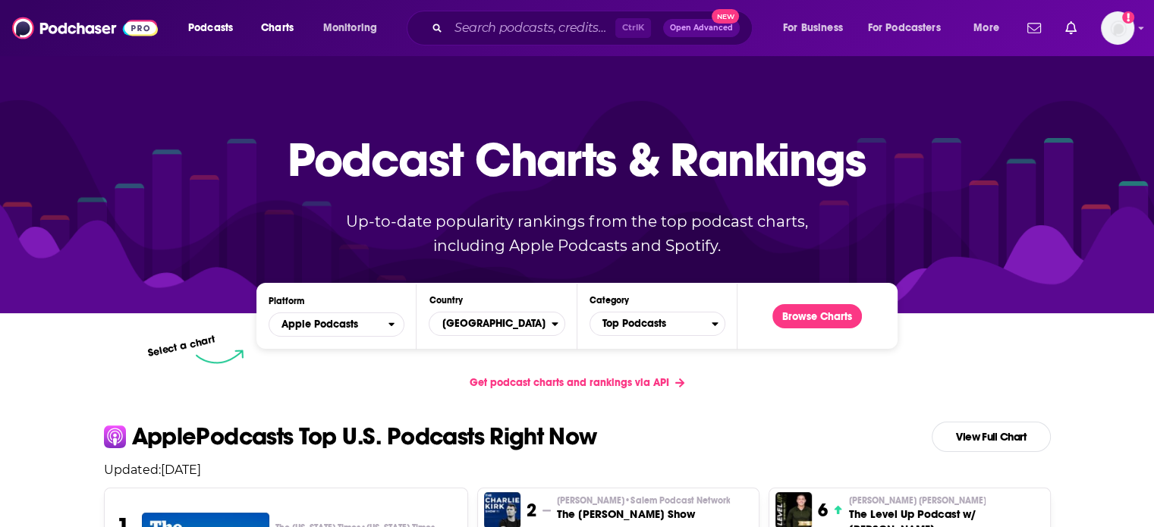
scroll to position [76, 0]
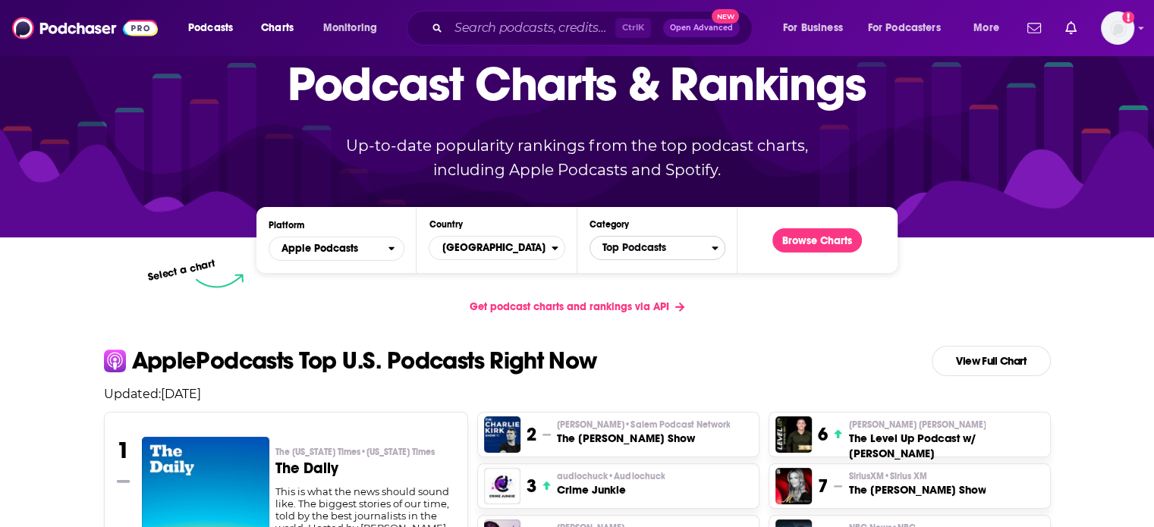
click at [675, 246] on span "Top Podcasts" at bounding box center [650, 248] width 121 height 26
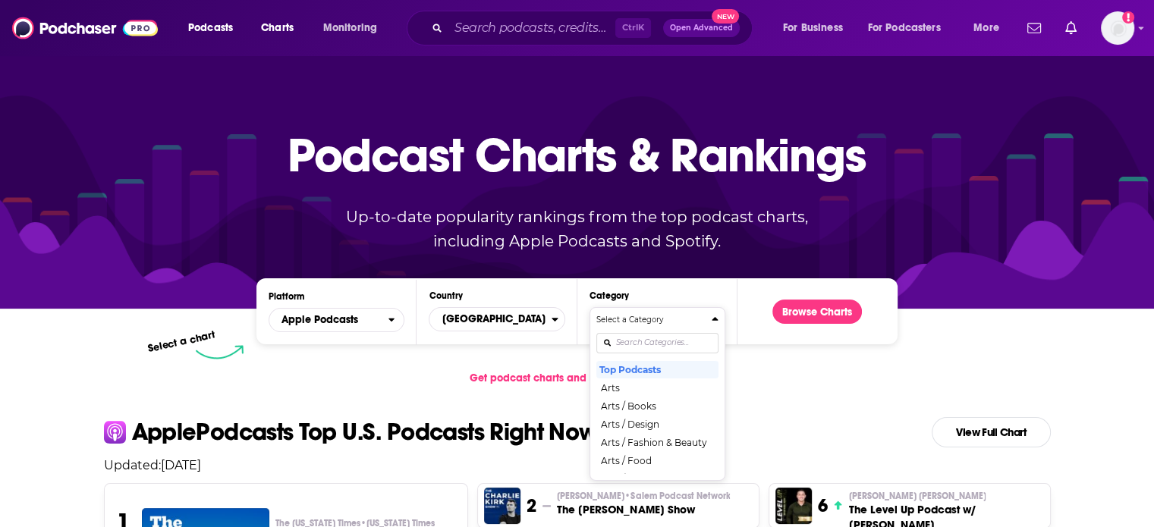
scroll to position [0, 0]
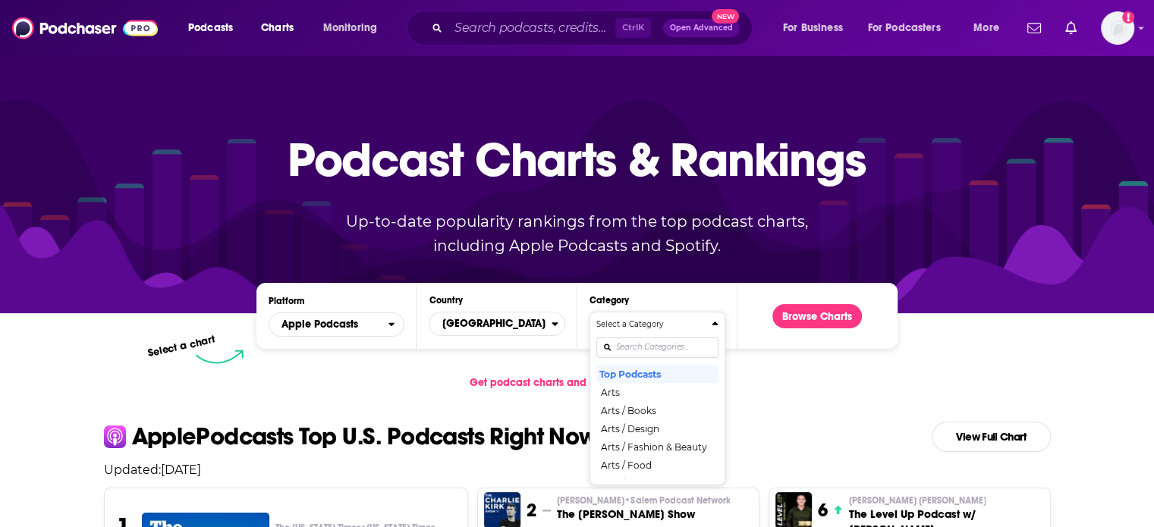
click at [661, 327] on h4 "Select a Category" at bounding box center [650, 325] width 109 height 8
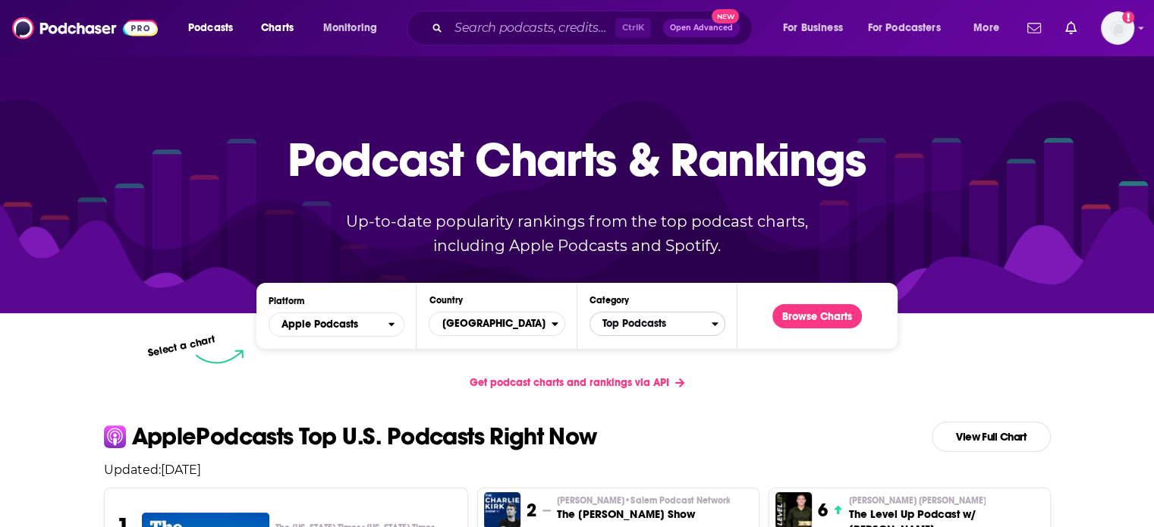
click at [656, 329] on span "Top Podcasts" at bounding box center [650, 324] width 121 height 26
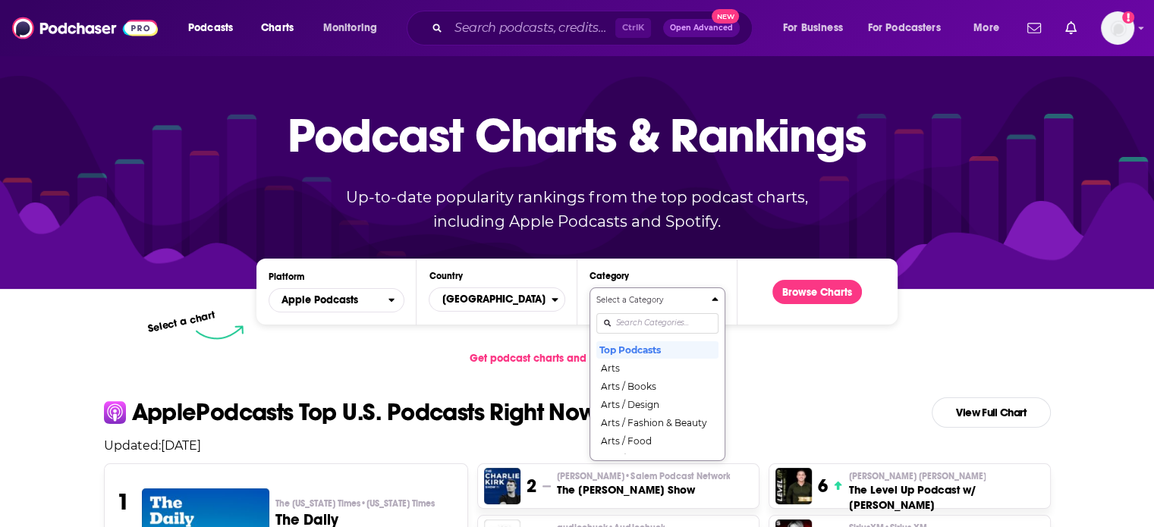
click at [653, 348] on div "Select a Category Top Podcasts Arts Arts / Books Arts / Design Arts / Fashion &…" at bounding box center [657, 374] width 122 height 160
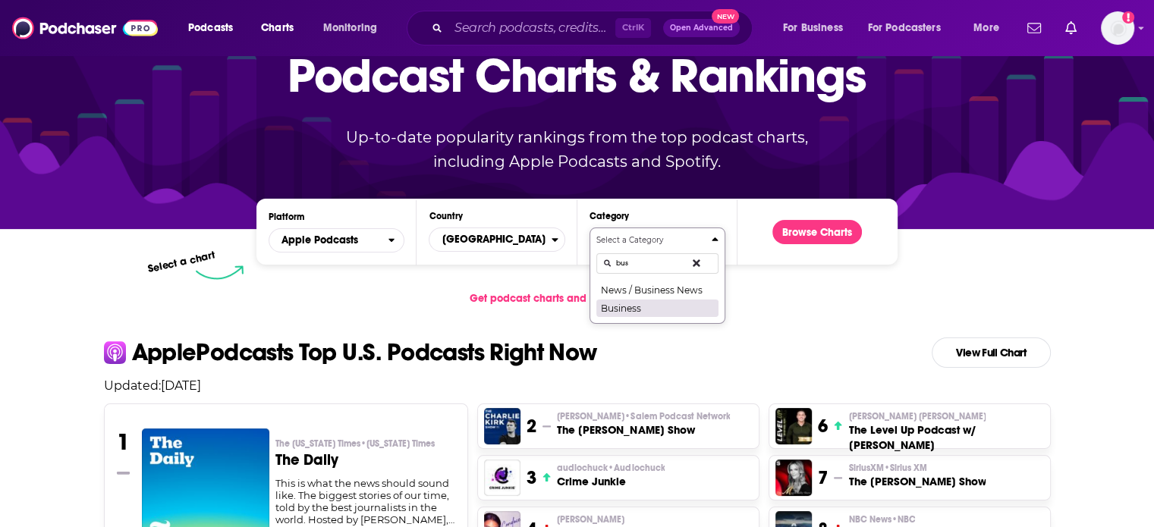
type input "bus"
click at [660, 310] on button "Business" at bounding box center [657, 308] width 122 height 18
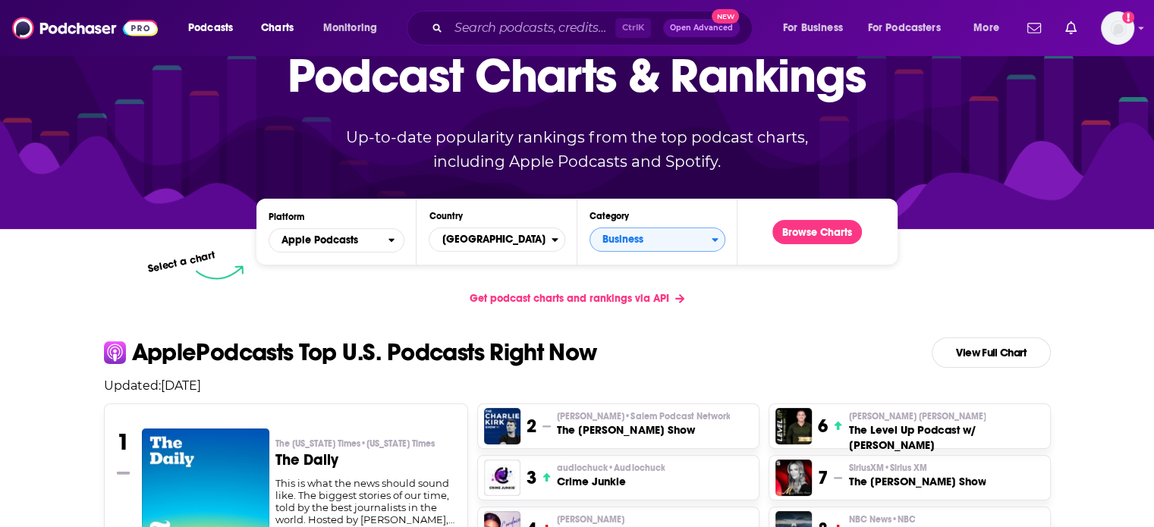
click at [794, 247] on div "Browse Charts" at bounding box center [817, 232] width 114 height 42
click at [794, 241] on button "Browse Charts" at bounding box center [817, 232] width 90 height 24
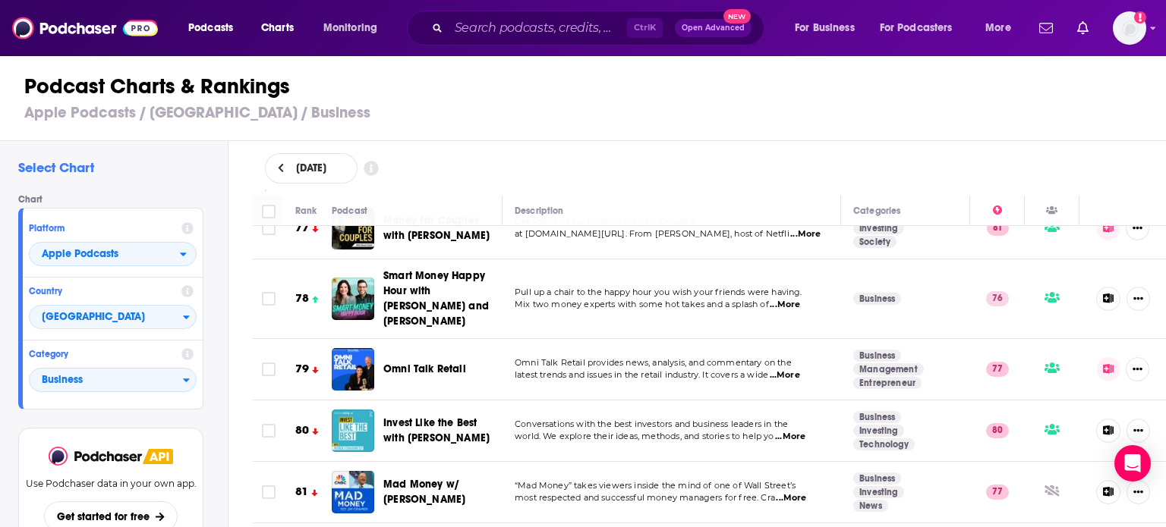
scroll to position [4856, 0]
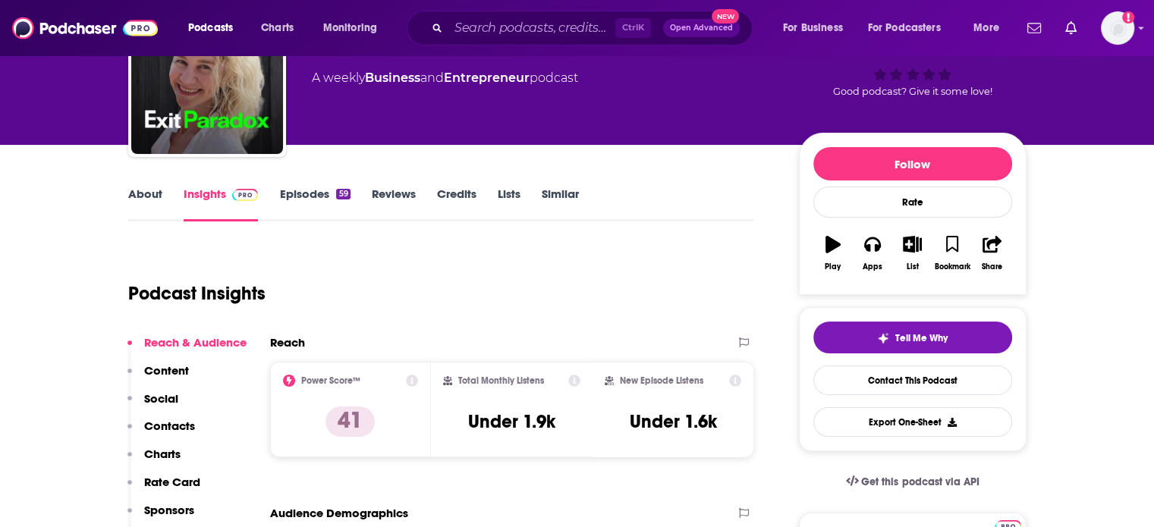
scroll to position [76, 0]
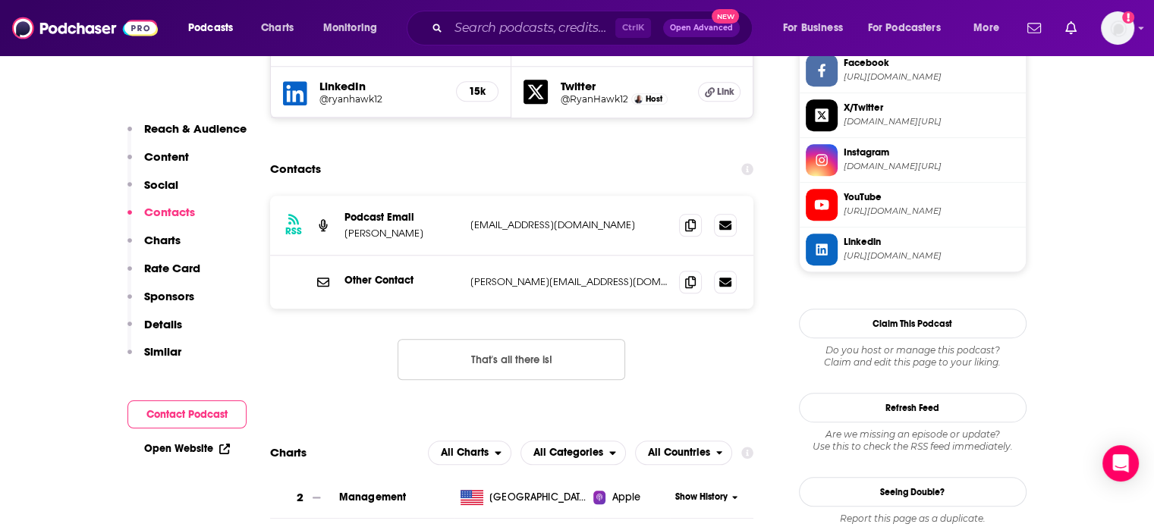
scroll to position [1442, 0]
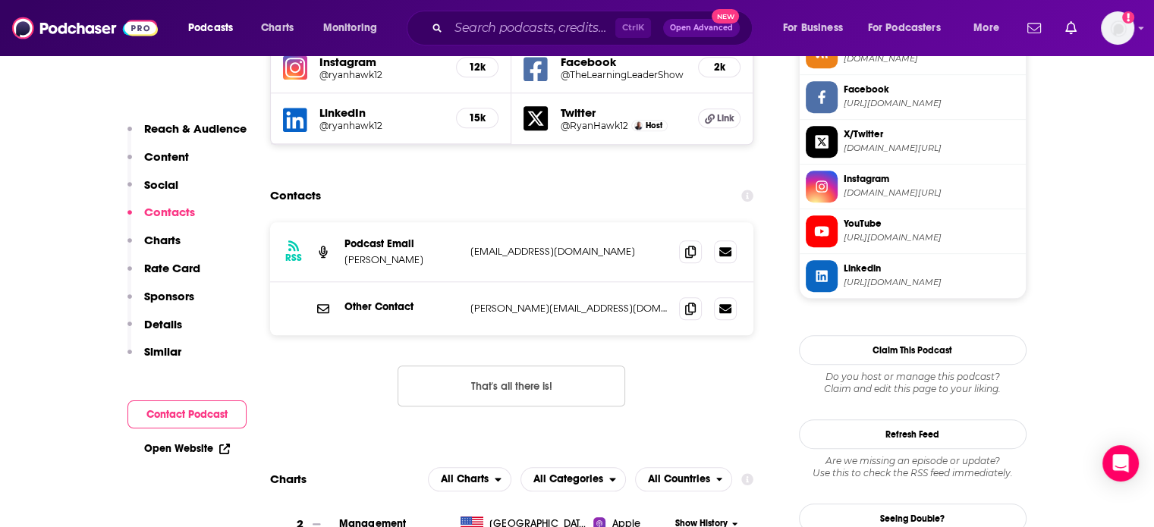
click at [534, 302] on p "ryan@learningleader.com" at bounding box center [568, 308] width 197 height 13
copy div "ryan@learningleader.com ryan@learningleader.com"
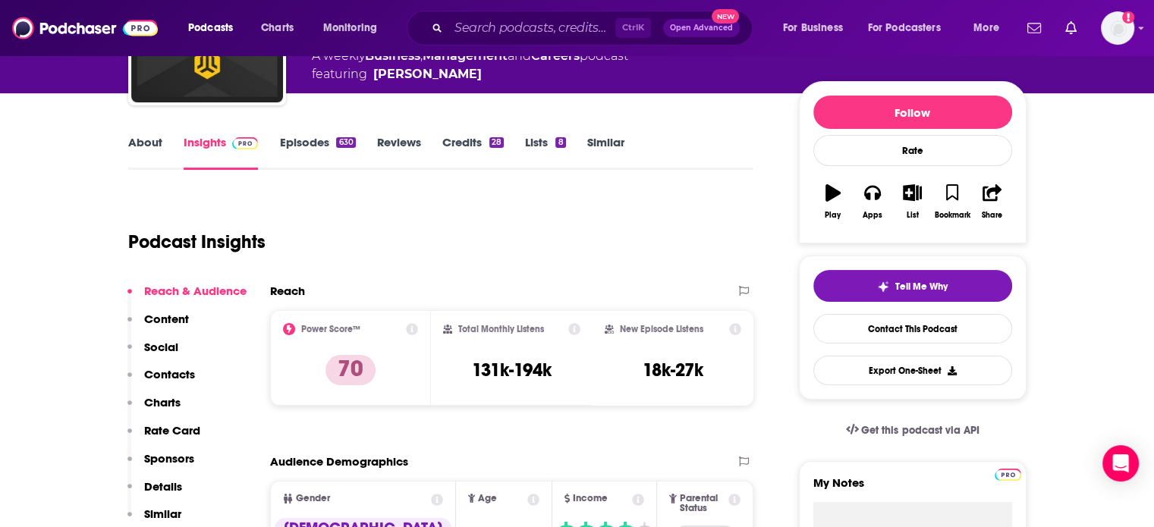
scroll to position [152, 0]
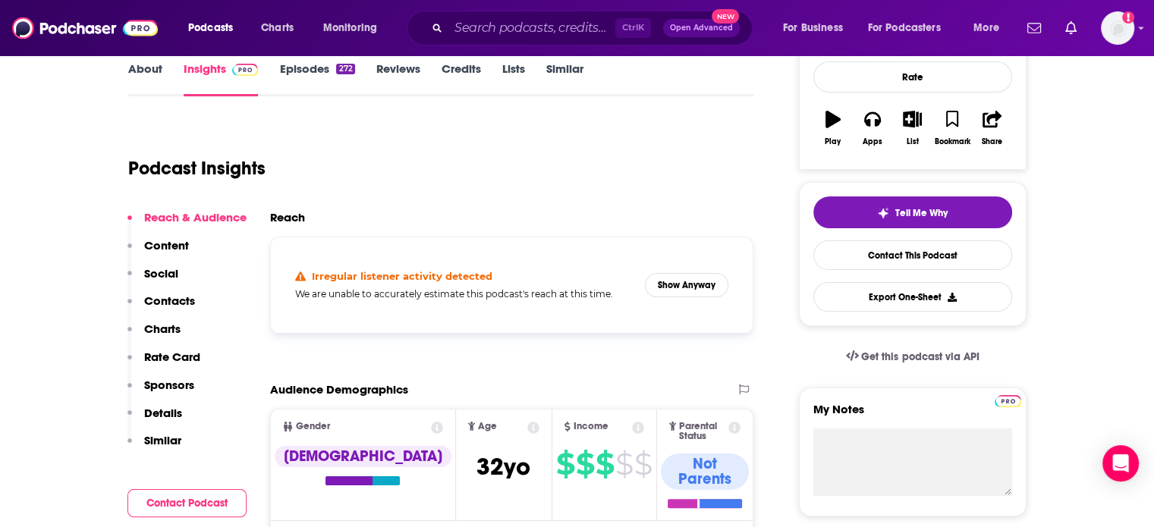
scroll to position [76, 0]
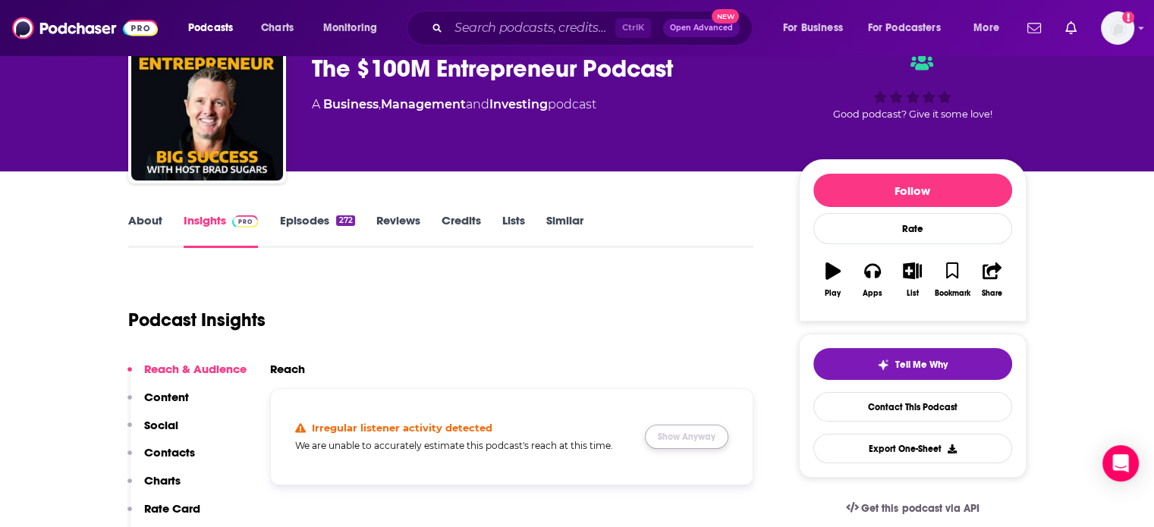
click at [672, 428] on button "Show Anyway" at bounding box center [686, 437] width 83 height 24
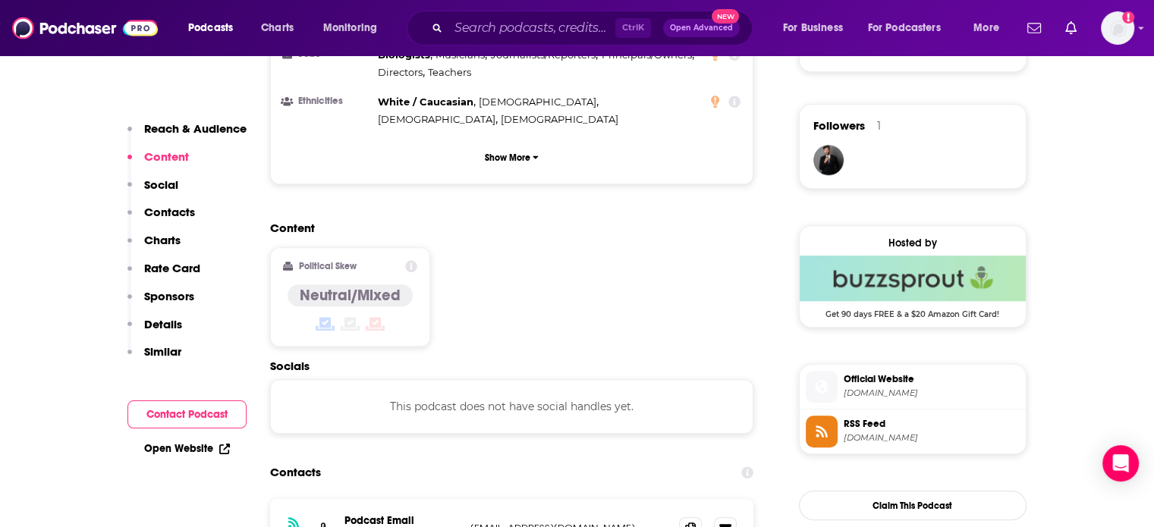
scroll to position [1214, 0]
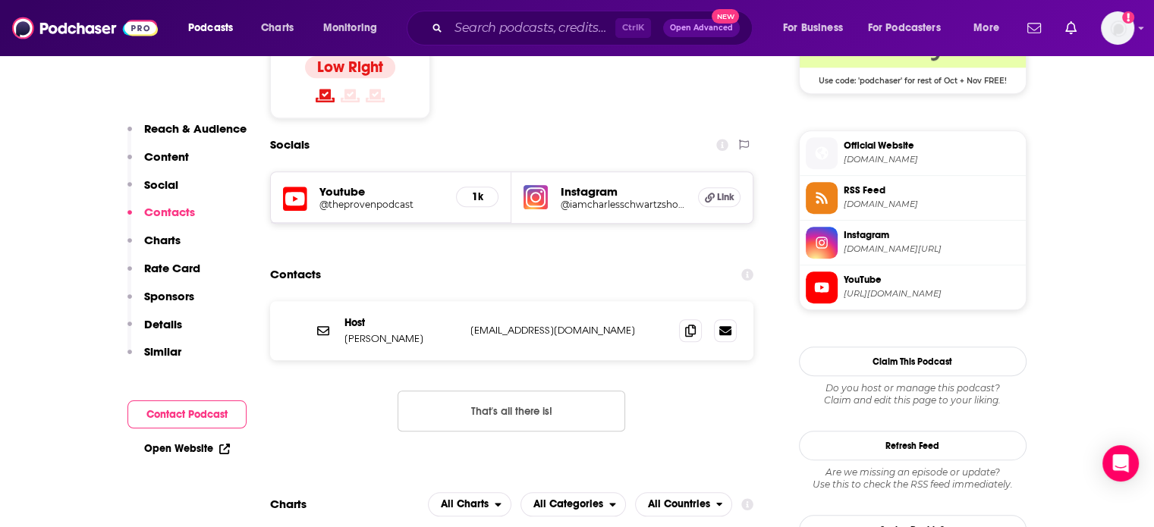
scroll to position [1138, 0]
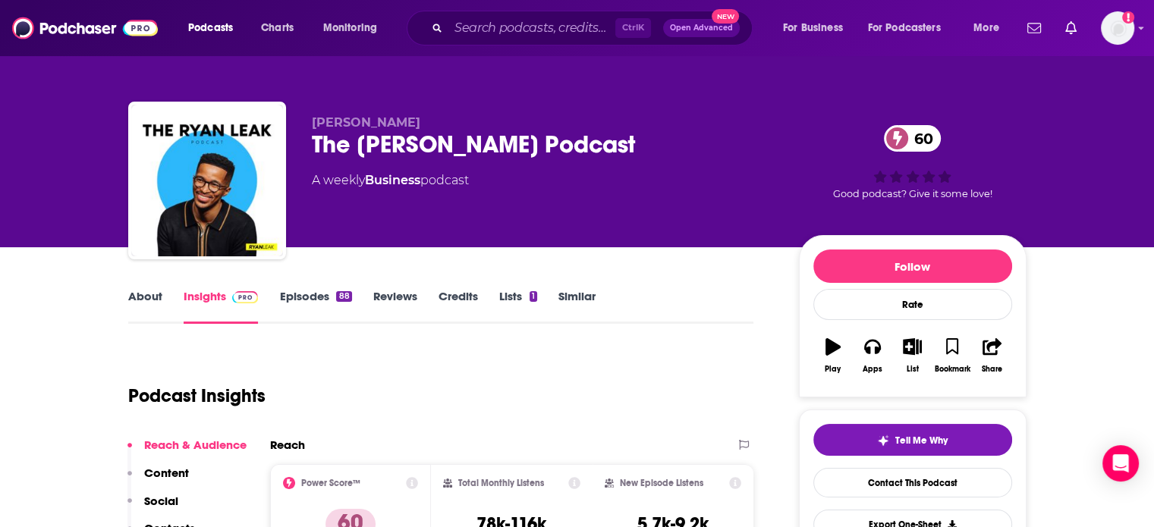
click at [131, 300] on link "About" at bounding box center [145, 306] width 34 height 35
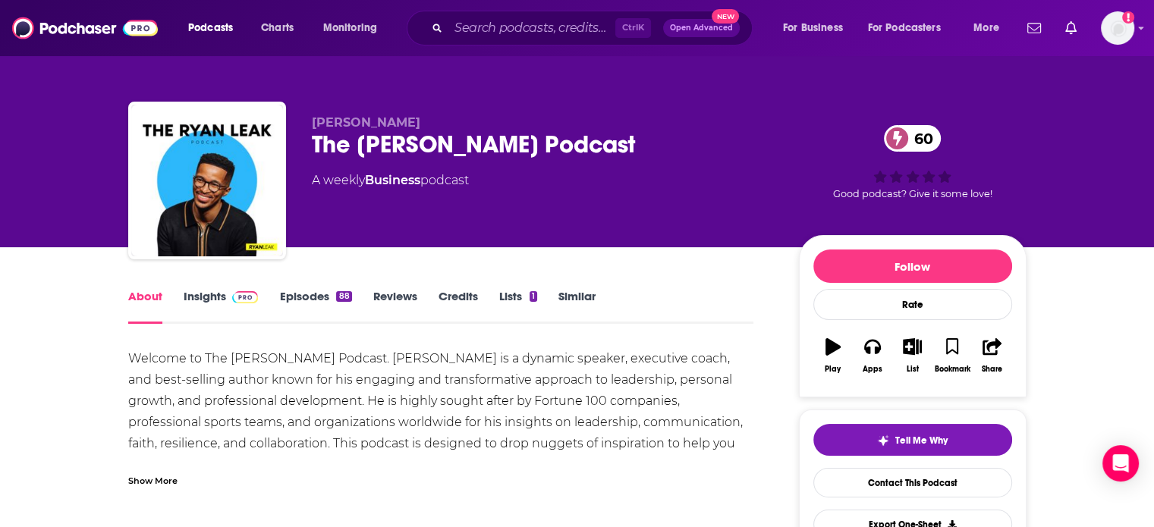
click at [156, 480] on div "Show More" at bounding box center [152, 480] width 49 height 14
click at [217, 293] on link "Insights" at bounding box center [221, 306] width 75 height 35
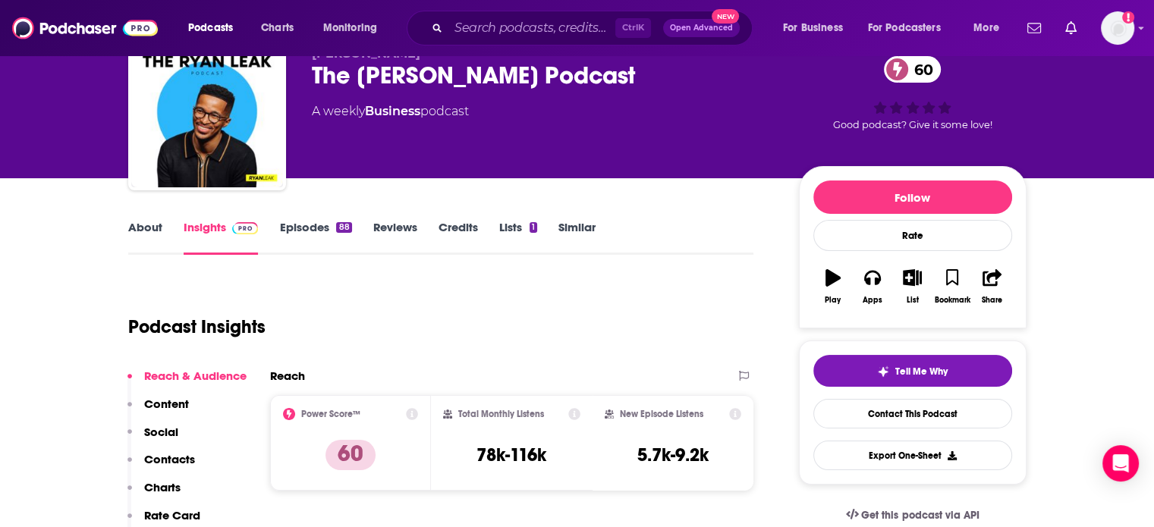
scroll to position [76, 0]
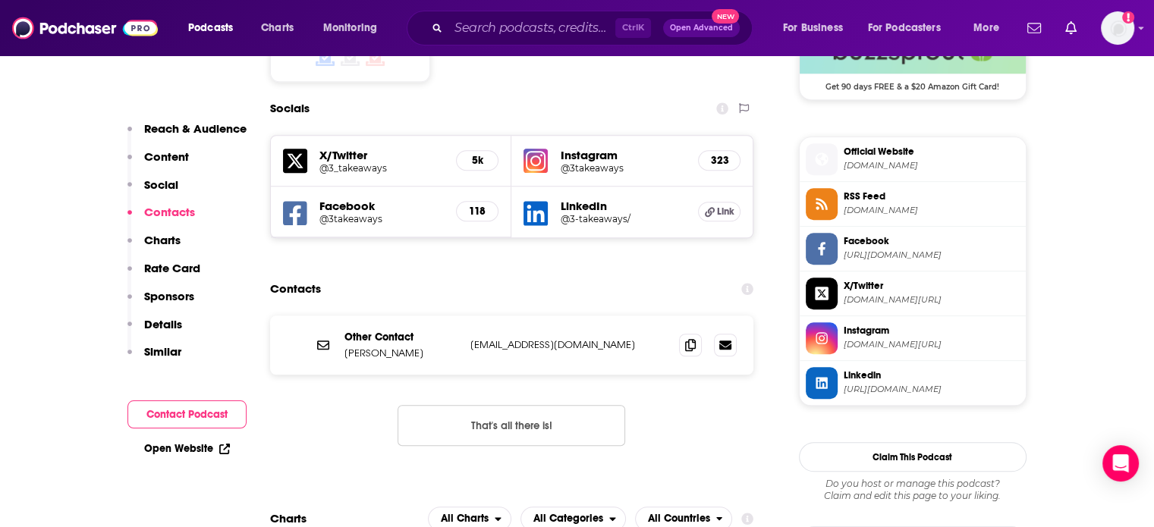
scroll to position [1366, 0]
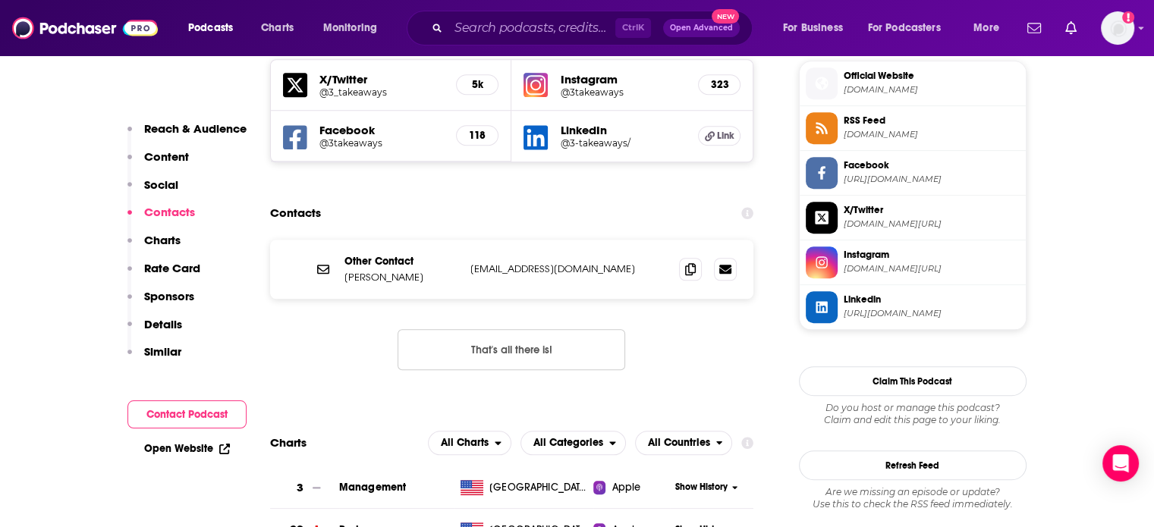
click at [486, 263] on p "[EMAIL_ADDRESS][DOMAIN_NAME]" at bounding box center [568, 269] width 197 height 13
copy div "[EMAIL_ADDRESS][DOMAIN_NAME] [EMAIL_ADDRESS][DOMAIN_NAME]"
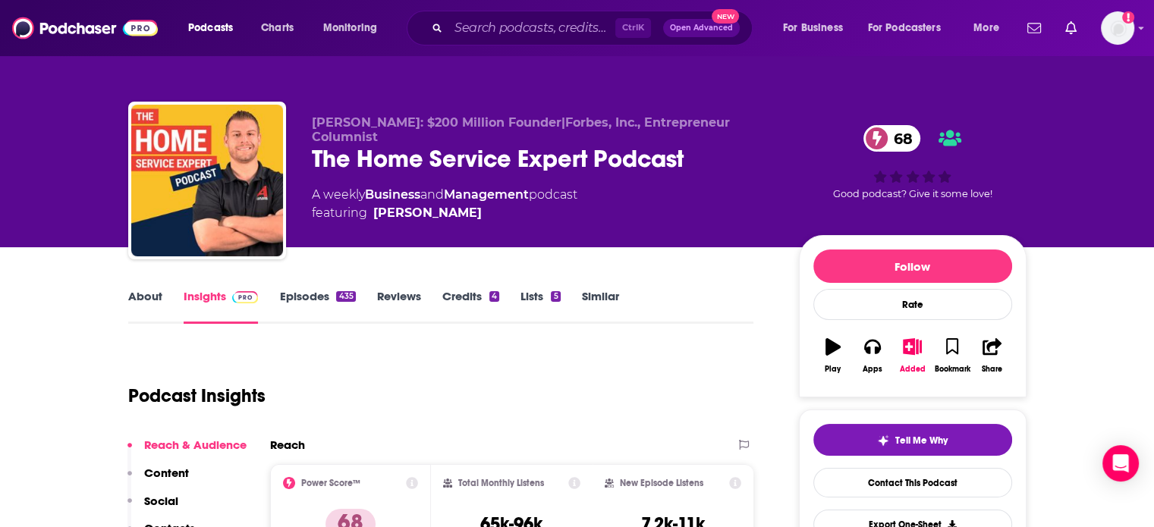
click at [146, 297] on link "About" at bounding box center [145, 306] width 34 height 35
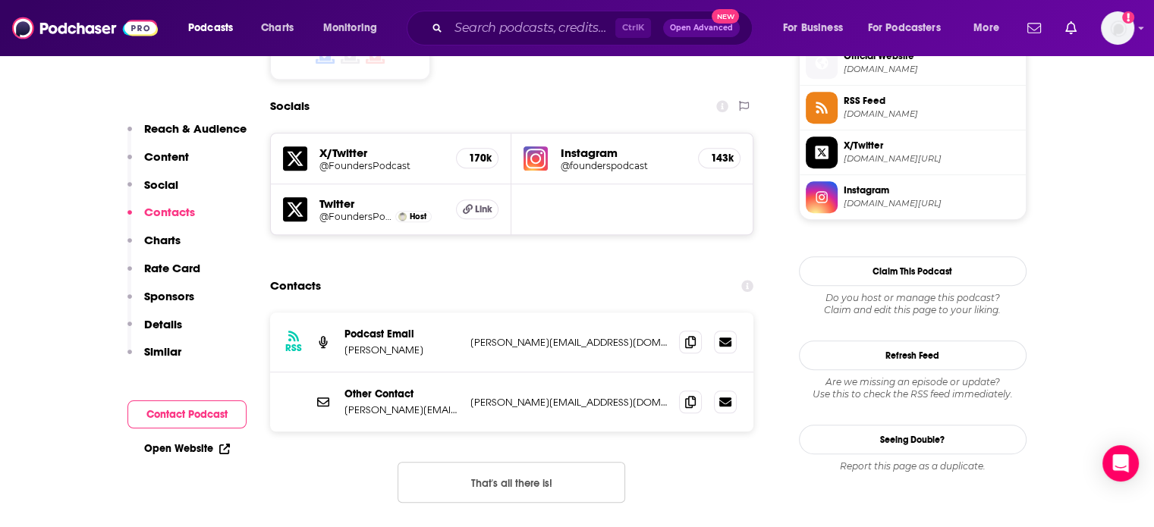
scroll to position [1290, 0]
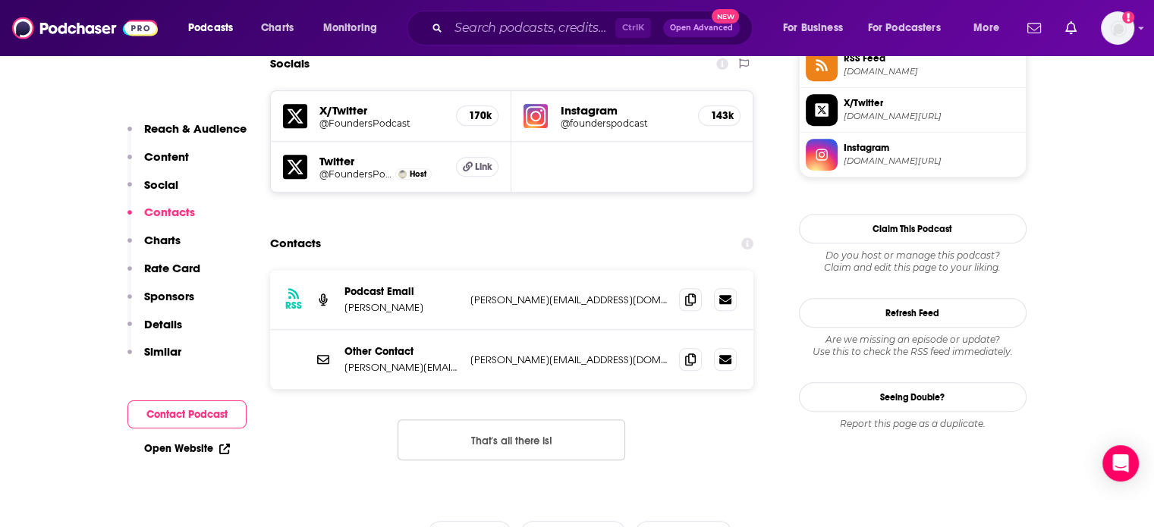
click at [506, 294] on p "david@davidsenra.com" at bounding box center [568, 300] width 197 height 13
copy div "david@davidsenra.com david@davidsenra.com"
click at [506, 354] on p "david@founderspodcast.com" at bounding box center [568, 360] width 197 height 13
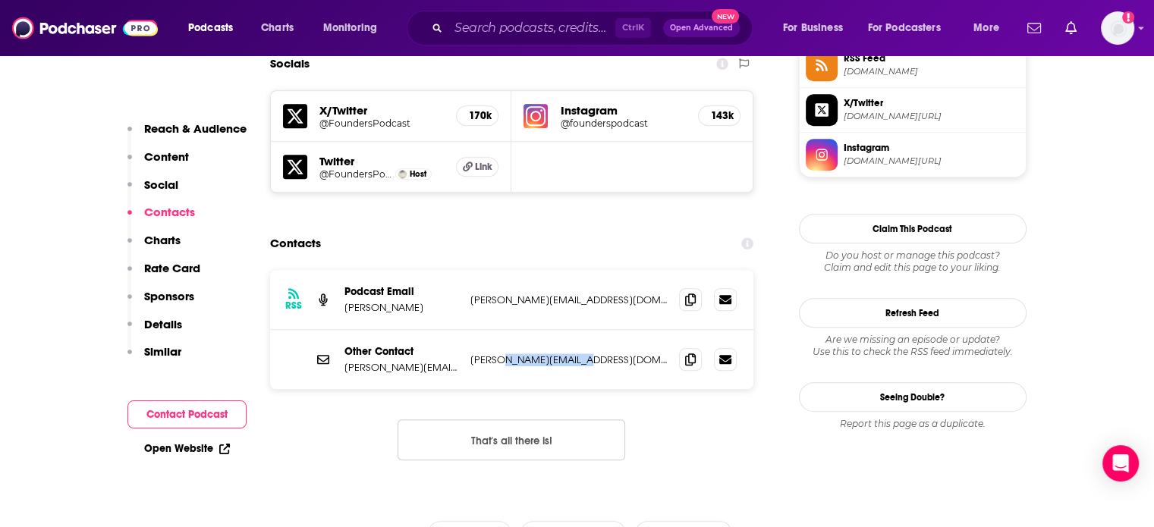
click at [506, 354] on p "david@founderspodcast.com" at bounding box center [568, 360] width 197 height 13
copy div "david@founderspodcast.com david@founderspodcast.com"
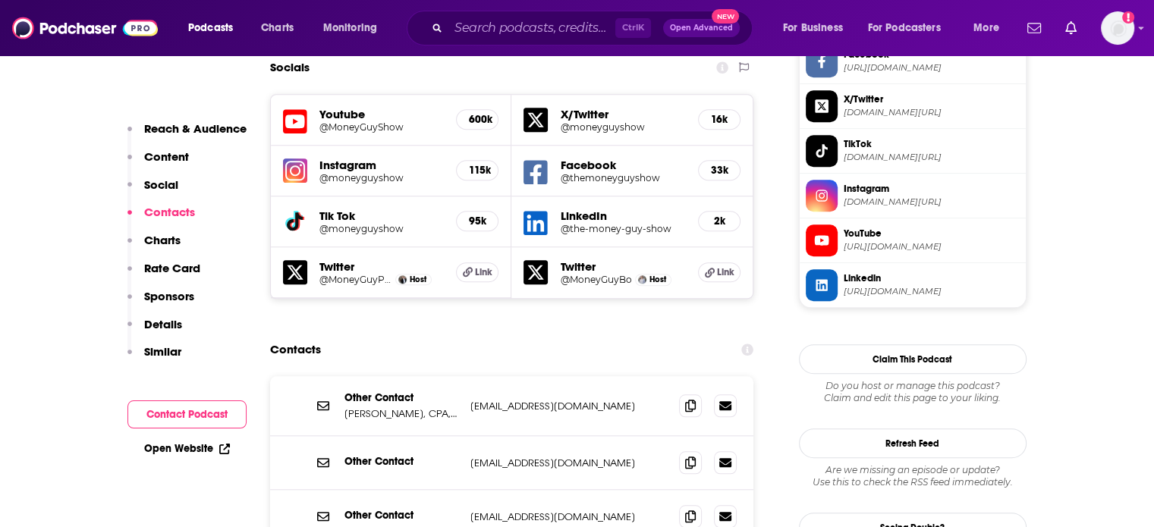
scroll to position [1366, 0]
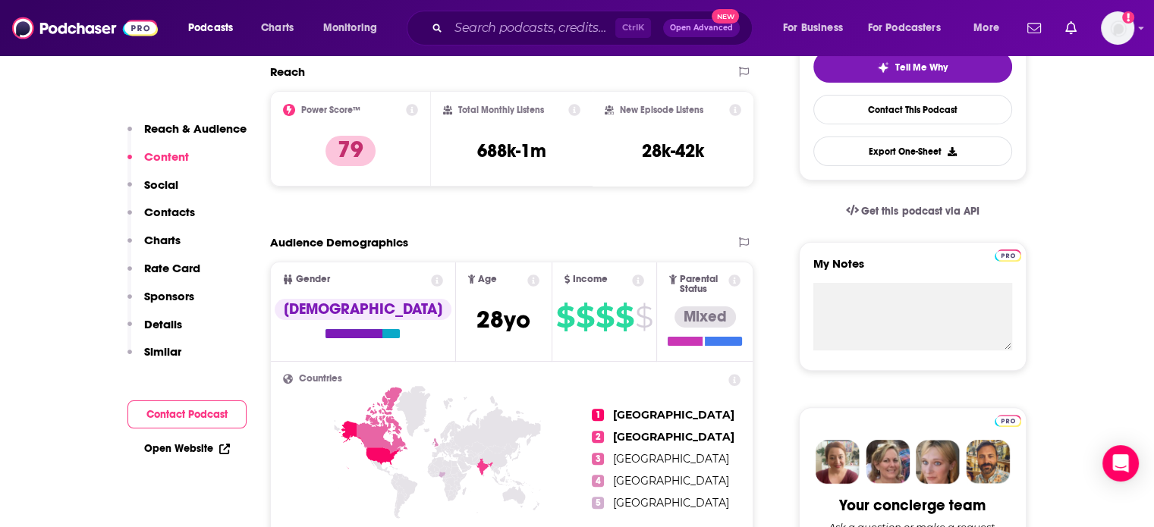
scroll to position [0, 0]
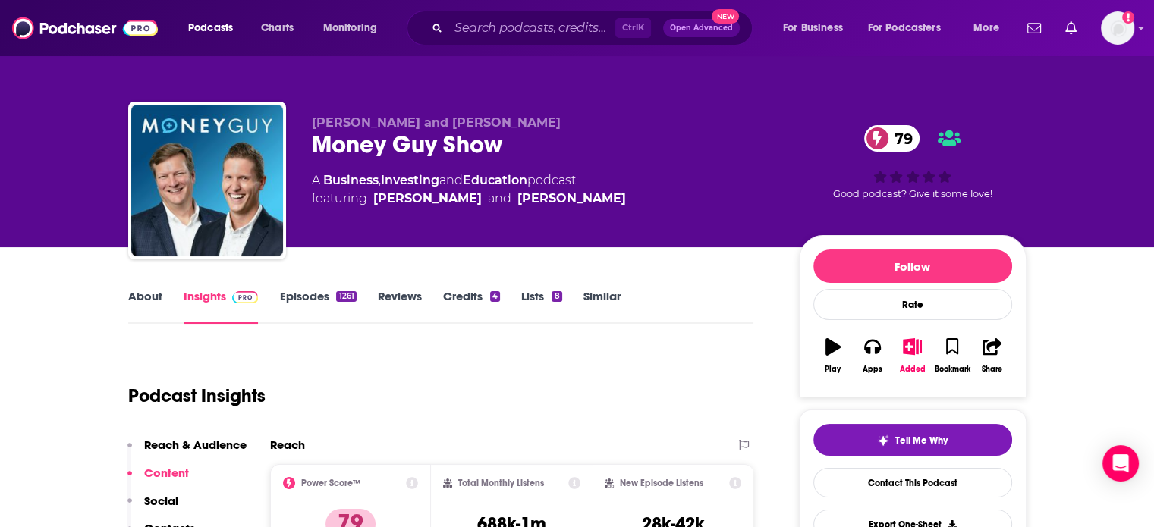
click at [386, 143] on div "Money Guy Show 79" at bounding box center [543, 145] width 463 height 30
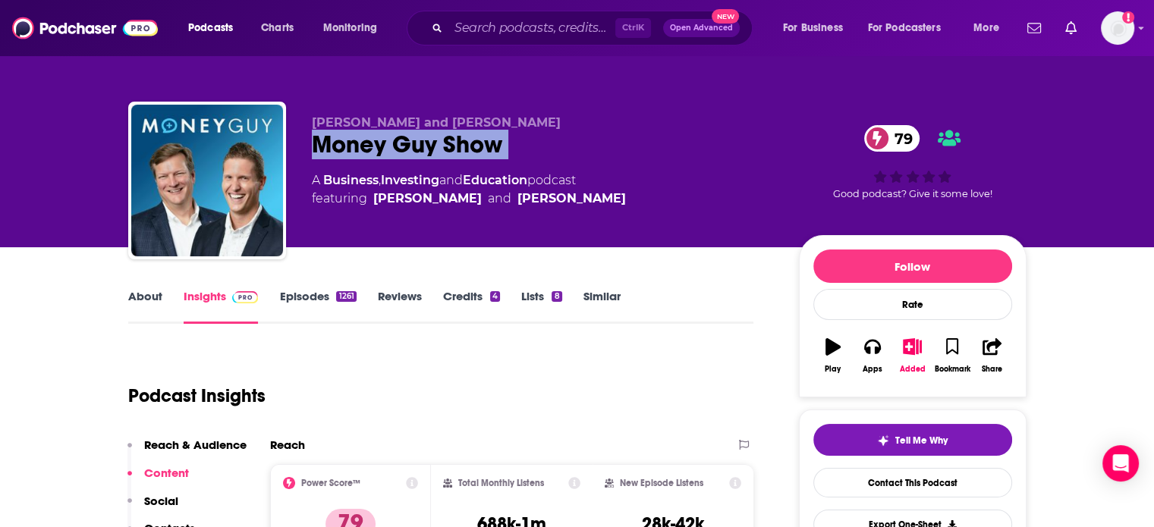
click at [386, 143] on div "Money Guy Show 79" at bounding box center [543, 145] width 463 height 30
copy div "Money Guy Show 79"
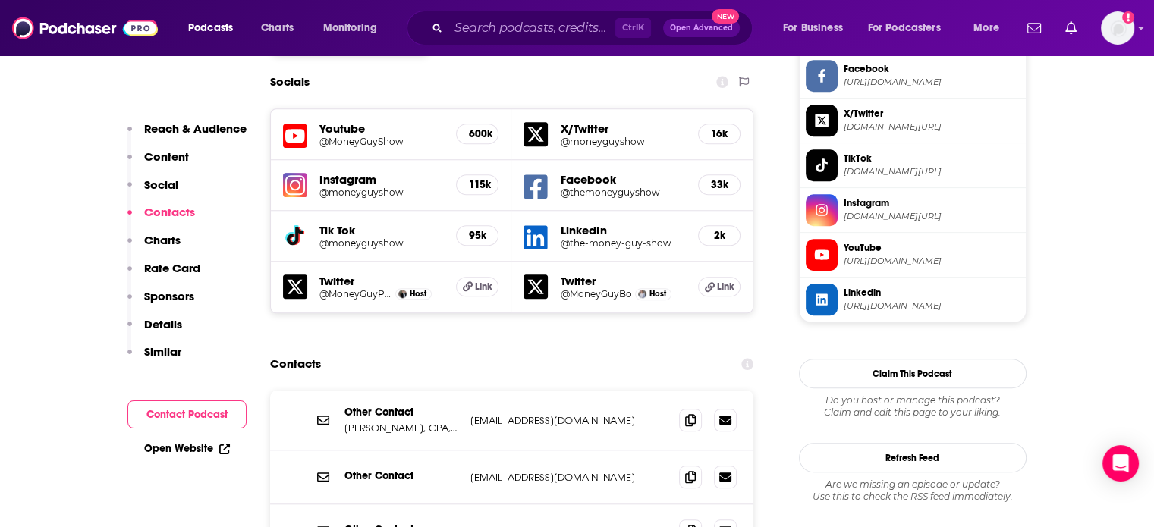
scroll to position [1518, 0]
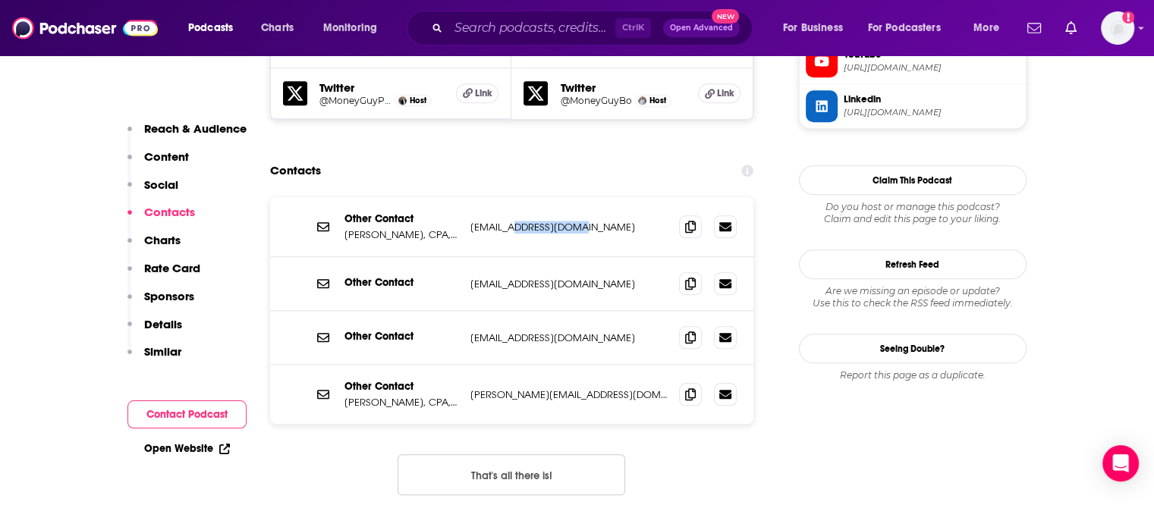
drag, startPoint x: 518, startPoint y: 135, endPoint x: 584, endPoint y: 136, distance: 66.0
click at [584, 221] on p "support@moneyguy.com" at bounding box center [568, 227] width 197 height 13
copy p "moneyguy.com"
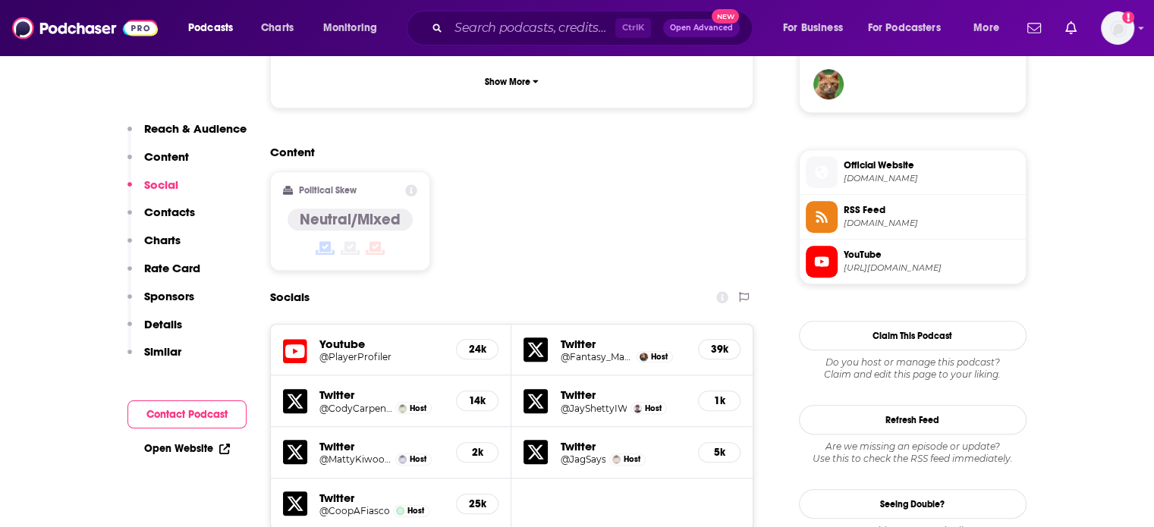
scroll to position [1366, 0]
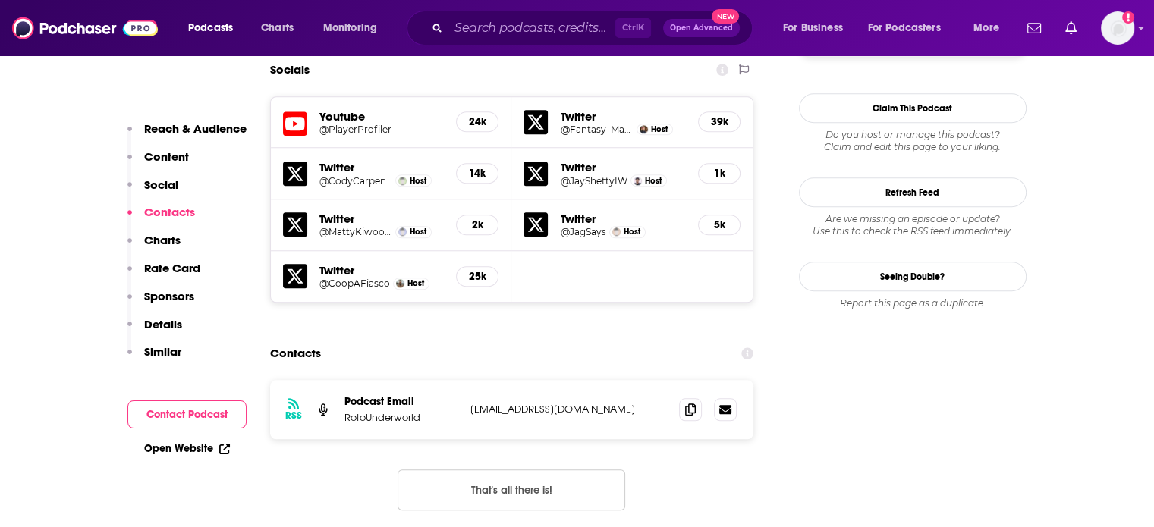
click at [533, 403] on p "[EMAIL_ADDRESS][DOMAIN_NAME]" at bounding box center [568, 409] width 197 height 13
drag, startPoint x: 533, startPoint y: 301, endPoint x: 610, endPoint y: 303, distance: 77.4
click at [610, 403] on p "[EMAIL_ADDRESS][DOMAIN_NAME]" at bounding box center [568, 409] width 197 height 13
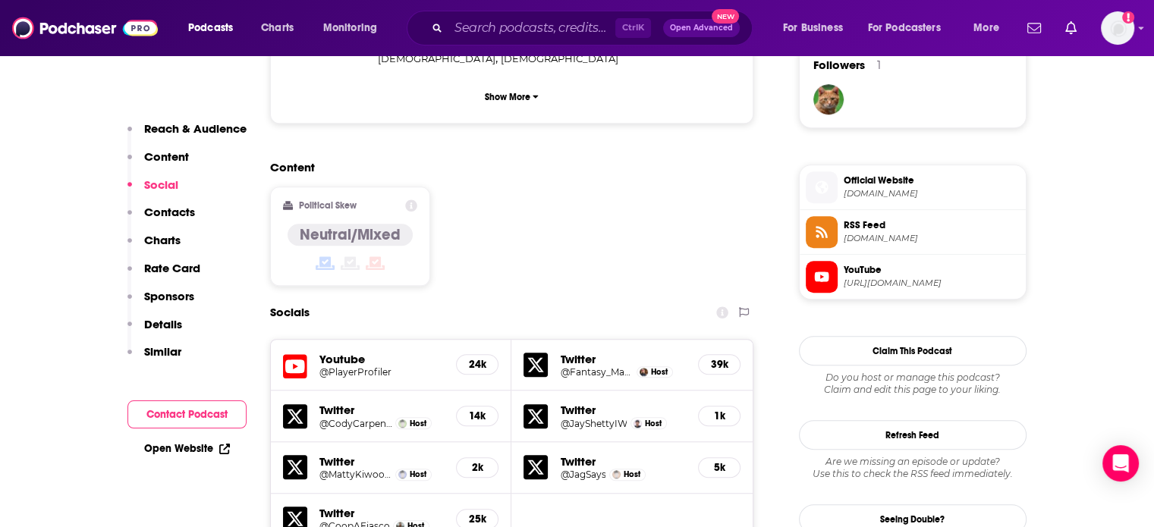
scroll to position [1290, 0]
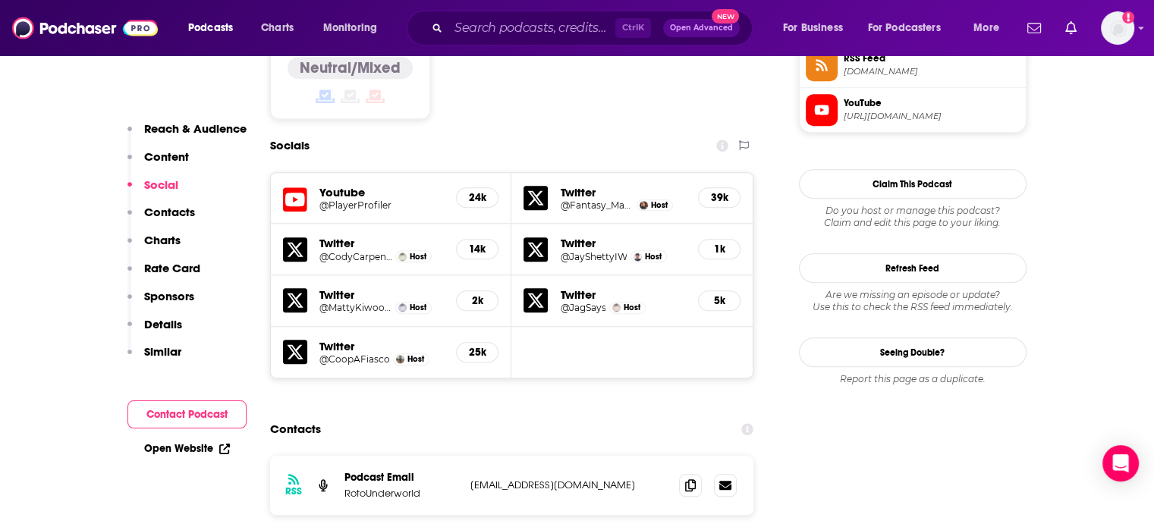
click at [360, 487] on p "RotoUnderworld" at bounding box center [402, 493] width 114 height 13
click at [492, 456] on div "RSS Podcast Email RotoUnderworld [EMAIL_ADDRESS][DOMAIN_NAME] [EMAIL_ADDRESS][D…" at bounding box center [512, 485] width 484 height 59
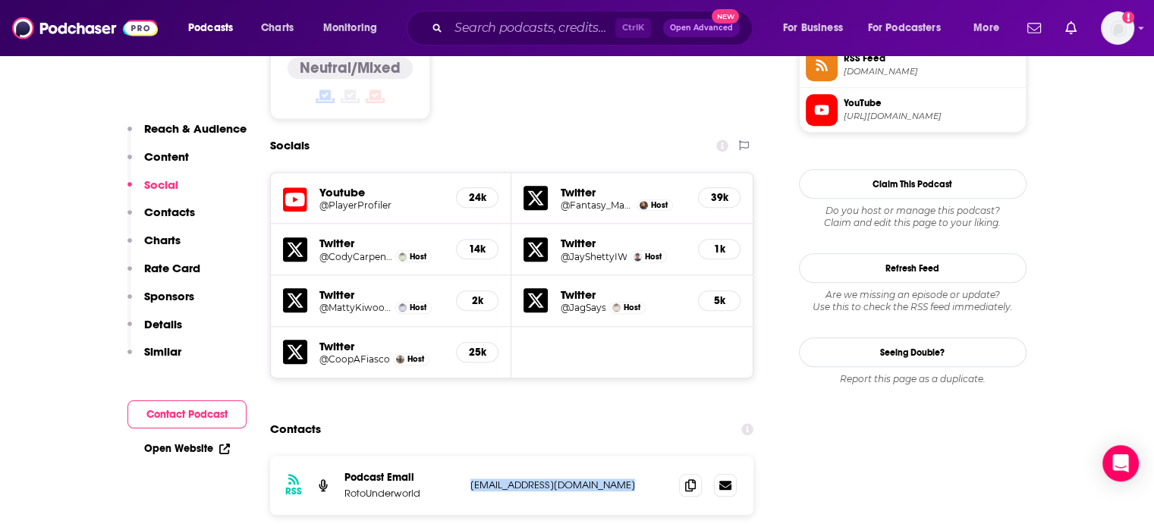
copy div "[EMAIL_ADDRESS][DOMAIN_NAME] [EMAIL_ADDRESS][DOMAIN_NAME]"
click at [511, 479] on p "[EMAIL_ADDRESS][DOMAIN_NAME]" at bounding box center [568, 485] width 197 height 13
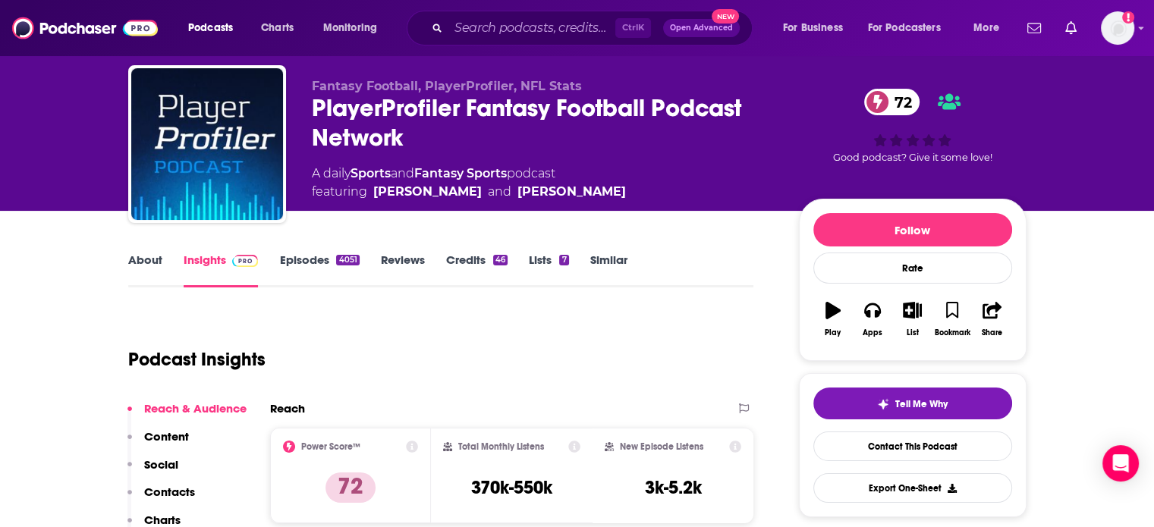
scroll to position [0, 0]
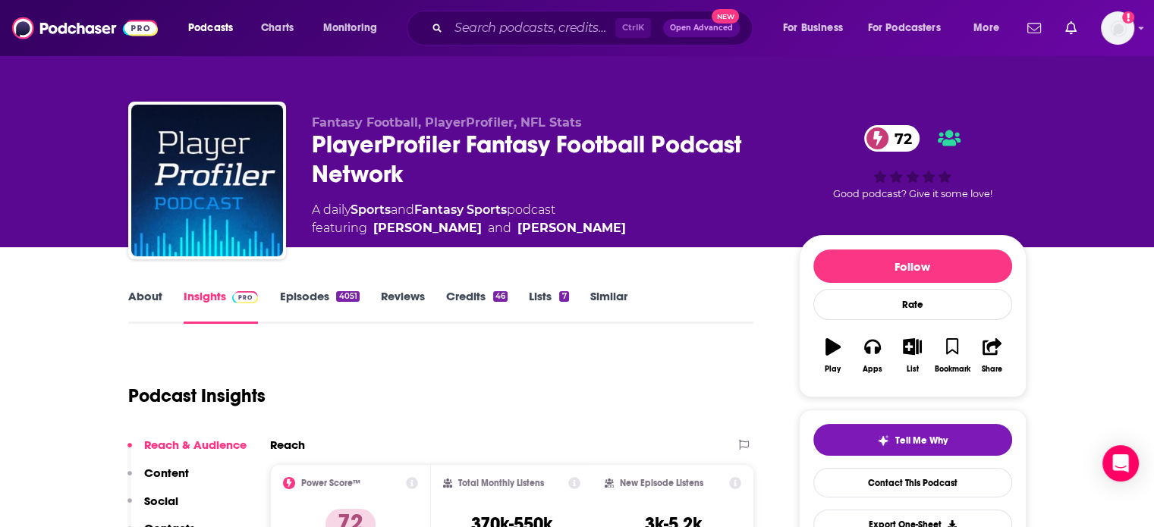
click at [348, 149] on div "PlayerProfiler Fantasy Football Podcast Network 72" at bounding box center [543, 159] width 463 height 59
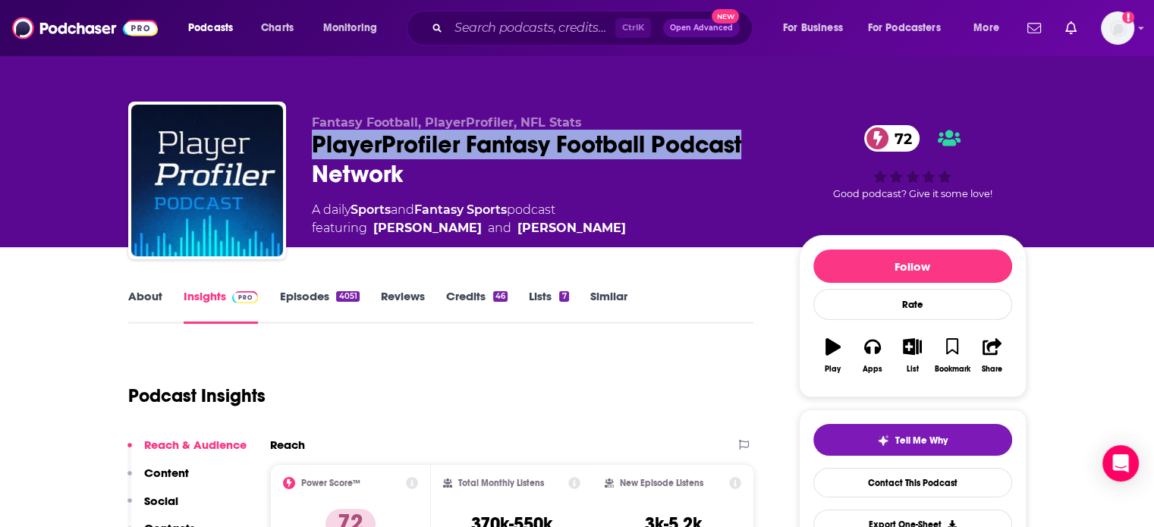
drag, startPoint x: 348, startPoint y: 149, endPoint x: 665, endPoint y: 142, distance: 316.5
click at [665, 142] on div "PlayerProfiler Fantasy Football Podcast Network 72" at bounding box center [543, 159] width 463 height 59
copy h2 "PlayerProfiler Fantasy Football Podcast"
click at [159, 300] on link "About" at bounding box center [145, 306] width 34 height 35
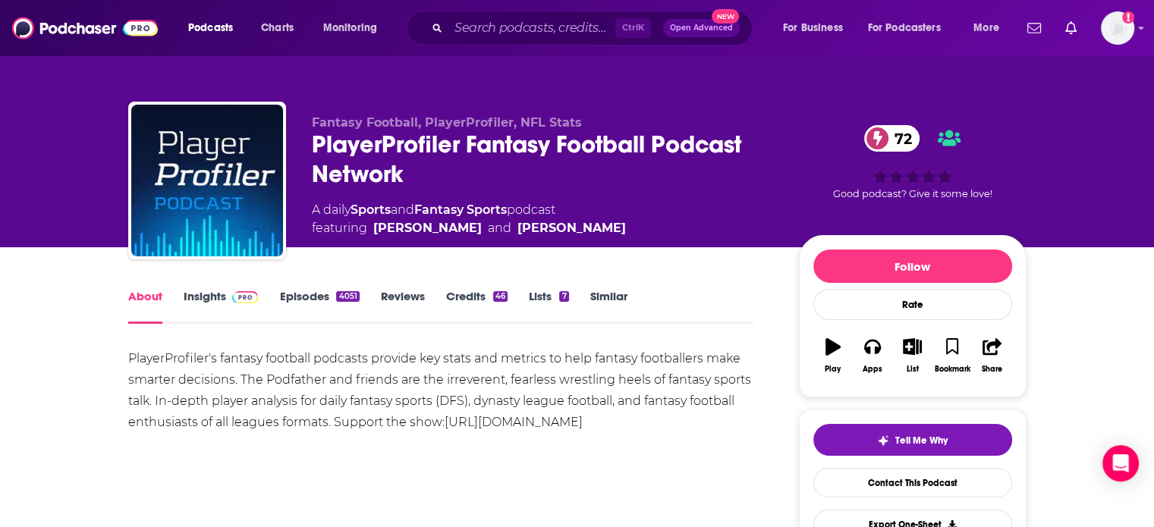
click at [184, 296] on link "Insights" at bounding box center [221, 306] width 75 height 35
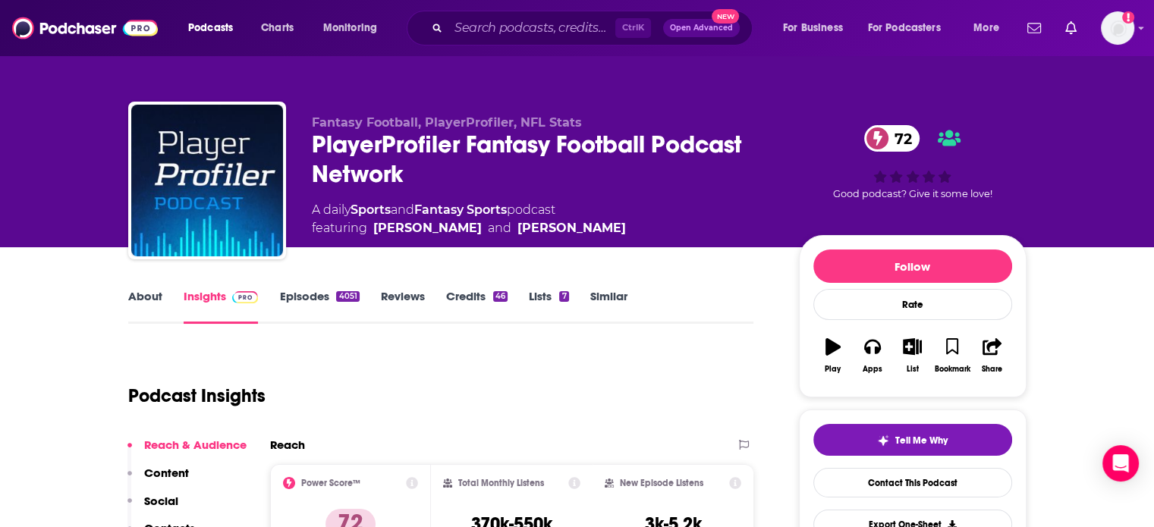
click at [299, 294] on link "Episodes 4051" at bounding box center [319, 306] width 80 height 35
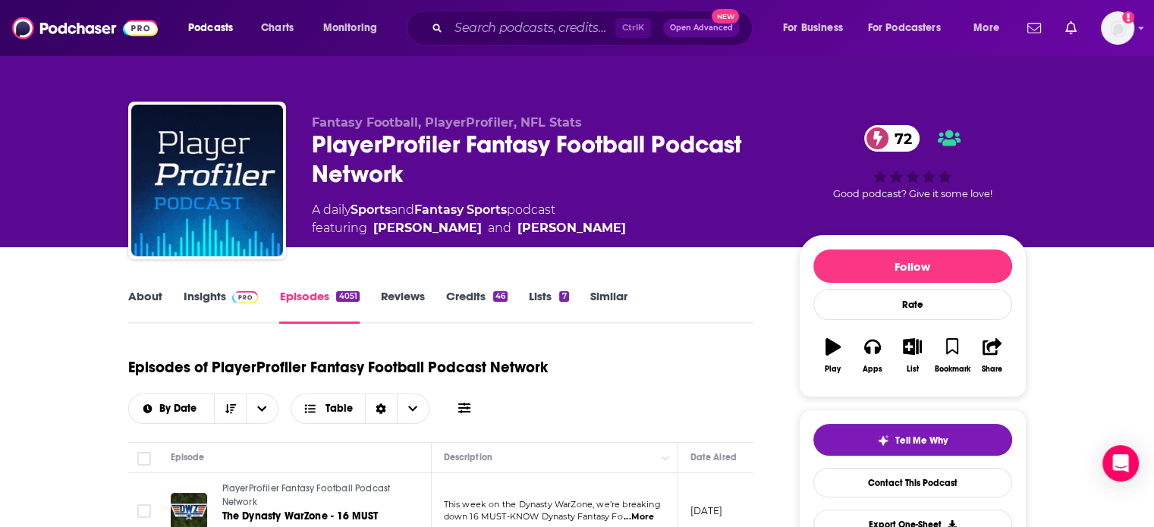
click at [217, 292] on link "Insights" at bounding box center [221, 306] width 75 height 35
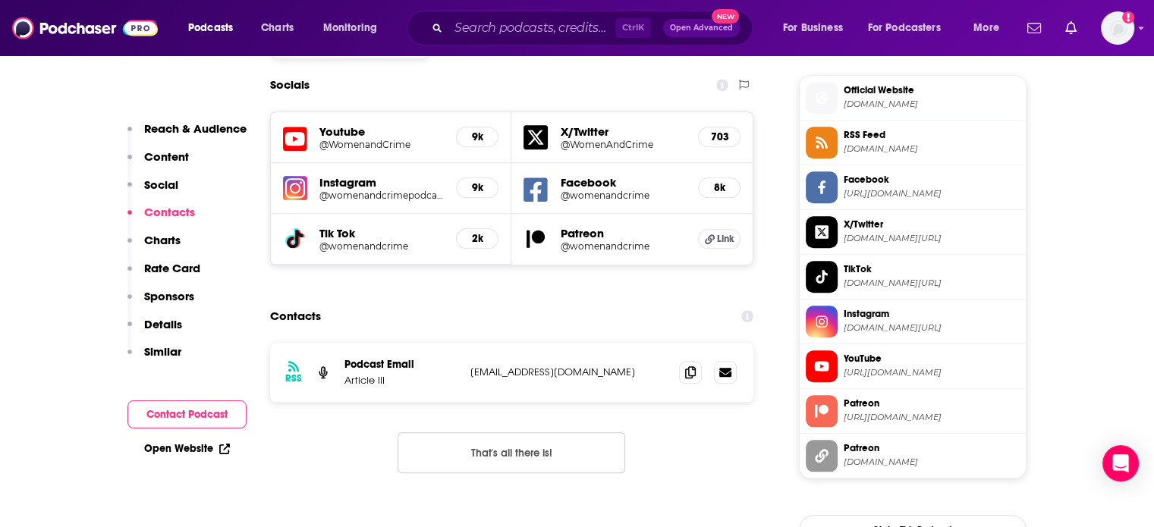
scroll to position [1442, 0]
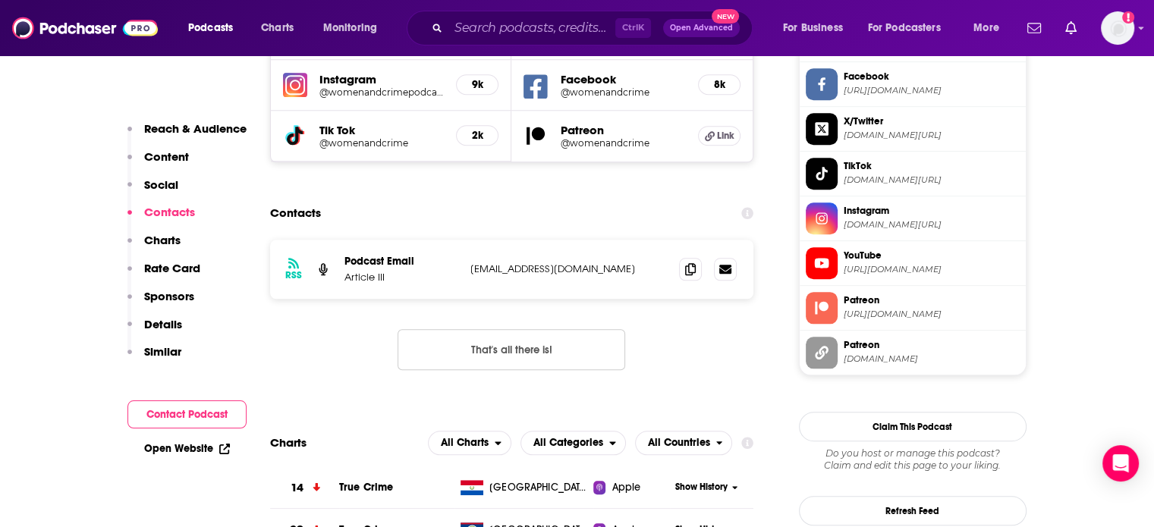
click at [540, 263] on p "[EMAIL_ADDRESS][DOMAIN_NAME]" at bounding box center [568, 269] width 197 height 13
click at [540, 263] on p "deploy@womenandcrimepodcast.com" at bounding box center [568, 269] width 197 height 13
copy div "deploy@womenandcrimepodcast.com deploy@womenandcrimepodcast.com"
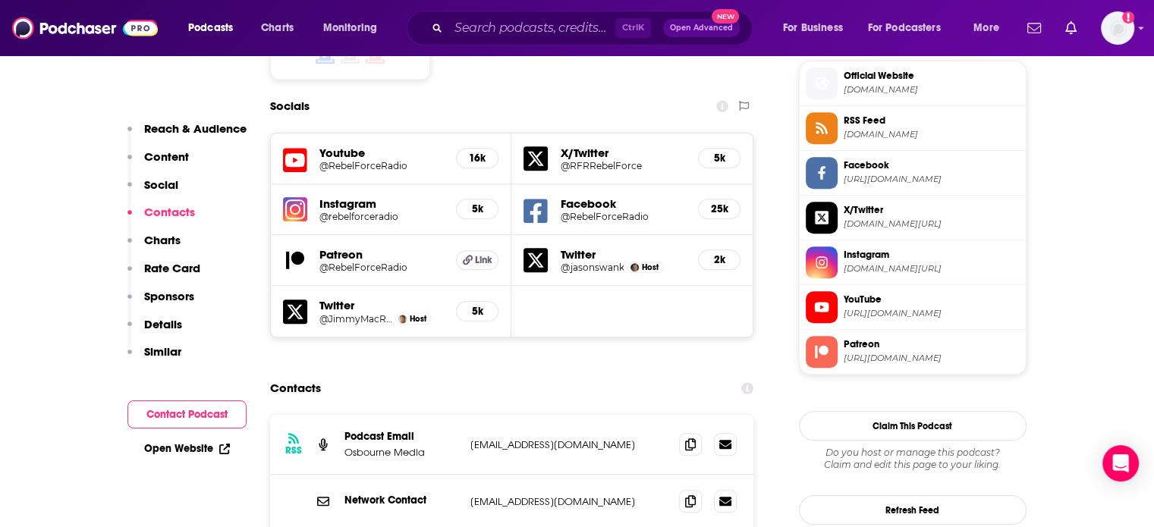
scroll to position [1442, 0]
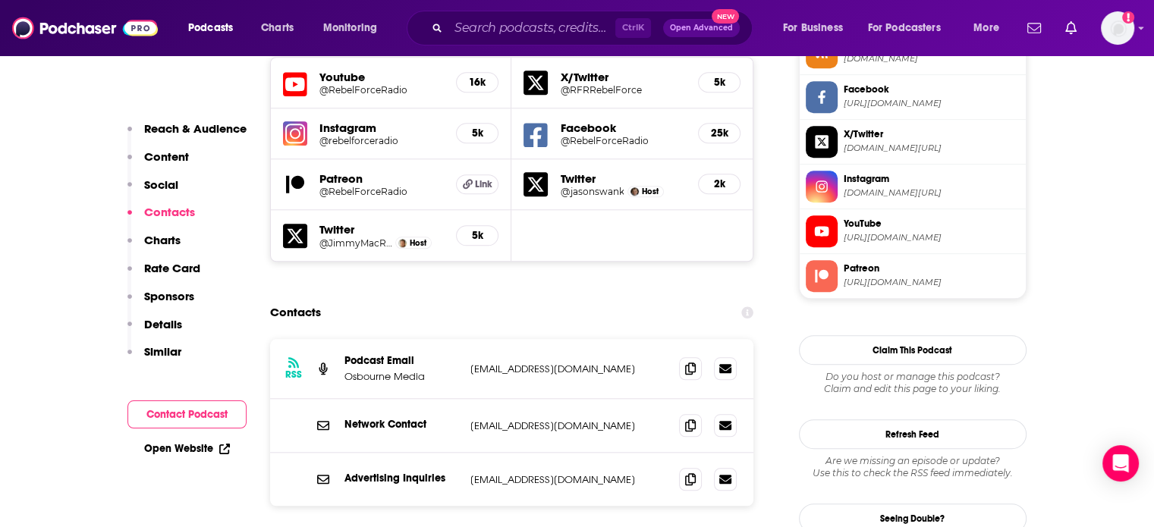
click at [569, 420] on p "[EMAIL_ADDRESS][DOMAIN_NAME]" at bounding box center [568, 426] width 197 height 13
drag, startPoint x: 569, startPoint y: 335, endPoint x: 632, endPoint y: 335, distance: 63.0
click at [632, 420] on p "gorlando@evergreenpodcasts.com" at bounding box center [568, 426] width 197 height 13
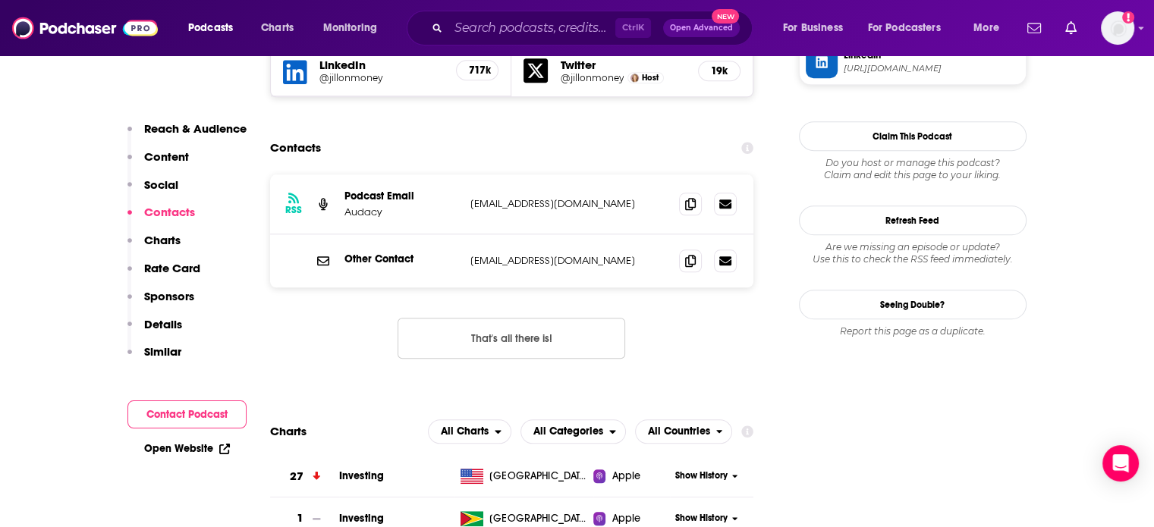
scroll to position [1518, 0]
click at [515, 253] on p "askjill@jillonmoney.com" at bounding box center [568, 259] width 197 height 13
click at [504, 174] on div "RSS Podcast Email Audacy jillonmoney@gmail.com jillonmoney@gmail.com" at bounding box center [512, 204] width 484 height 60
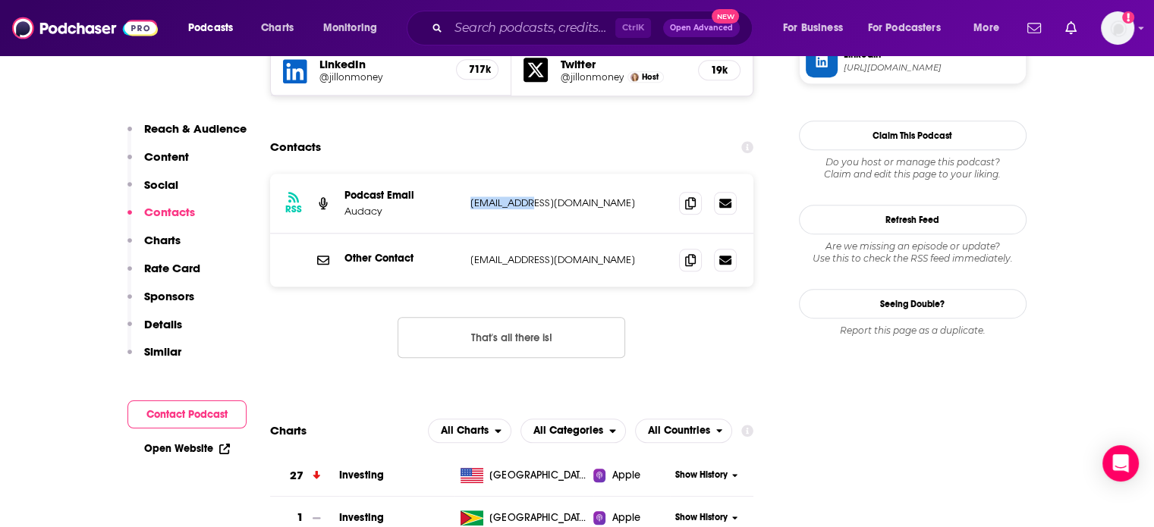
click at [504, 174] on div "RSS Podcast Email Audacy jillonmoney@gmail.com jillonmoney@gmail.com" at bounding box center [512, 204] width 484 height 60
copy div "jillonmoney@gmail.com jillonmoney@gmail.com"
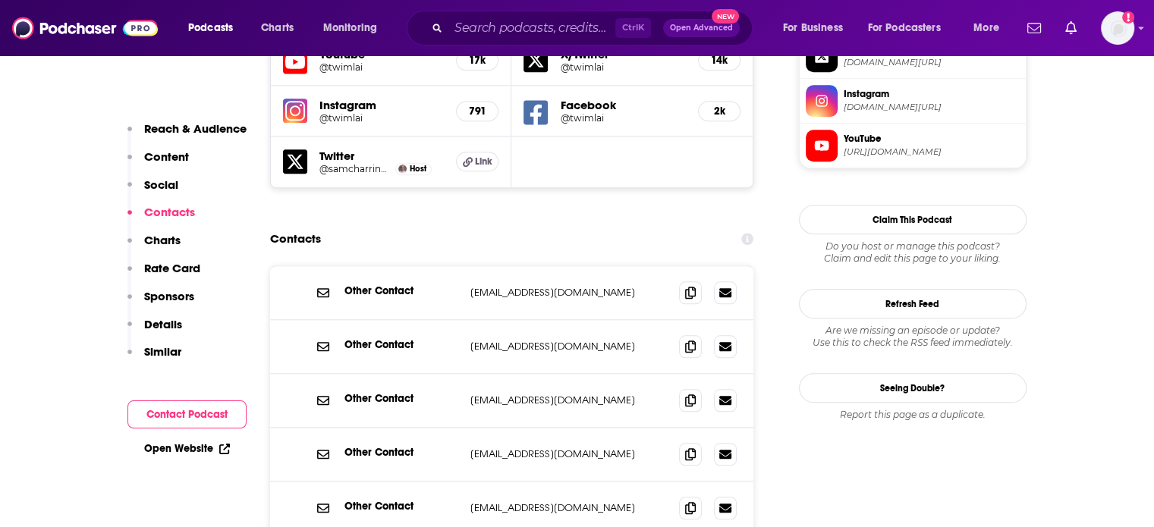
scroll to position [1442, 0]
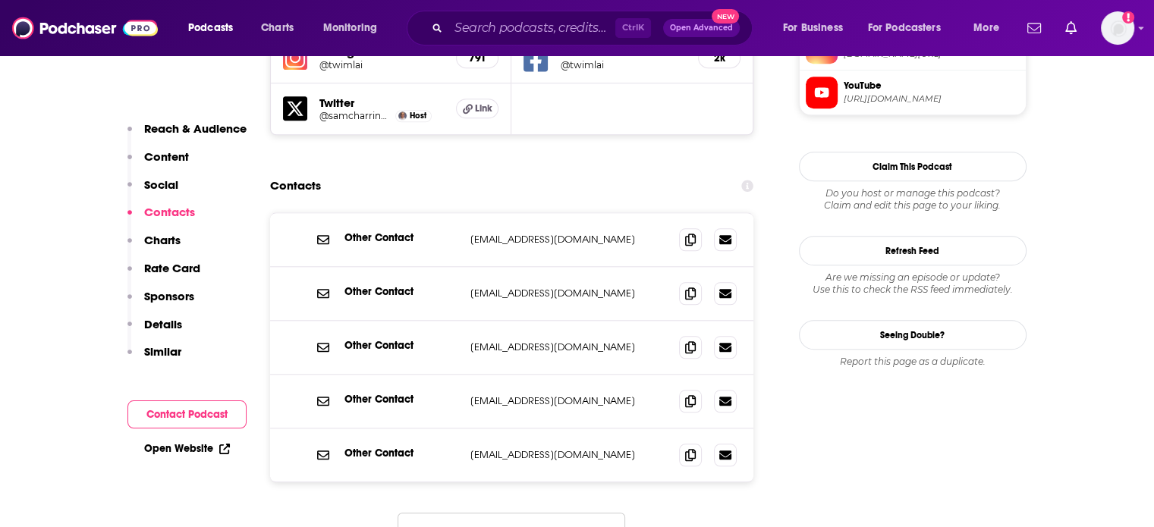
click at [502, 233] on p "[EMAIL_ADDRESS][DOMAIN_NAME]" at bounding box center [568, 239] width 197 height 13
copy div "[EMAIL_ADDRESS][DOMAIN_NAME] [EMAIL_ADDRESS][DOMAIN_NAME]"
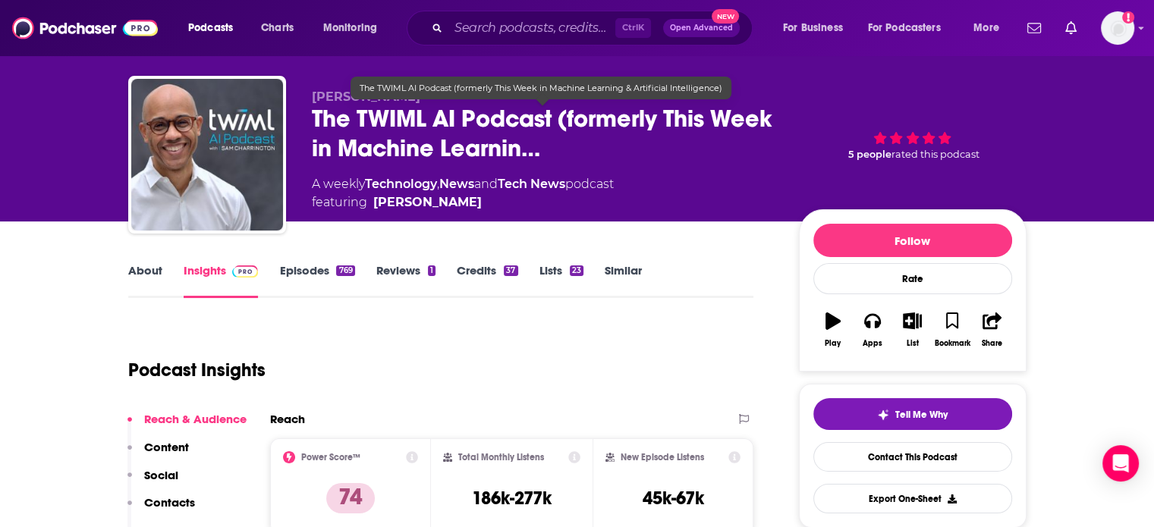
scroll to position [0, 0]
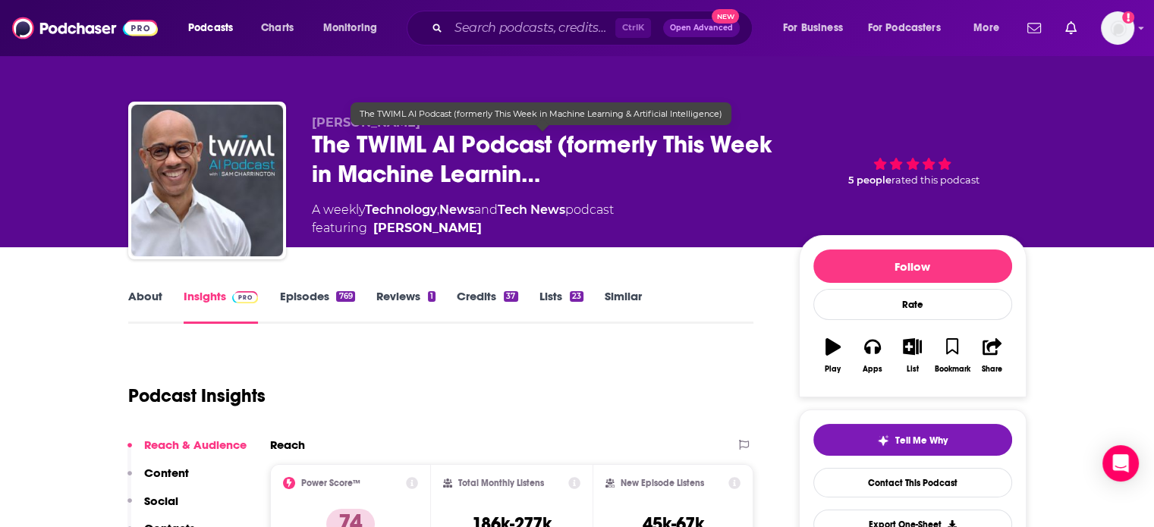
click at [489, 148] on span "The TWIML AI Podcast (formerly This Week in Machine Learnin…" at bounding box center [543, 159] width 463 height 59
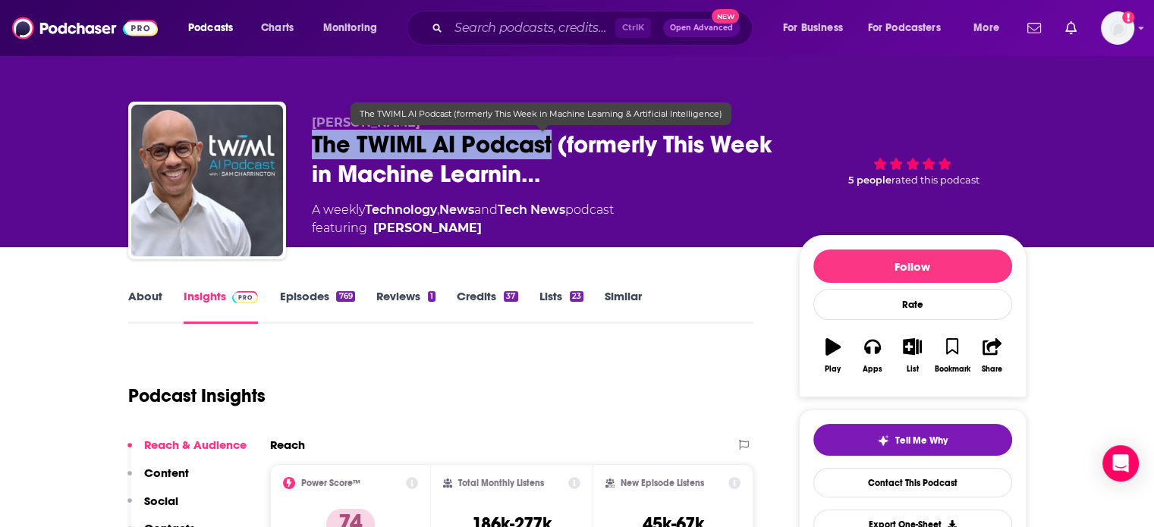
drag, startPoint x: 489, startPoint y: 148, endPoint x: 330, endPoint y: 146, distance: 158.6
click at [330, 146] on span "The TWIML AI Podcast (formerly This Week in Machine Learnin…" at bounding box center [543, 159] width 463 height 59
copy h2 "The TWIML AI Podcast"
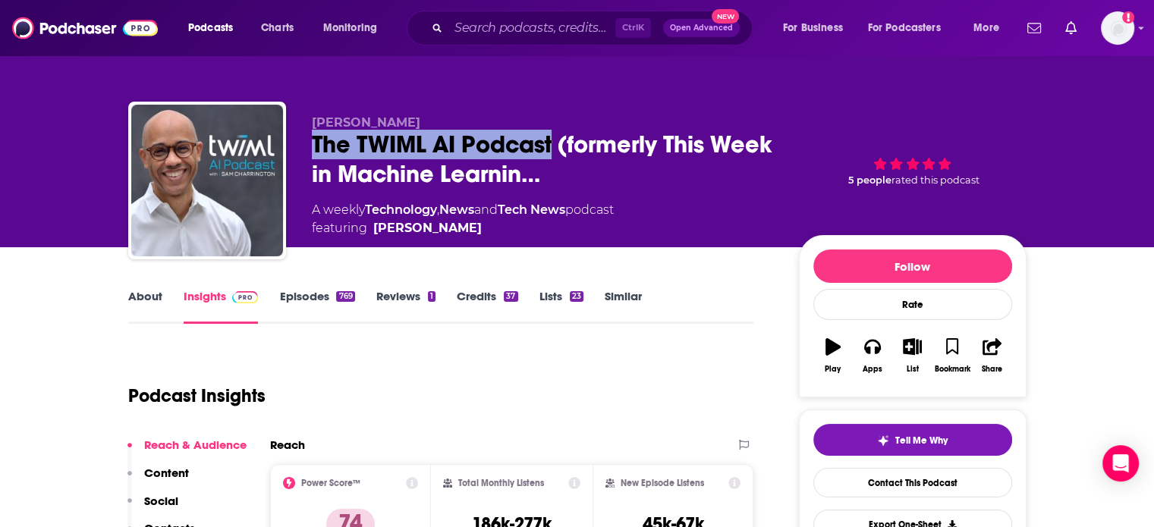
drag, startPoint x: 450, startPoint y: 234, endPoint x: 483, endPoint y: 246, distance: 35.5
click at [483, 246] on div "[PERSON_NAME] The TWIML AI Podcast (formerly This Week in Machine Learnin… A we…" at bounding box center [669, 183] width 715 height 137
copy span "[PERSON_NAME]"
